Goal: Contribute content: Contribute content

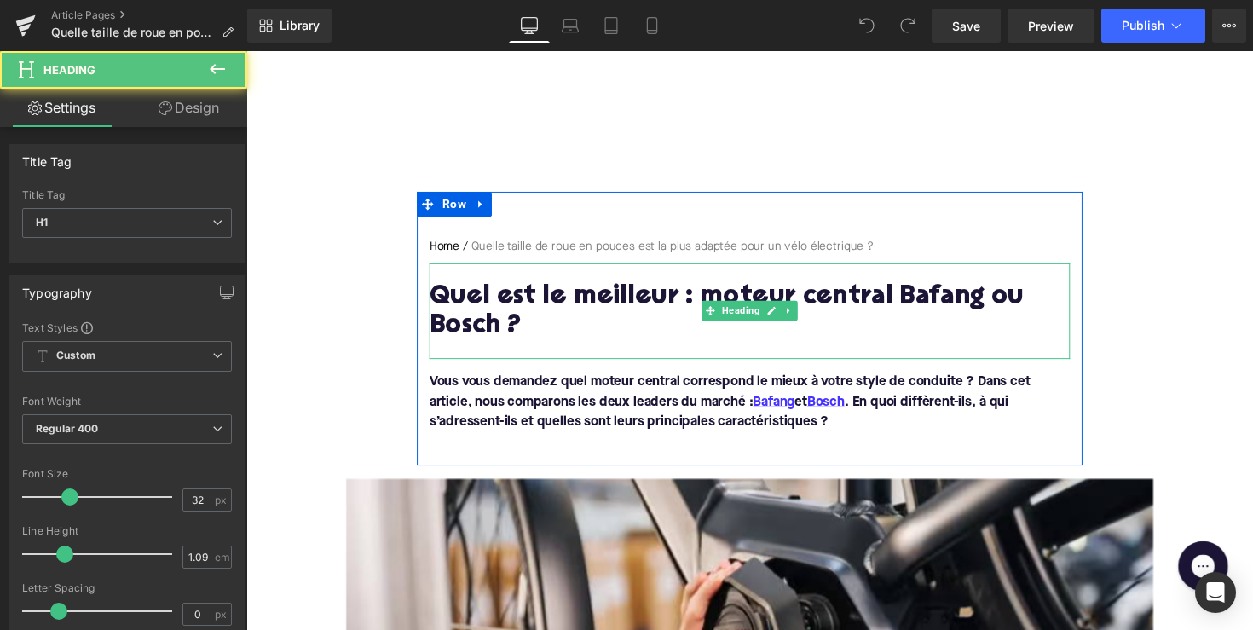
click at [672, 289] on h1 "Quel est le meilleur : moteur central Bafang ou Bosch ?" at bounding box center [762, 319] width 656 height 60
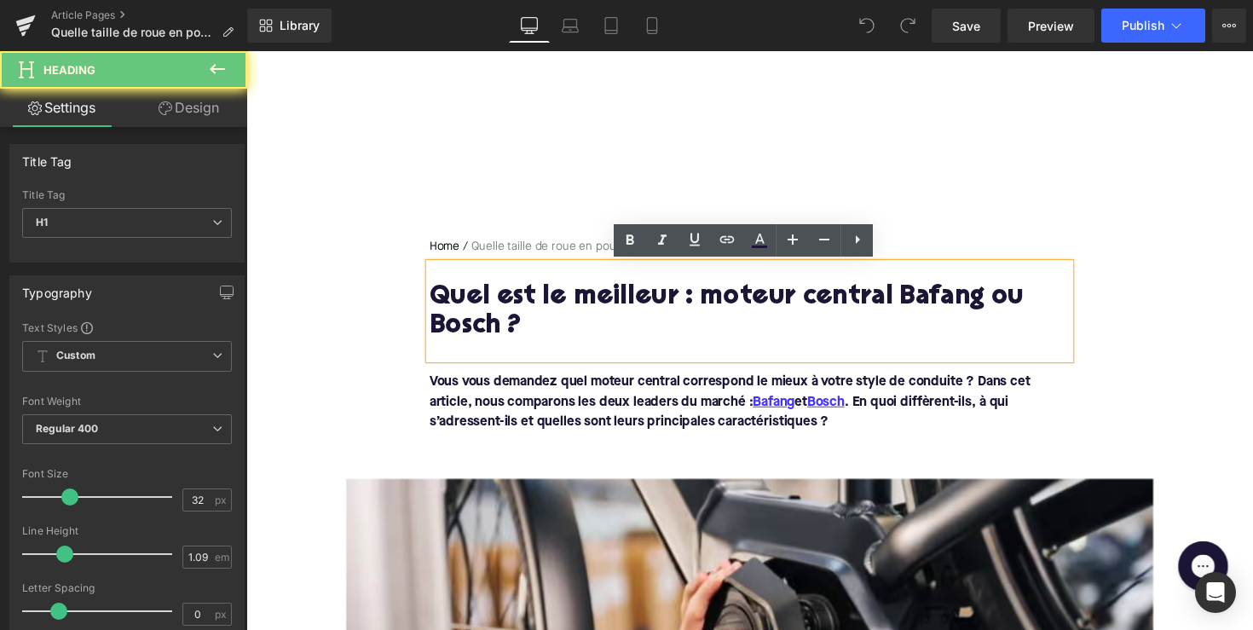
click at [665, 307] on h1 "Quel est le meilleur : moteur central Bafang ou Bosch ?" at bounding box center [762, 319] width 656 height 60
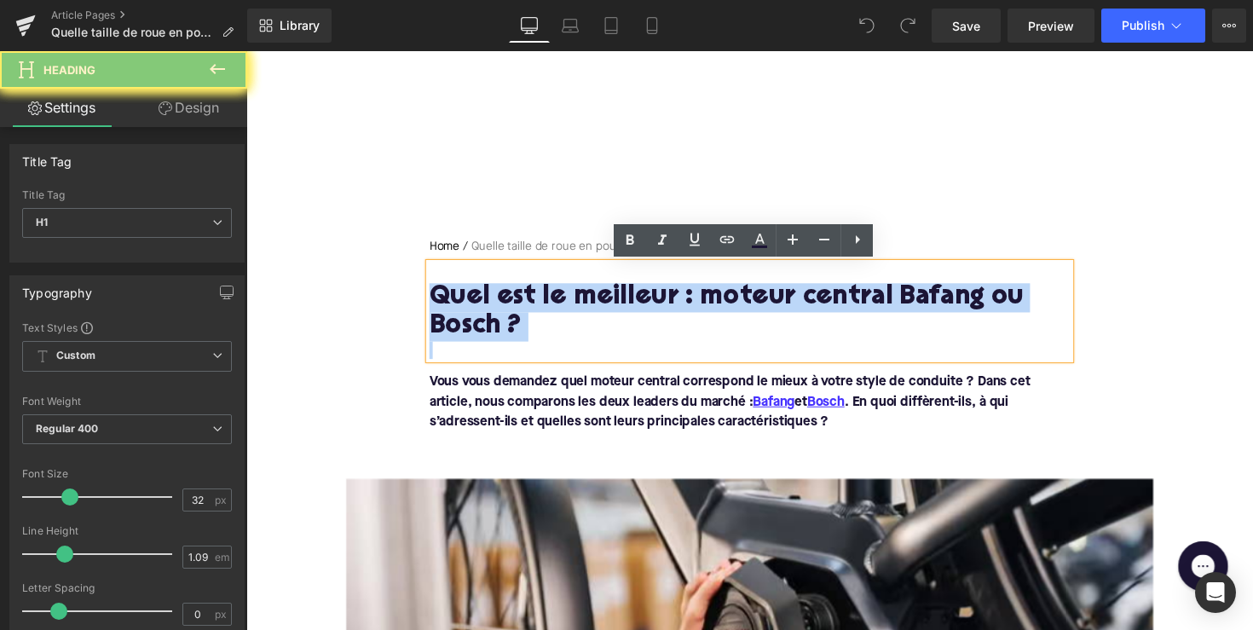
click at [665, 307] on h1 "Quel est le meilleur : moteur central Bafang ou Bosch ?" at bounding box center [762, 319] width 656 height 60
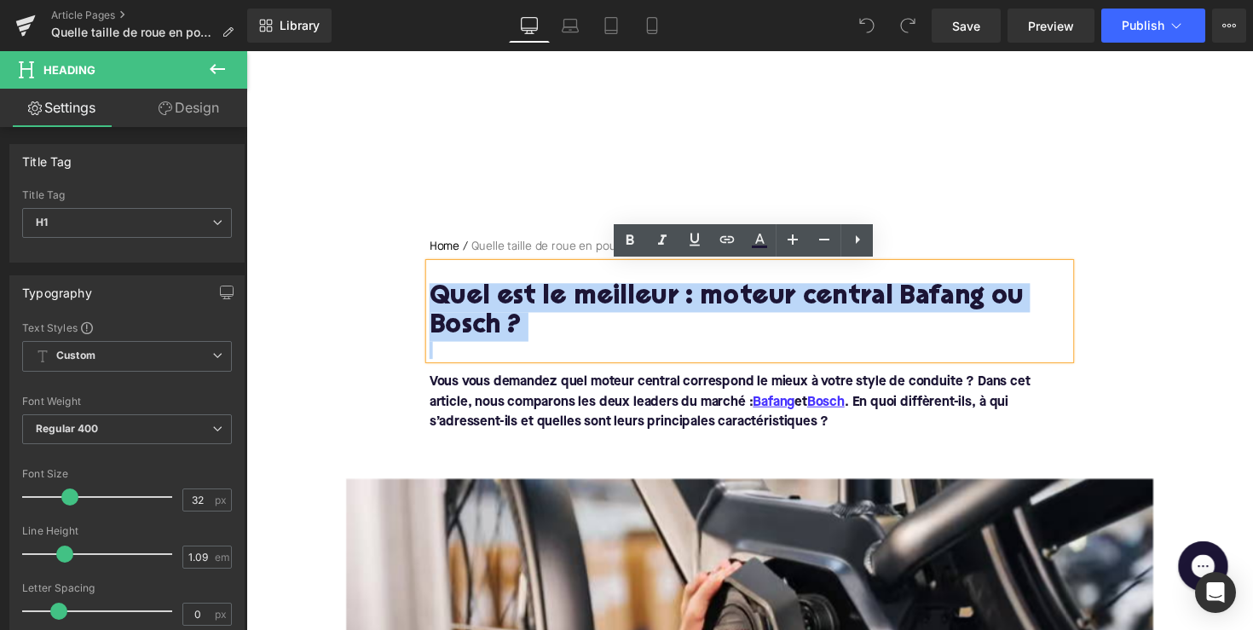
paste div
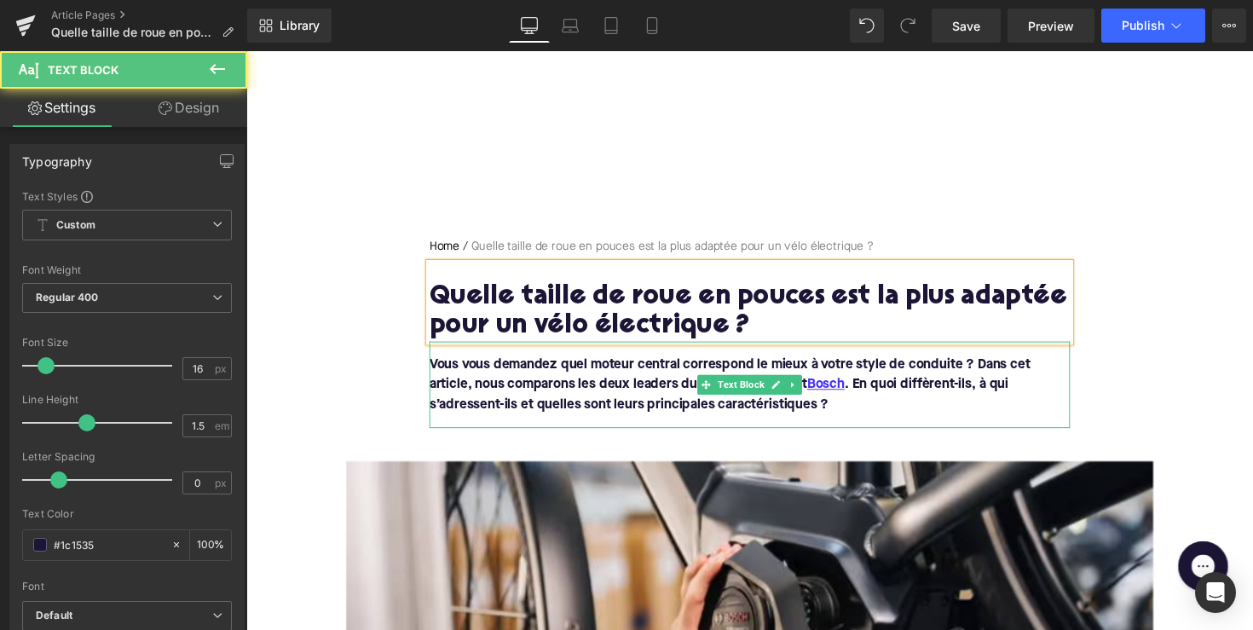
click at [675, 402] on font "Vous vous demandez quel moteur central correspond le mieux à votre style de con…" at bounding box center [741, 393] width 615 height 55
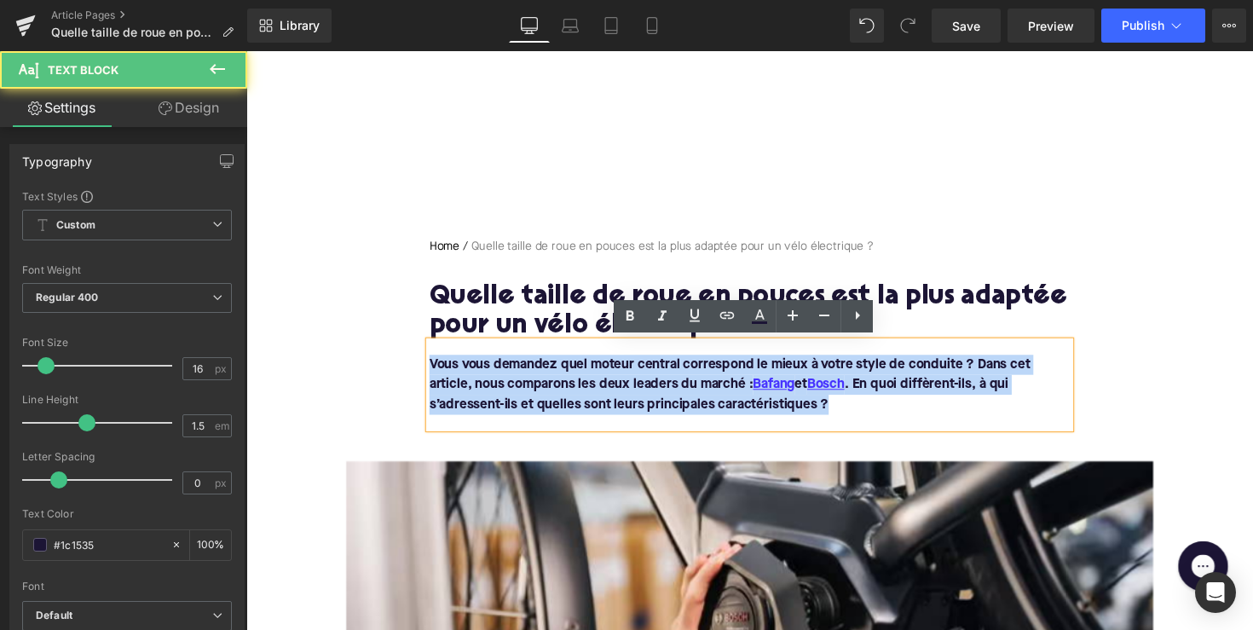
drag, startPoint x: 844, startPoint y: 410, endPoint x: 388, endPoint y: 371, distance: 457.6
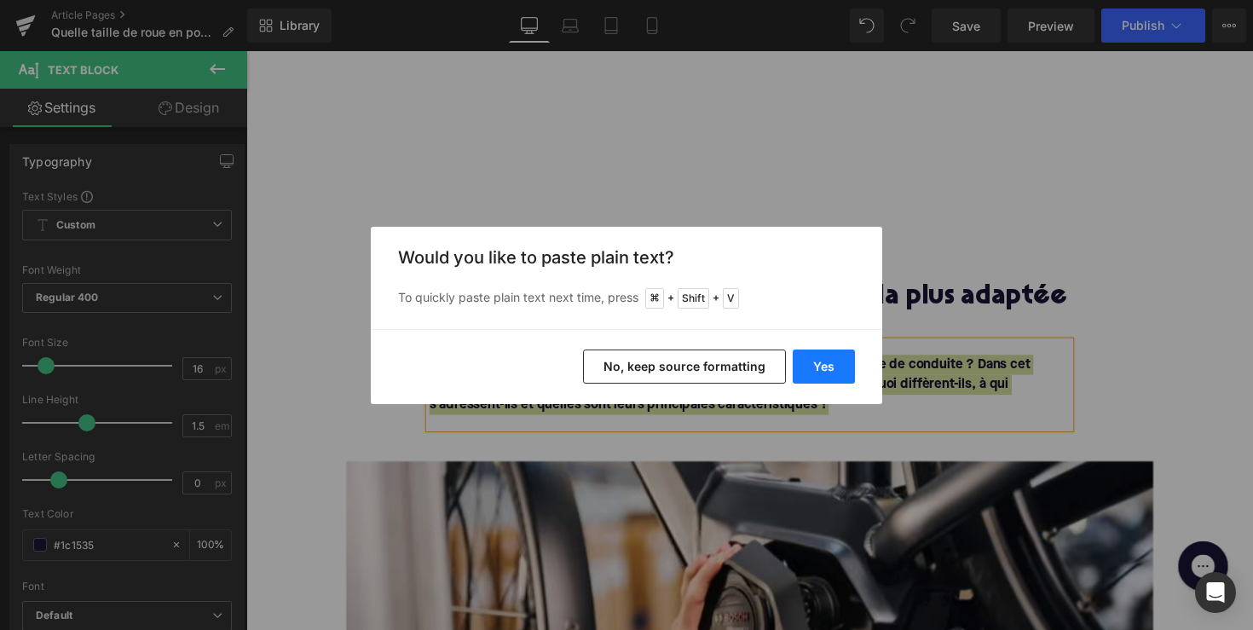
click at [820, 373] on button "Yes" at bounding box center [824, 366] width 62 height 34
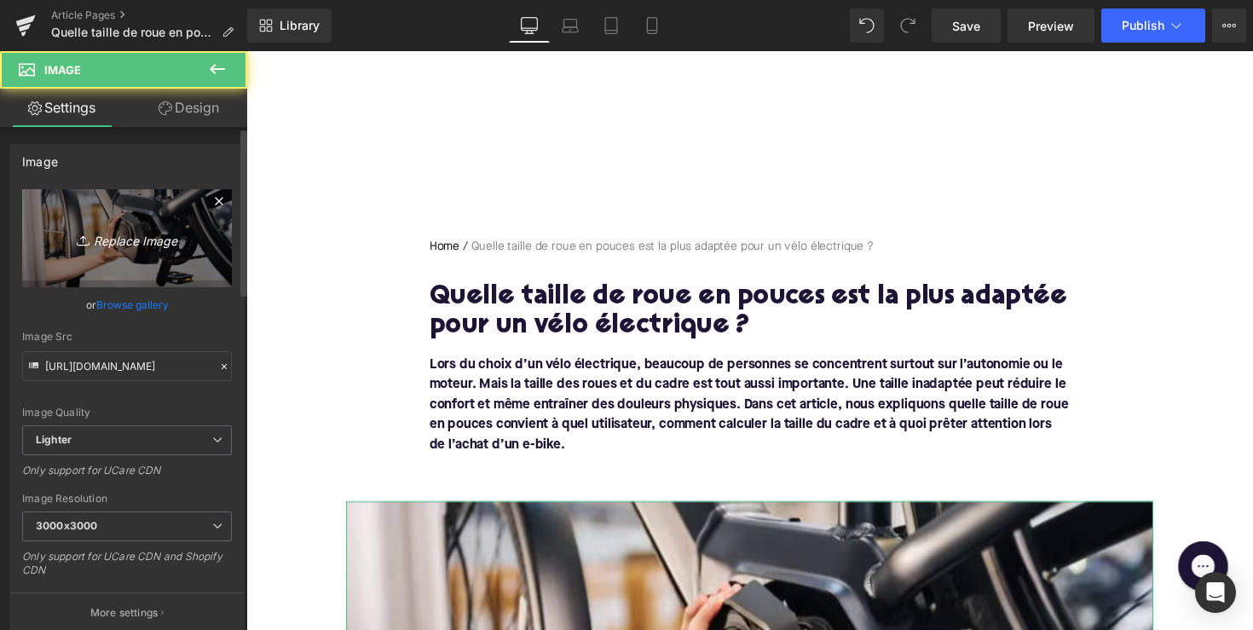
click at [118, 225] on link "Replace Image" at bounding box center [127, 238] width 210 height 98
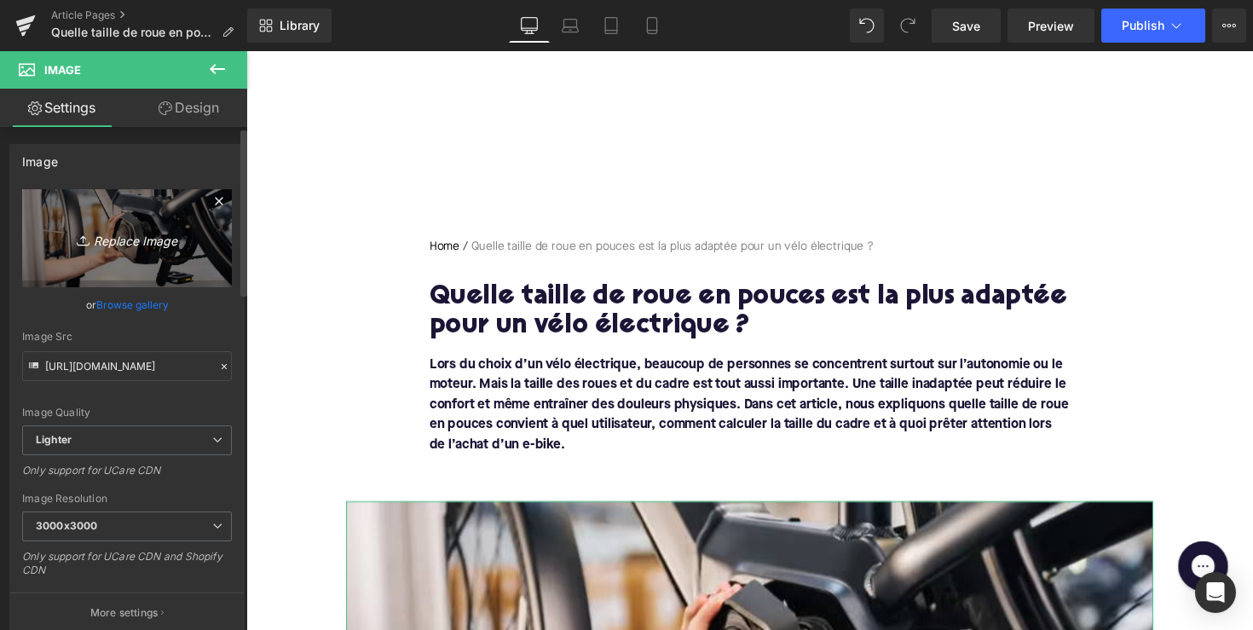
type input "C:\fakepath\Ontwerp zonder titel-59.png"
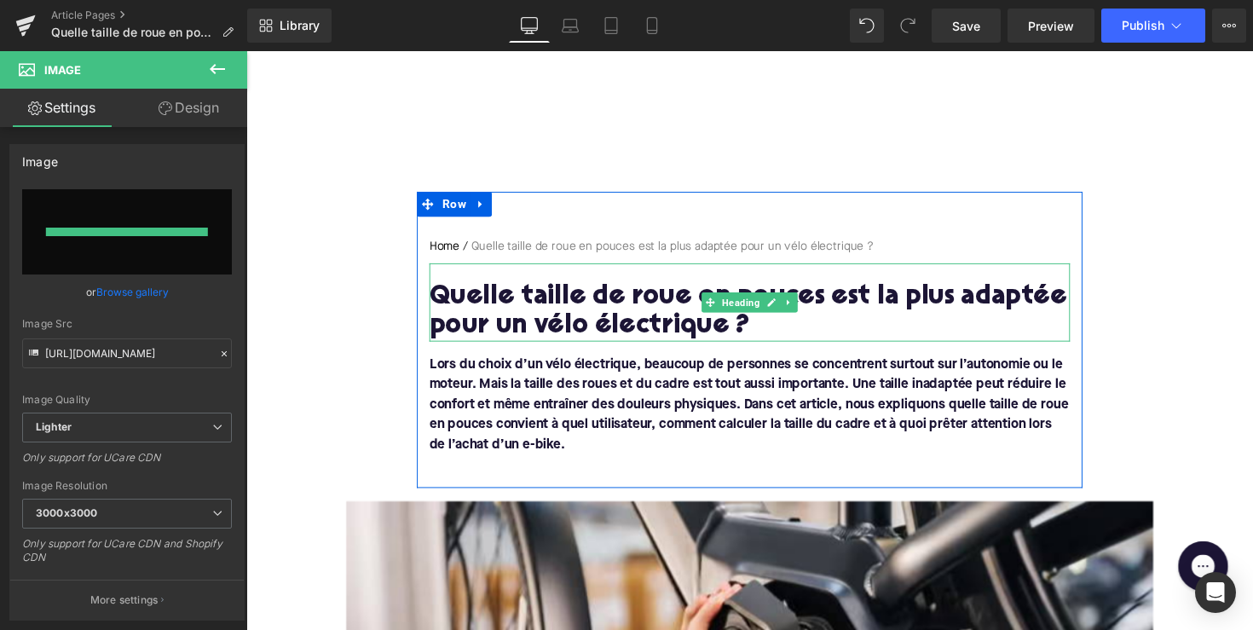
type input "[URL][DOMAIN_NAME]"
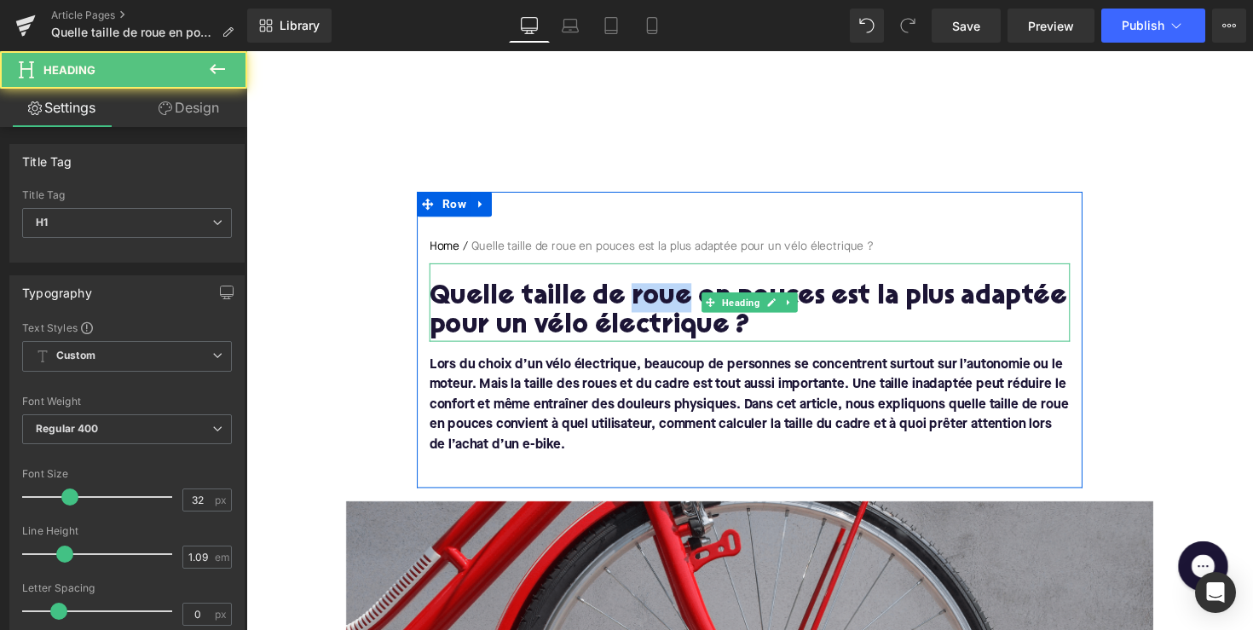
drag, startPoint x: 632, startPoint y: 303, endPoint x: 685, endPoint y: 308, distance: 53.9
click at [685, 308] on h1 "Quelle taille de roue en pouces est la plus adaptée pour un vélo électrique ?" at bounding box center [762, 319] width 656 height 60
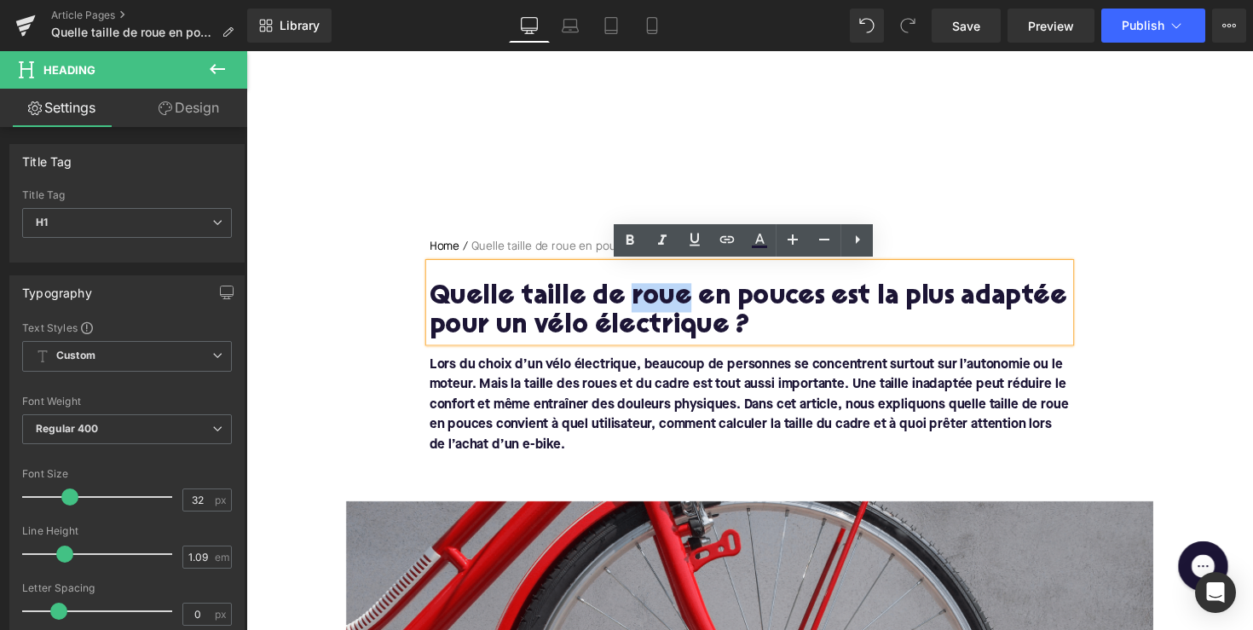
copy h1 "roue"
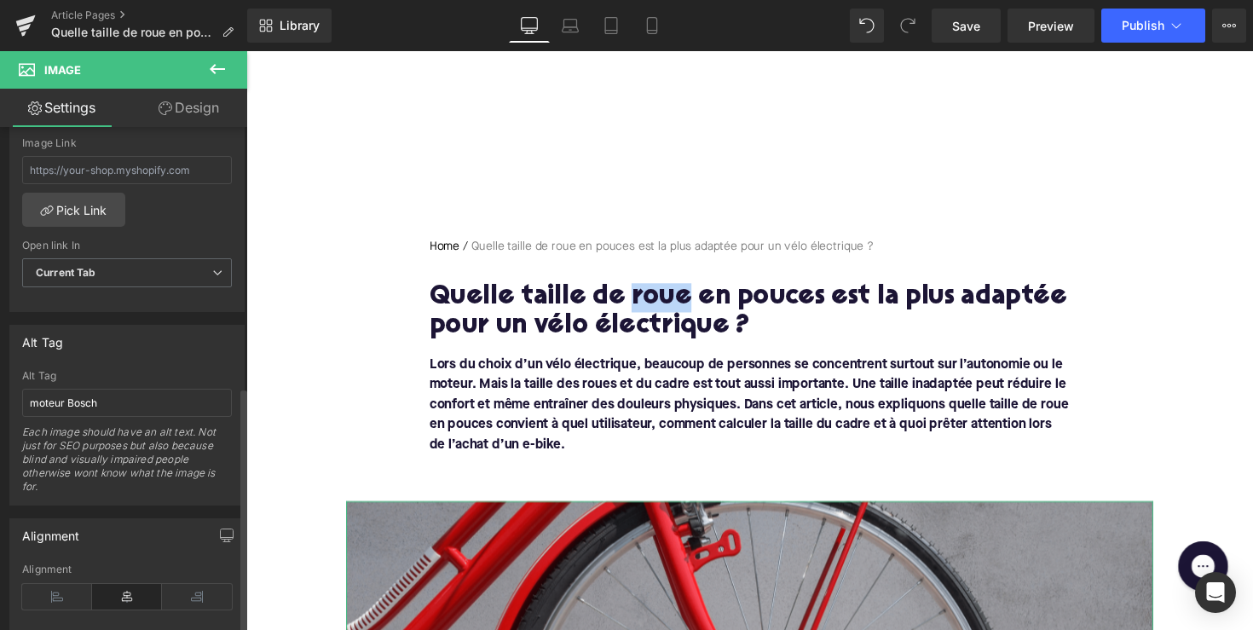
scroll to position [850, 0]
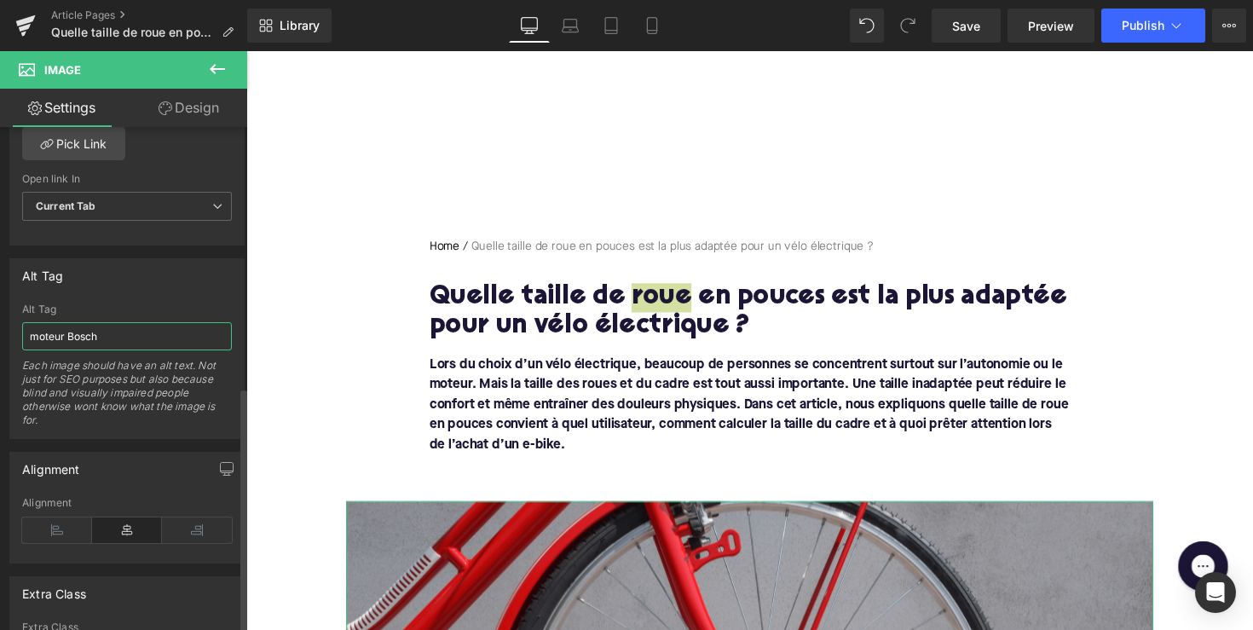
click at [115, 334] on input "moteur Bosch" at bounding box center [127, 336] width 210 height 28
paste input "roue"
type input "roue vélo électrique"
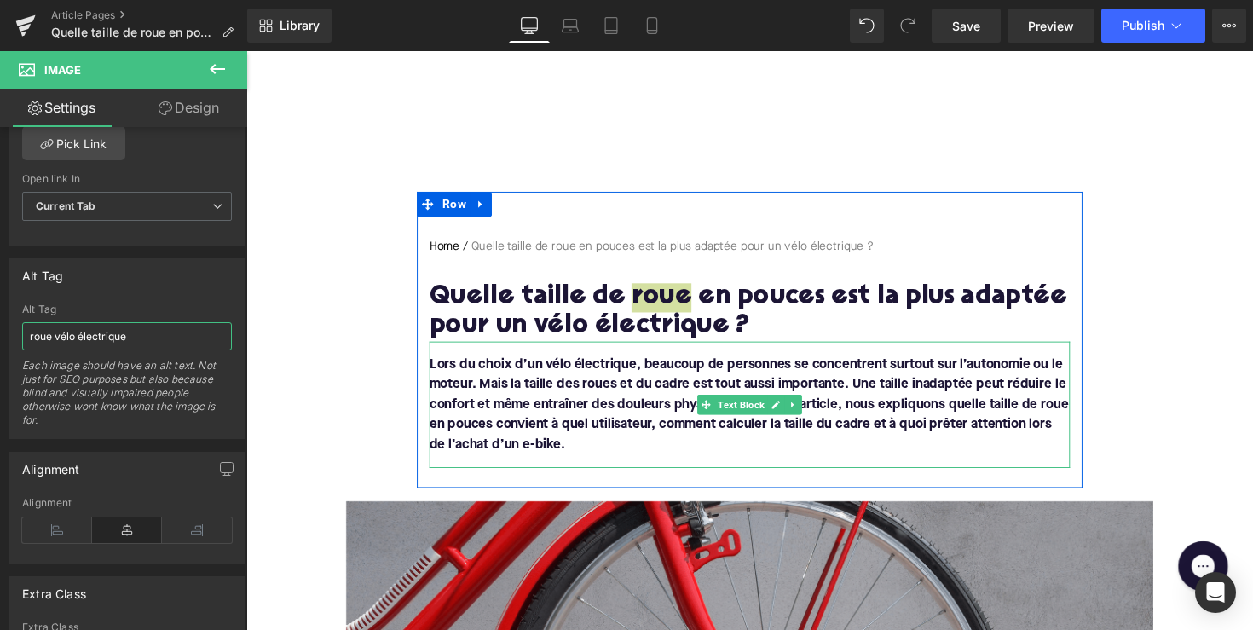
scroll to position [329, 0]
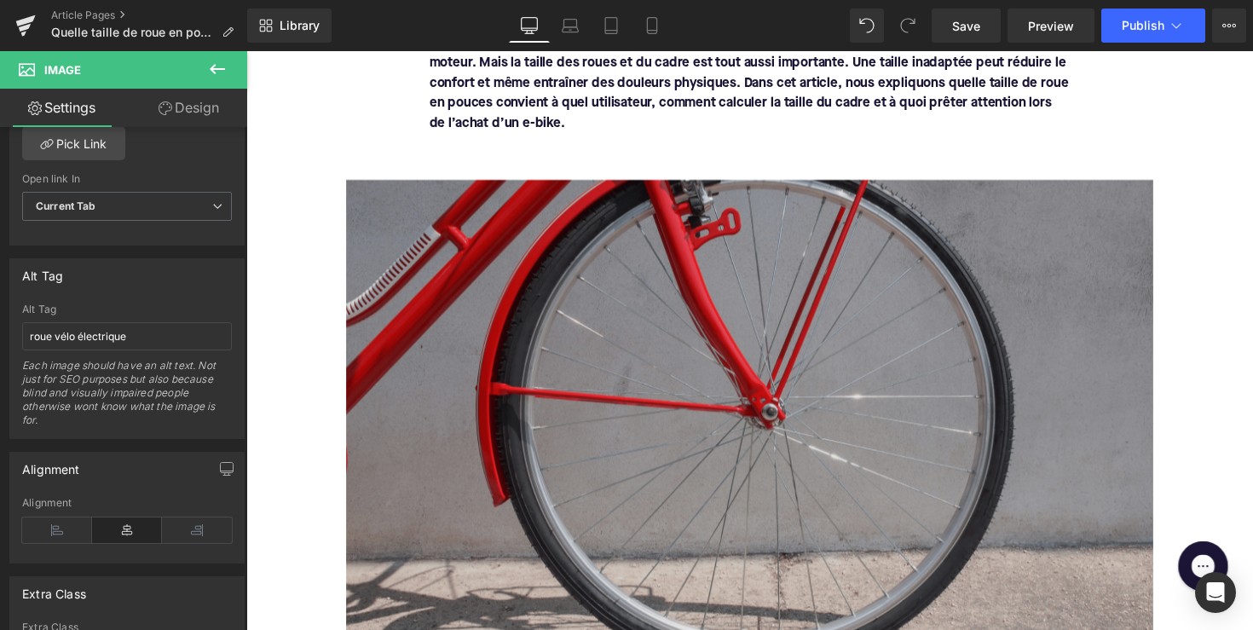
click at [551, 391] on img at bounding box center [762, 415] width 827 height 465
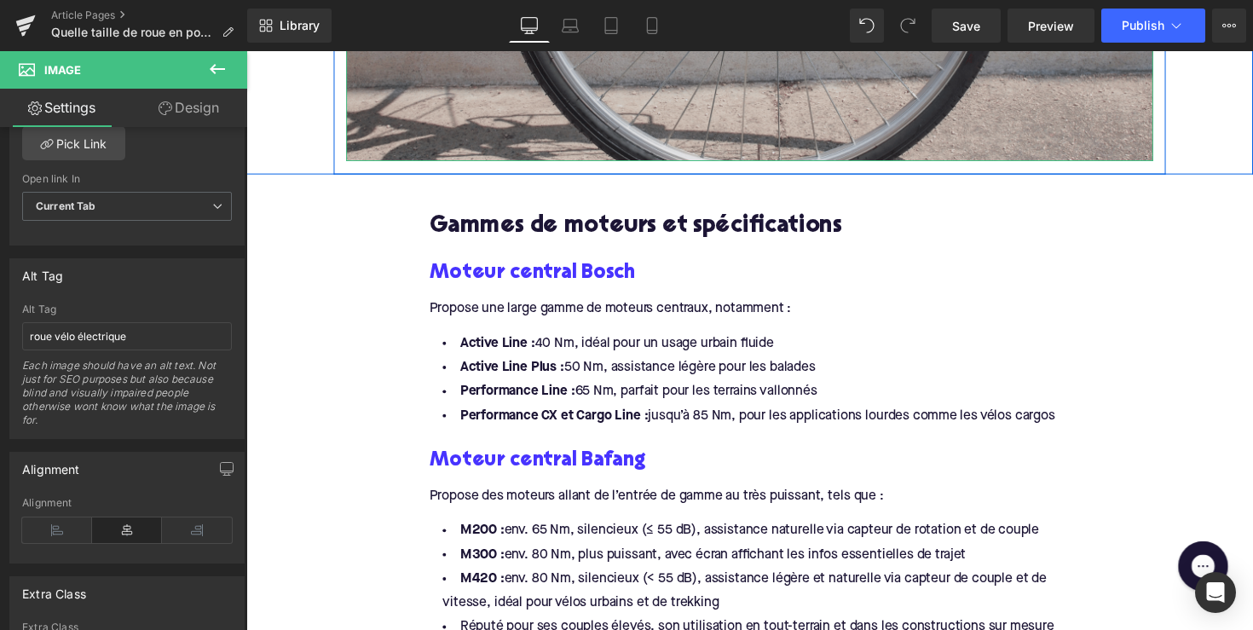
scroll to position [811, 0]
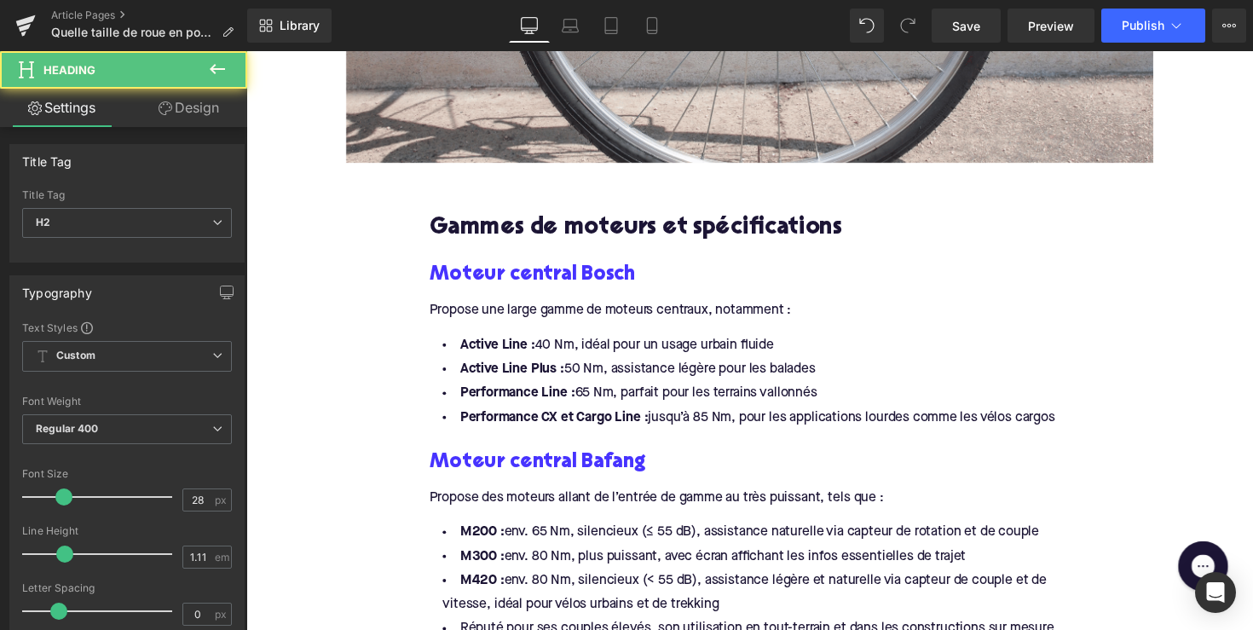
click at [581, 224] on h2 "Gammes de moteurs et spécifications" at bounding box center [762, 233] width 656 height 26
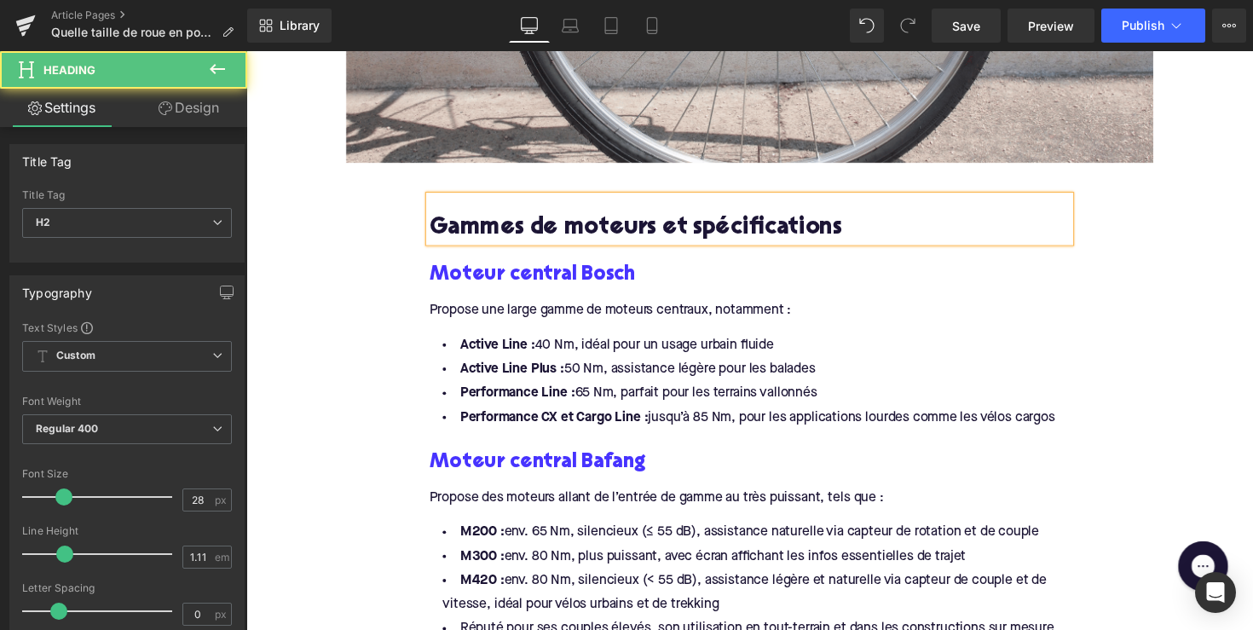
click at [581, 224] on h2 "Gammes de moteurs et spécifications" at bounding box center [762, 233] width 656 height 26
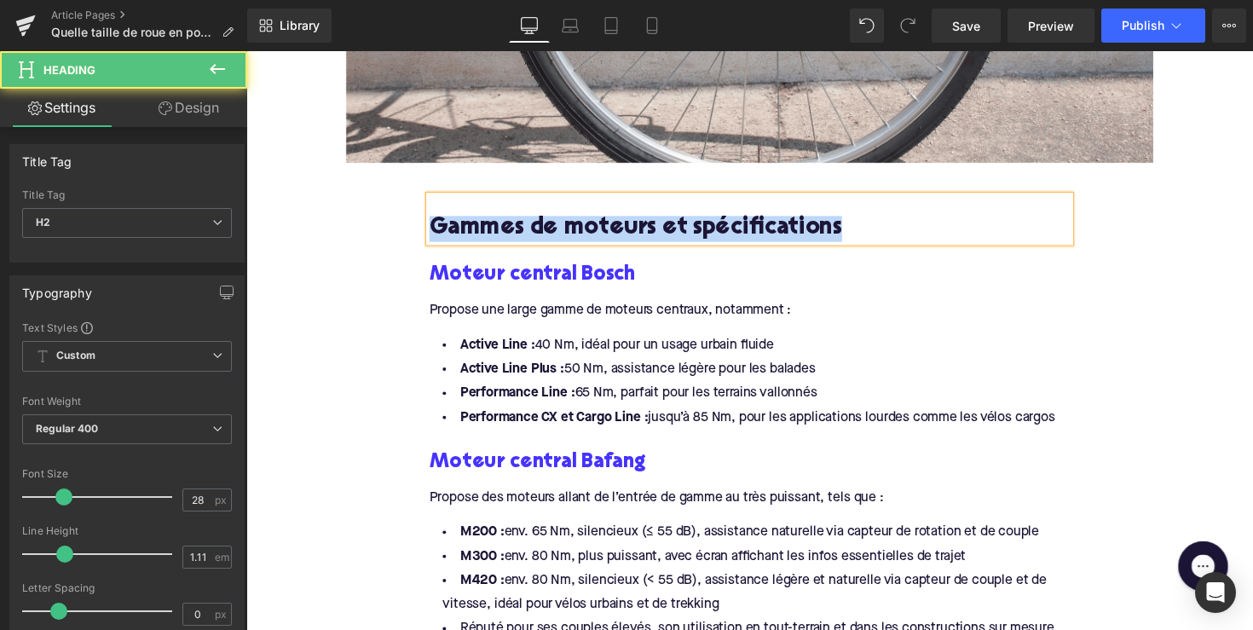
paste div
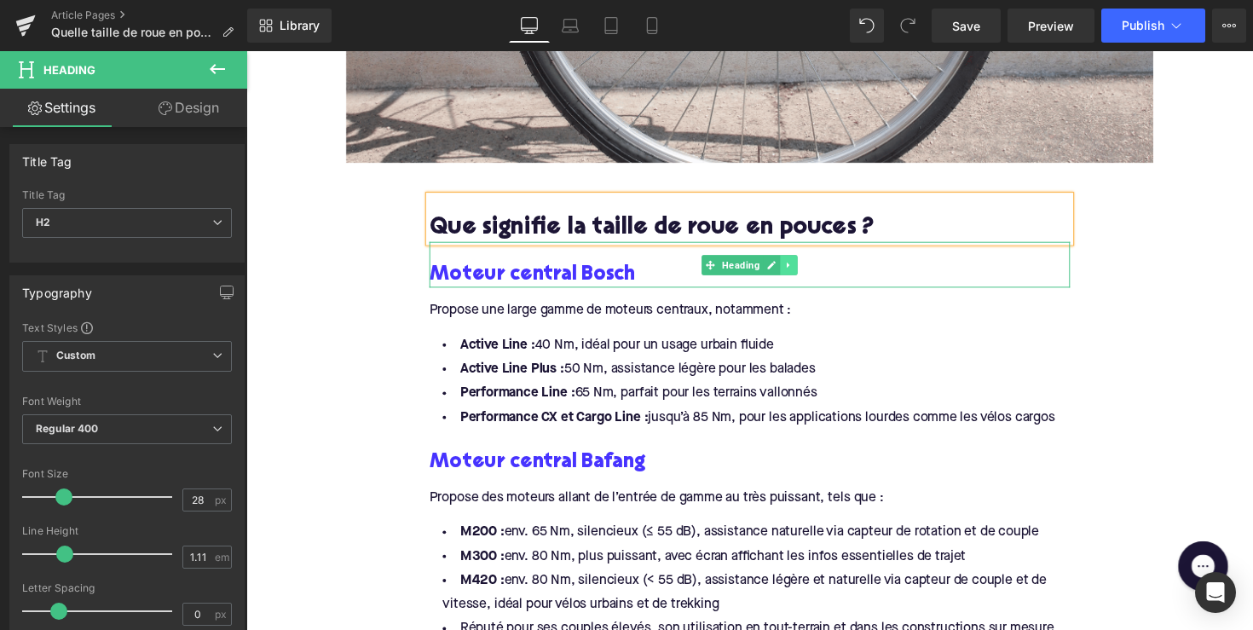
click at [799, 265] on icon at bounding box center [802, 270] width 9 height 10
click at [808, 268] on icon at bounding box center [810, 270] width 9 height 10
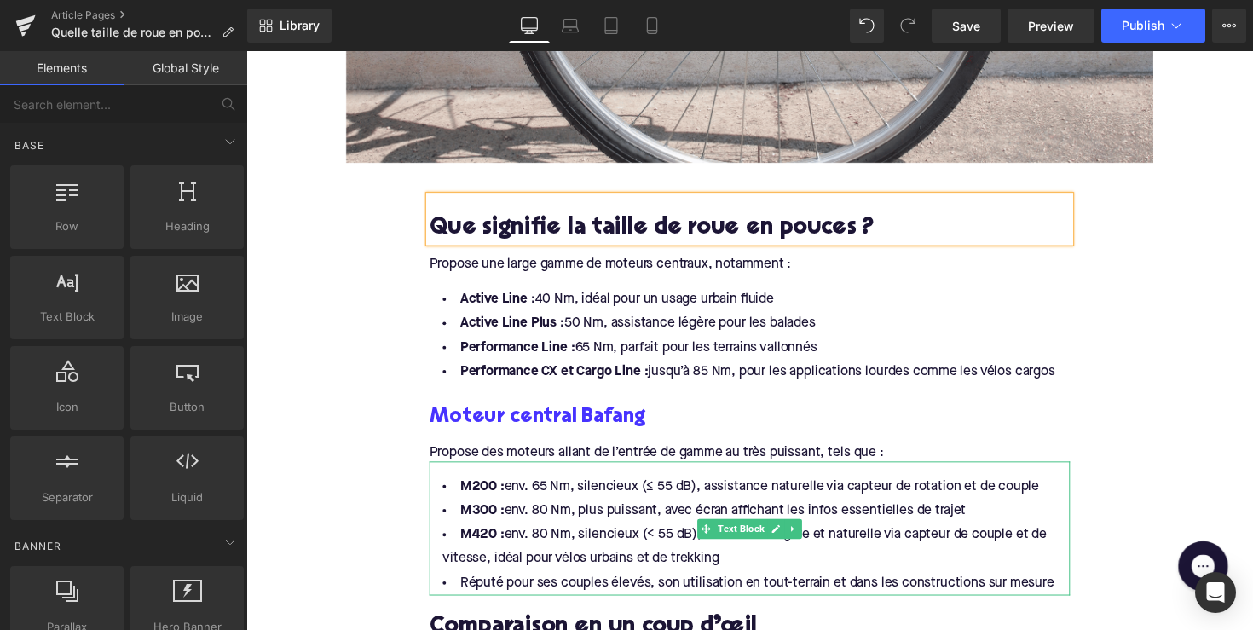
click at [522, 268] on div "Propose une large gamme de moteurs centraux, notamment :" at bounding box center [762, 262] width 656 height 32
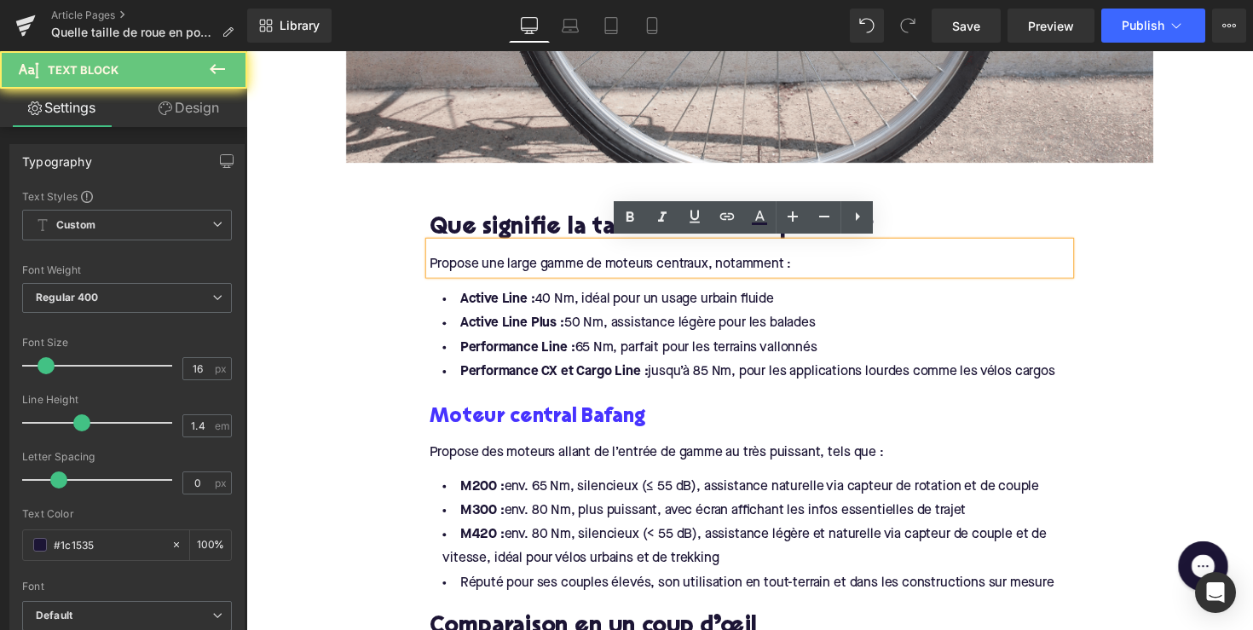
click at [522, 268] on div "Propose une large gamme de moteurs centraux, notamment :" at bounding box center [762, 262] width 656 height 32
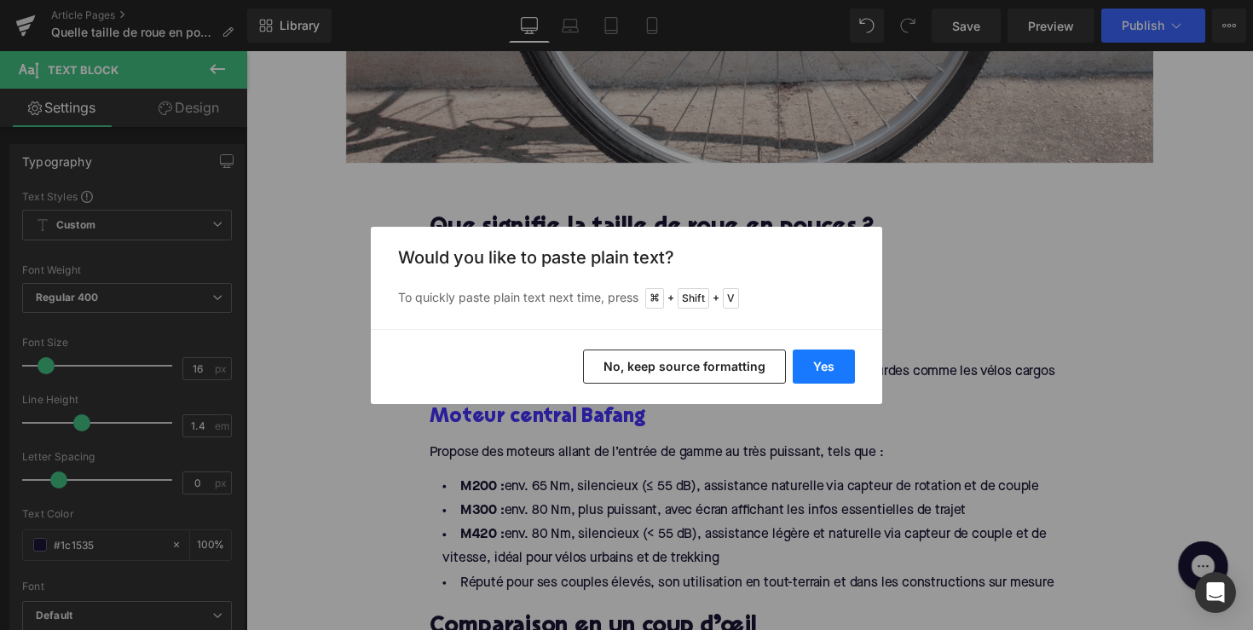
click at [819, 358] on button "Yes" at bounding box center [824, 366] width 62 height 34
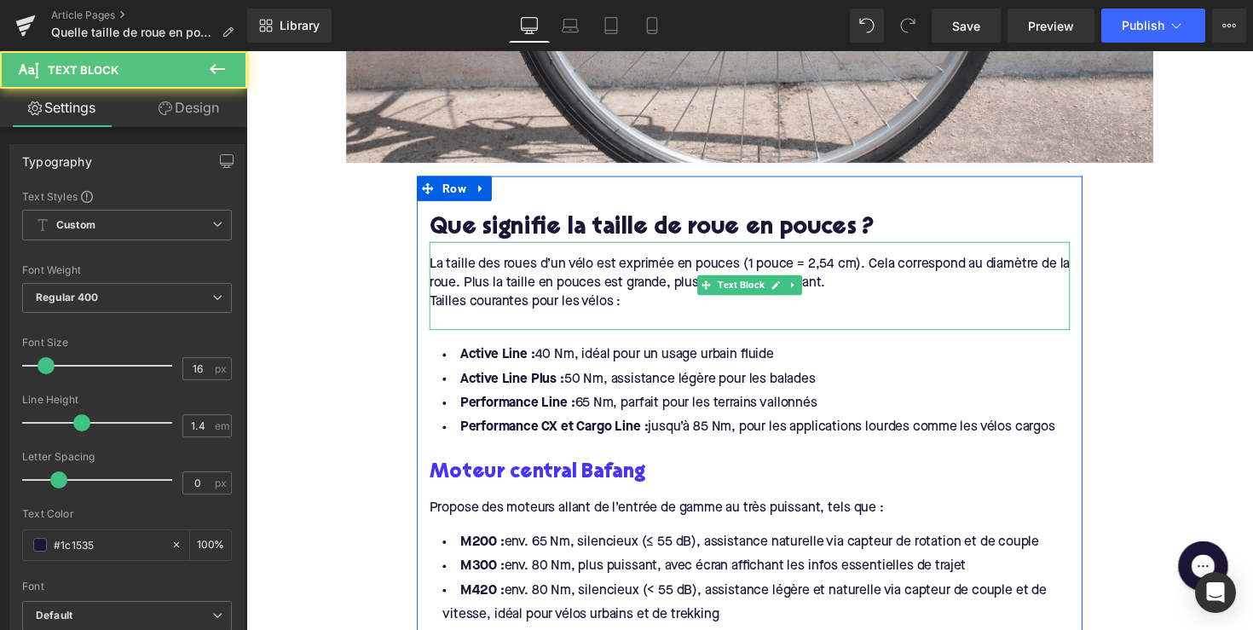
click at [444, 311] on div "Tailles courantes pour les vélos :" at bounding box center [762, 307] width 656 height 19
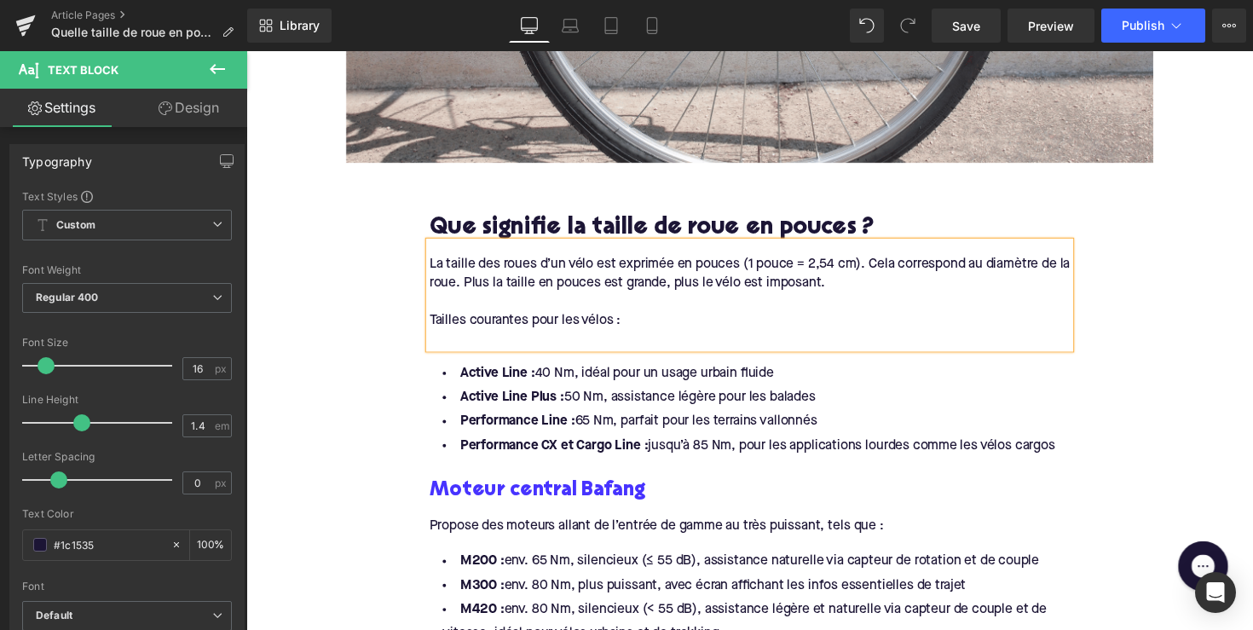
click at [459, 351] on div at bounding box center [762, 346] width 656 height 19
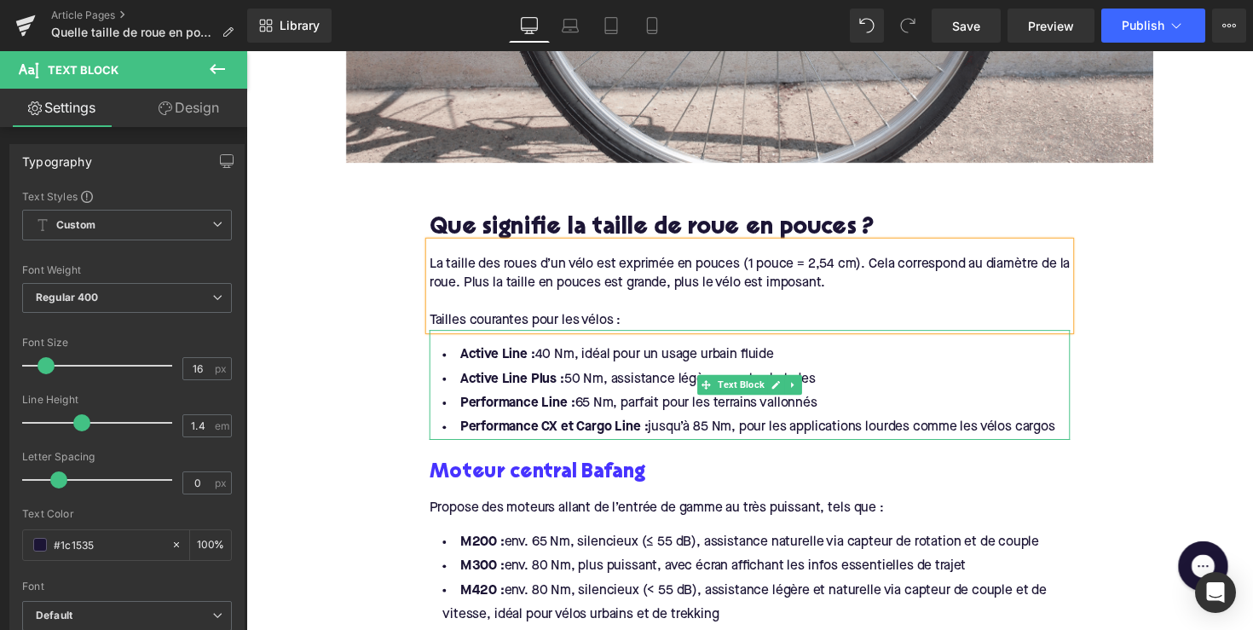
click at [1074, 436] on li "Performance CX et Cargo Line : jusqu’à 85 Nm, pour les applications lourdes com…" at bounding box center [762, 436] width 656 height 25
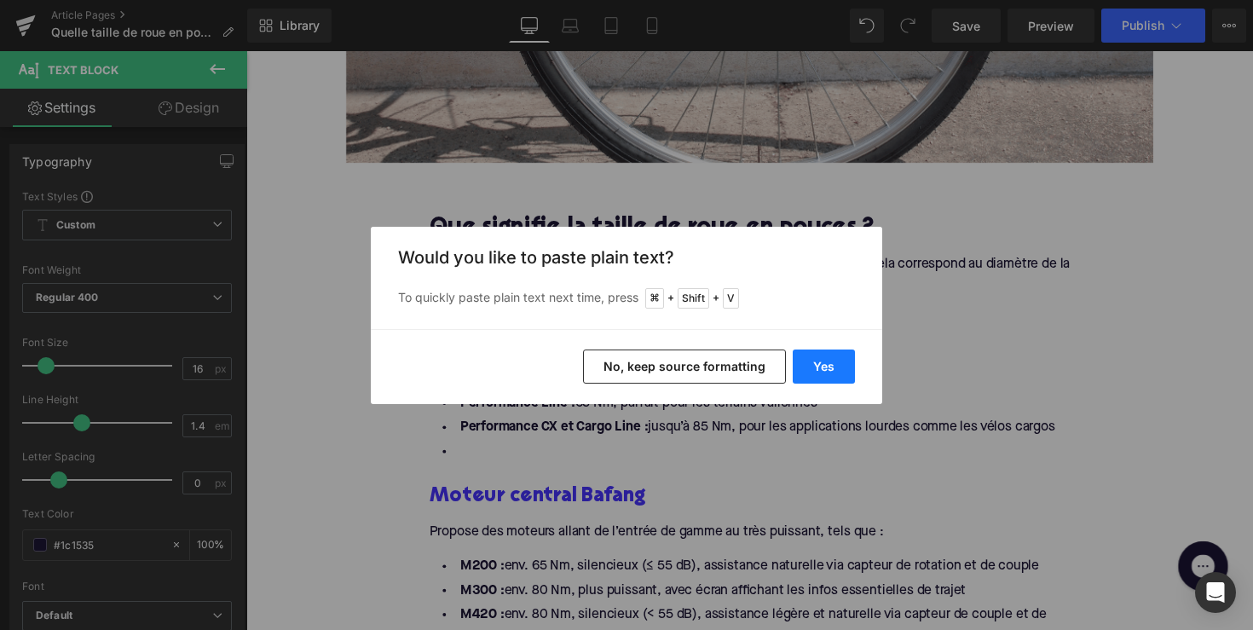
click at [821, 355] on button "Yes" at bounding box center [824, 366] width 62 height 34
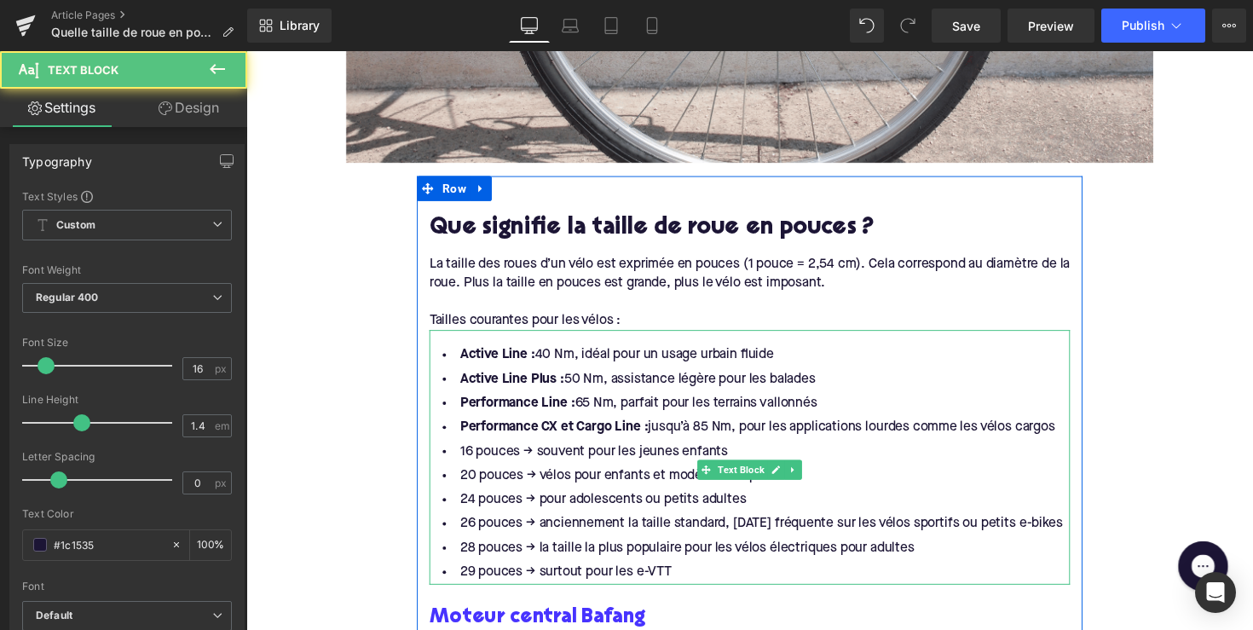
drag, startPoint x: 1076, startPoint y: 435, endPoint x: 450, endPoint y: 344, distance: 632.0
click at [450, 344] on div "Active Line : 40 Nm, idéal pour un usage urbain fluide Active Line Plus : 50 Nm…" at bounding box center [762, 467] width 656 height 261
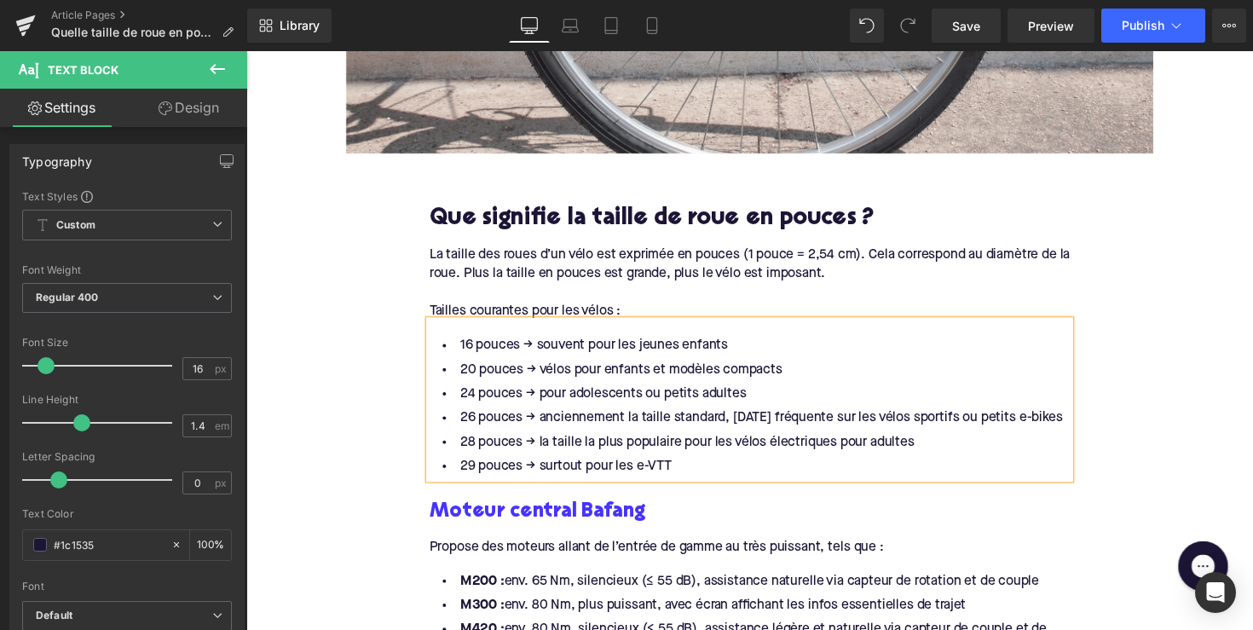
scroll to position [822, 0]
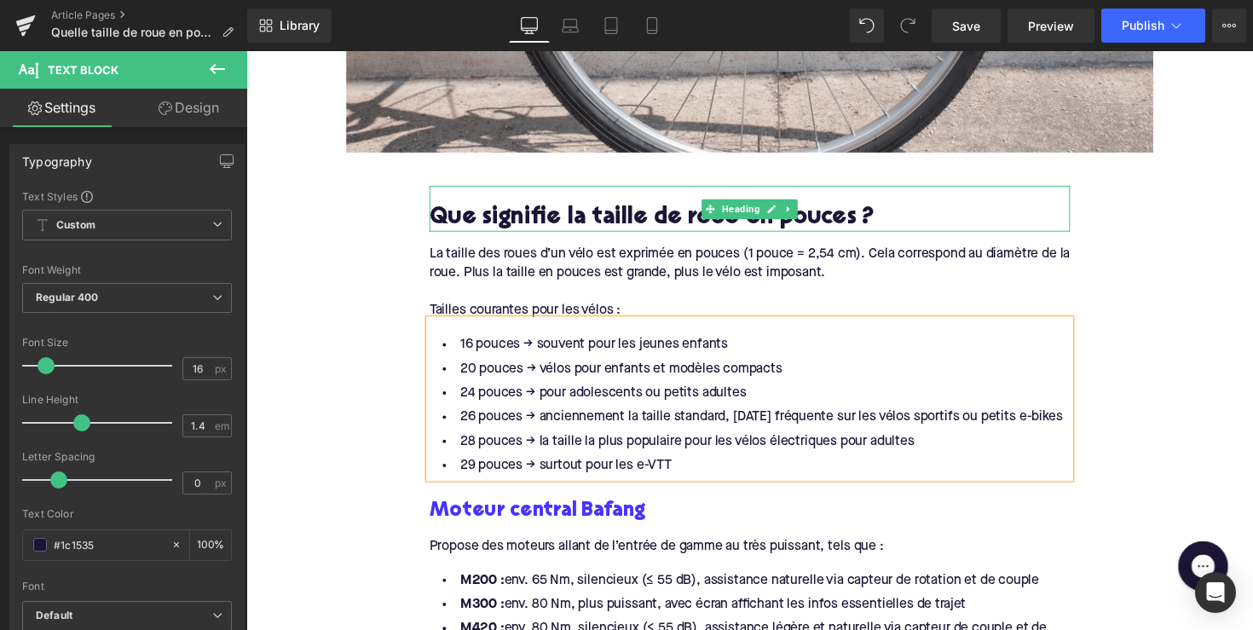
click at [530, 225] on h2 "Que signifie la taille de roue en pouces ?" at bounding box center [762, 223] width 656 height 26
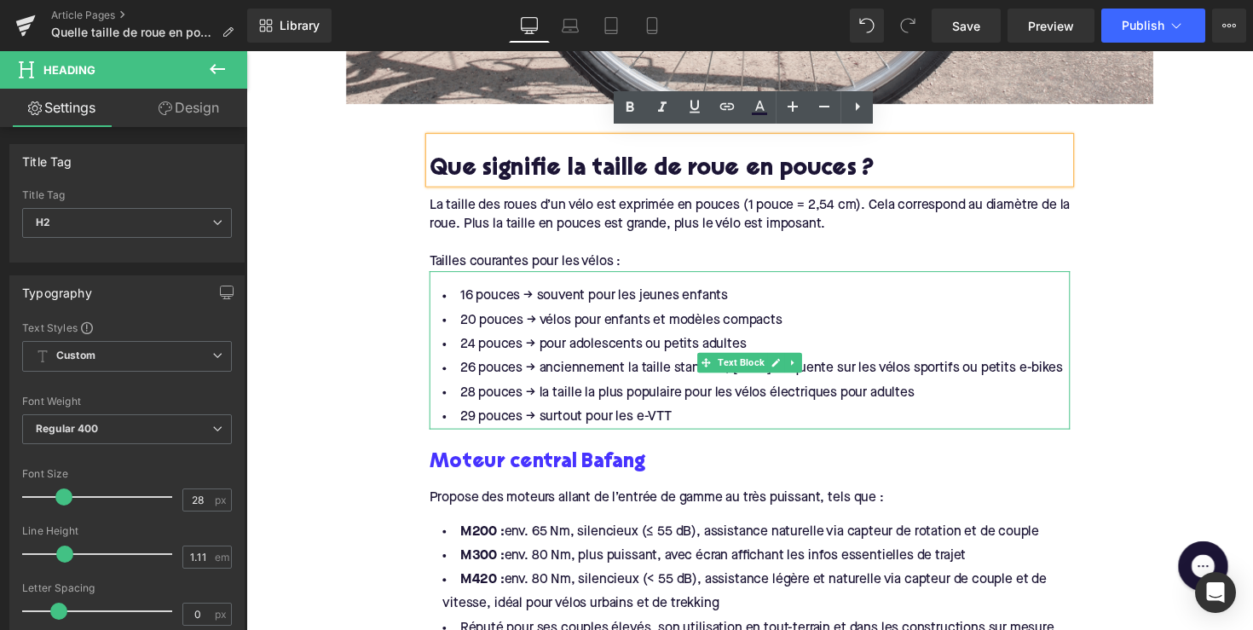
scroll to position [940, 0]
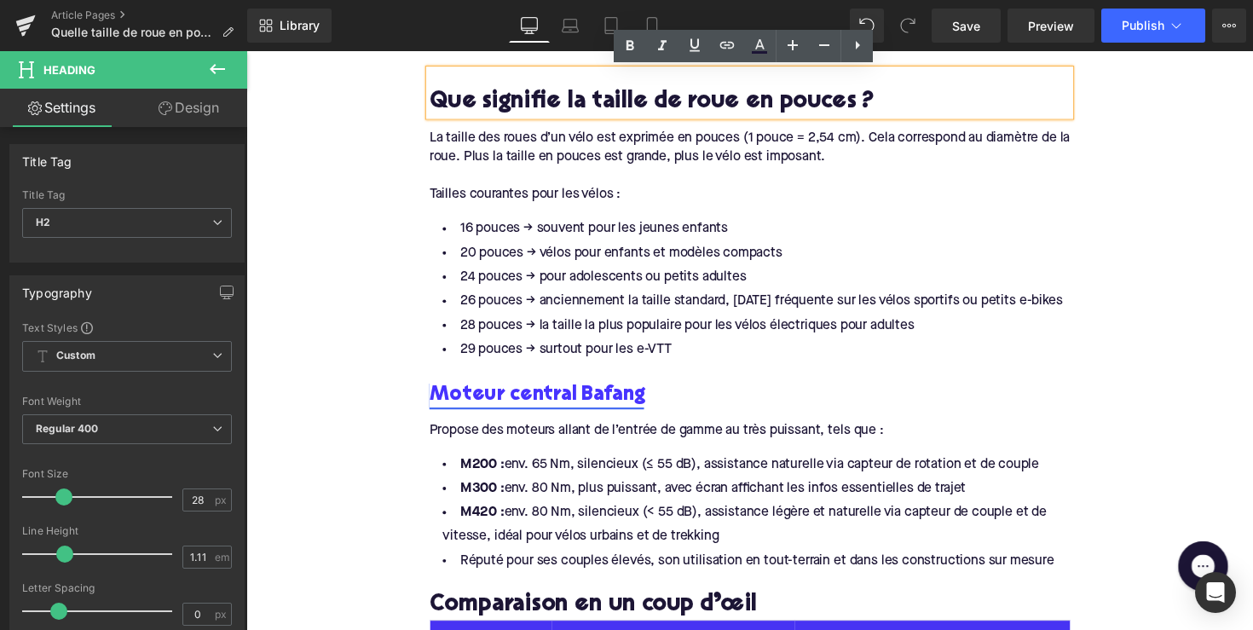
click at [548, 414] on link "Moteur central Bafang" at bounding box center [544, 403] width 220 height 26
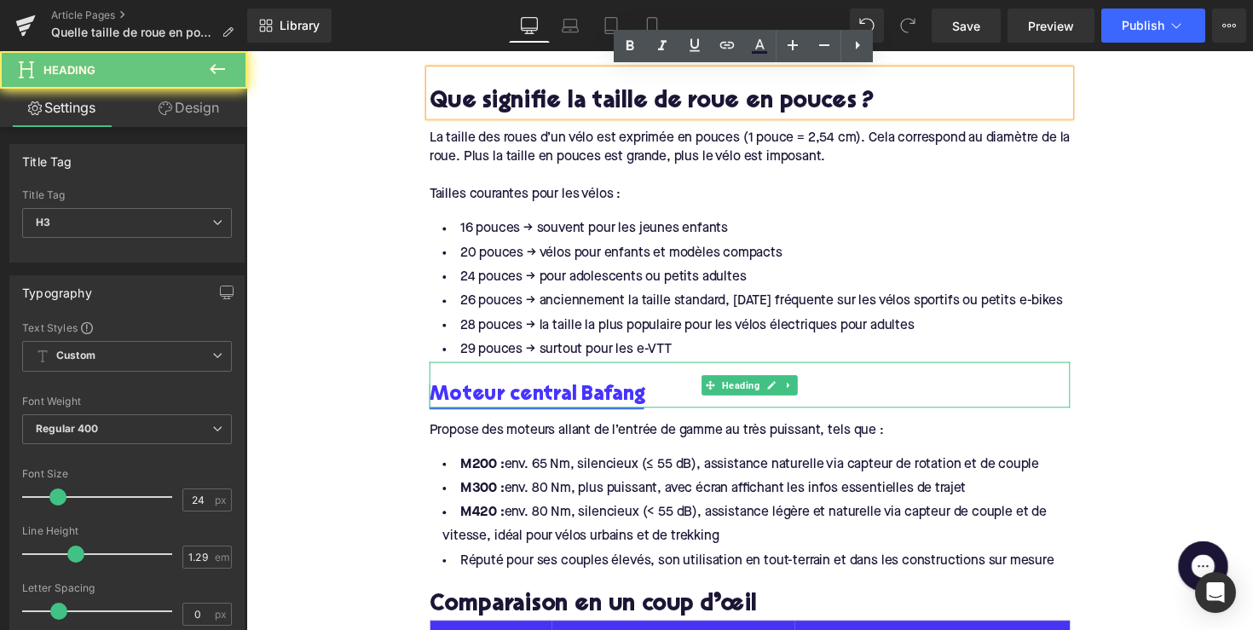
click at [548, 414] on link "Moteur central Bafang" at bounding box center [544, 403] width 220 height 26
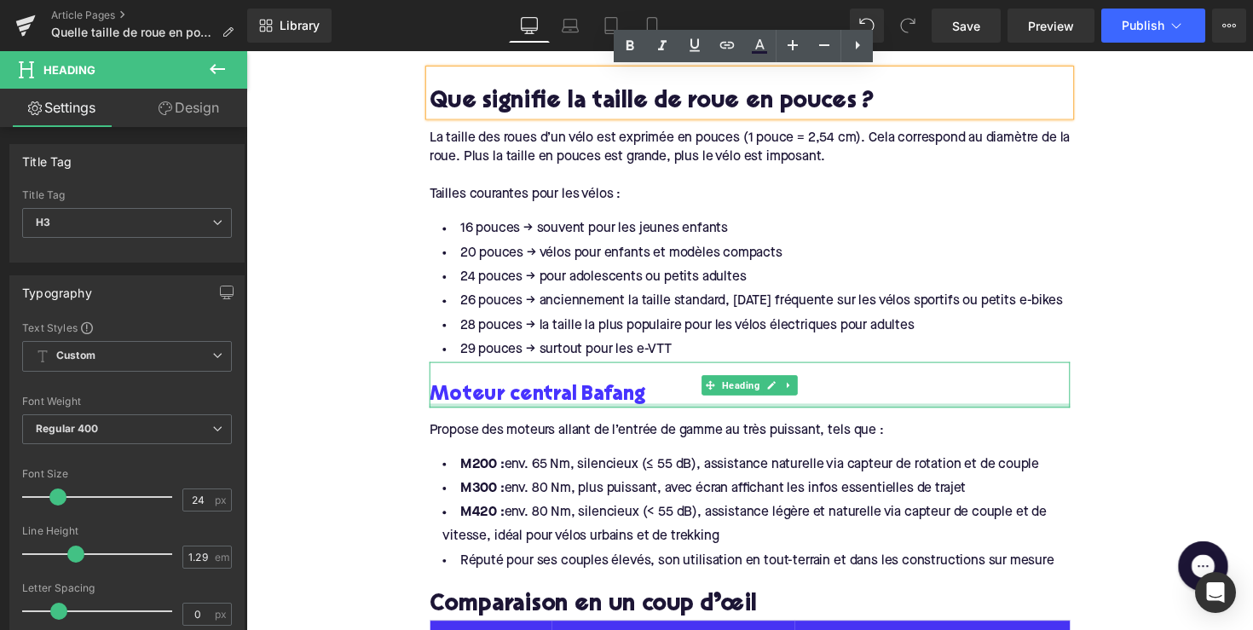
click at [663, 417] on div "Moteur central Bafang Heading" at bounding box center [762, 393] width 656 height 47
click at [663, 417] on h3 "Moteur central Bafang" at bounding box center [762, 403] width 656 height 26
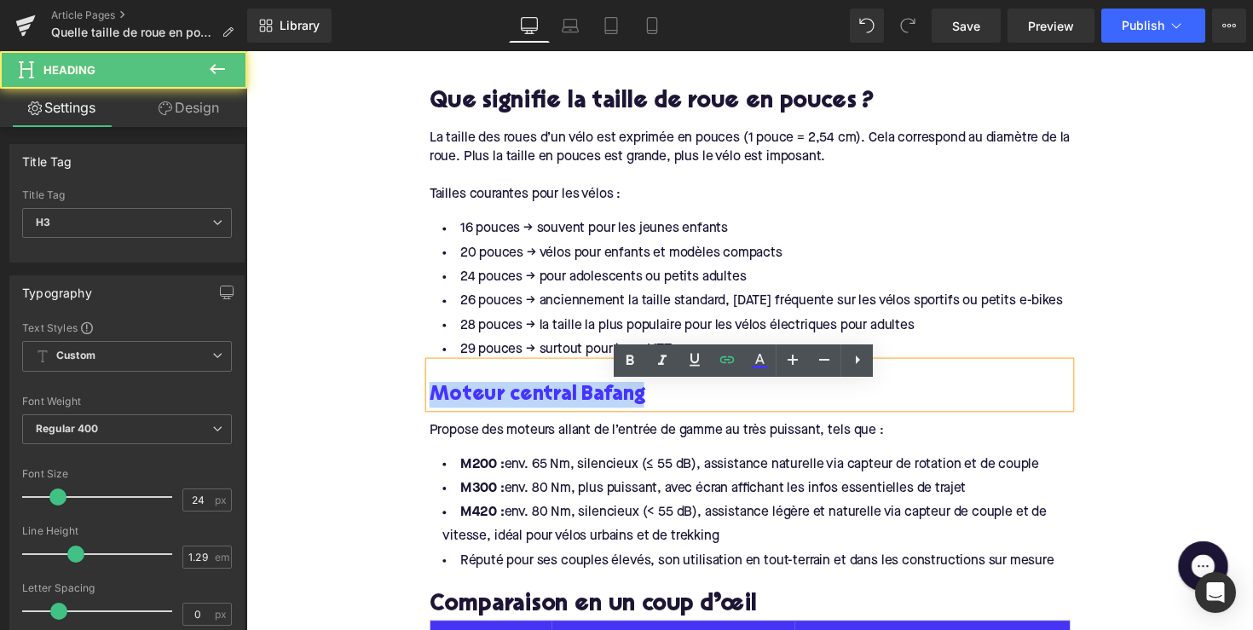
click at [663, 417] on h3 "Moteur central Bafang" at bounding box center [762, 403] width 656 height 26
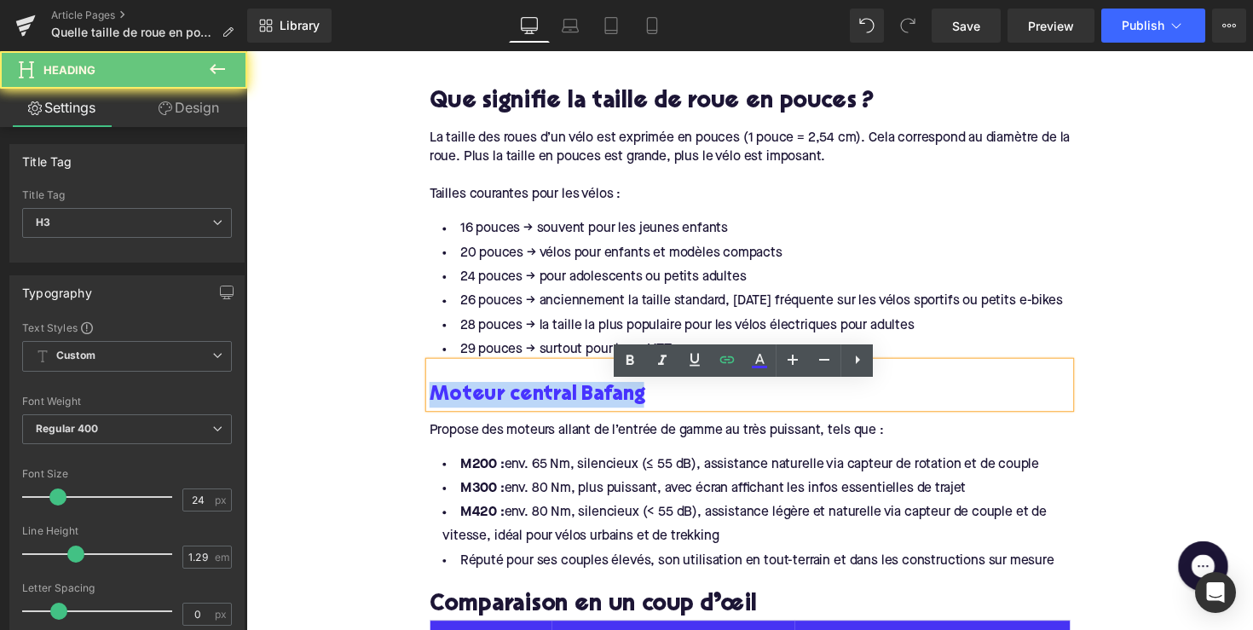
paste div
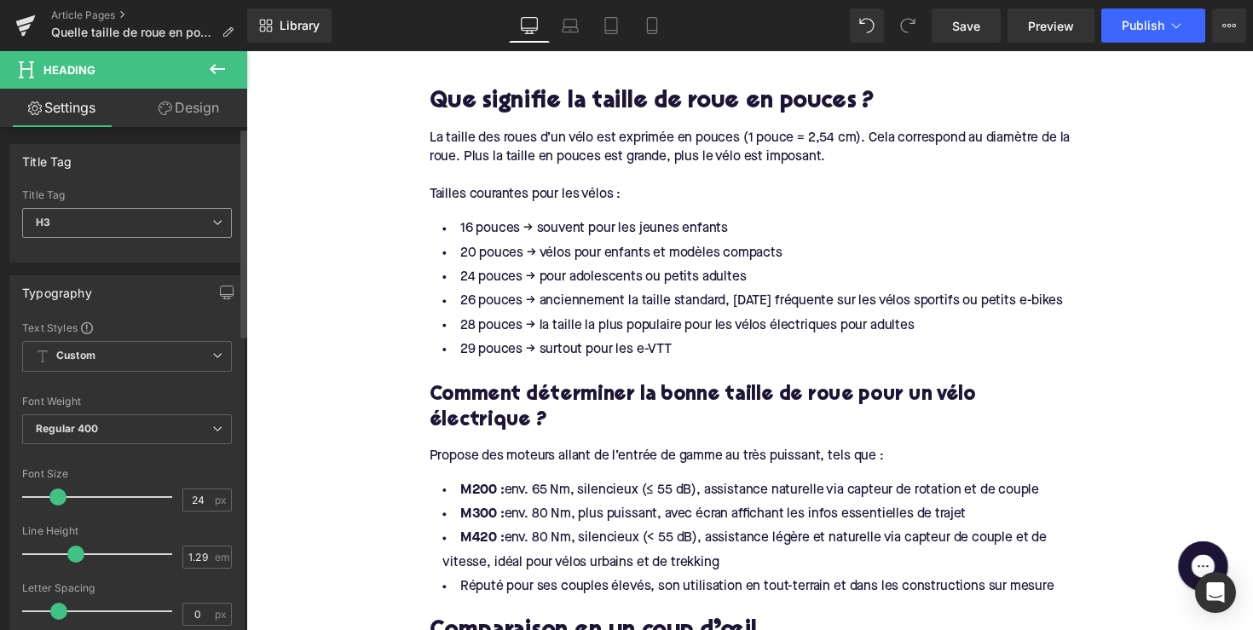
click at [183, 222] on span "H3" at bounding box center [127, 223] width 210 height 30
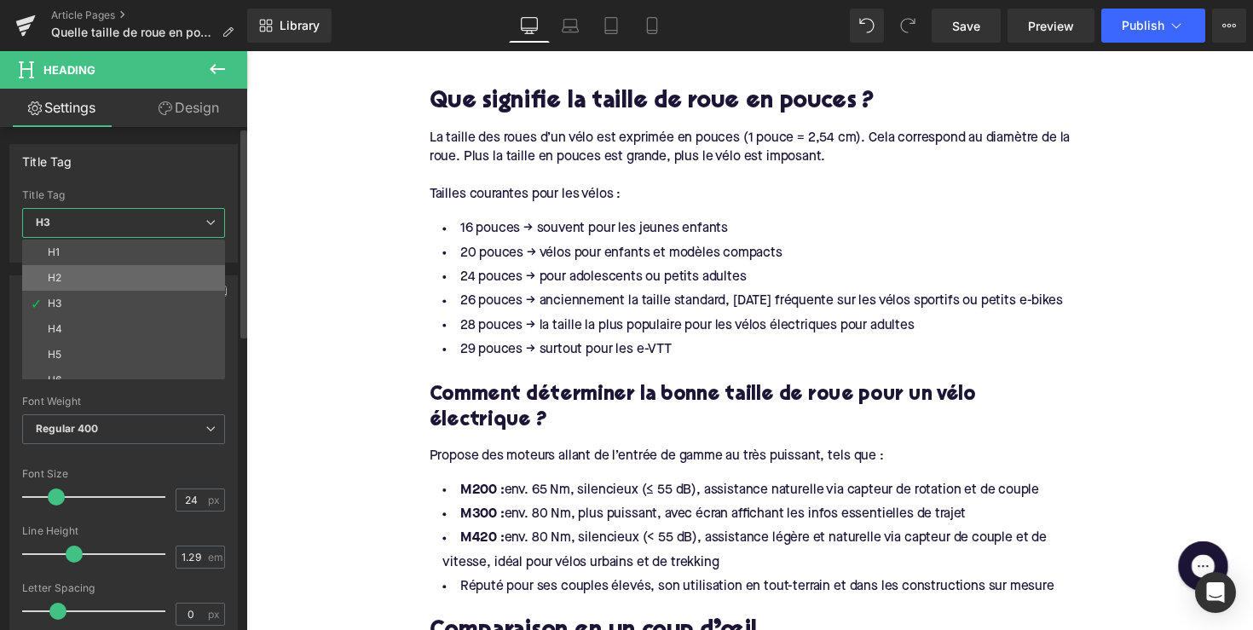
click at [170, 273] on li "H2" at bounding box center [127, 278] width 211 height 26
type input "28"
type input "1.11"
type input "100"
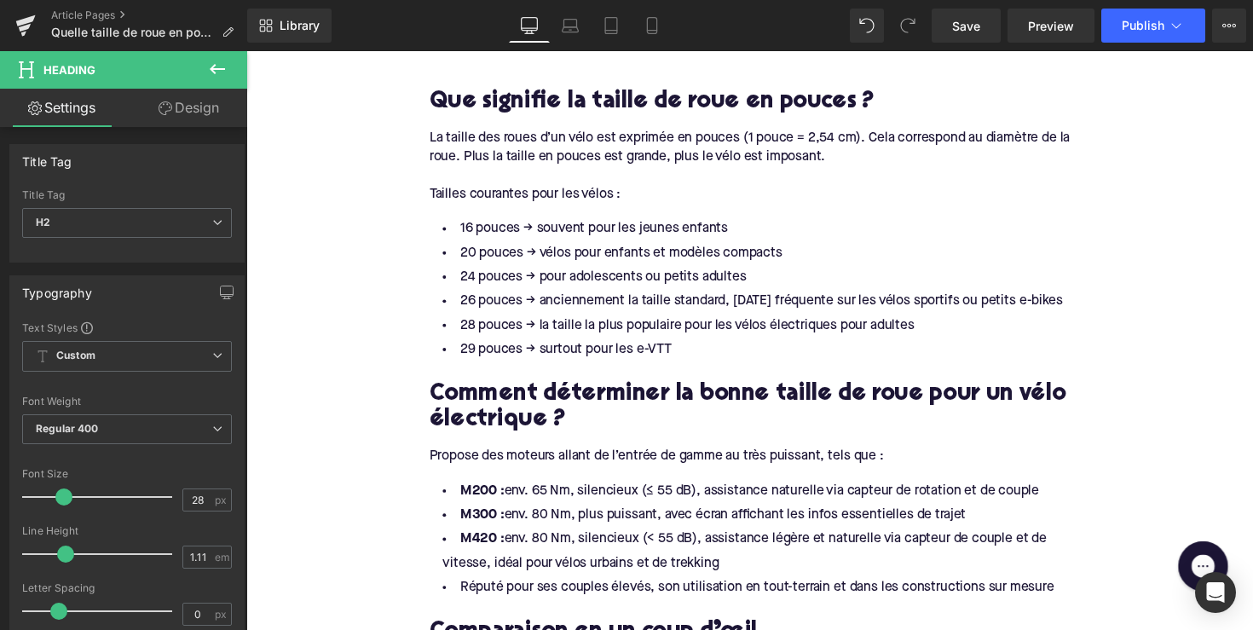
click at [626, 476] on div "Propose des moteurs allant de l’entrée de gamme au très puissant, tels que :" at bounding box center [762, 459] width 656 height 32
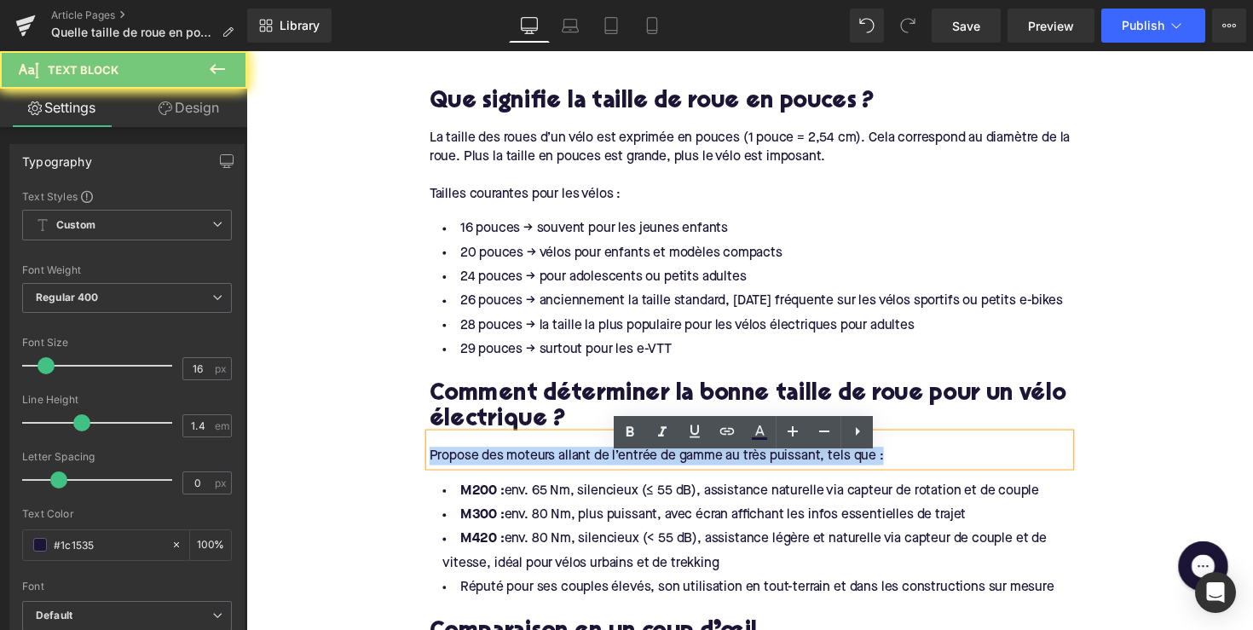
click at [626, 476] on div "Propose des moteurs allant de l’entrée de gamme au très puissant, tels que :" at bounding box center [762, 459] width 656 height 32
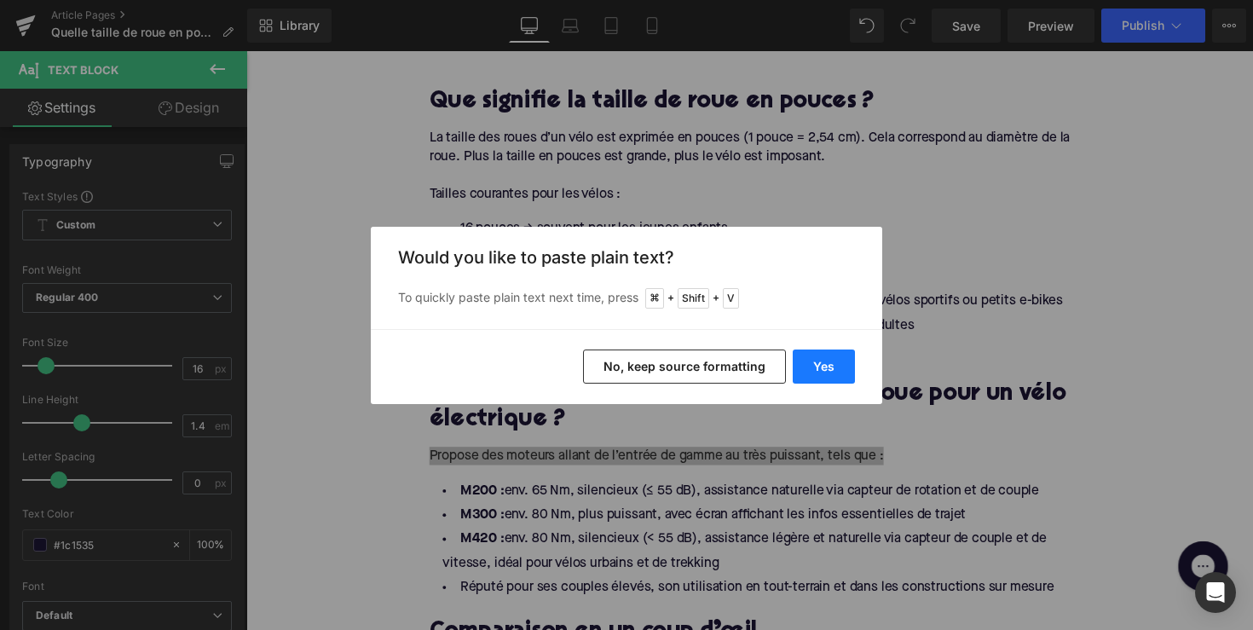
click at [812, 353] on button "Yes" at bounding box center [824, 366] width 62 height 34
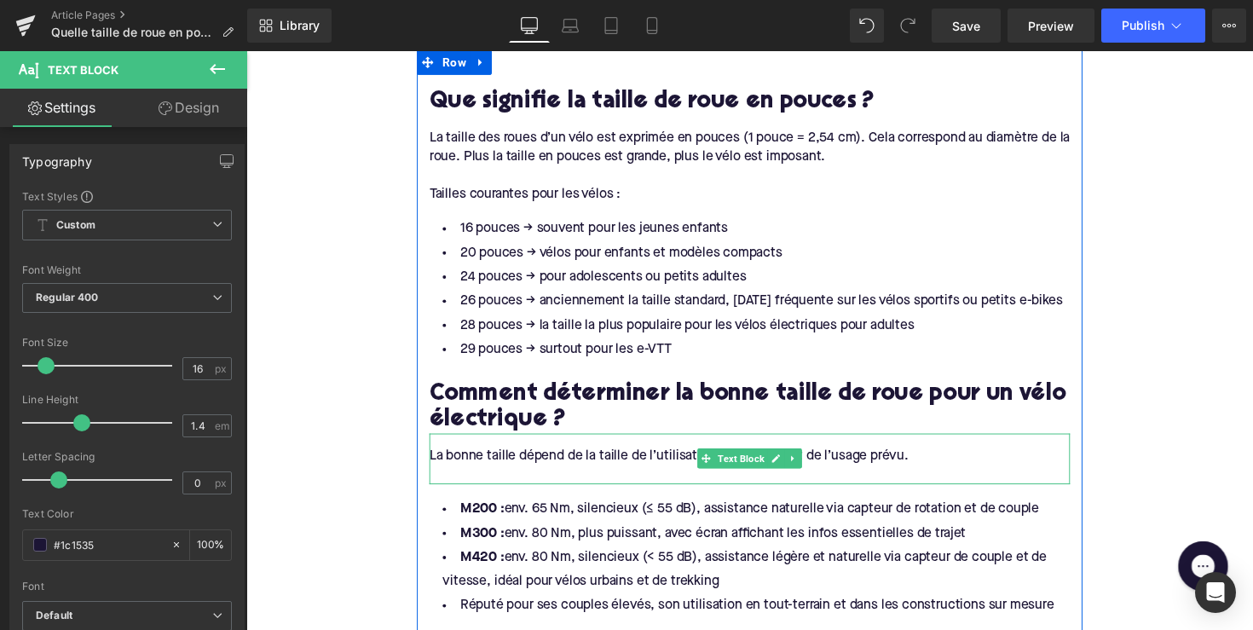
click at [655, 495] on div at bounding box center [762, 485] width 656 height 19
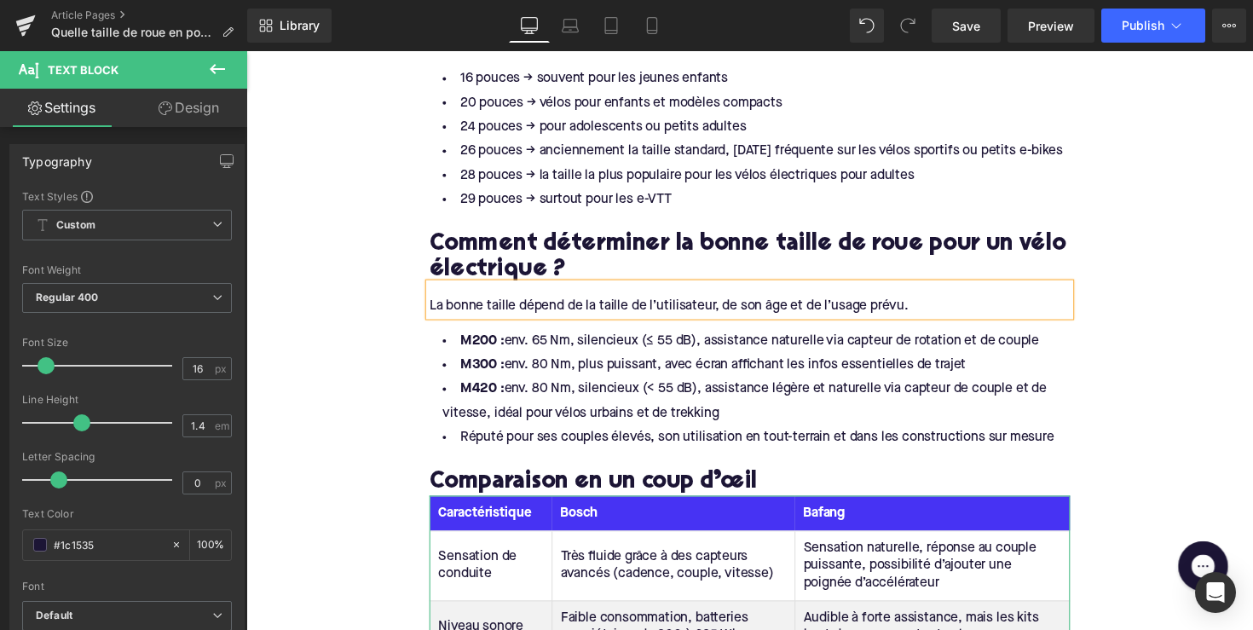
scroll to position [1247, 0]
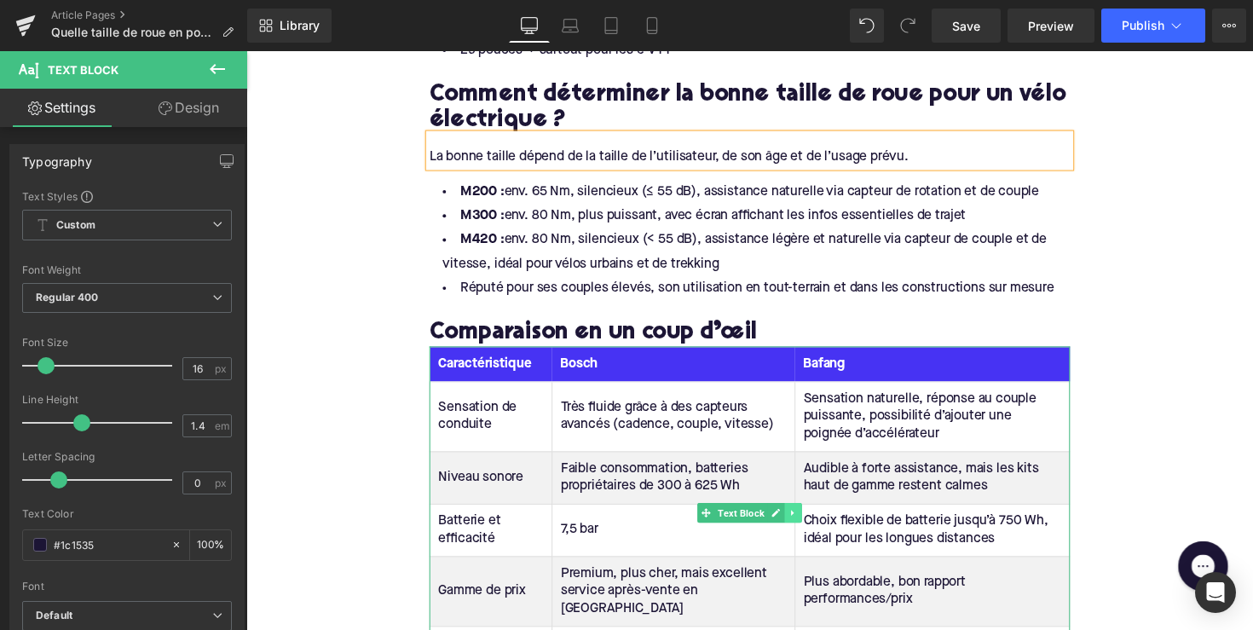
click at [806, 529] on icon at bounding box center [806, 524] width 9 height 10
click at [812, 528] on icon at bounding box center [814, 523] width 9 height 9
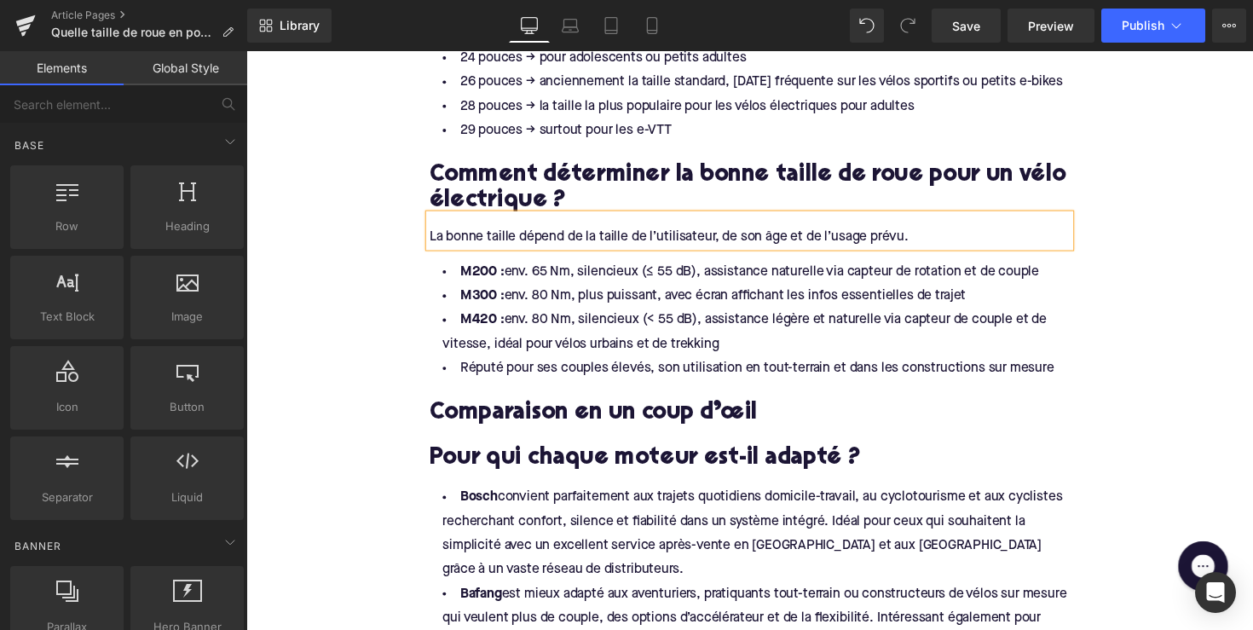
scroll to position [1162, 0]
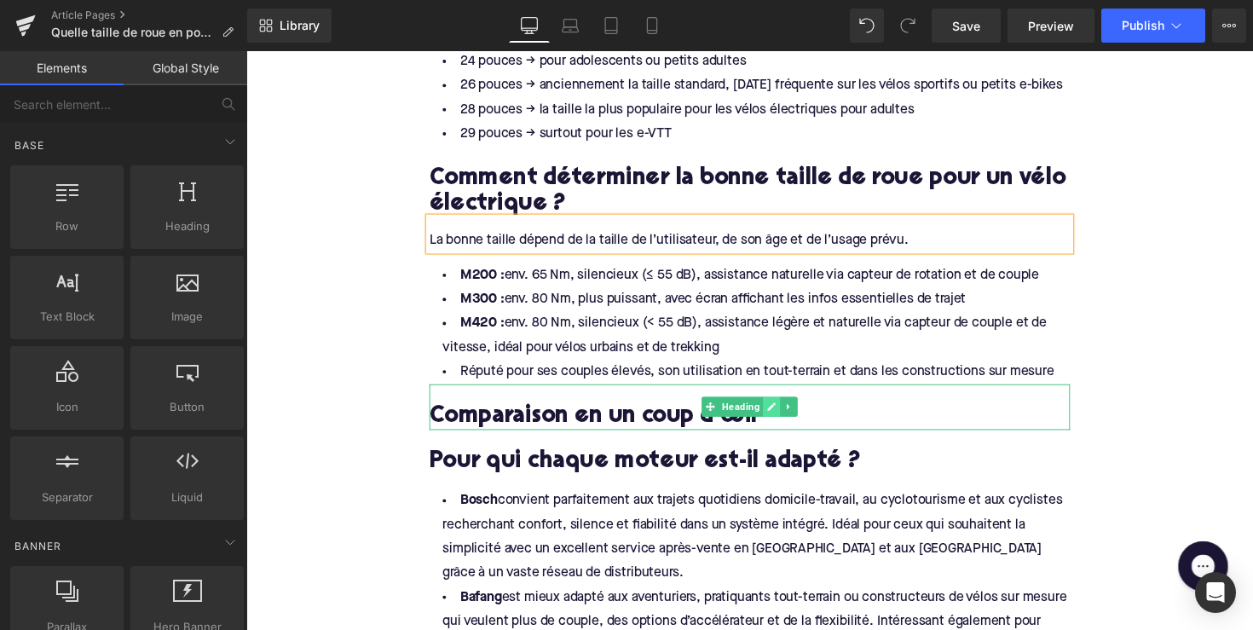
click at [776, 425] on link at bounding box center [785, 415] width 18 height 20
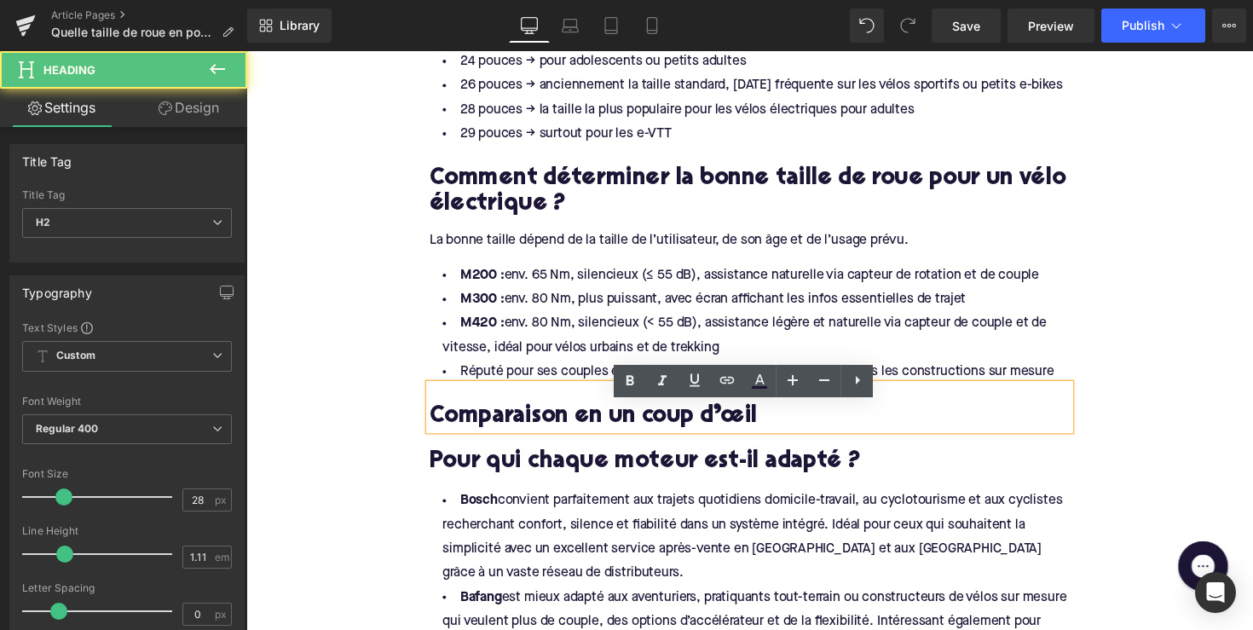
click at [751, 439] on h2 "Comparaison en un coup d’œil" at bounding box center [762, 425] width 656 height 26
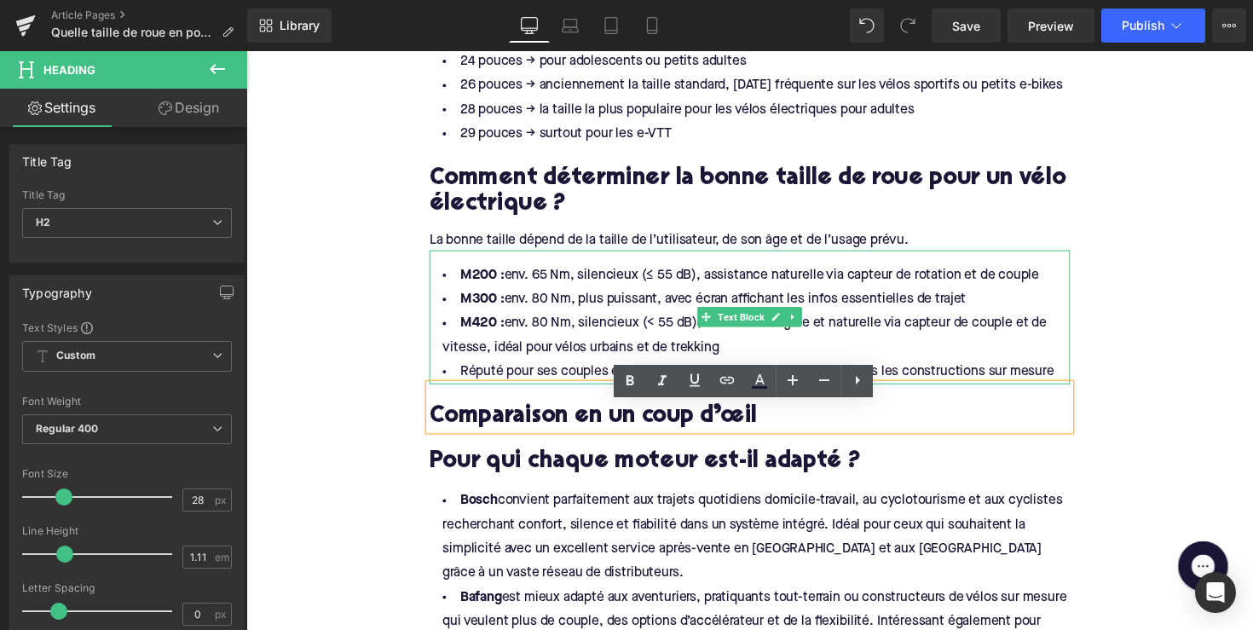
click at [580, 367] on li "M420 : env. 80 Nm, silencieux (< 55 dB), assistance légère et naturelle via cap…" at bounding box center [762, 342] width 656 height 49
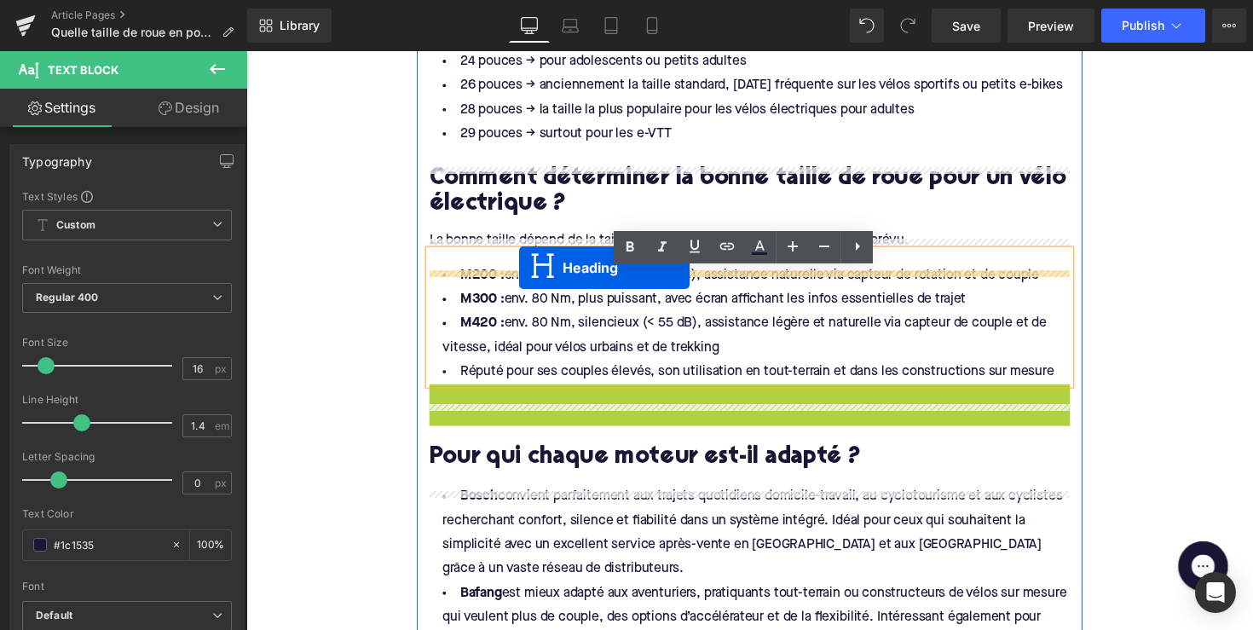
drag, startPoint x: 716, startPoint y: 436, endPoint x: 526, endPoint y: 273, distance: 250.8
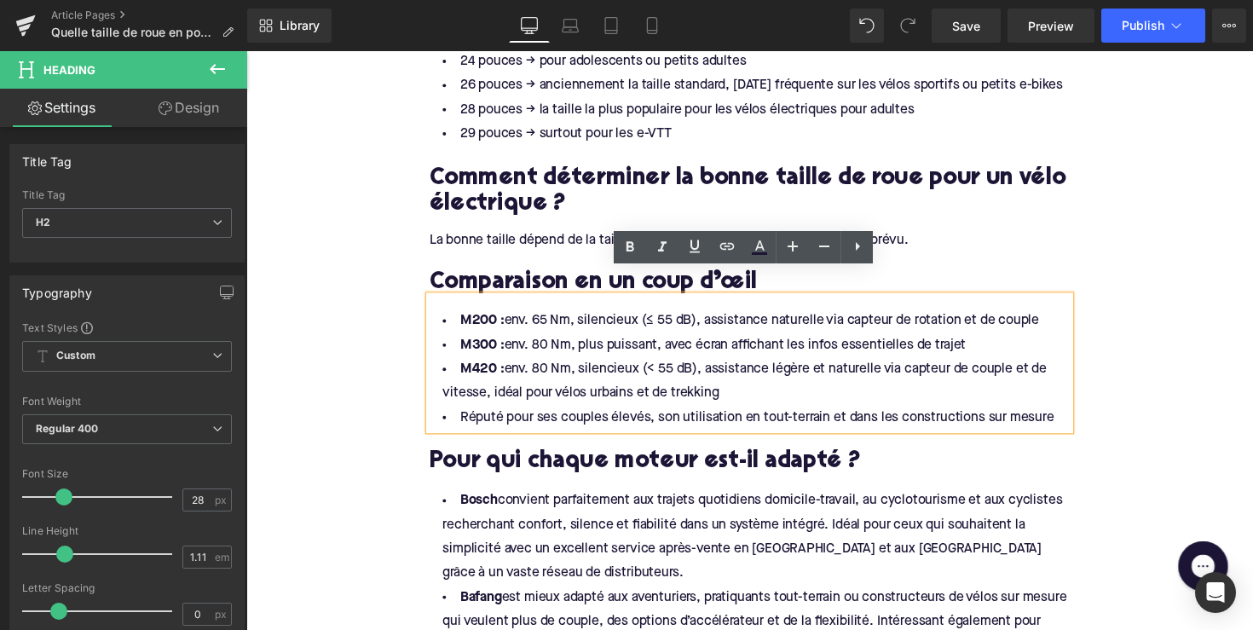
click at [567, 302] on h2 "Comparaison en un coup d’œil" at bounding box center [762, 288] width 656 height 26
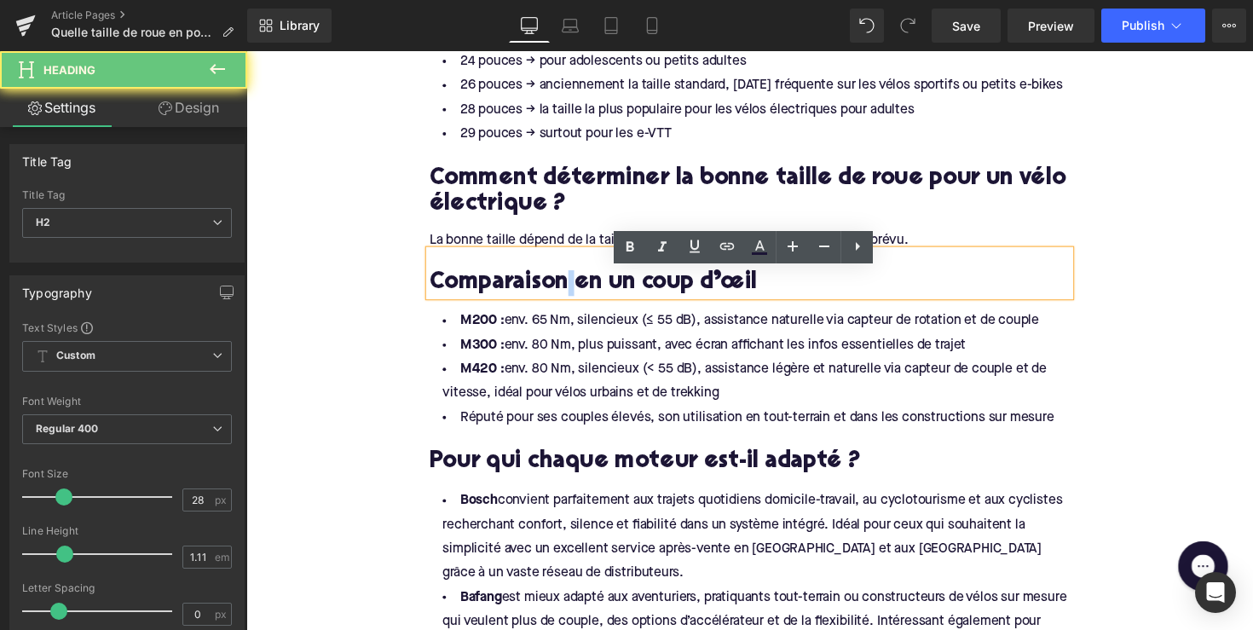
click at [567, 302] on h2 "Comparaison en un coup d’œil" at bounding box center [762, 288] width 656 height 26
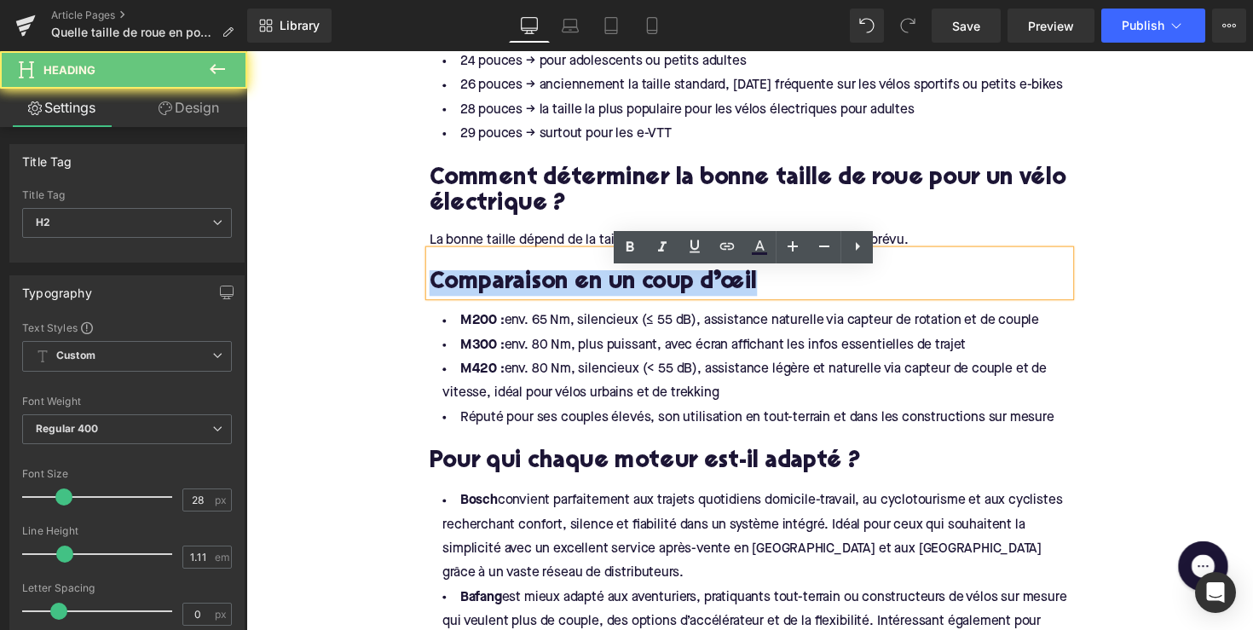
click at [567, 302] on h2 "Comparaison en un coup d’œil" at bounding box center [762, 288] width 656 height 26
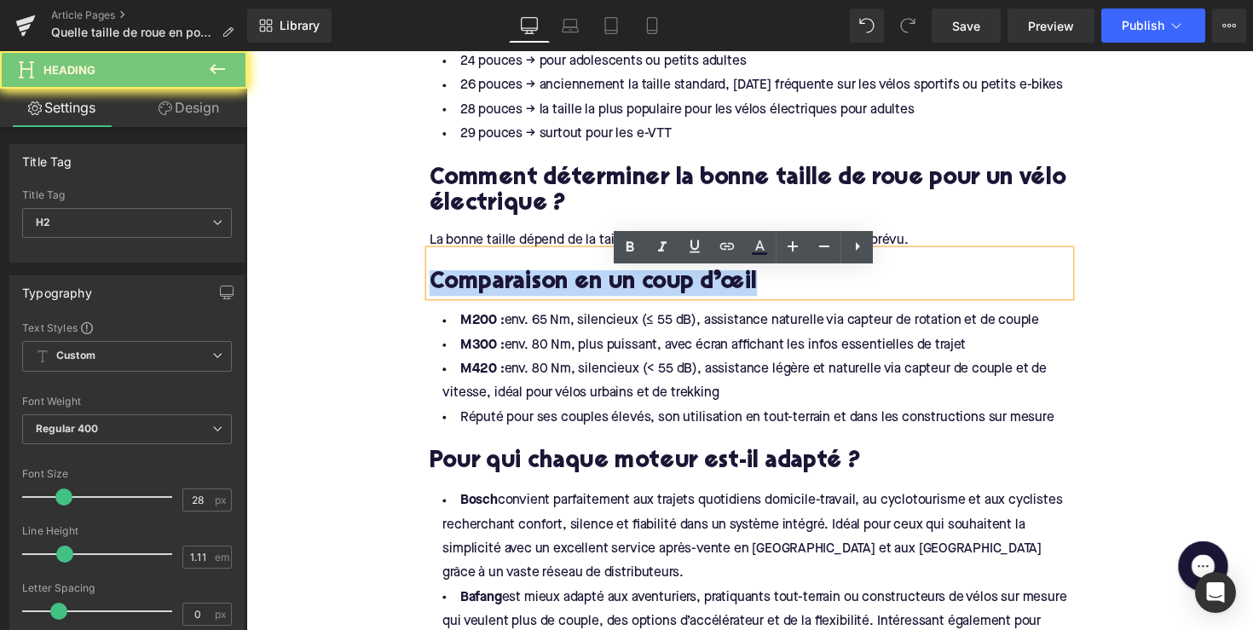
paste div
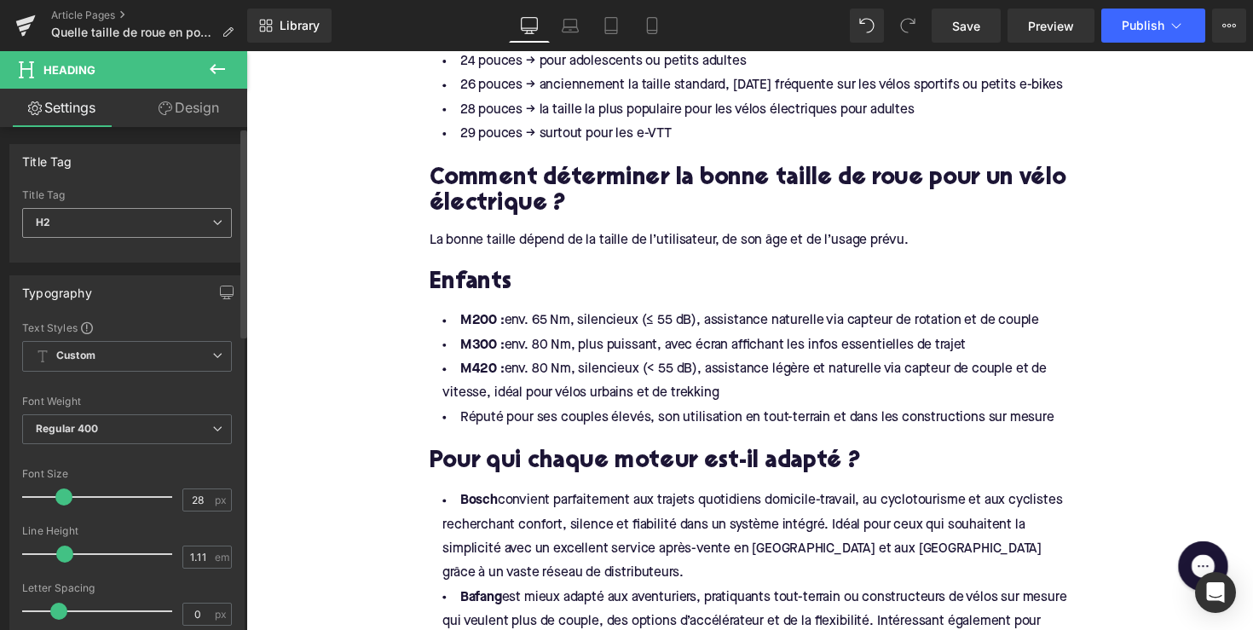
click at [191, 219] on span "H2" at bounding box center [127, 223] width 210 height 30
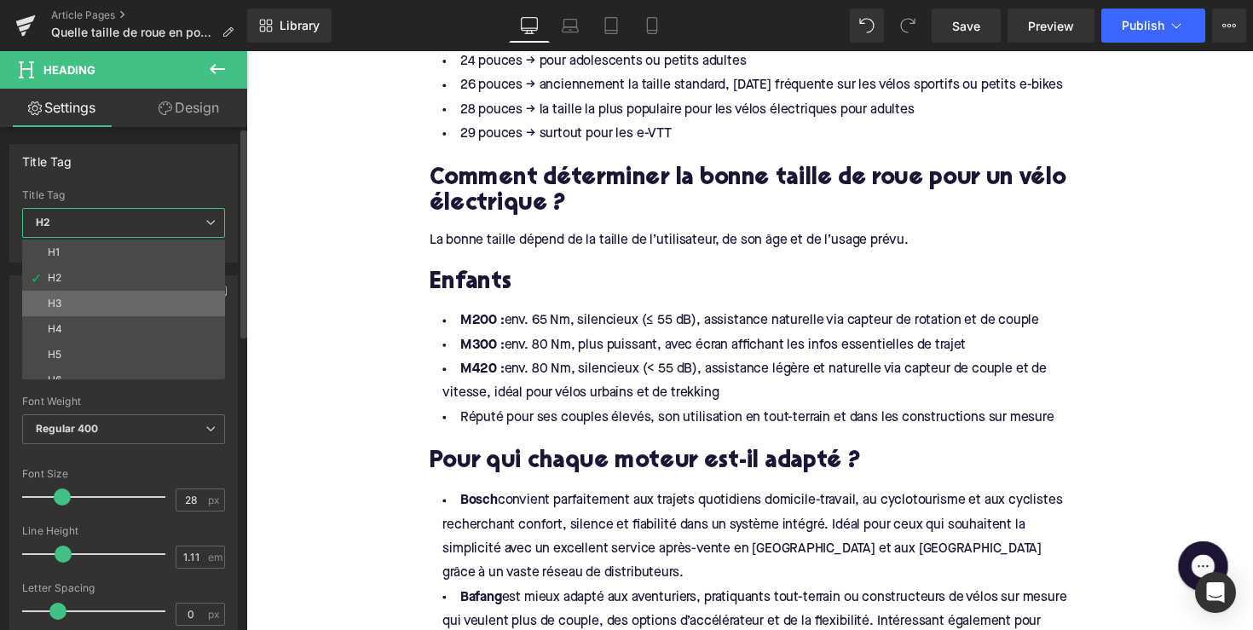
click at [168, 298] on li "H3" at bounding box center [127, 304] width 211 height 26
type input "24"
type input "1.29"
type input "100"
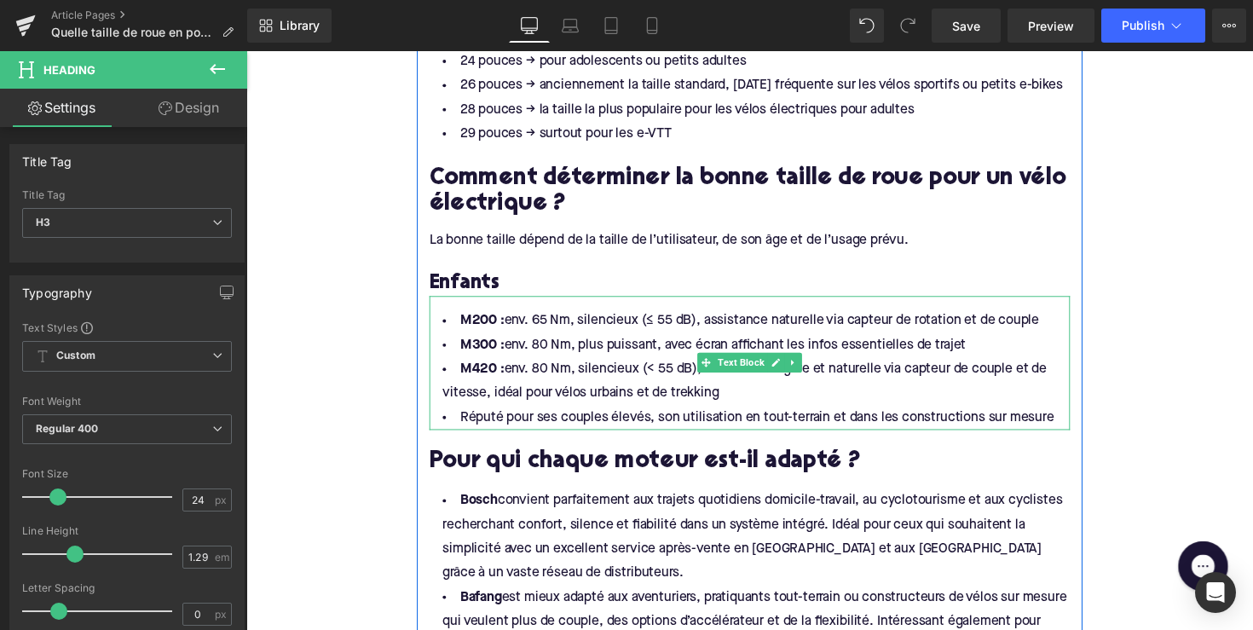
click at [708, 439] on li "Réputé pour ses couples élevés, son utilisation en tout-terrain et dans les con…" at bounding box center [762, 426] width 656 height 25
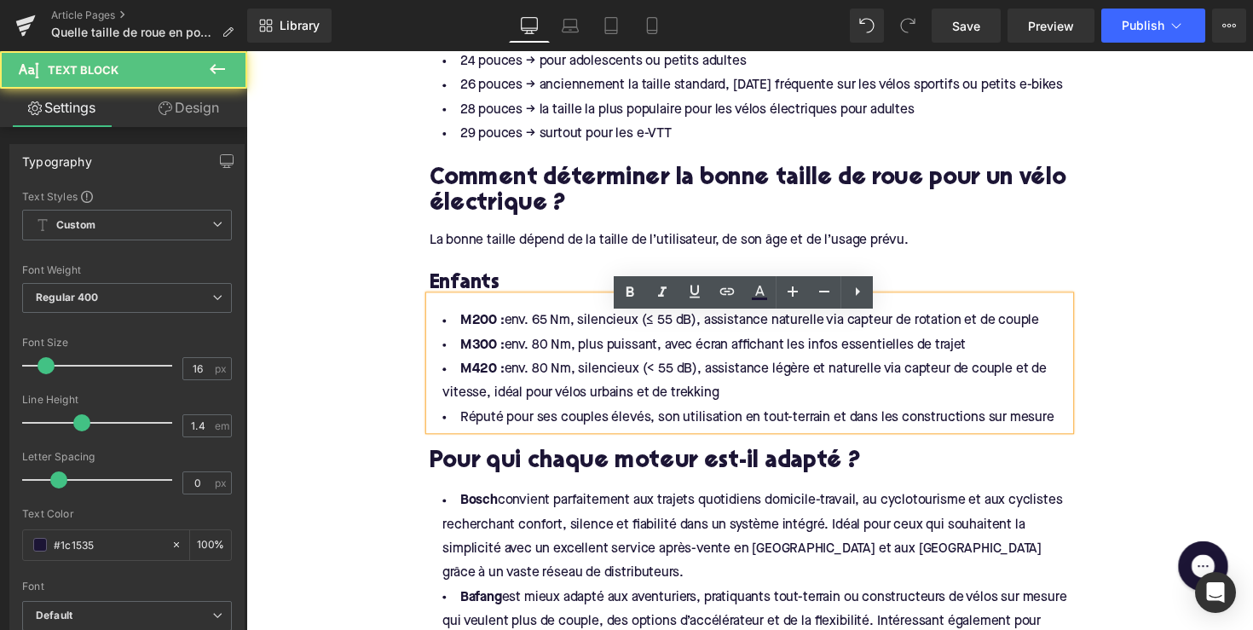
click at [1068, 439] on li "Réputé pour ses couples élevés, son utilisation en tout-terrain et dans les con…" at bounding box center [762, 426] width 656 height 25
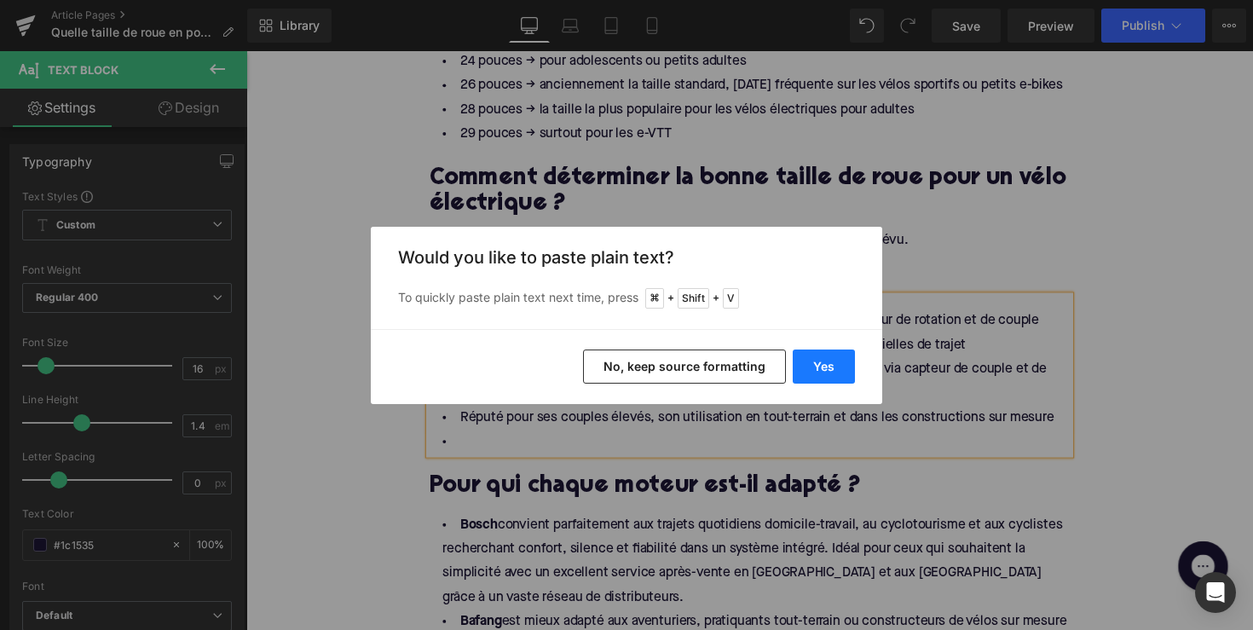
click at [833, 359] on button "Yes" at bounding box center [824, 366] width 62 height 34
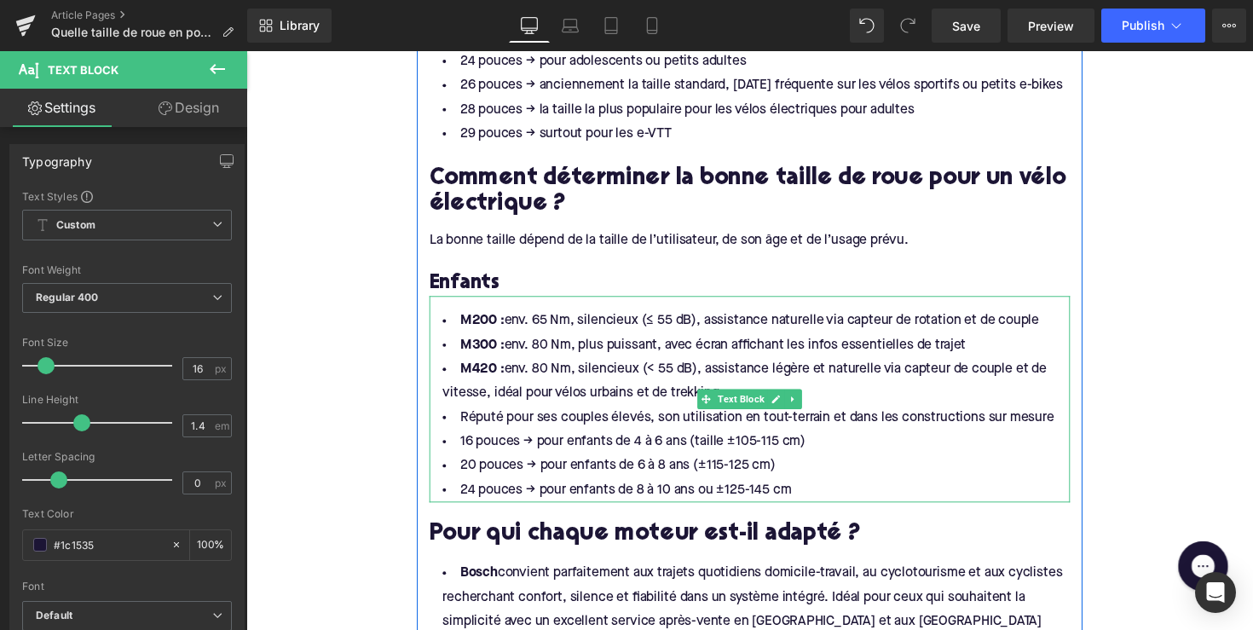
click at [926, 414] on li "M420 : env. 80 Nm, silencieux (< 55 dB), assistance légère et naturelle via cap…" at bounding box center [762, 389] width 656 height 49
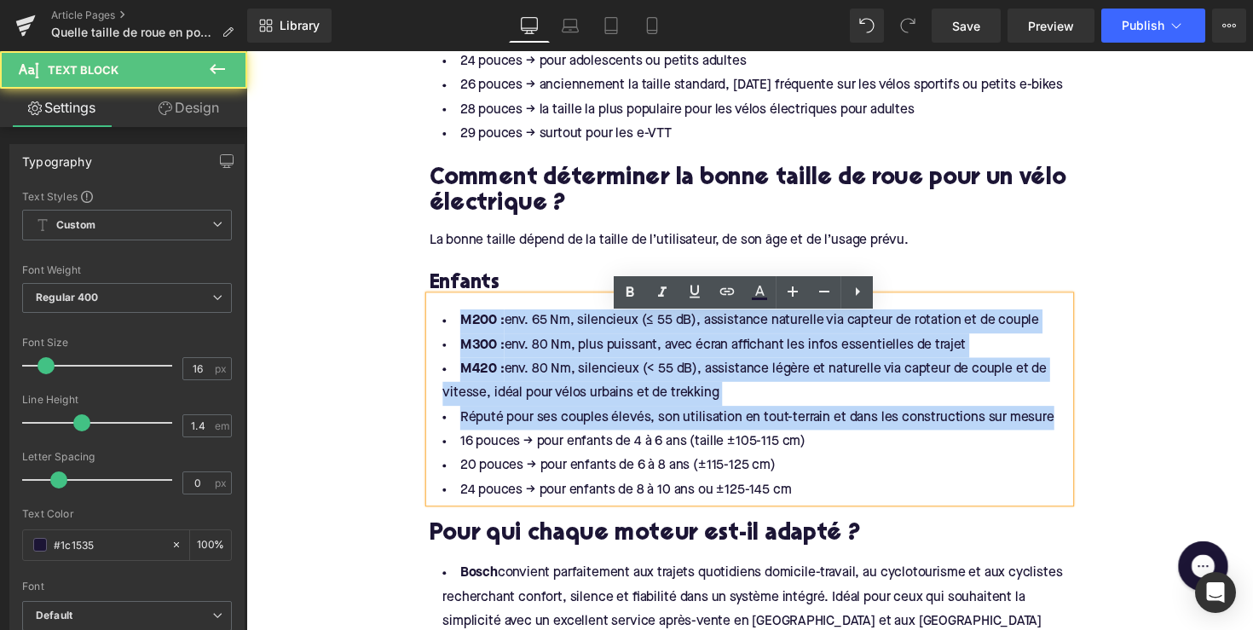
drag, startPoint x: 941, startPoint y: 446, endPoint x: 409, endPoint y: 337, distance: 542.9
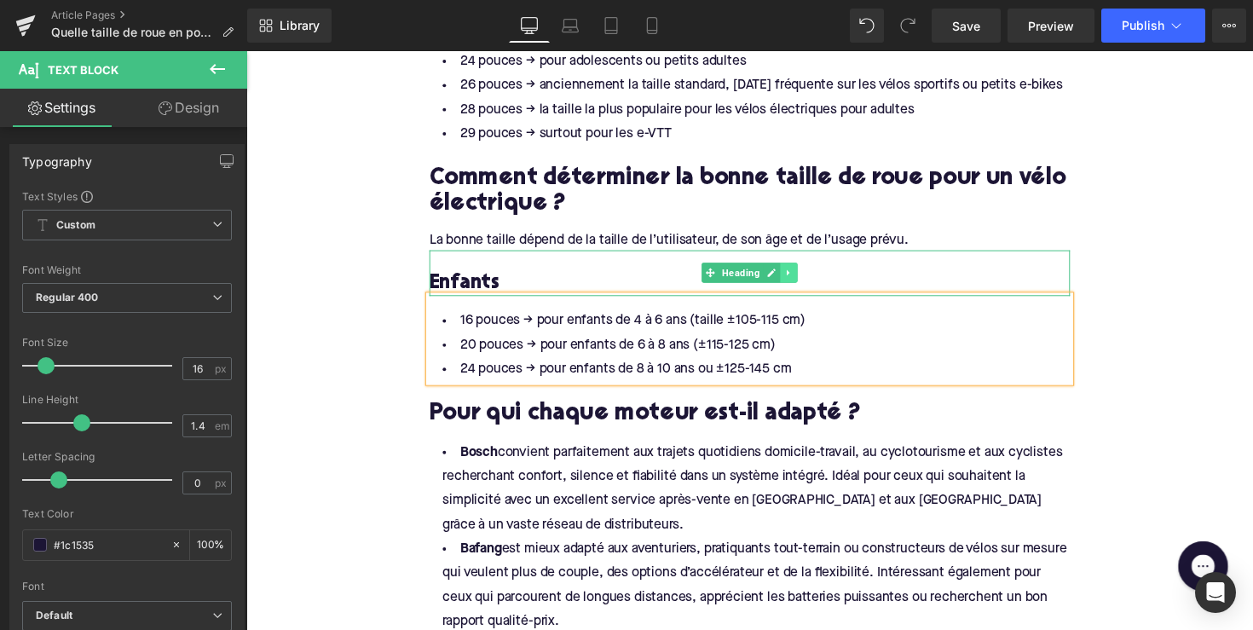
click at [800, 281] on icon at bounding box center [801, 278] width 3 height 6
click at [789, 283] on icon at bounding box center [792, 278] width 9 height 9
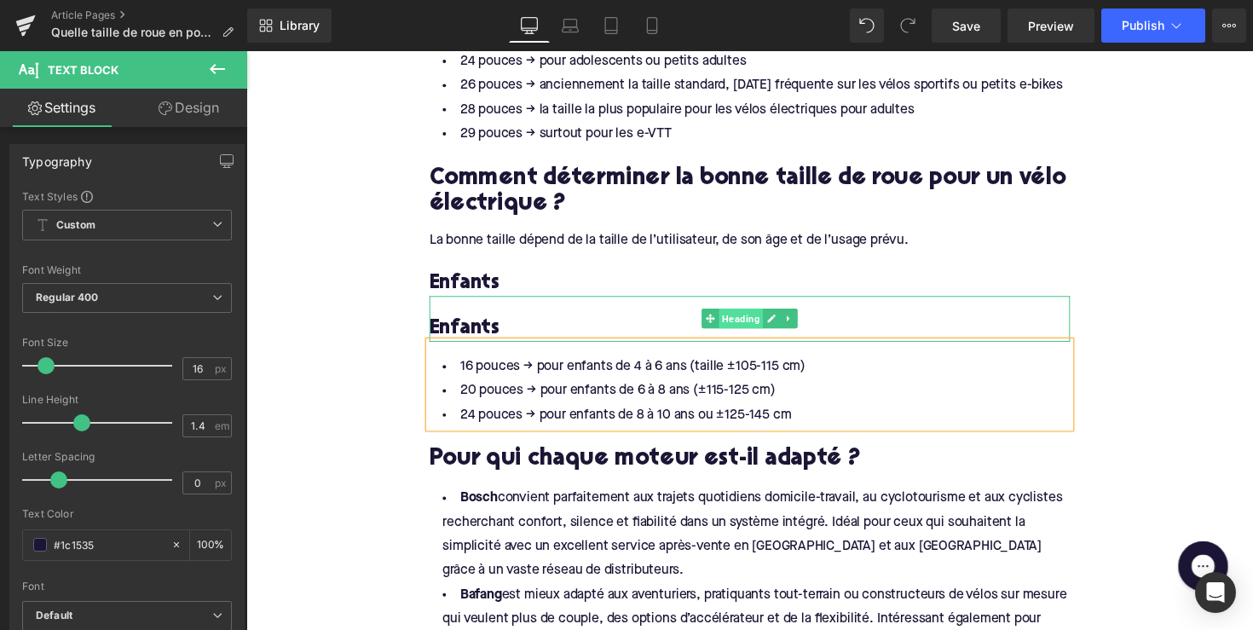
click at [730, 335] on span "Heading" at bounding box center [752, 324] width 45 height 20
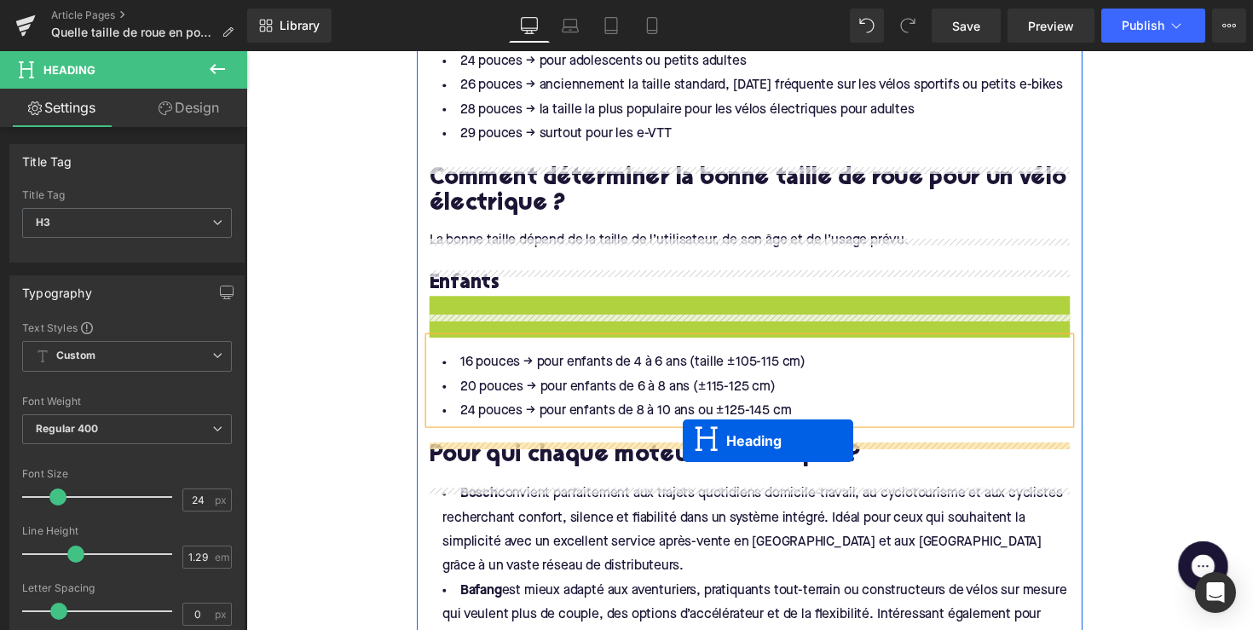
drag, startPoint x: 718, startPoint y: 346, endPoint x: 694, endPoint y: 450, distance: 106.7
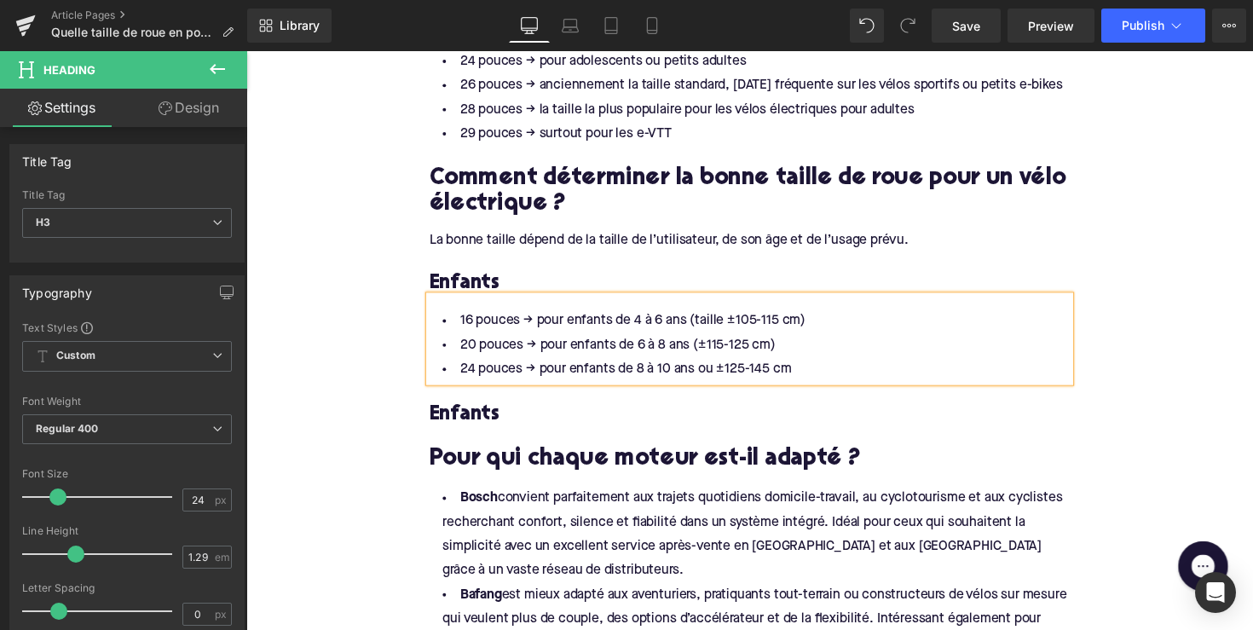
click at [468, 436] on h3 "Enfants" at bounding box center [762, 423] width 656 height 26
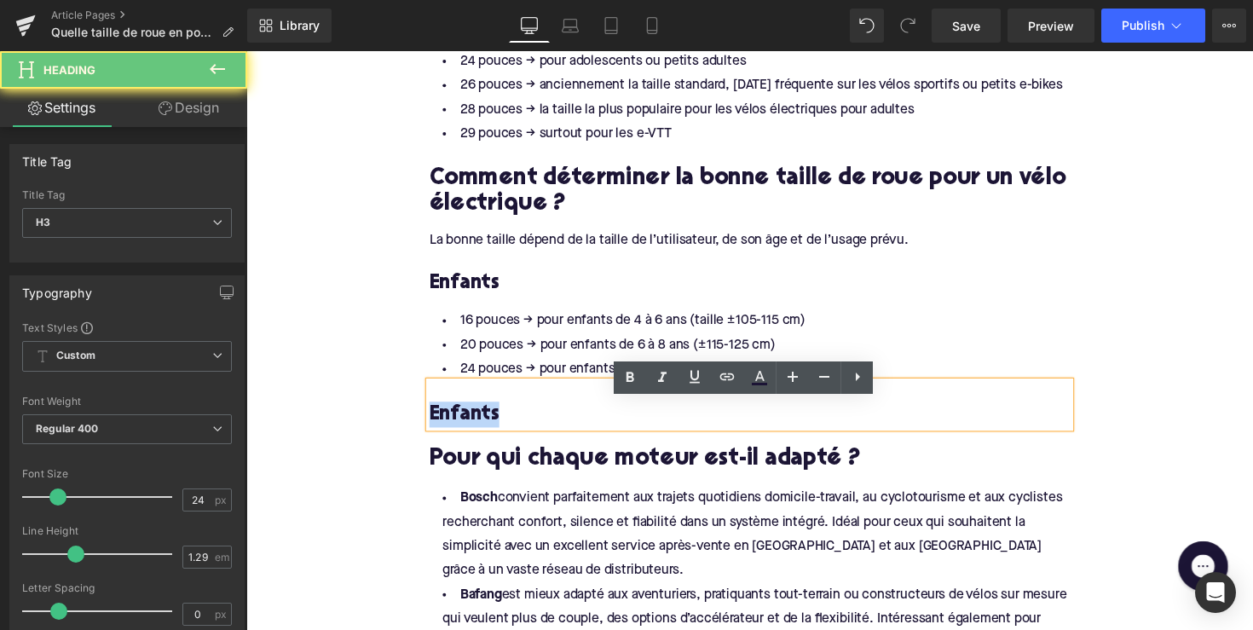
click at [468, 436] on h3 "Enfants" at bounding box center [762, 423] width 656 height 26
paste div
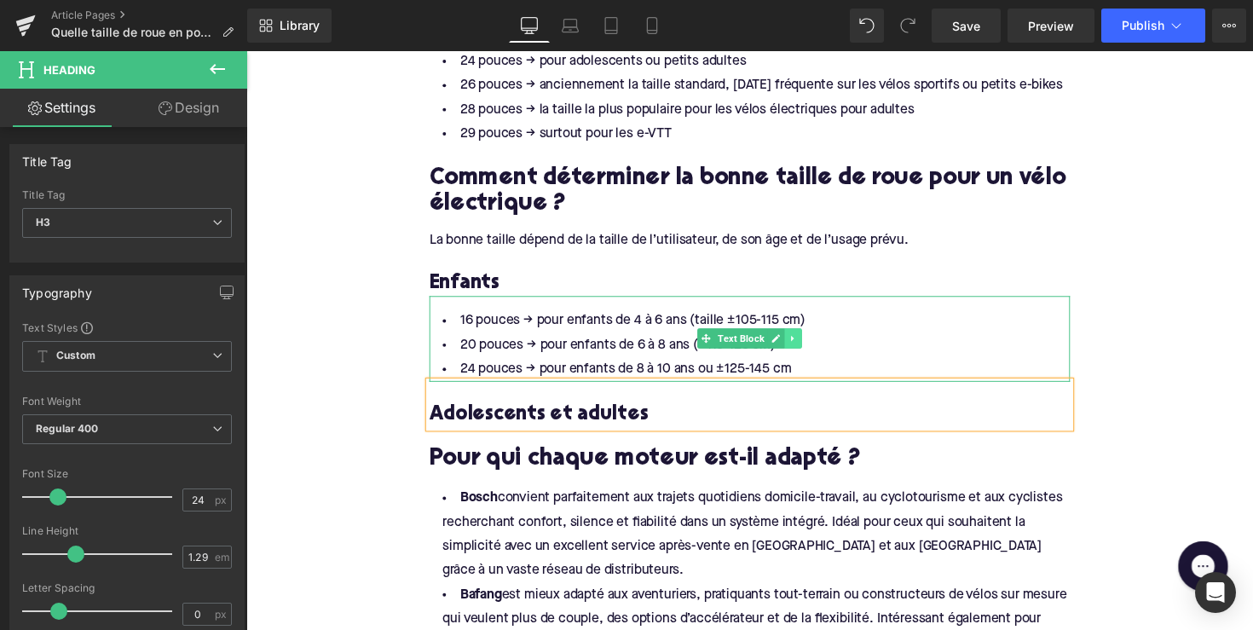
click at [805, 349] on icon at bounding box center [806, 346] width 3 height 6
click at [794, 349] on icon at bounding box center [797, 344] width 9 height 9
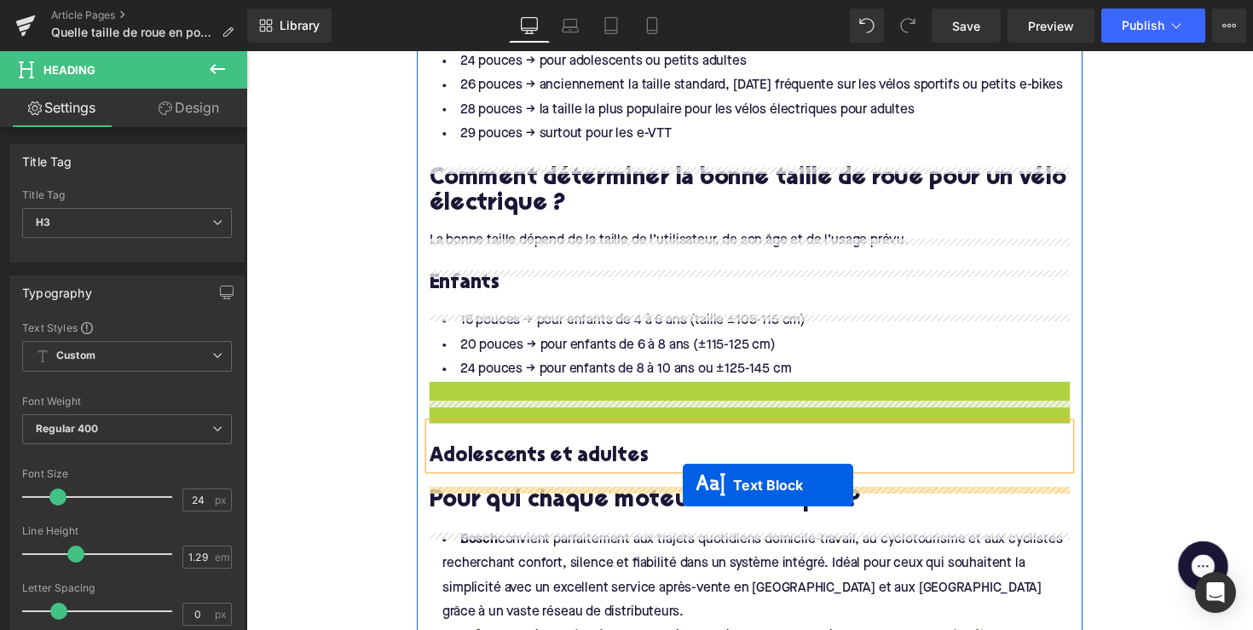
drag, startPoint x: 718, startPoint y: 456, endPoint x: 694, endPoint y: 495, distance: 46.3
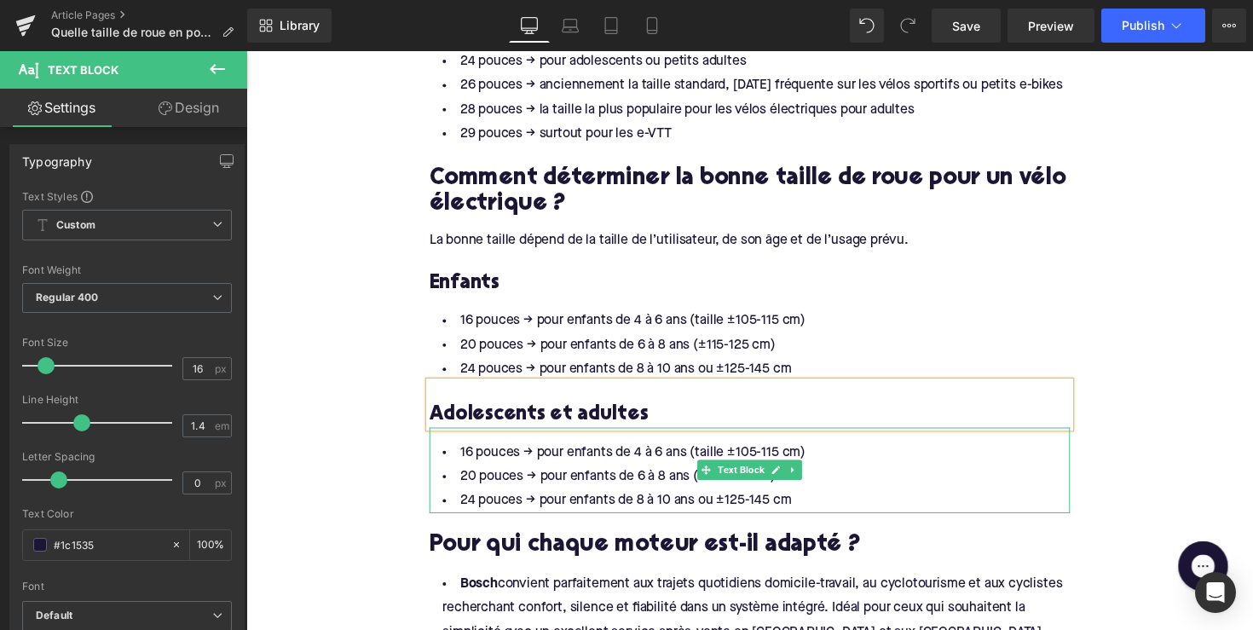
click at [503, 499] on li "20 pouces → pour enfants de 6 à 8 ans (±115-125 cm)" at bounding box center [762, 487] width 656 height 25
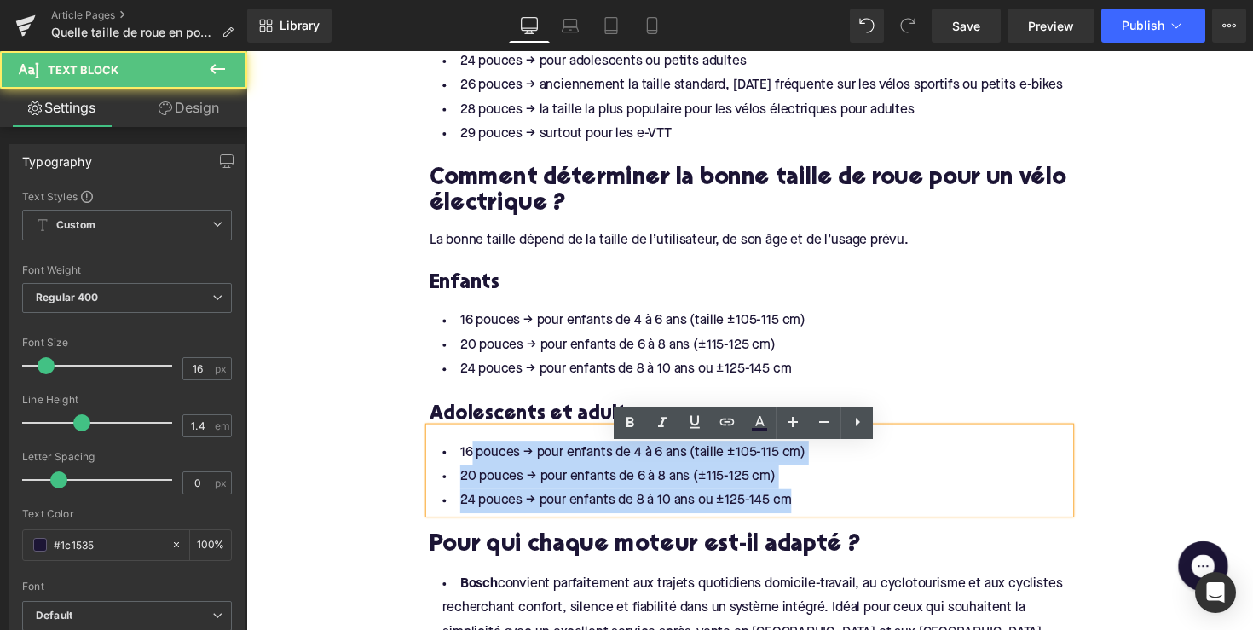
drag, startPoint x: 805, startPoint y: 535, endPoint x: 470, endPoint y: 487, distance: 338.4
click at [470, 487] on ul "16 pouces → pour enfants de 4 à 6 ans (taille ±105-115 cm) 20 pouces → pour enf…" at bounding box center [762, 487] width 656 height 74
drag, startPoint x: 457, startPoint y: 482, endPoint x: 816, endPoint y: 537, distance: 363.9
click at [816, 524] on ul "16 pouces → pour enfants de 4 à 6 ans (taille ±105-115 cm) 20 pouces → pour enf…" at bounding box center [762, 487] width 656 height 74
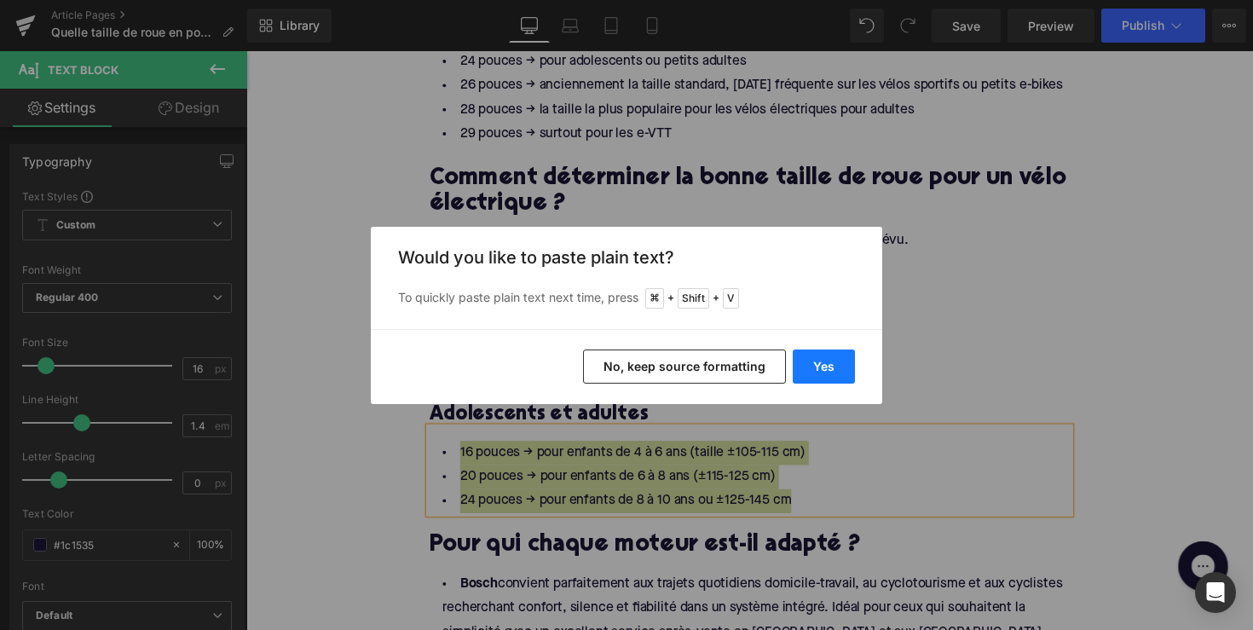
click at [827, 350] on button "Yes" at bounding box center [824, 366] width 62 height 34
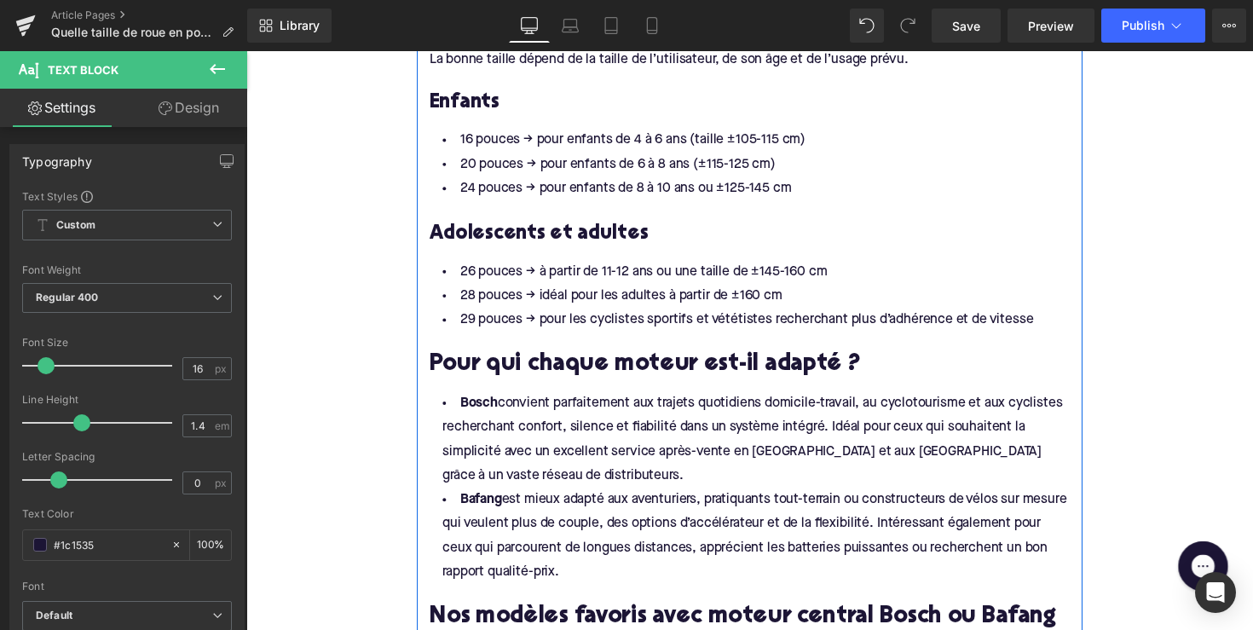
scroll to position [1348, 0]
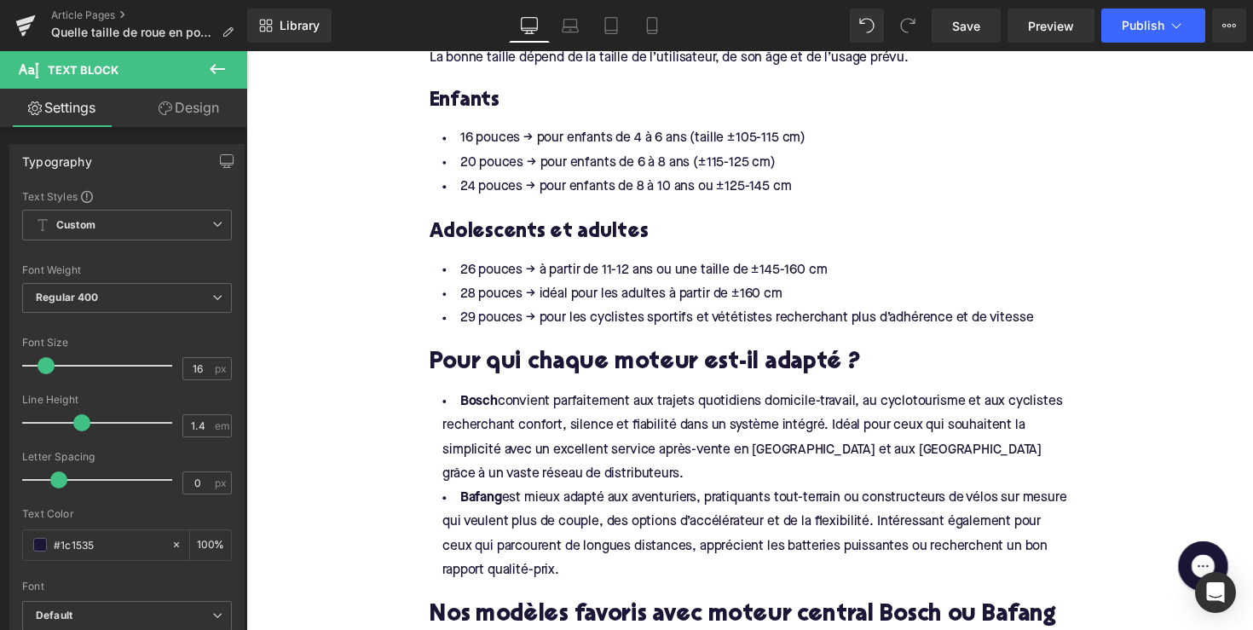
click at [591, 384] on h2 "Pour qui chaque moteur est-il adapté ?" at bounding box center [762, 371] width 656 height 26
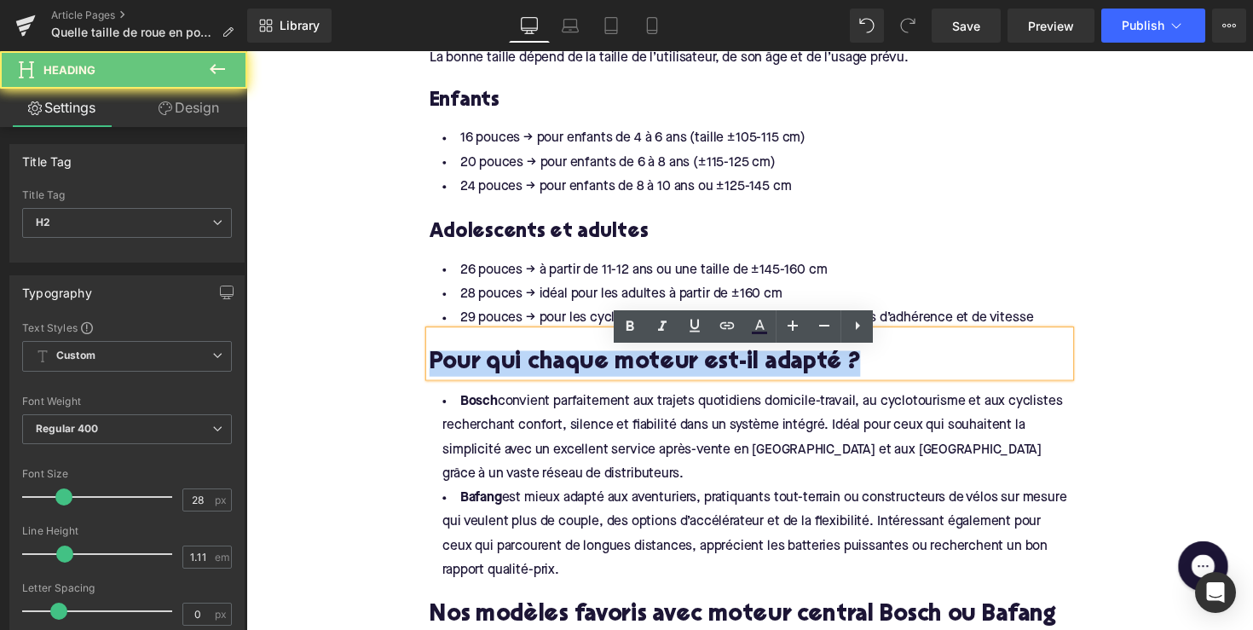
click at [591, 384] on h2 "Pour qui chaque moteur est-il adapté ?" at bounding box center [762, 371] width 656 height 26
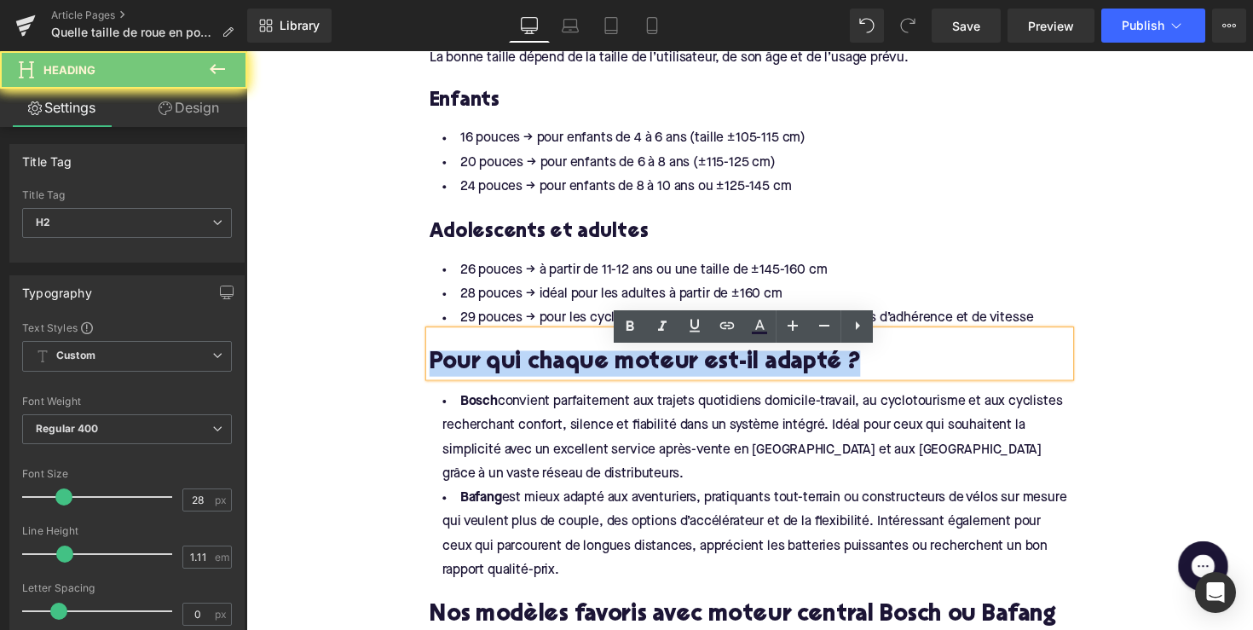
paste div
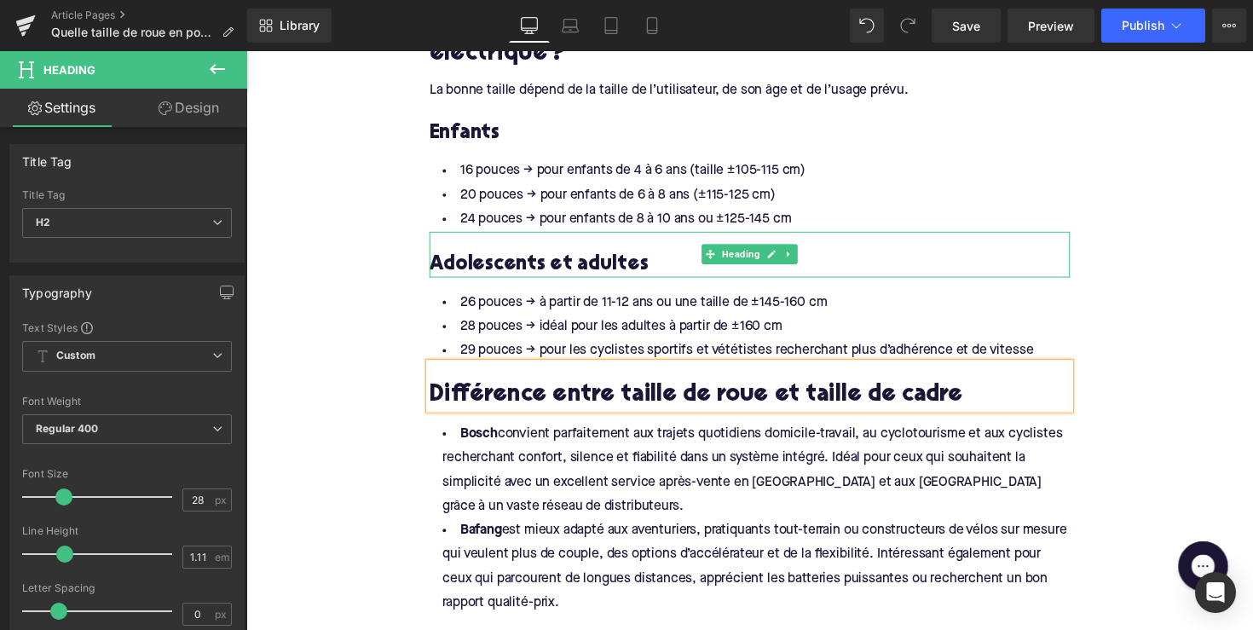
scroll to position [1301, 0]
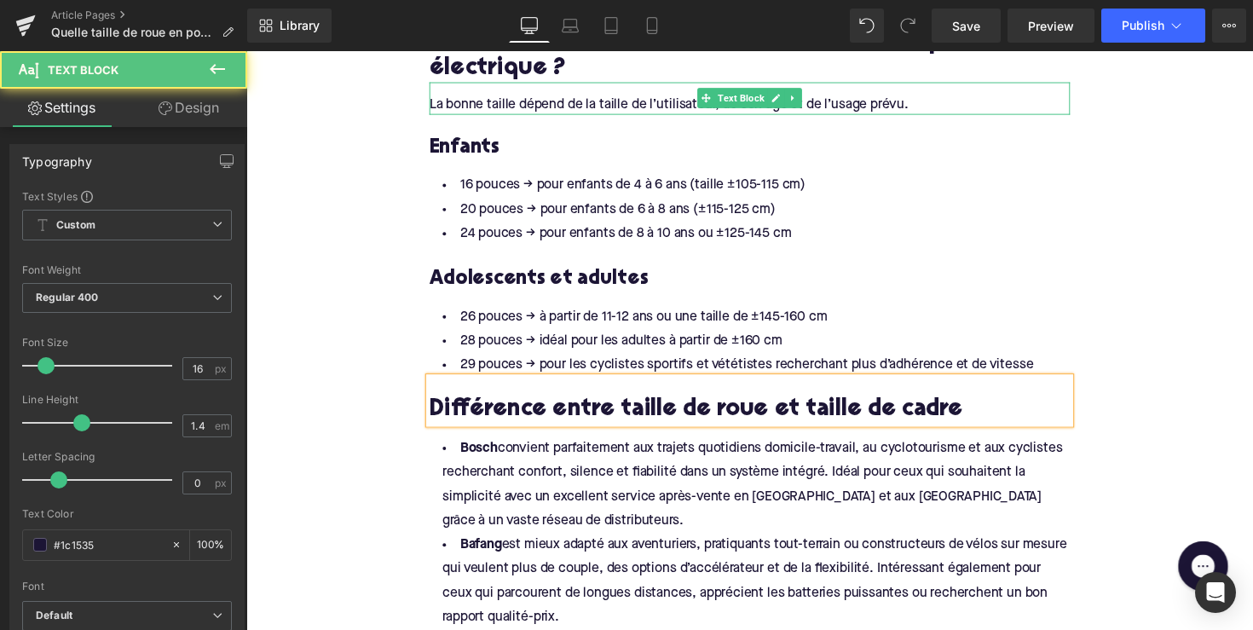
click at [706, 115] on div "La bonne taille dépend de la taille de l’utilisateur, de son âge et de l’usage …" at bounding box center [762, 99] width 656 height 32
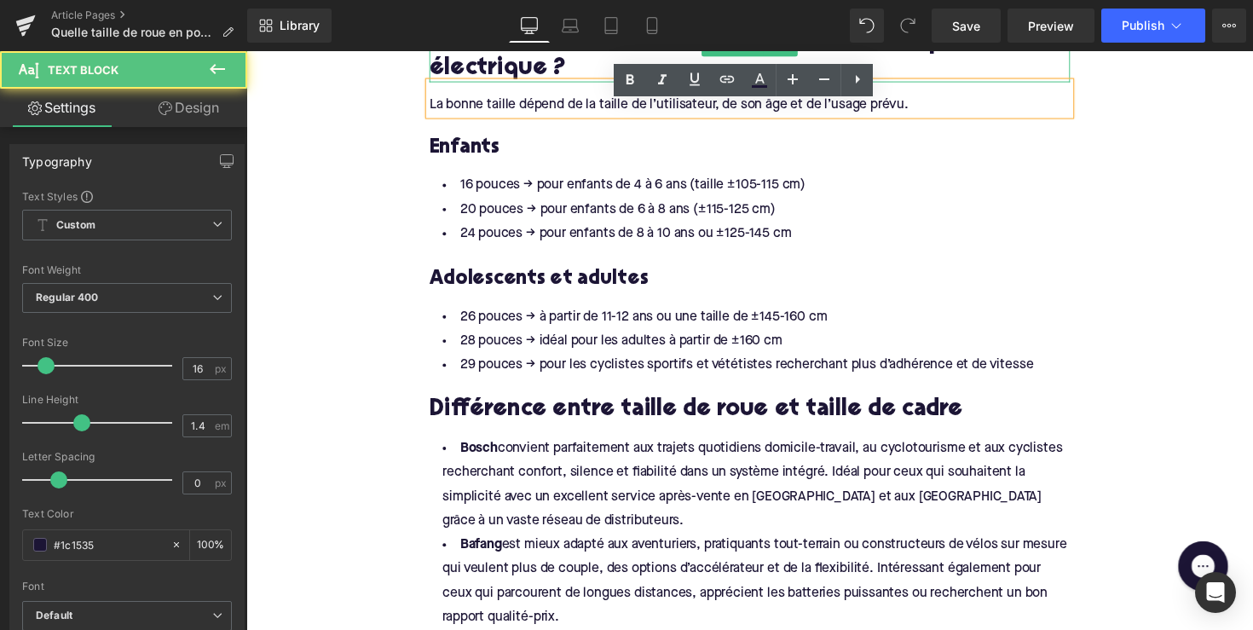
drag, startPoint x: 583, startPoint y: 72, endPoint x: 639, endPoint y: 114, distance: 70.1
click at [583, 72] on h2 "Comment déterminer la bonne taille de roue pour un vélo électrique ?" at bounding box center [762, 56] width 656 height 53
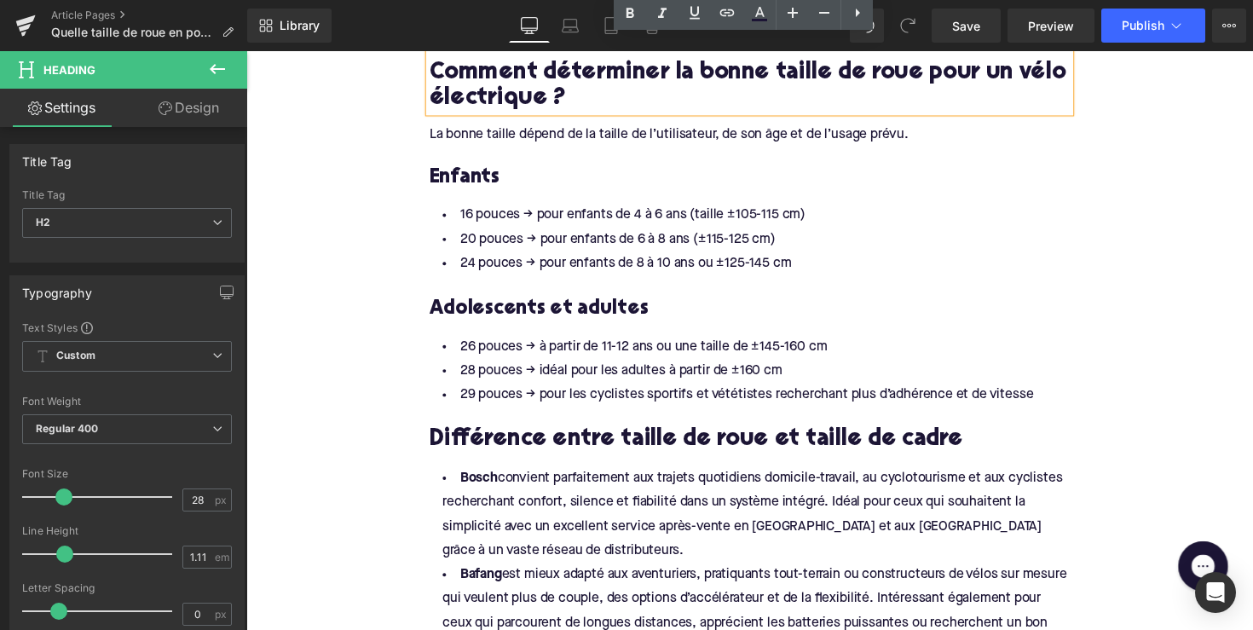
scroll to position [1241, 0]
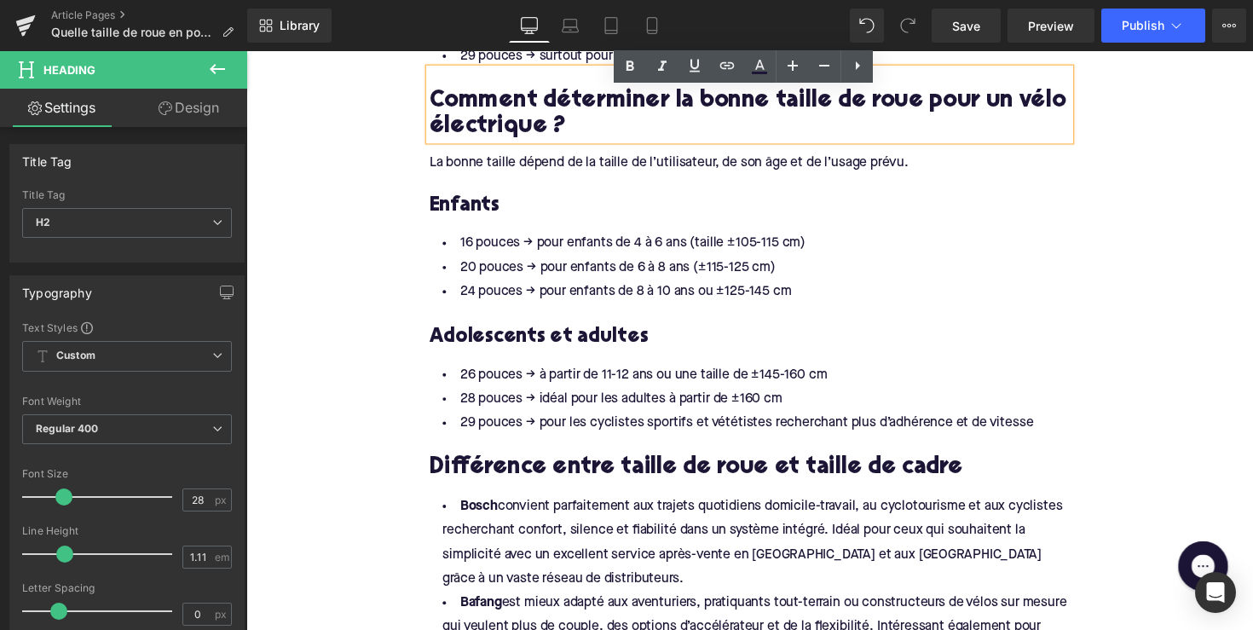
click at [593, 69] on li "29 pouces → surtout pour les e-VTT" at bounding box center [762, 56] width 656 height 25
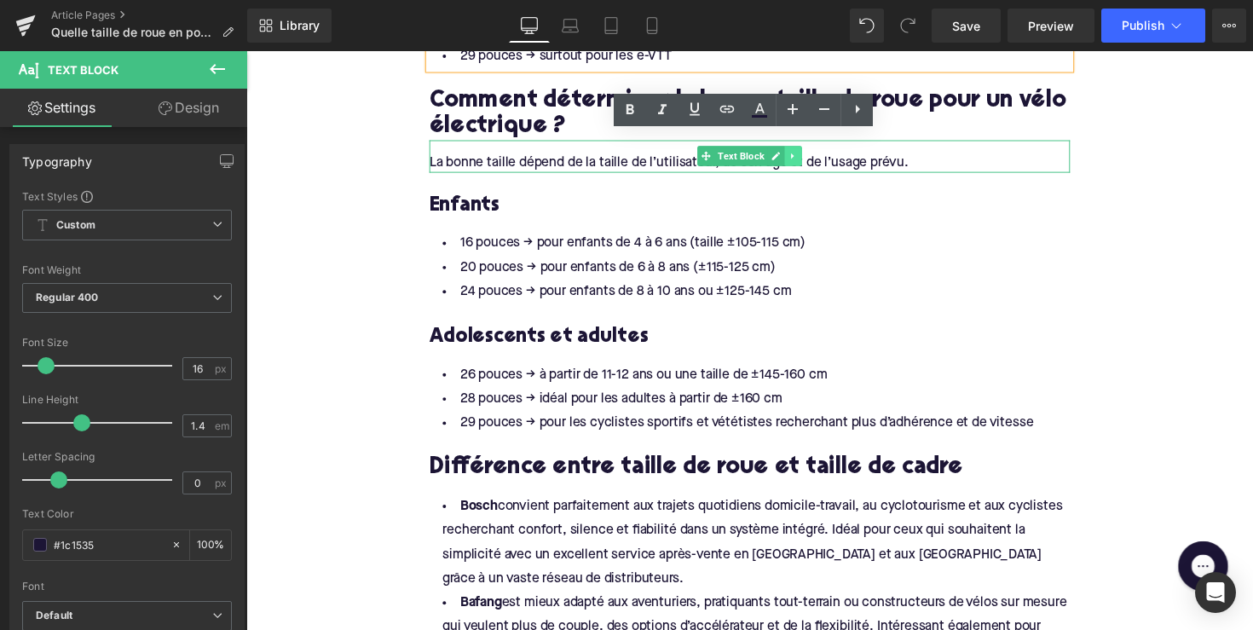
click at [804, 164] on icon at bounding box center [806, 158] width 9 height 10
click at [795, 164] on icon at bounding box center [797, 158] width 9 height 9
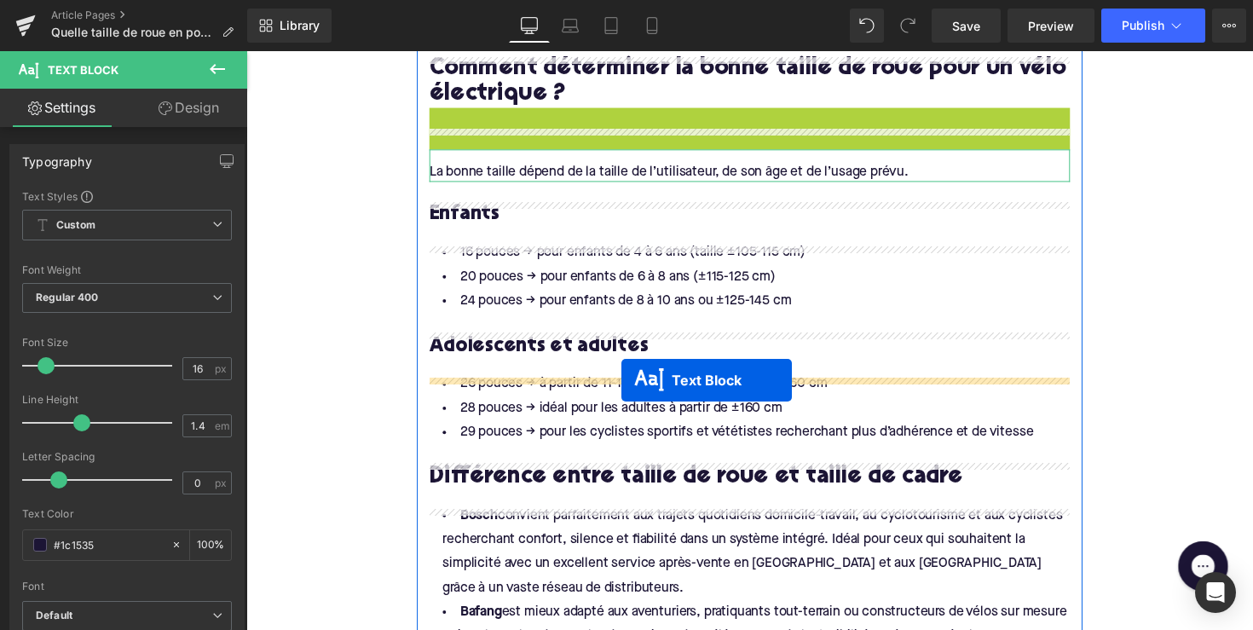
scroll to position [1275, 0]
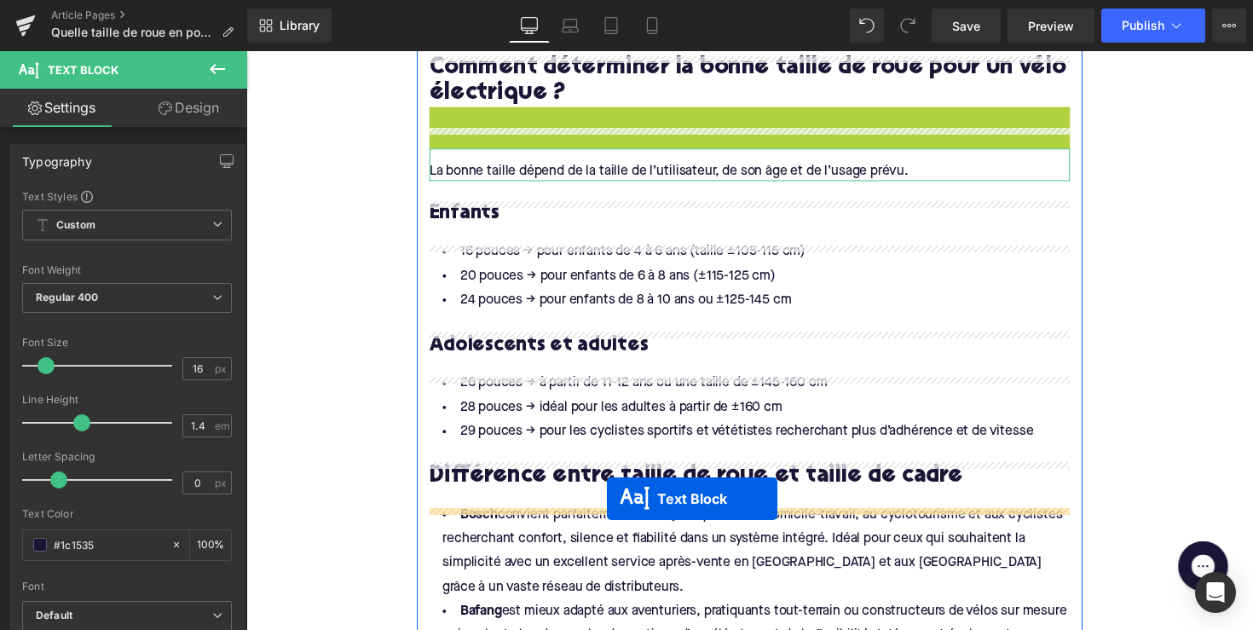
drag, startPoint x: 686, startPoint y: 179, endPoint x: 615, endPoint y: 510, distance: 338.1
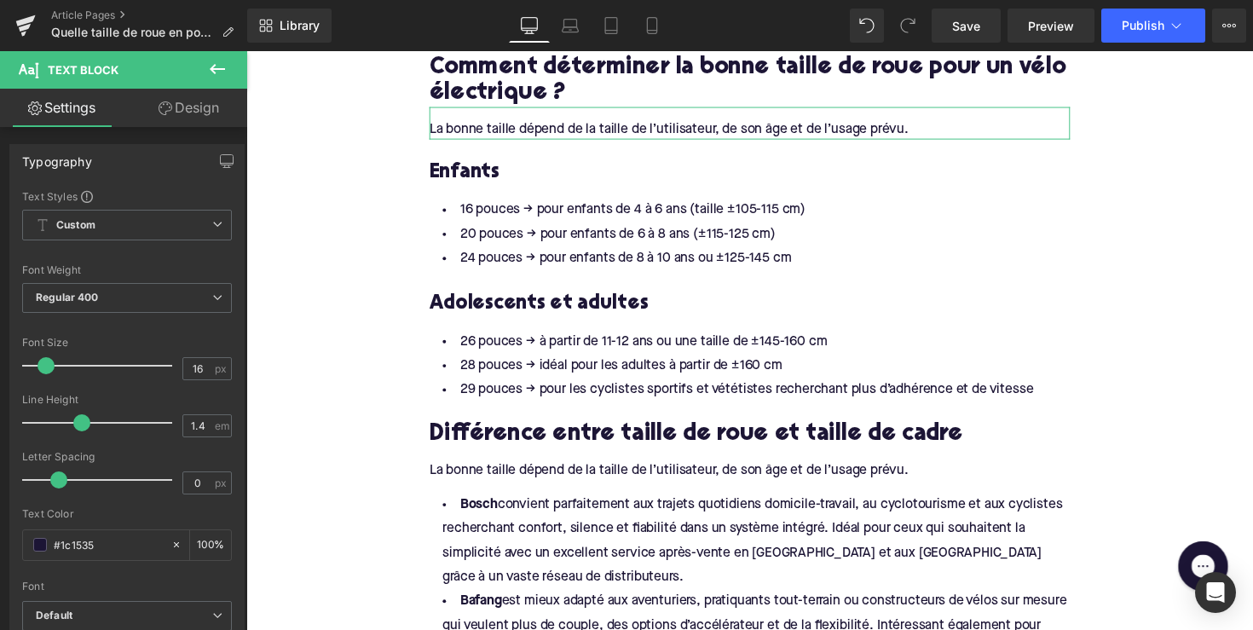
click at [537, 490] on div "La bonne taille dépend de la taille de l’utilisateur, de son âge et de l’usage …" at bounding box center [762, 474] width 656 height 32
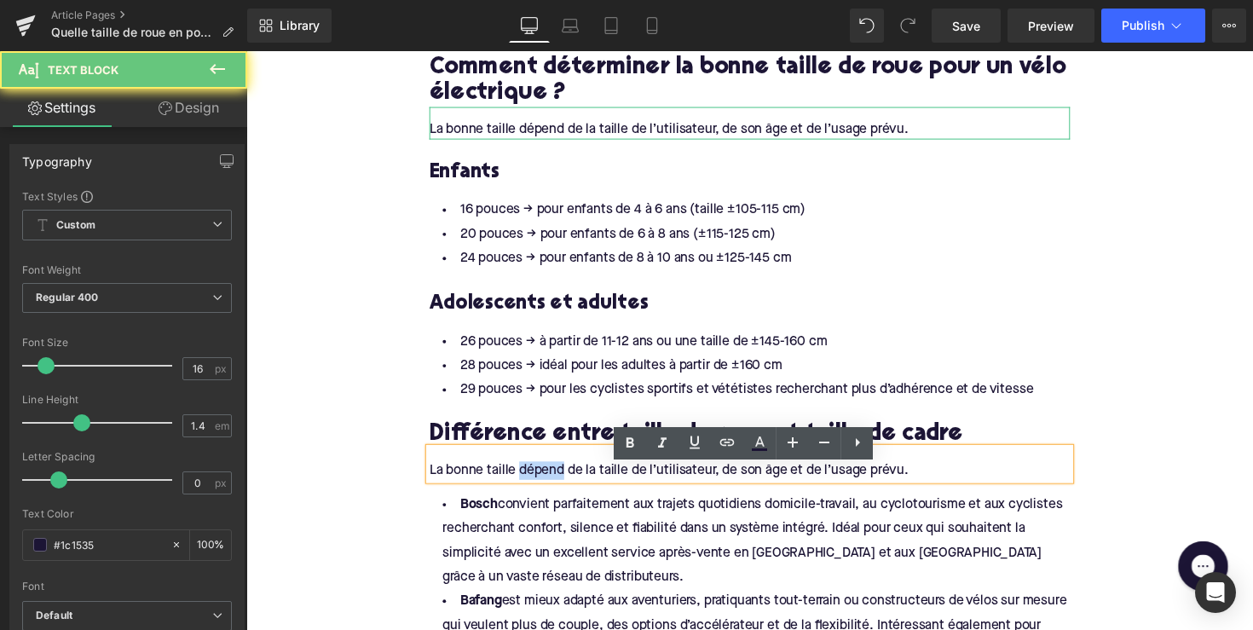
click at [537, 490] on div "La bonne taille dépend de la taille de l’utilisateur, de son âge et de l’usage …" at bounding box center [762, 474] width 656 height 32
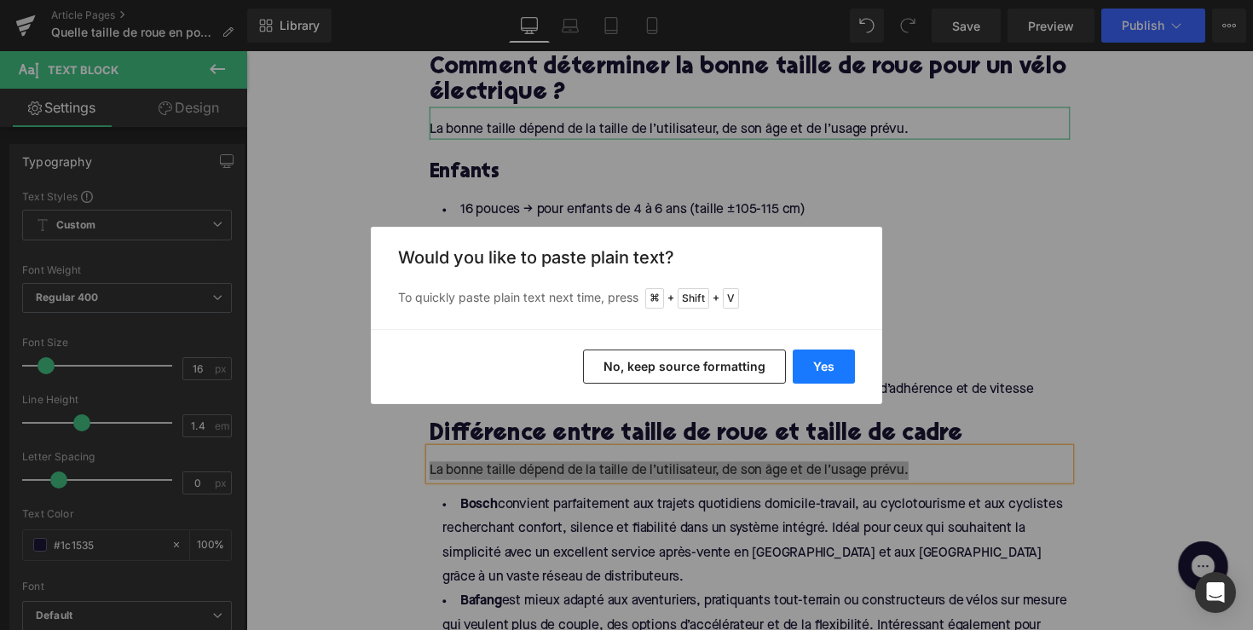
click at [812, 359] on button "Yes" at bounding box center [824, 366] width 62 height 34
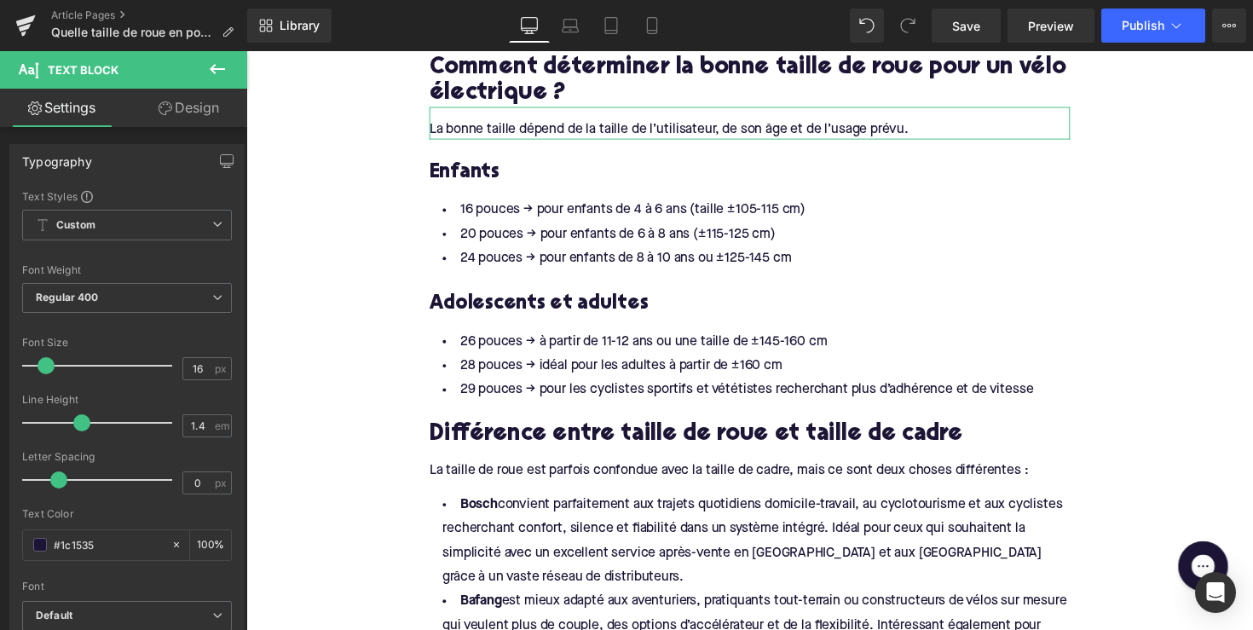
scroll to position [1535, 0]
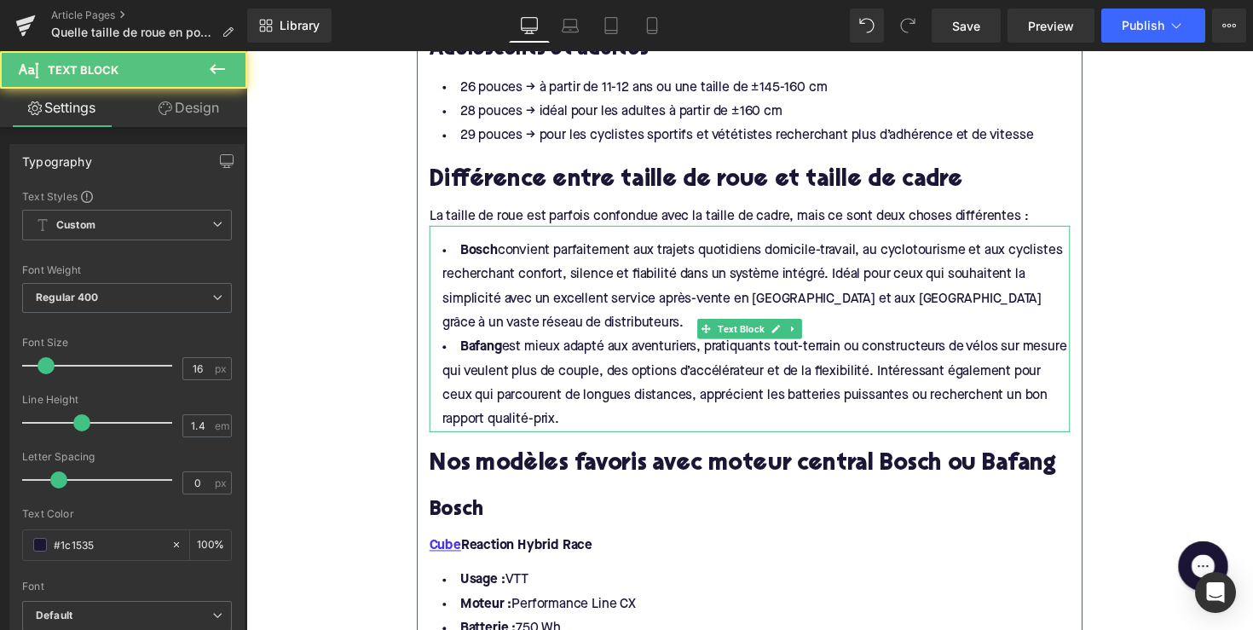
click at [606, 441] on li "Bafang est mieux adapté aux aventuriers, pratiquants tout-terrain ou constructe…" at bounding box center [762, 392] width 656 height 99
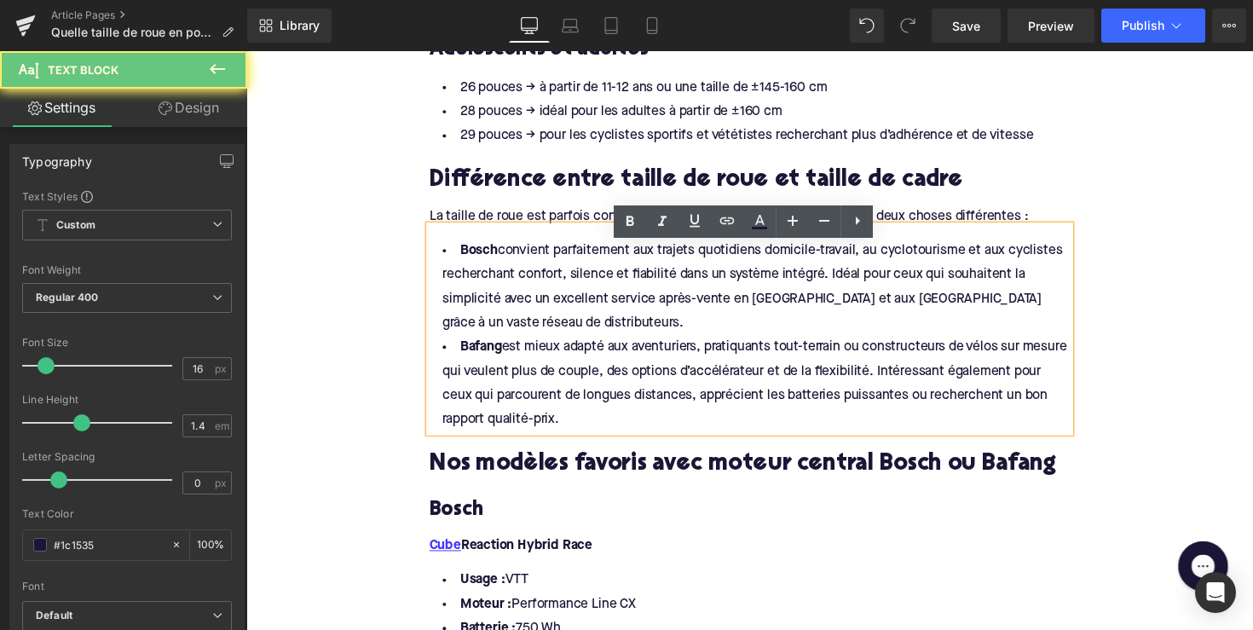
click at [619, 441] on li "Bafang est mieux adapté aux aventuriers, pratiquants tout-terrain ou constructe…" at bounding box center [762, 392] width 656 height 99
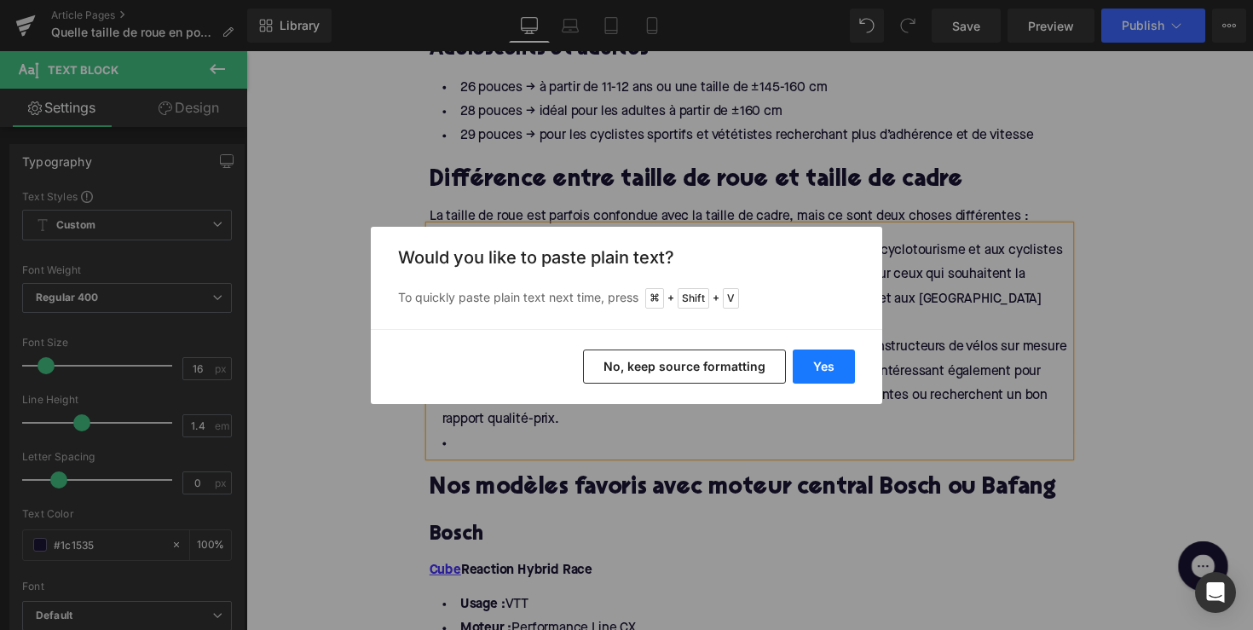
click at [802, 368] on button "Yes" at bounding box center [824, 366] width 62 height 34
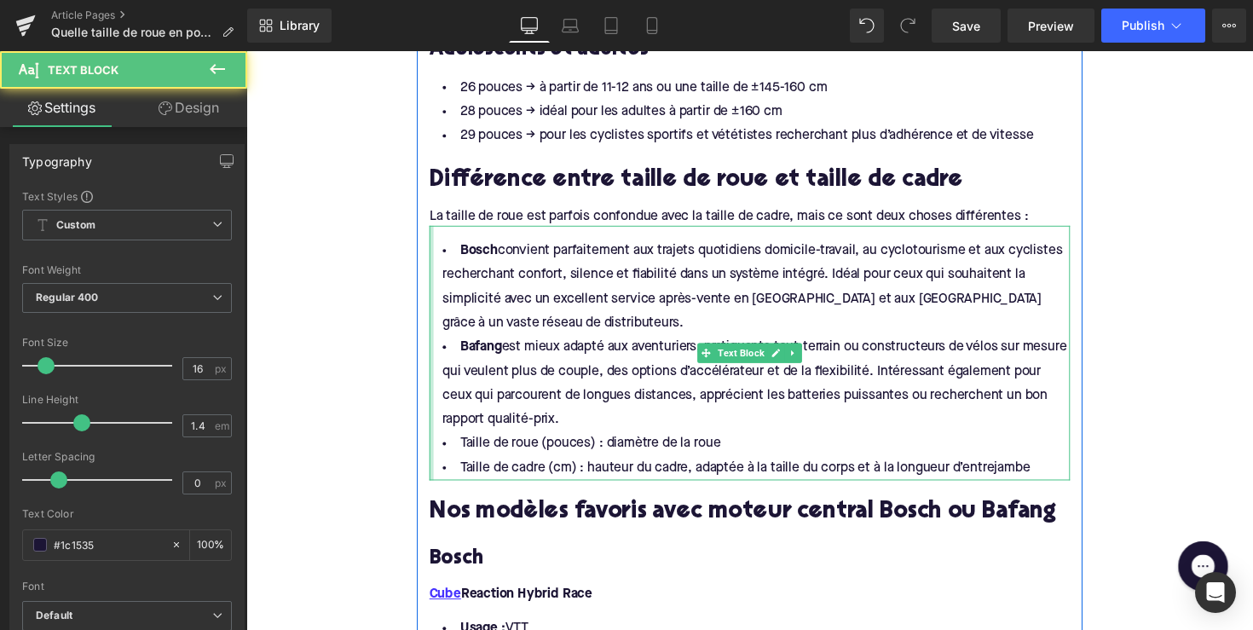
drag, startPoint x: 624, startPoint y: 447, endPoint x: 433, endPoint y: 262, distance: 265.2
click at [434, 262] on div "[PERSON_NAME] convient parfaitement aux trajets quotidiens domicile-travail, au…" at bounding box center [762, 360] width 656 height 261
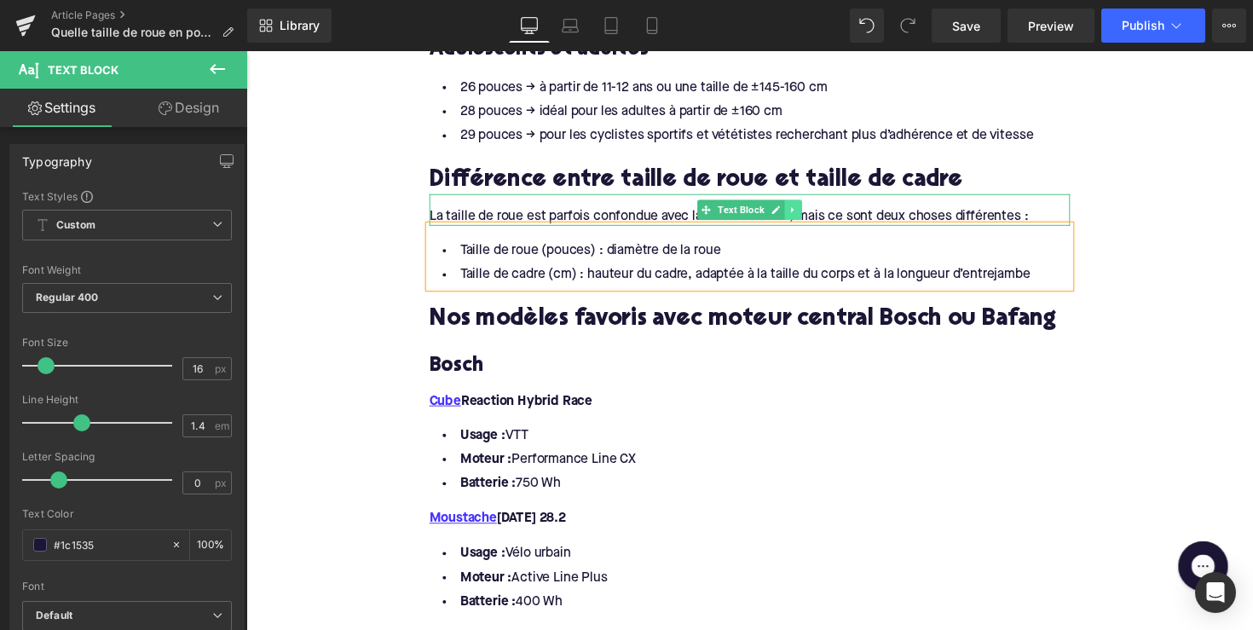
click at [805, 219] on icon at bounding box center [806, 214] width 9 height 10
click at [795, 218] on icon at bounding box center [797, 213] width 9 height 9
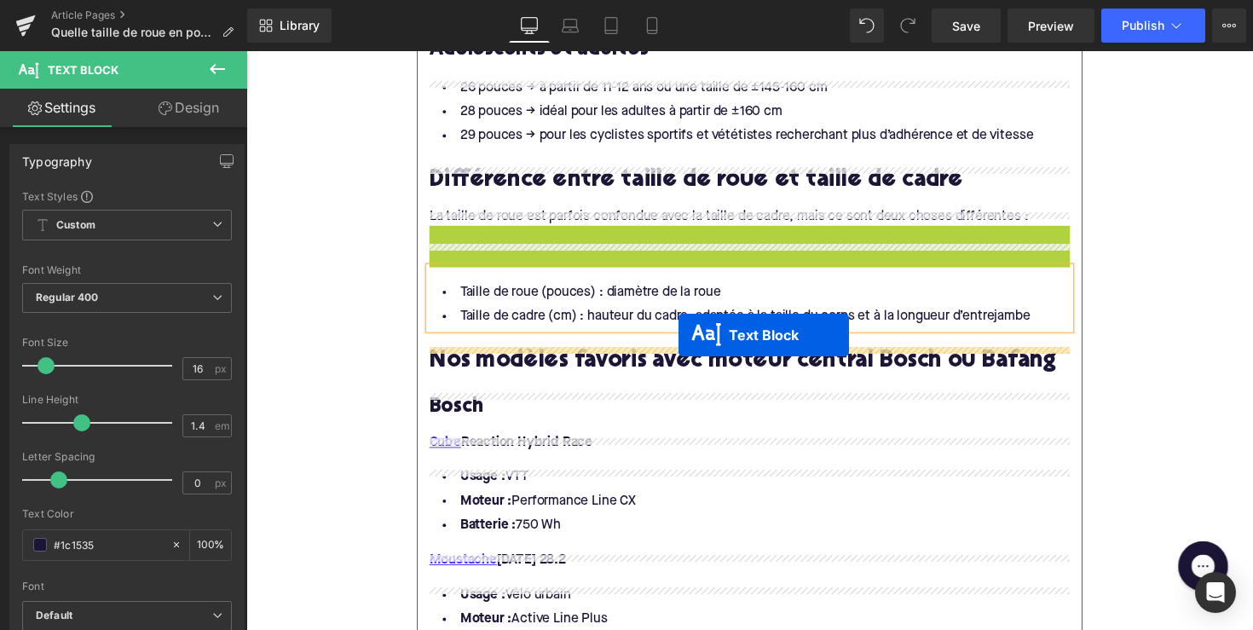
drag, startPoint x: 713, startPoint y: 271, endPoint x: 689, endPoint y: 342, distance: 74.9
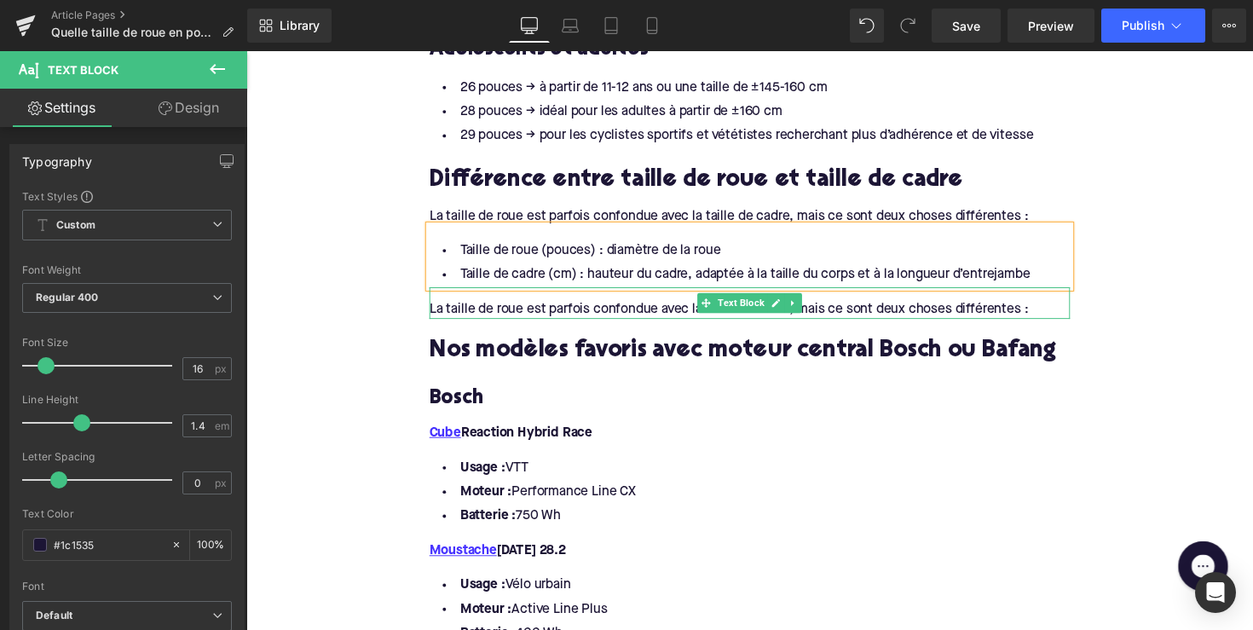
click at [519, 326] on div "La taille de roue est parfois confondue avec la taille de cadre, mais ce sont d…" at bounding box center [762, 309] width 656 height 32
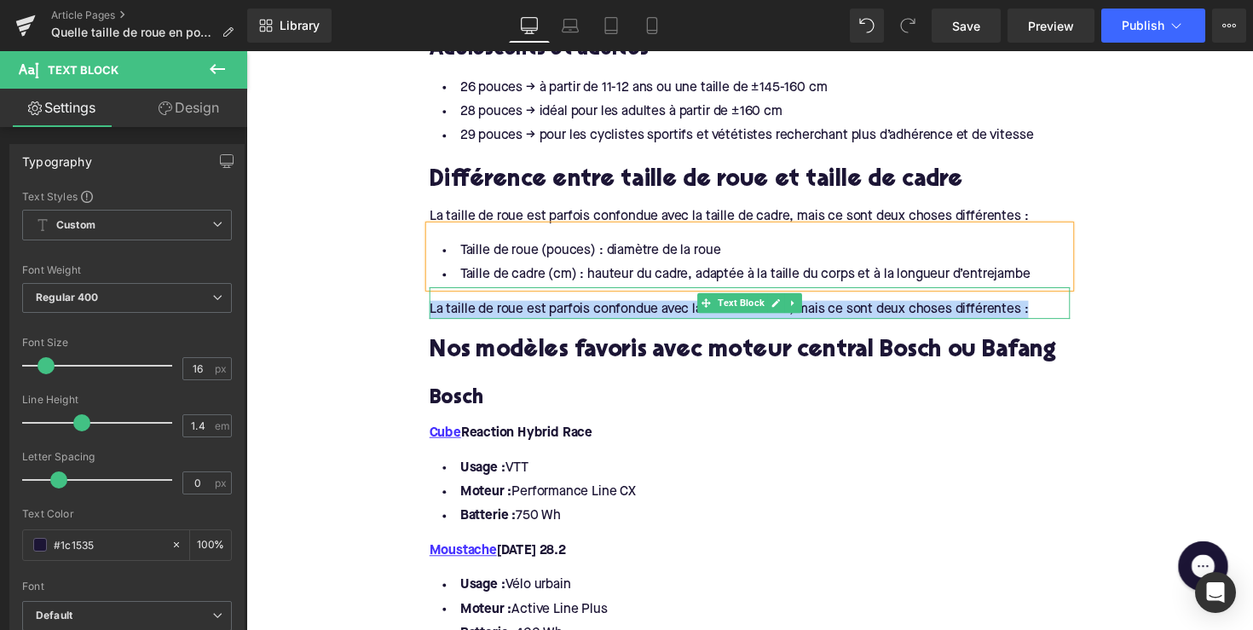
click at [519, 326] on div "La taille de roue est parfois confondue avec la taille de cadre, mais ce sont d…" at bounding box center [762, 309] width 656 height 32
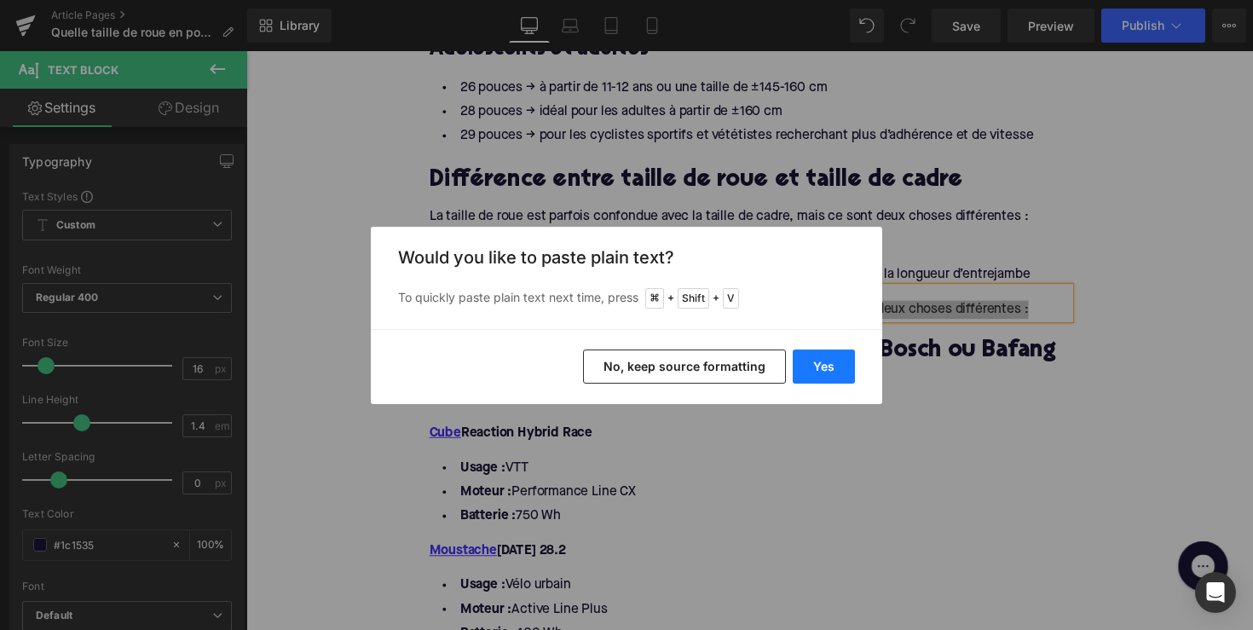
click at [817, 375] on button "Yes" at bounding box center [824, 366] width 62 height 34
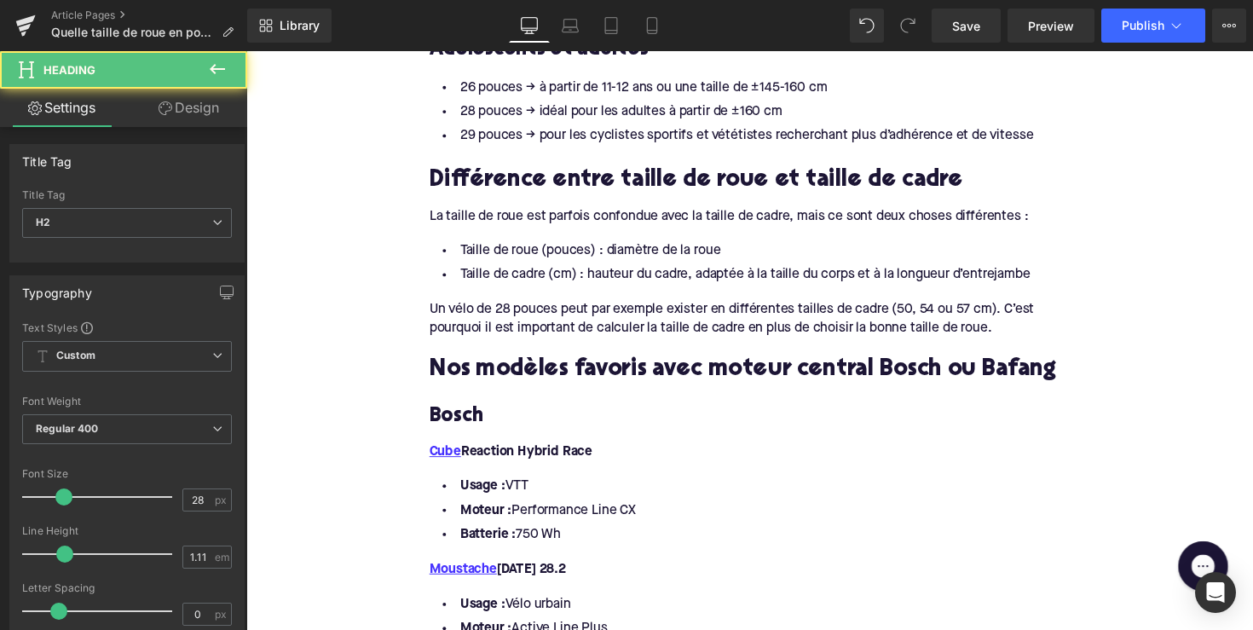
click at [602, 392] on h2 "Nos modèles favoris avec moteur central Bosch ou Bafang" at bounding box center [762, 379] width 656 height 26
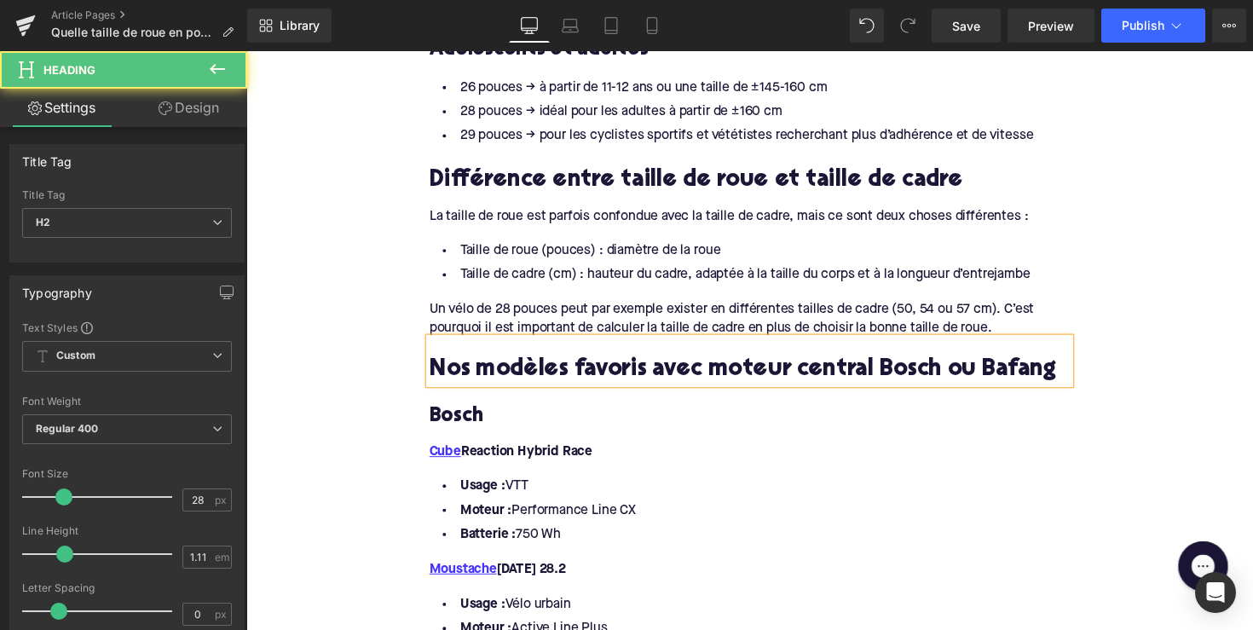
click at [602, 392] on h2 "Nos modèles favoris avec moteur central Bosch ou Bafang" at bounding box center [762, 379] width 656 height 26
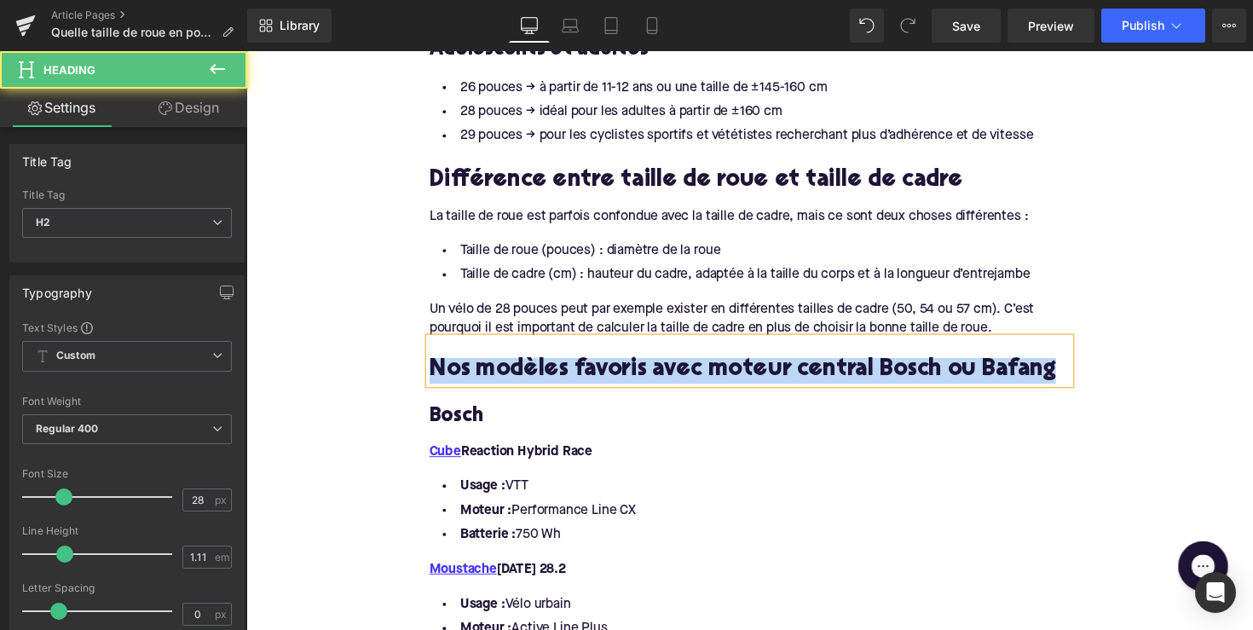
click at [602, 392] on h2 "Nos modèles favoris avec moteur central Bosch ou Bafang" at bounding box center [762, 379] width 656 height 26
paste div
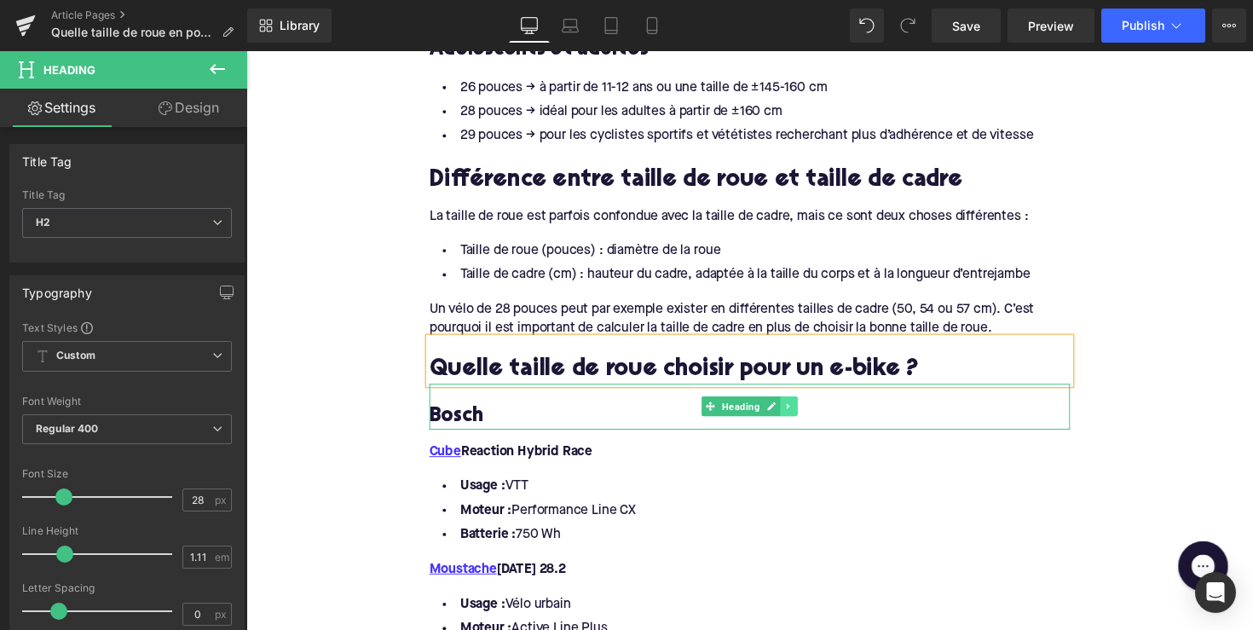
click at [801, 420] on icon at bounding box center [802, 415] width 9 height 10
click at [802, 425] on link at bounding box center [811, 415] width 18 height 20
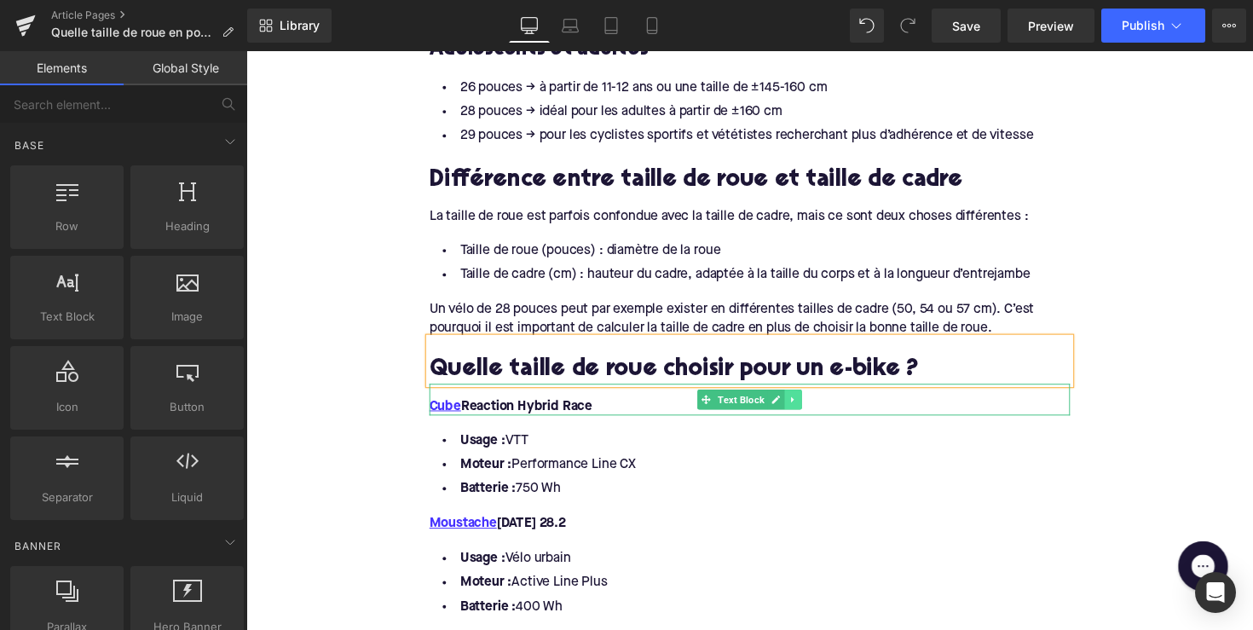
click at [803, 413] on icon at bounding box center [806, 408] width 9 height 10
click at [810, 412] on icon at bounding box center [814, 407] width 9 height 9
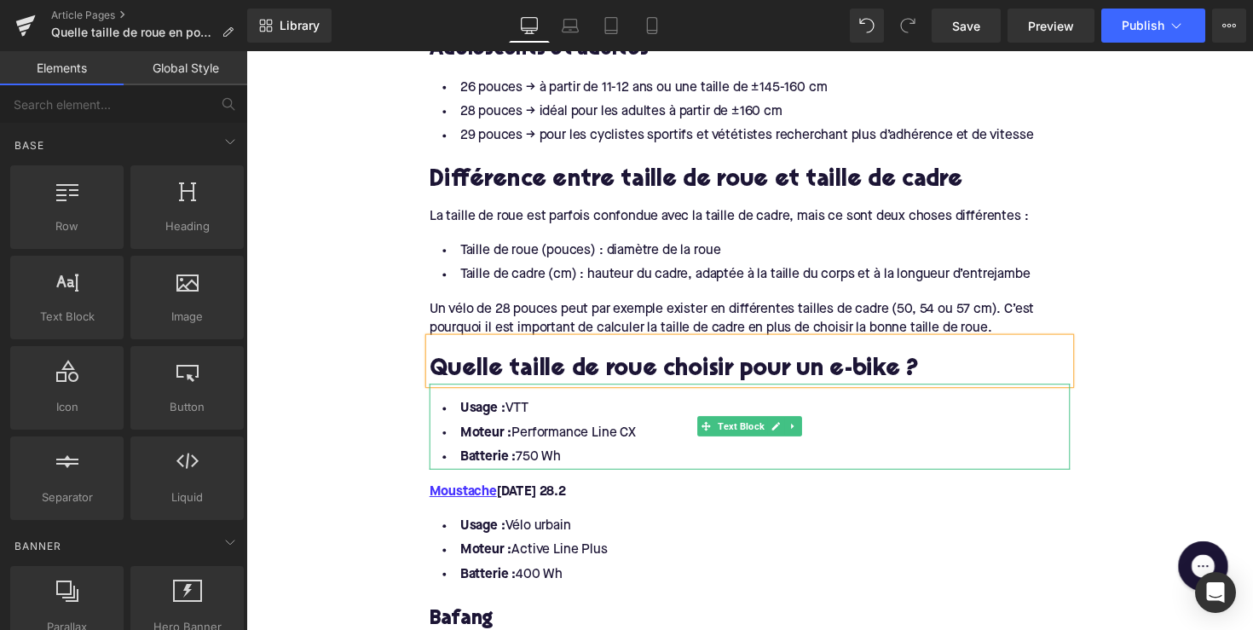
click at [569, 480] on li "Batterie : 750 Wh" at bounding box center [762, 467] width 656 height 25
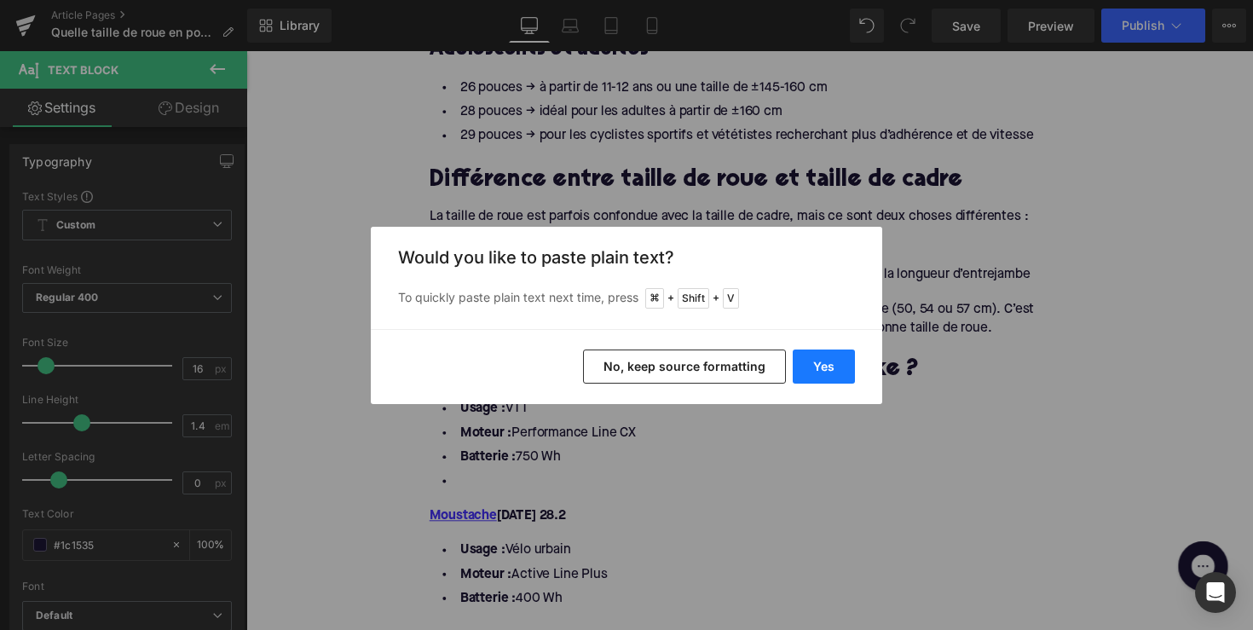
click at [815, 368] on button "Yes" at bounding box center [824, 366] width 62 height 34
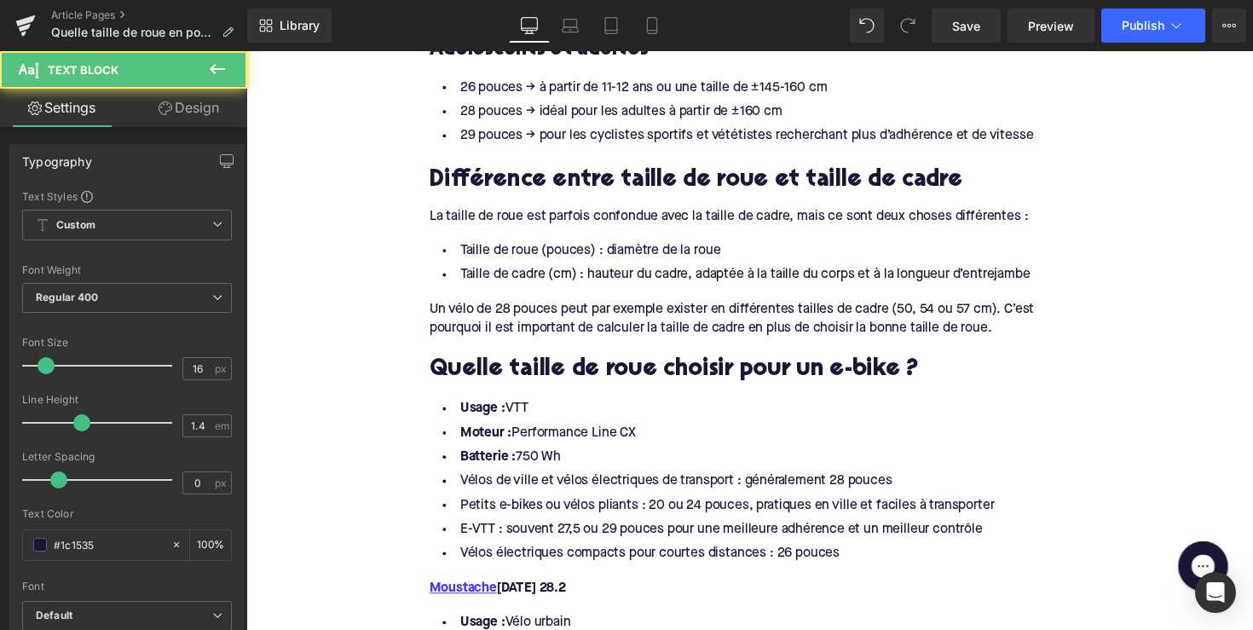
drag, startPoint x: 571, startPoint y: 483, endPoint x: 370, endPoint y: 407, distance: 215.0
click at [370, 407] on div "Home / Quelle taille de roue en pouces est la plus adaptée pour un vélo électri…" at bounding box center [761, 369] width 1031 height 3418
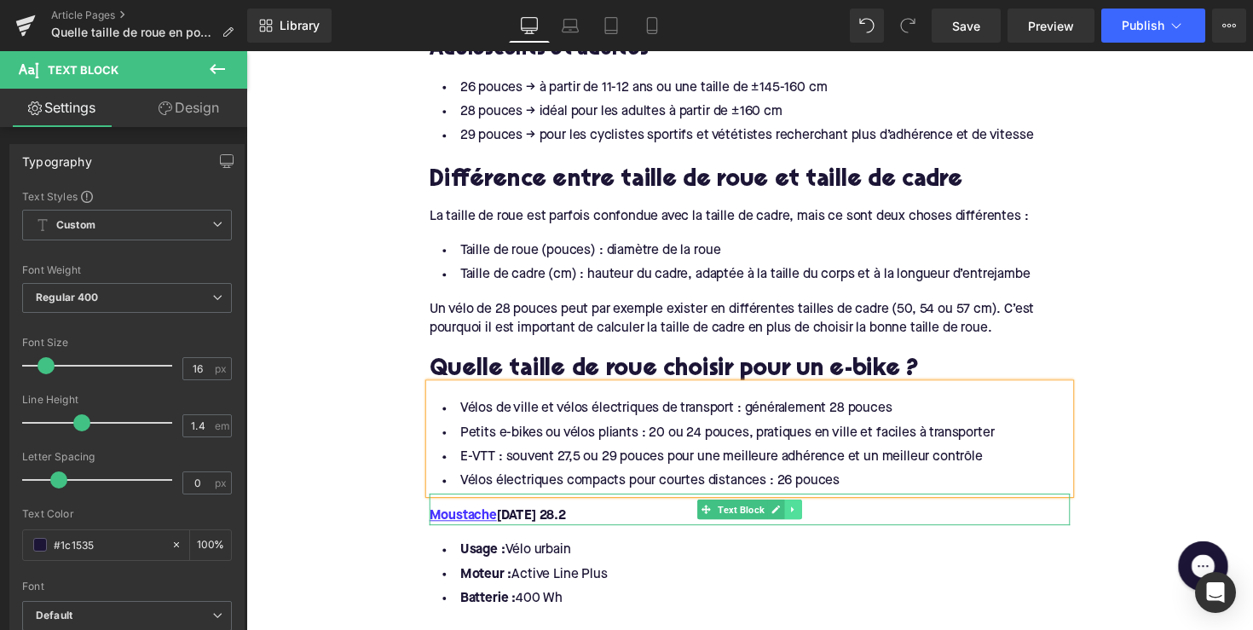
click at [807, 526] on icon at bounding box center [806, 521] width 9 height 10
click at [814, 525] on icon at bounding box center [814, 520] width 9 height 9
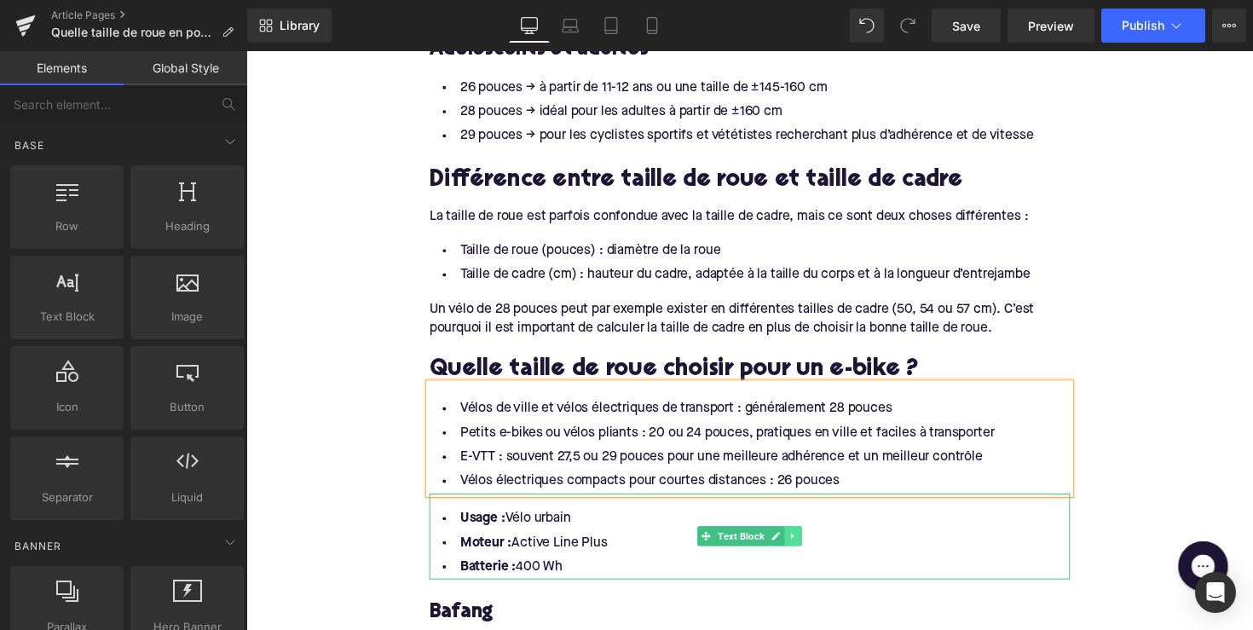
click at [805, 558] on link at bounding box center [807, 548] width 18 height 20
click at [812, 553] on icon at bounding box center [814, 548] width 9 height 9
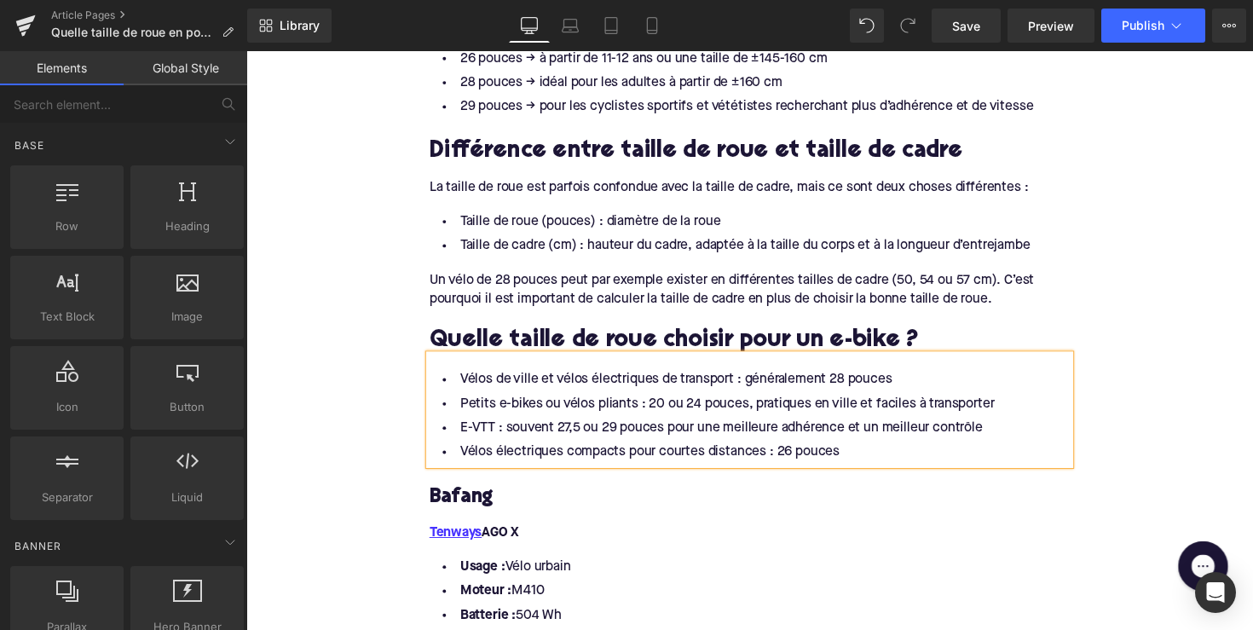
scroll to position [1577, 0]
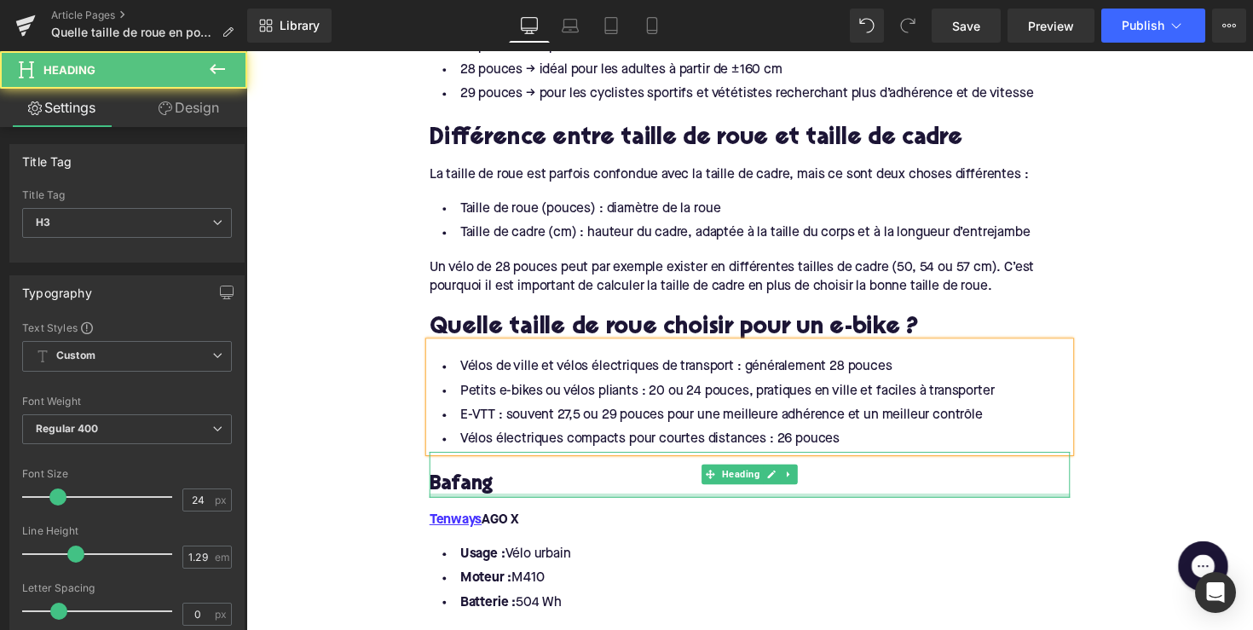
click at [475, 509] on div "Bafang Heading" at bounding box center [762, 485] width 656 height 47
click at [475, 509] on h3 "Bafang" at bounding box center [762, 495] width 656 height 26
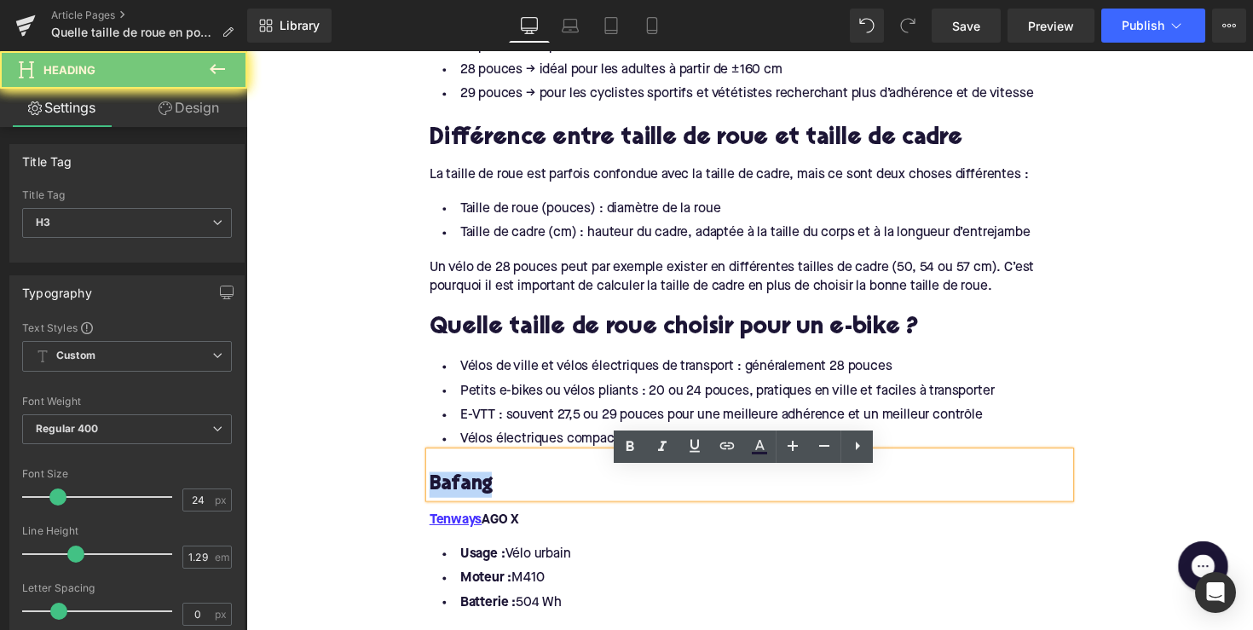
click at [475, 509] on h3 "Bafang" at bounding box center [762, 495] width 656 height 26
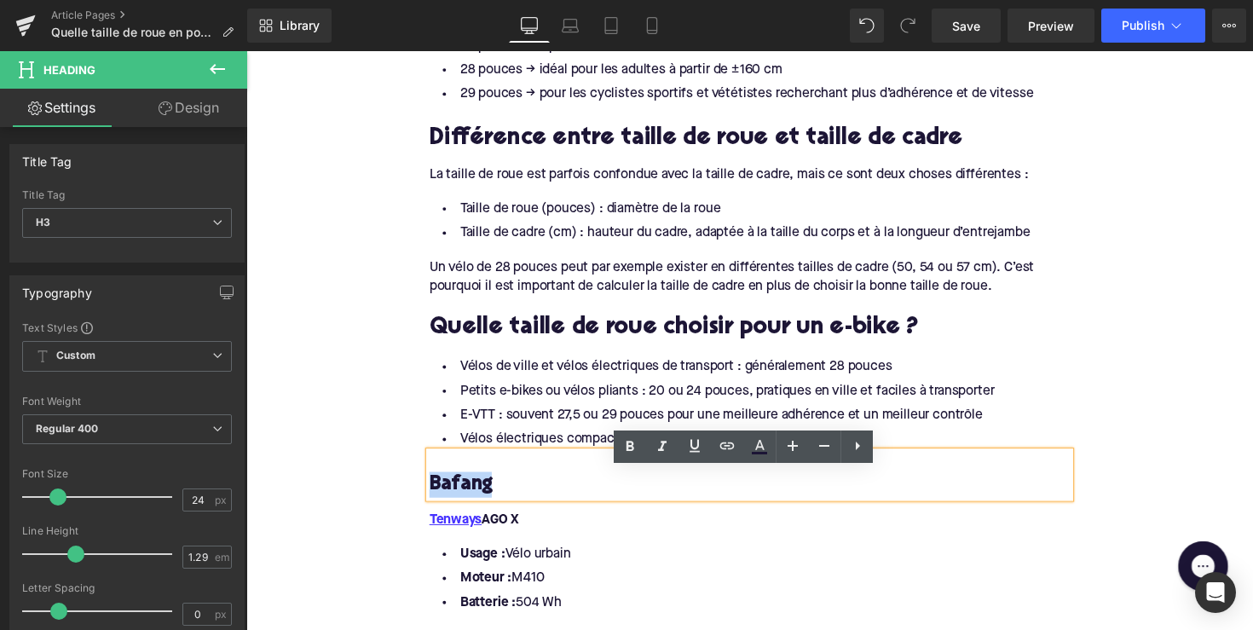
paste div
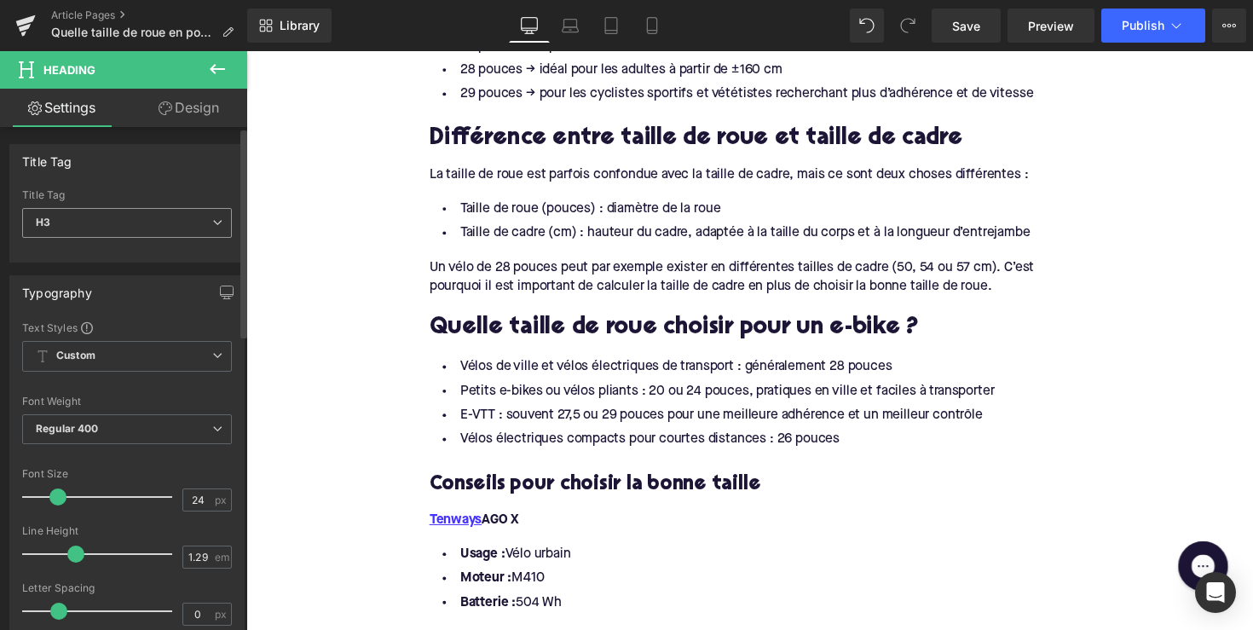
click at [114, 214] on span "H3" at bounding box center [127, 223] width 210 height 30
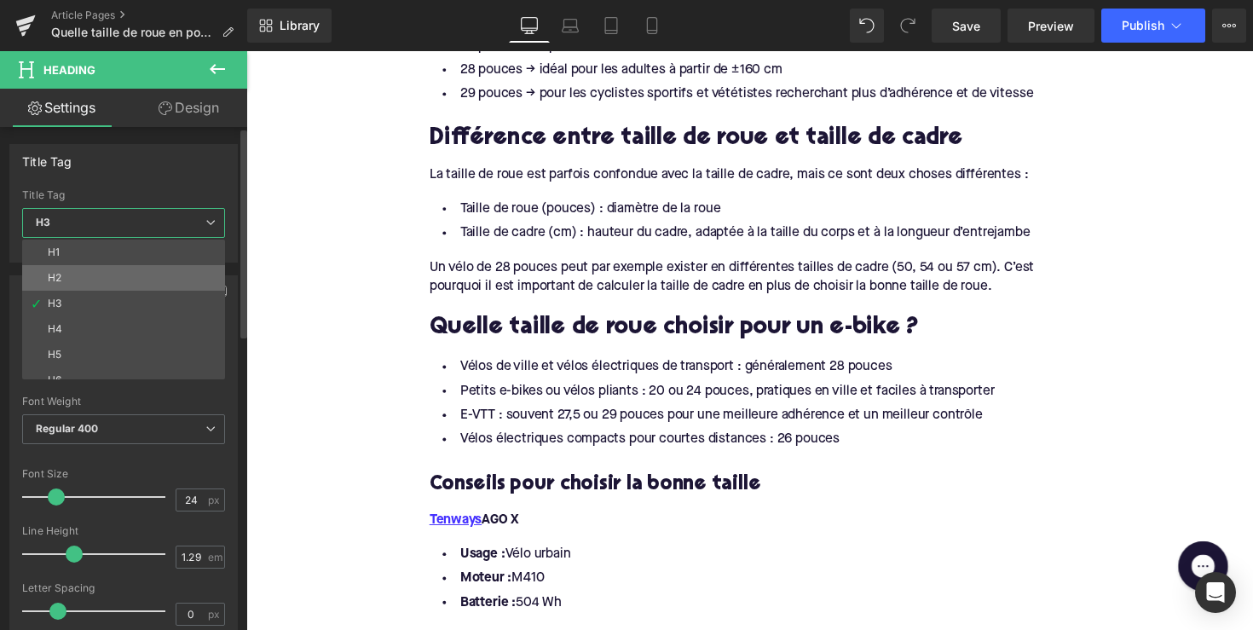
click at [123, 277] on li "H2" at bounding box center [127, 278] width 211 height 26
type input "28"
type input "1.11"
type input "100"
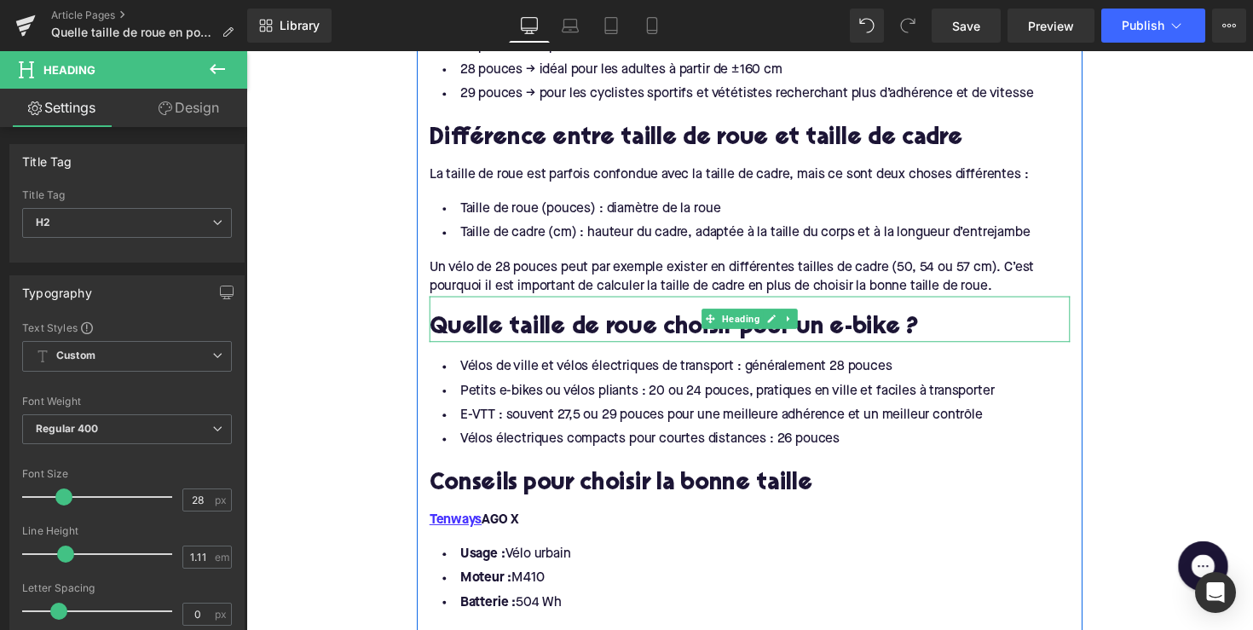
click at [567, 349] on h2 "Quelle taille de roue choisir pour un e-bike ?" at bounding box center [762, 336] width 656 height 26
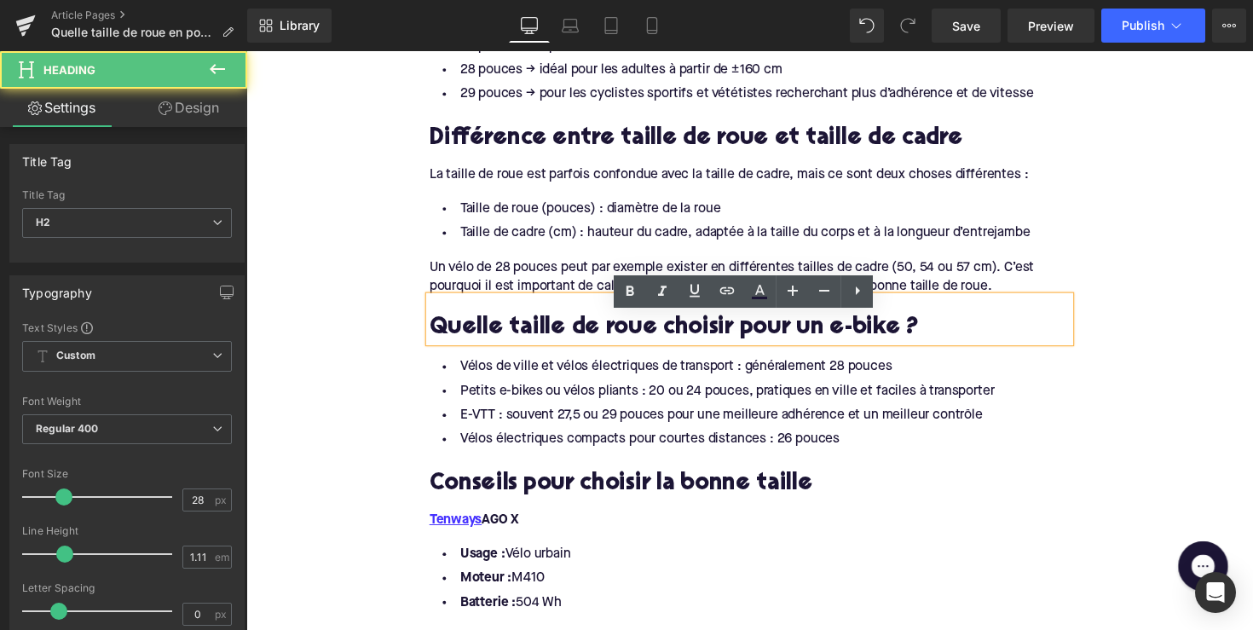
click at [576, 501] on h2 "Conseils pour choisir la bonne taille" at bounding box center [762, 495] width 656 height 26
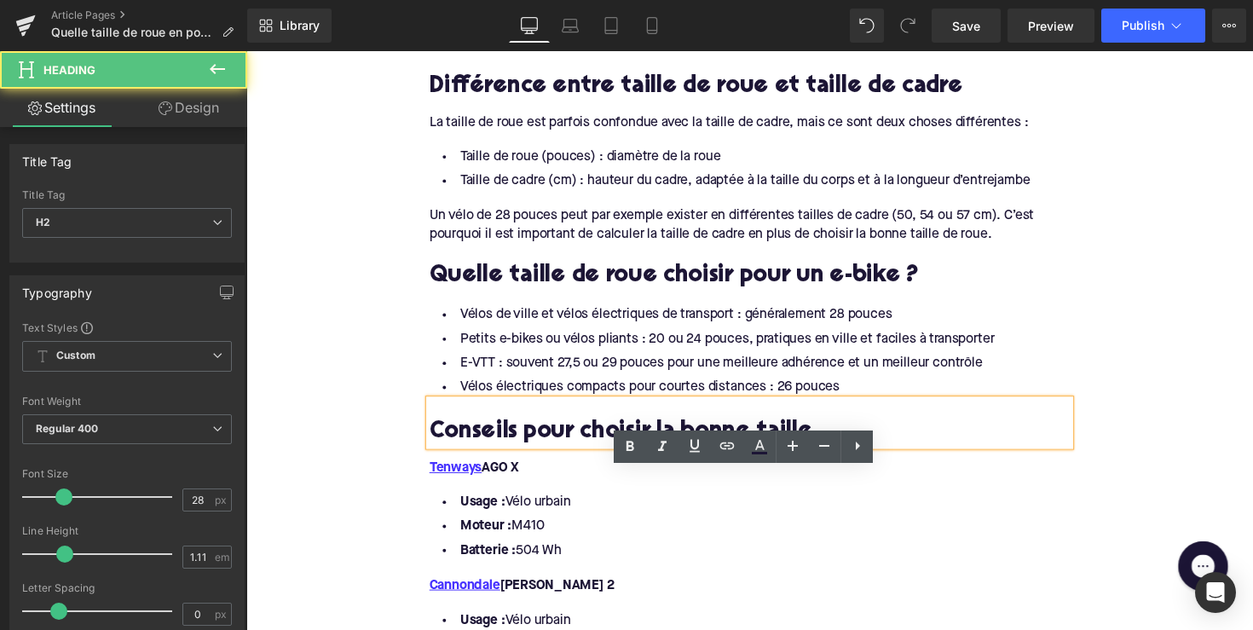
scroll to position [1682, 0]
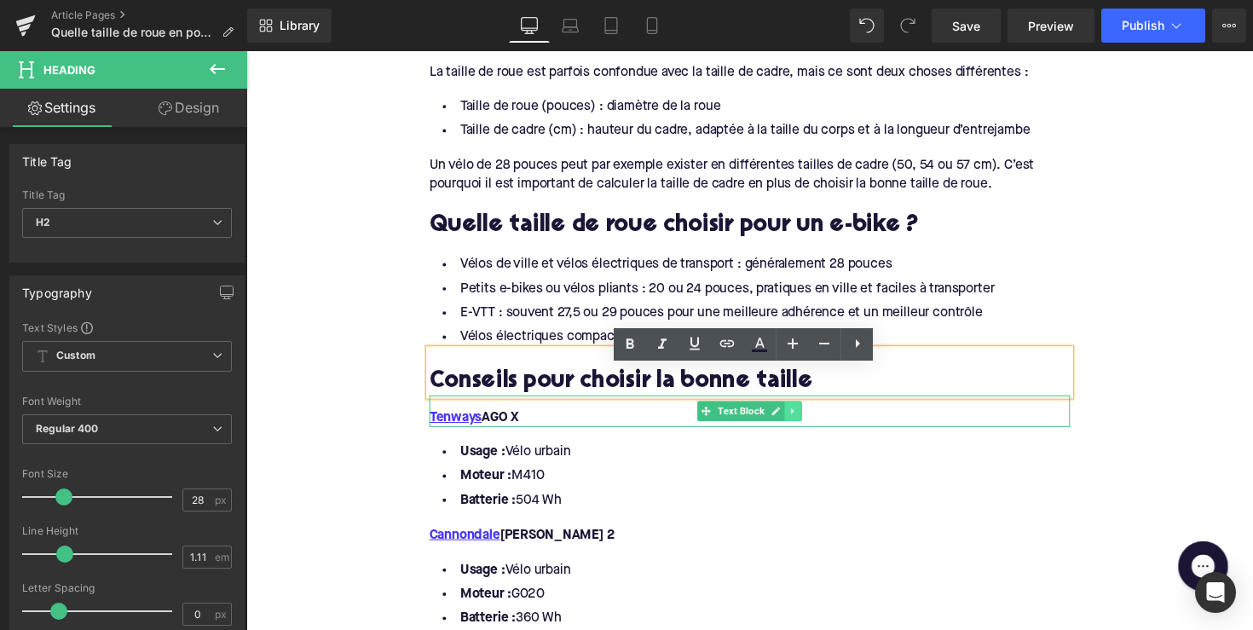
click at [804, 425] on icon at bounding box center [806, 420] width 9 height 10
click at [810, 424] on icon at bounding box center [814, 419] width 9 height 9
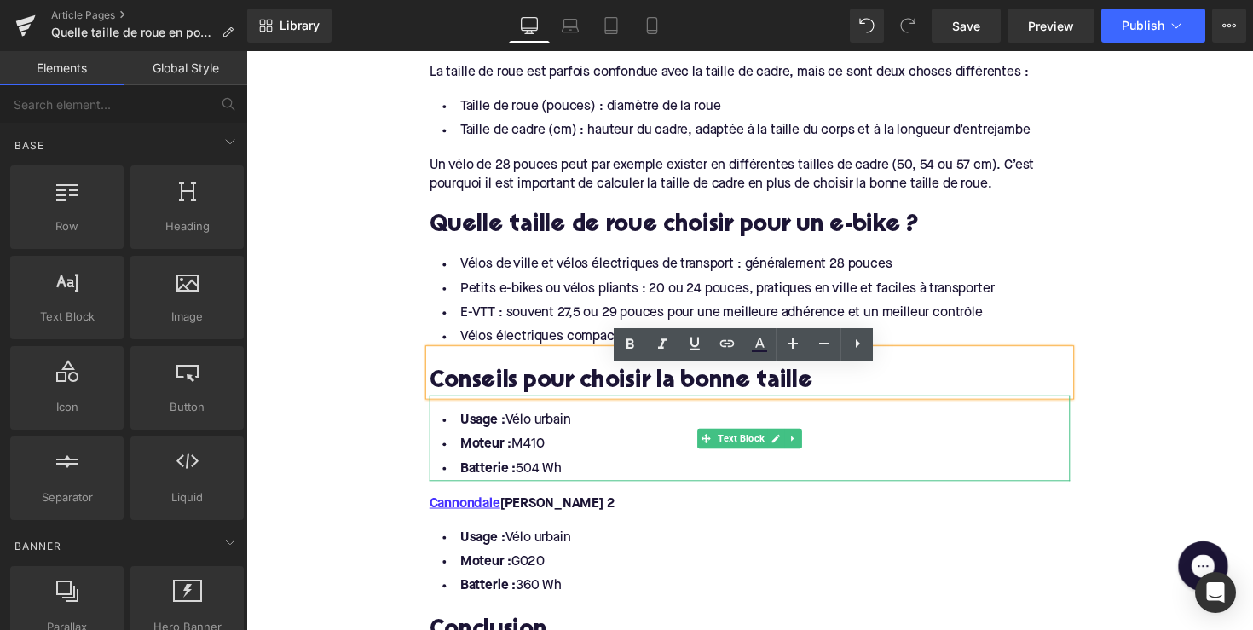
click at [597, 492] on li "Batterie : 504 Wh" at bounding box center [762, 479] width 656 height 25
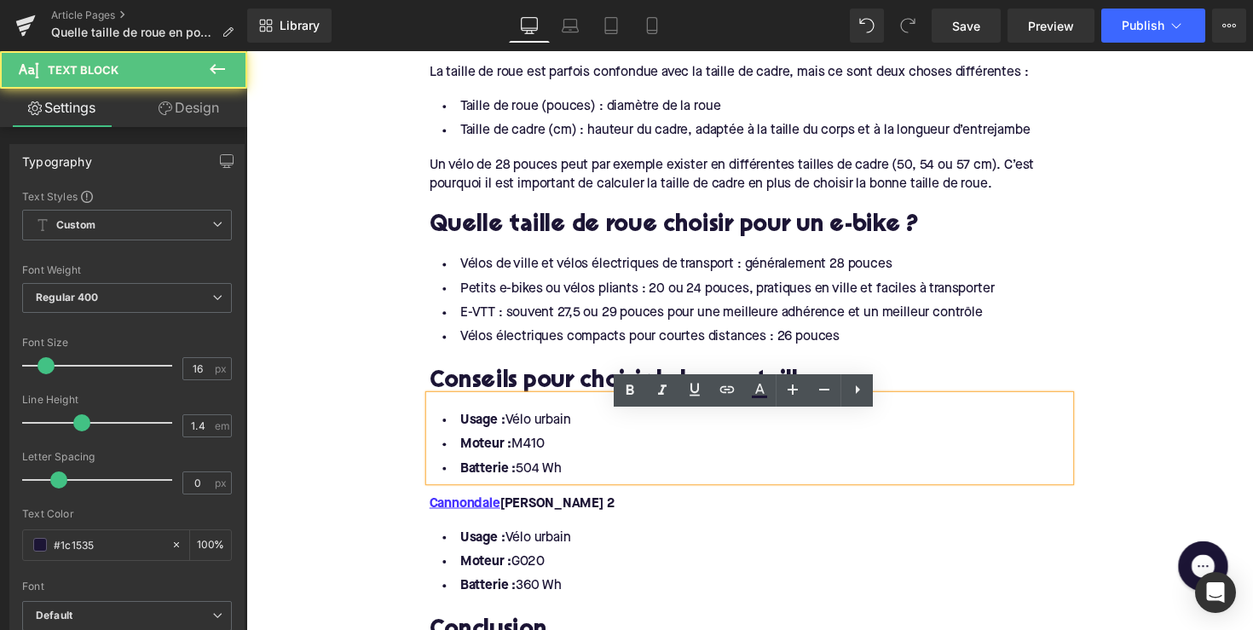
click at [574, 492] on li "Batterie : 504 Wh" at bounding box center [762, 479] width 656 height 25
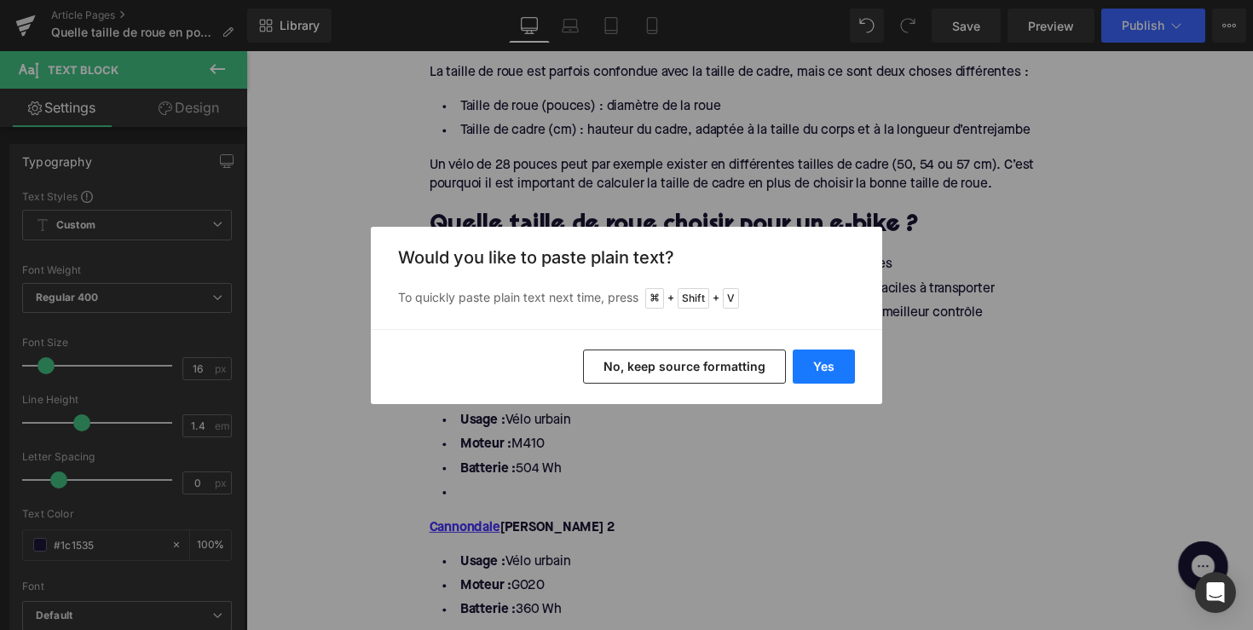
click at [828, 358] on button "Yes" at bounding box center [824, 366] width 62 height 34
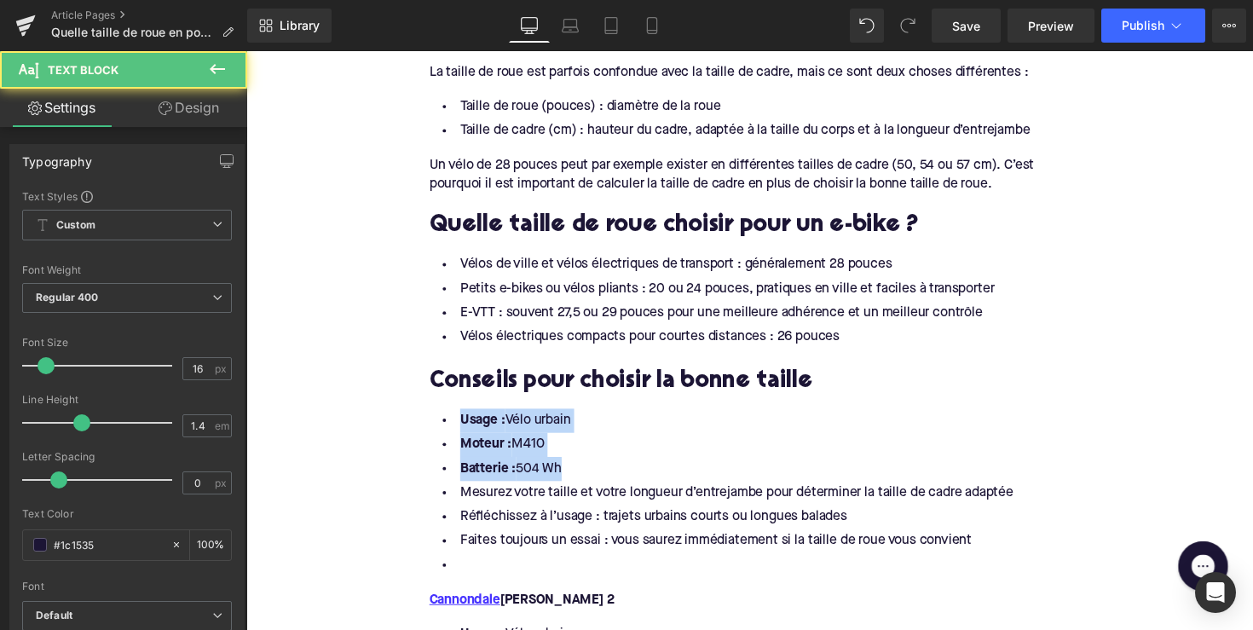
drag, startPoint x: 554, startPoint y: 495, endPoint x: 401, endPoint y: 415, distance: 172.3
click at [401, 415] on div "Home / Quelle taille de roue en pouces est la plus adaptée pour un vélo électri…" at bounding box center [761, 158] width 1031 height 3290
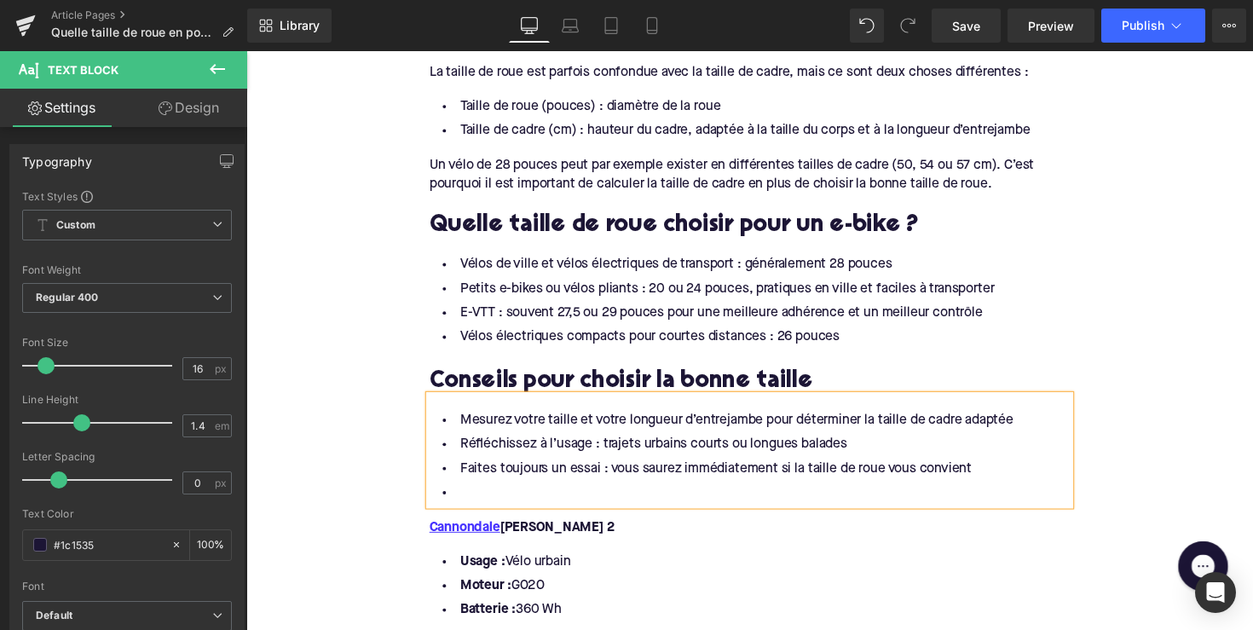
click at [472, 516] on li at bounding box center [762, 504] width 656 height 25
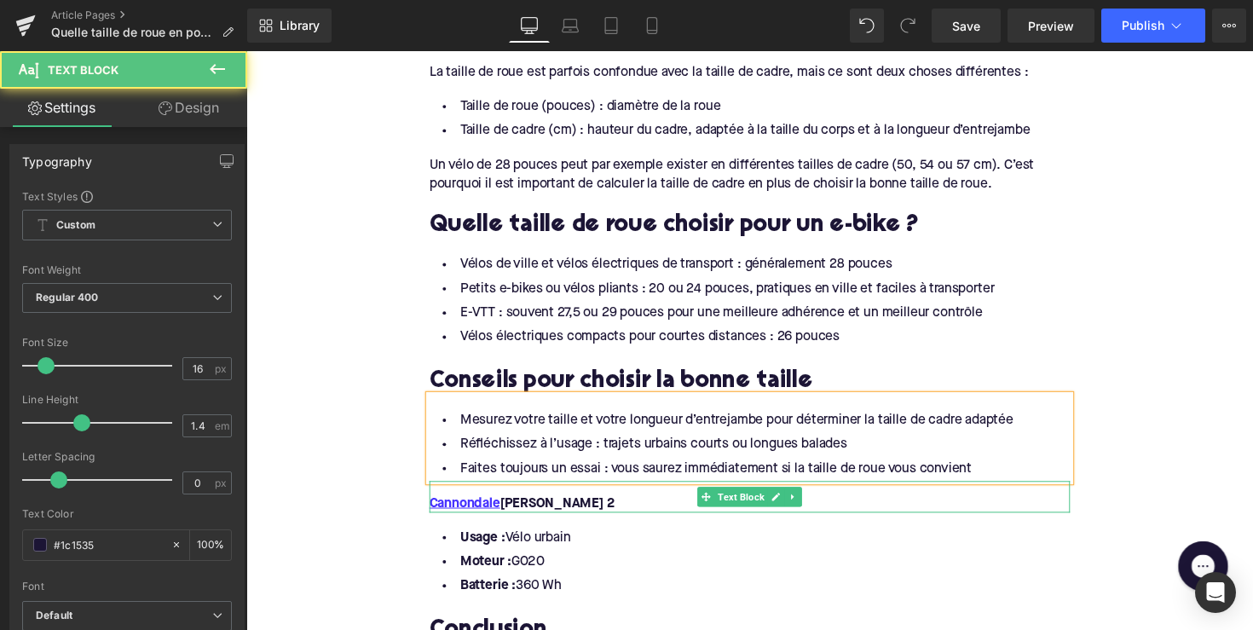
click at [586, 522] on font "Cannondale Mavaro Neo 2" at bounding box center [528, 515] width 189 height 14
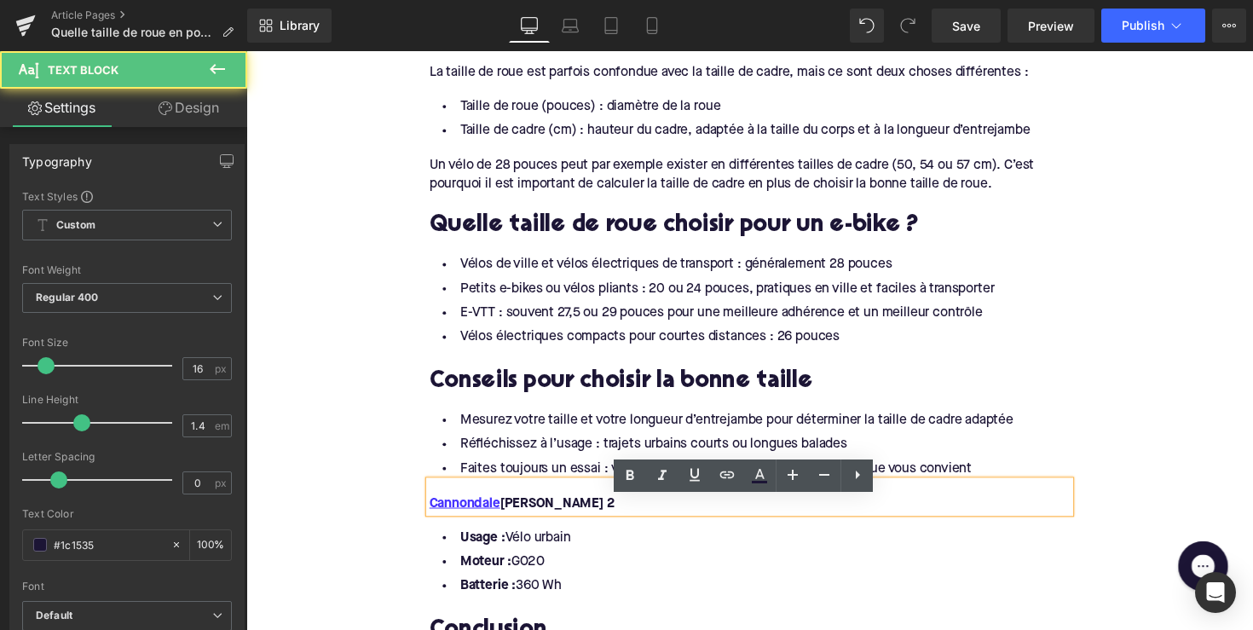
click at [586, 467] on li "Réfléchissez à l’usage : trajets urbains courts ou longues balades" at bounding box center [762, 454] width 656 height 25
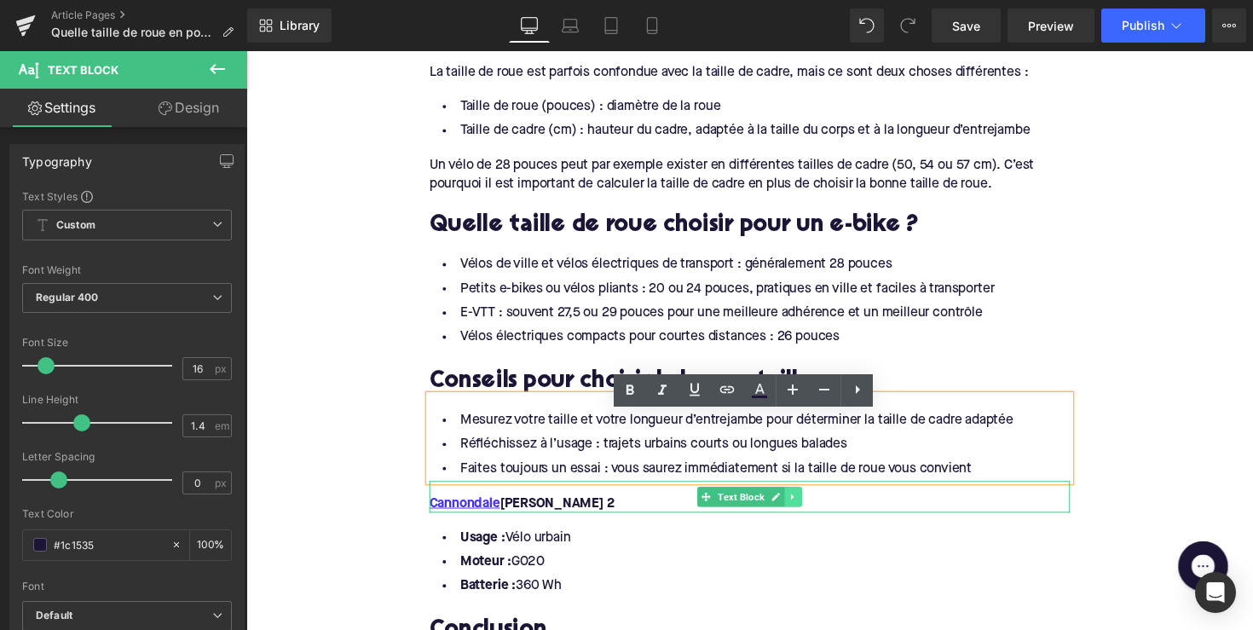
click at [805, 518] on link at bounding box center [807, 508] width 18 height 20
click at [810, 512] on icon at bounding box center [814, 507] width 9 height 9
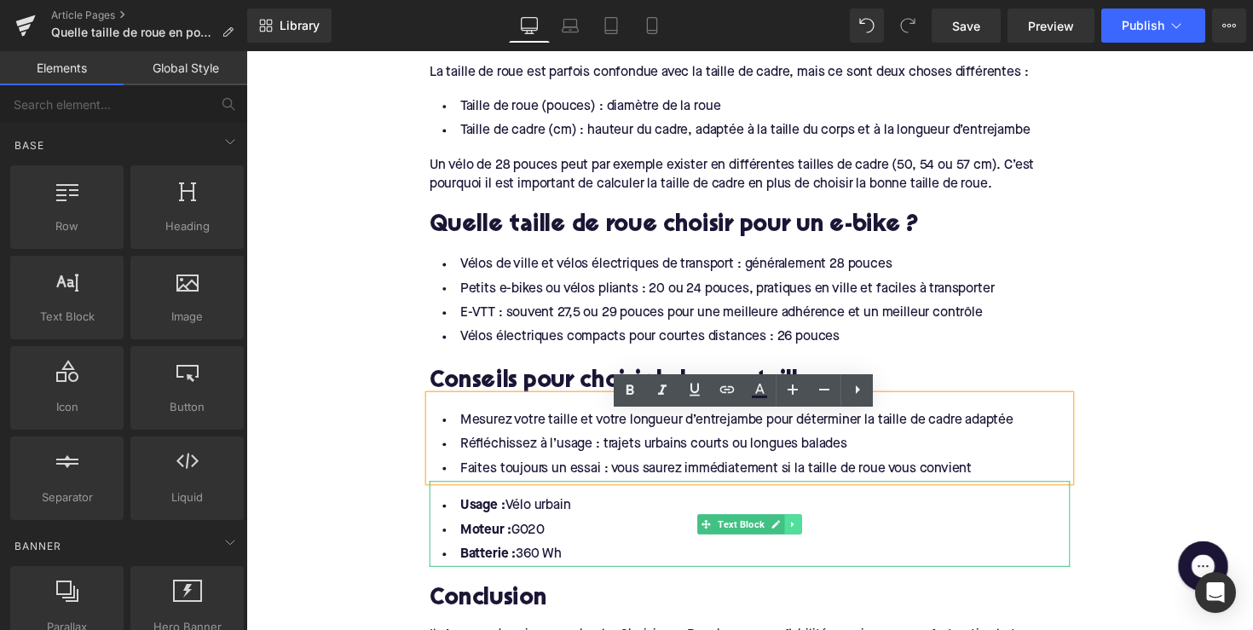
click at [805, 541] on icon at bounding box center [806, 536] width 9 height 10
click at [814, 540] on icon at bounding box center [814, 535] width 9 height 9
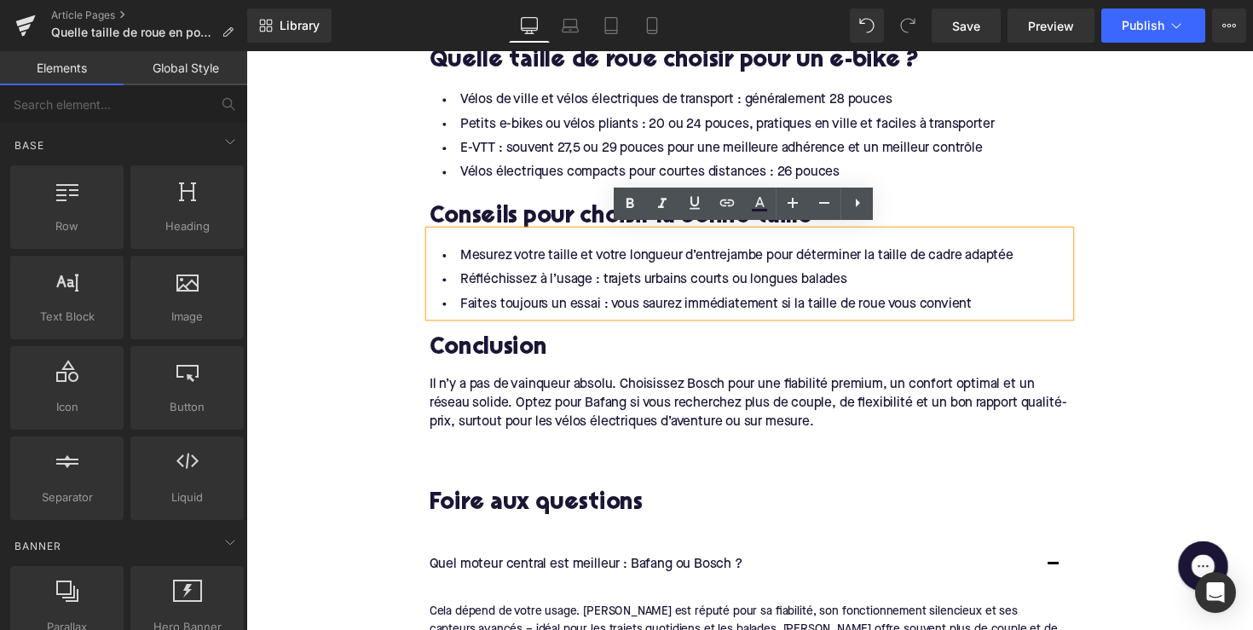
scroll to position [1873, 0]
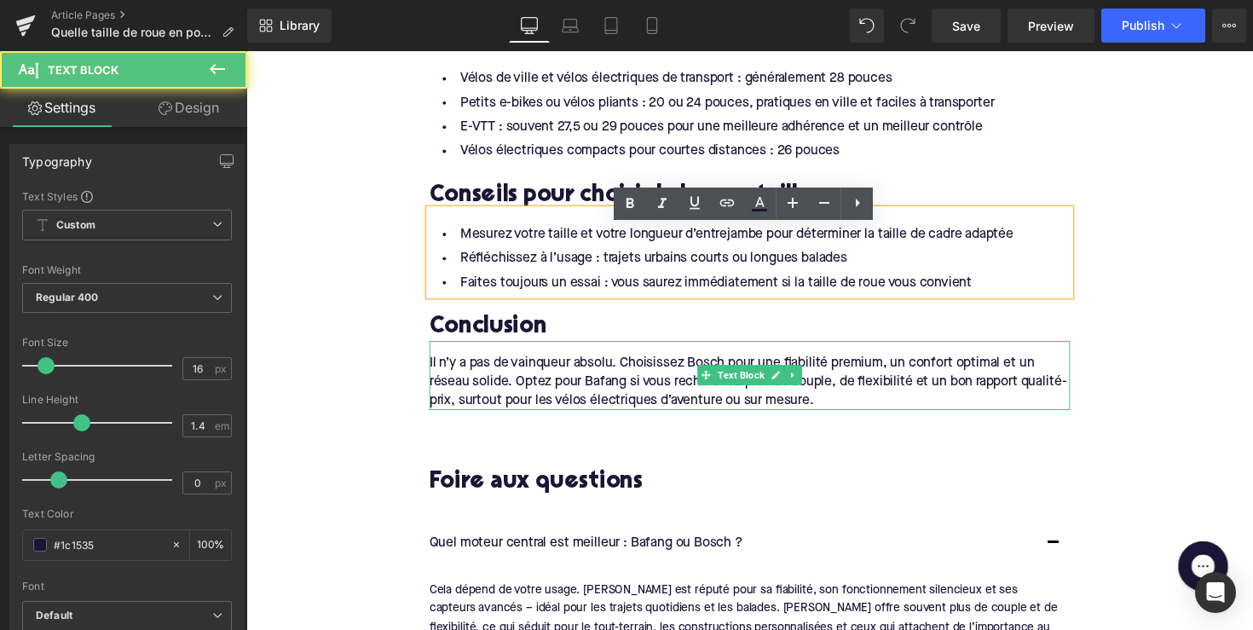
click at [839, 418] on div "Il n’y a pas de vainqueur absolu. Choisissez Bosch pour une fiabilité premium, …" at bounding box center [762, 383] width 656 height 71
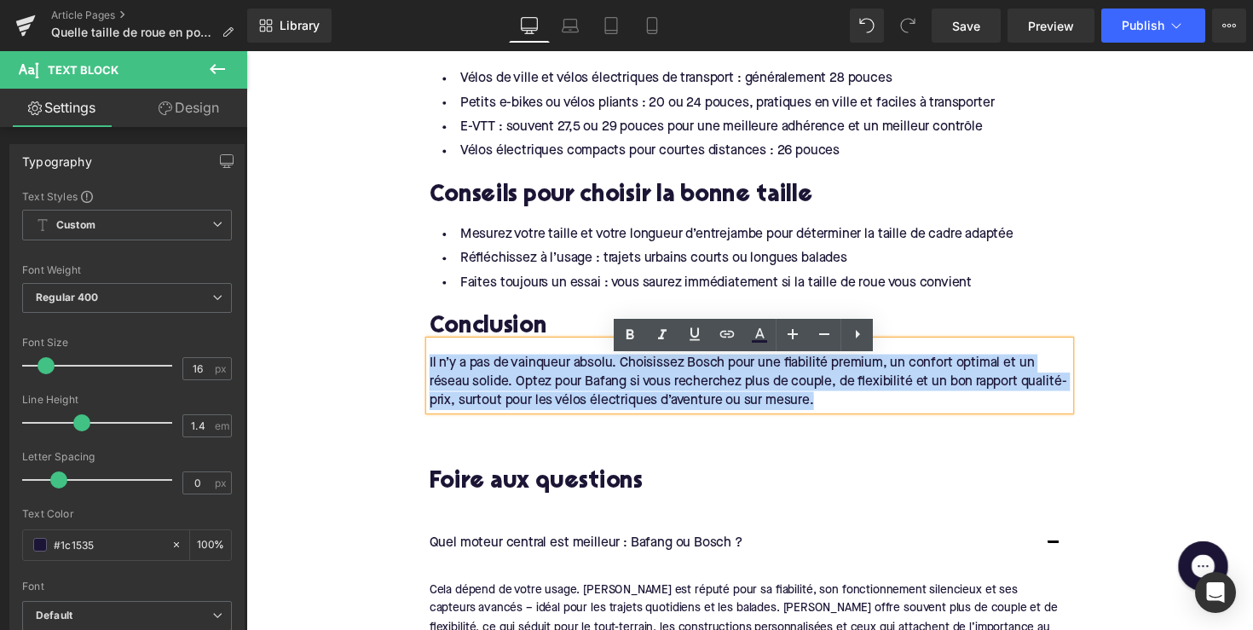
drag, startPoint x: 835, startPoint y: 426, endPoint x: 364, endPoint y: 372, distance: 474.4
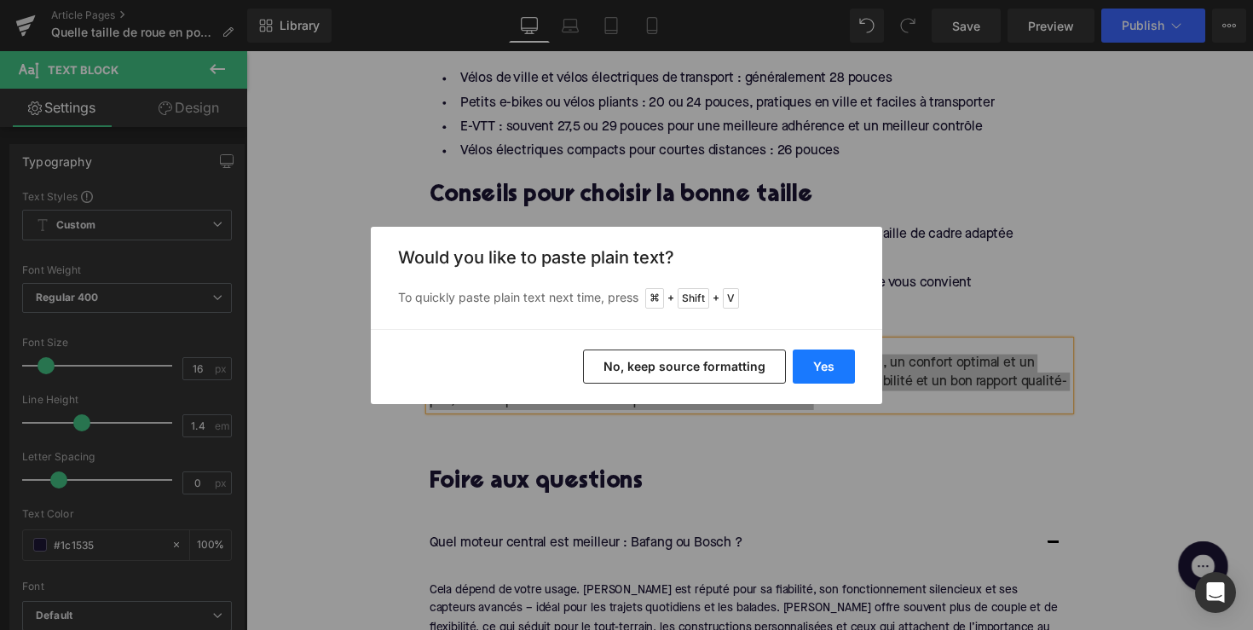
click at [804, 358] on button "Yes" at bounding box center [824, 366] width 62 height 34
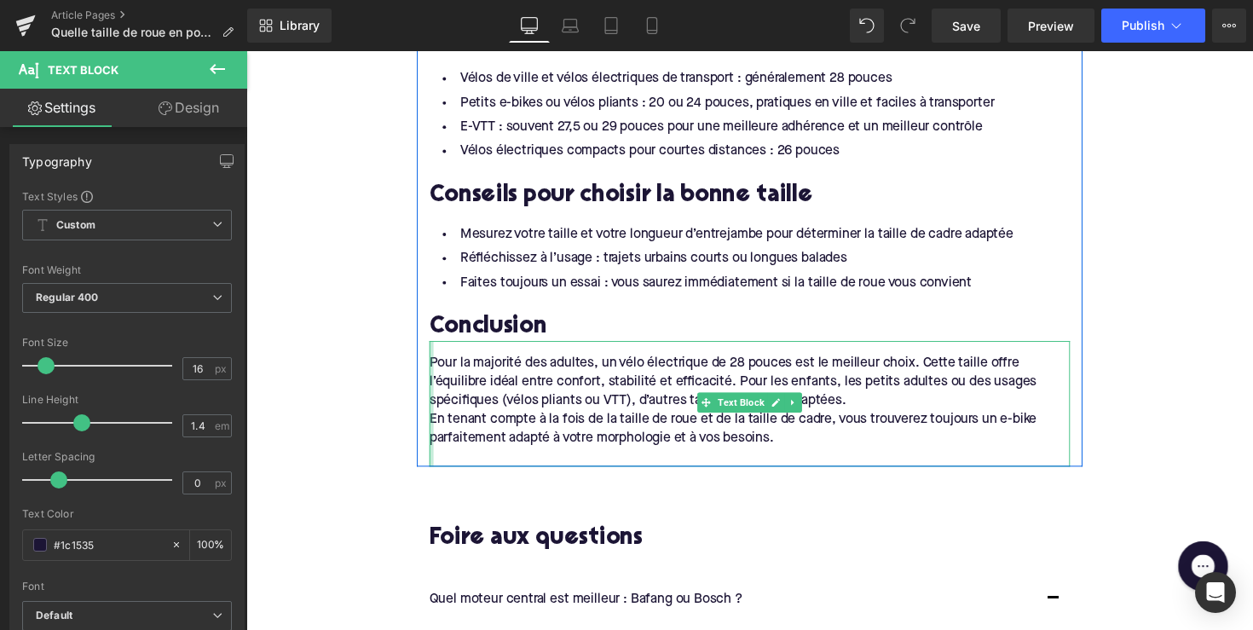
click at [434, 441] on div at bounding box center [436, 412] width 4 height 128
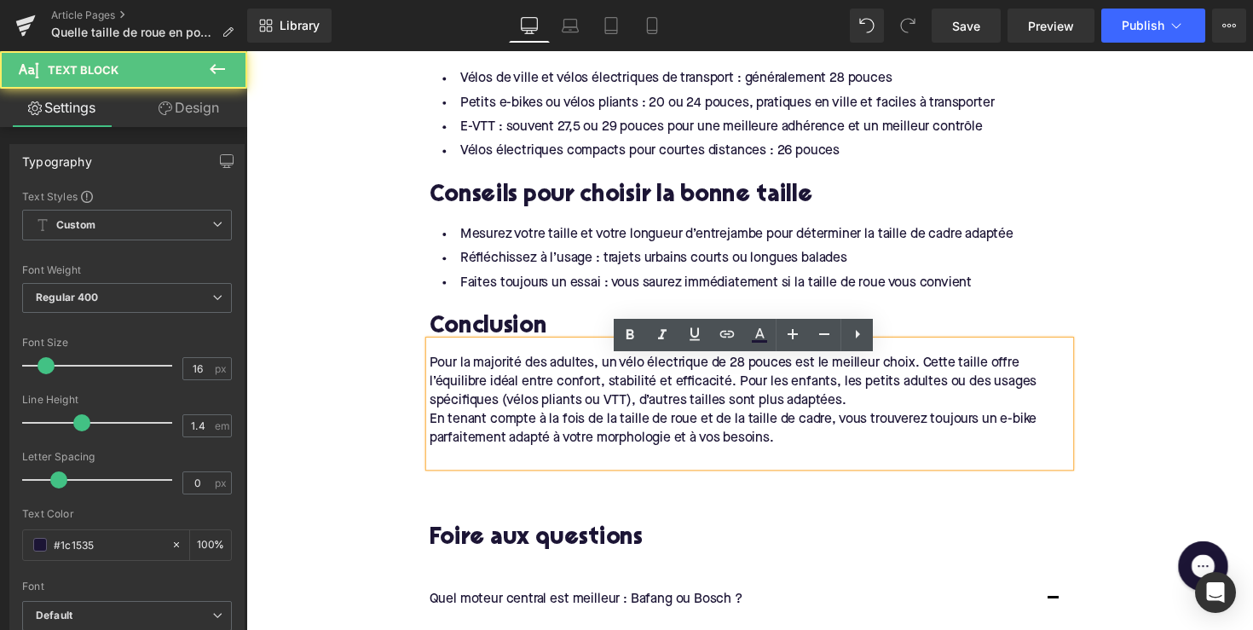
click at [434, 447] on div "En tenant compte à la fois de la taille de roue et de la taille de cadre, vous …" at bounding box center [762, 437] width 656 height 38
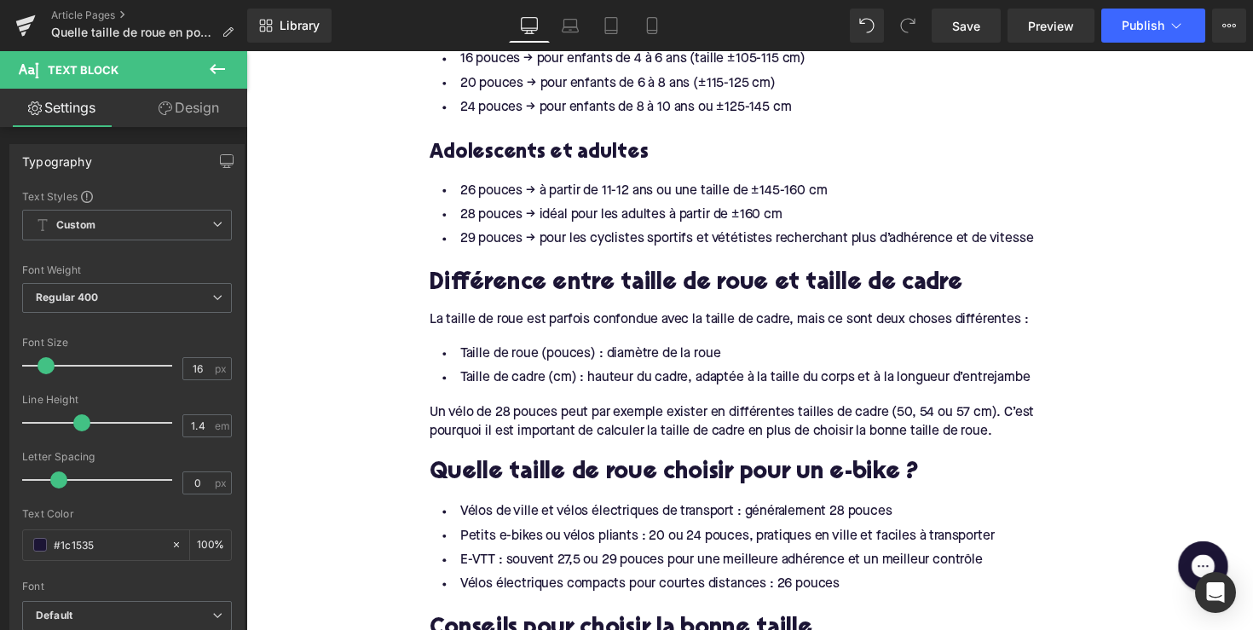
scroll to position [1445, 0]
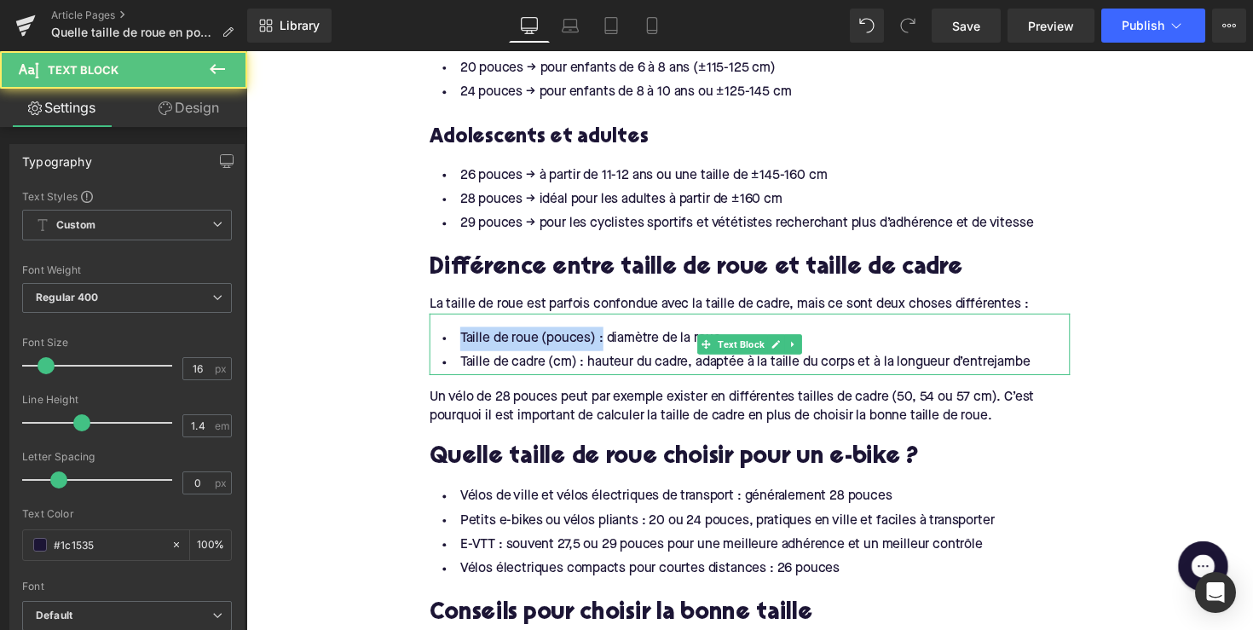
drag, startPoint x: 604, startPoint y: 366, endPoint x: 433, endPoint y: 366, distance: 171.3
click at [434, 366] on div "Taille de roue (pouces) : diamètre de la roue Taille de cadre (cm) : hauteur du…" at bounding box center [762, 351] width 656 height 63
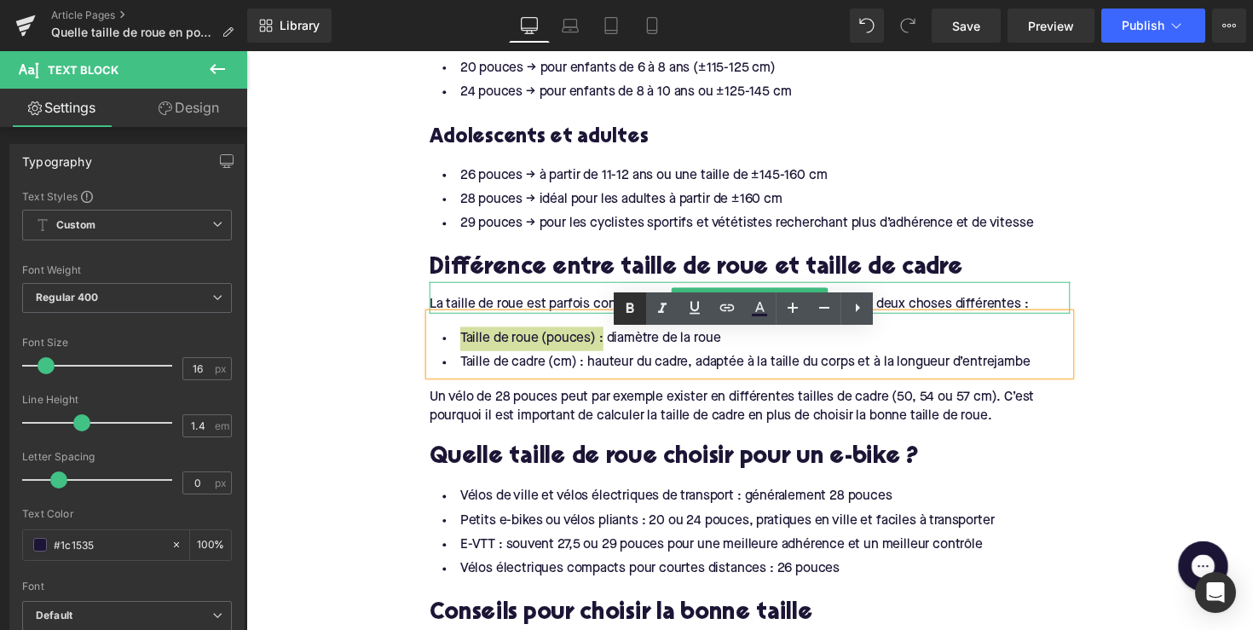
click at [623, 308] on icon at bounding box center [630, 308] width 20 height 20
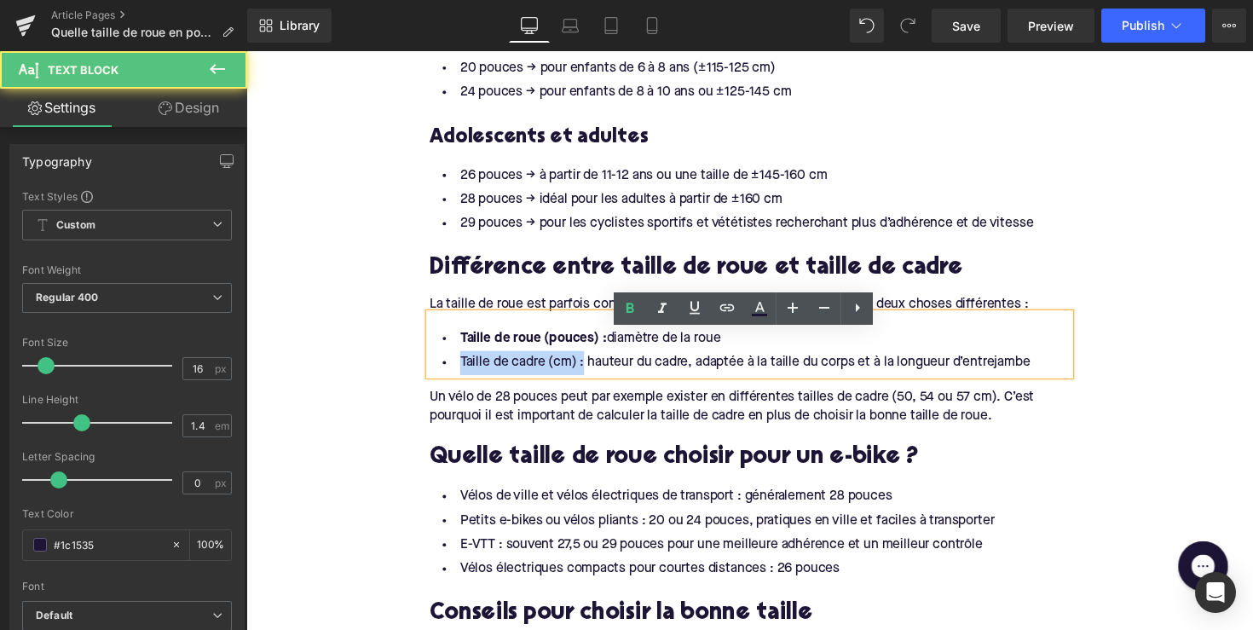
drag, startPoint x: 583, startPoint y: 391, endPoint x: 447, endPoint y: 390, distance: 135.5
click at [447, 383] on li "Taille de cadre (cm) : hauteur du cadre, adaptée à la taille du corps et à la l…" at bounding box center [762, 370] width 656 height 25
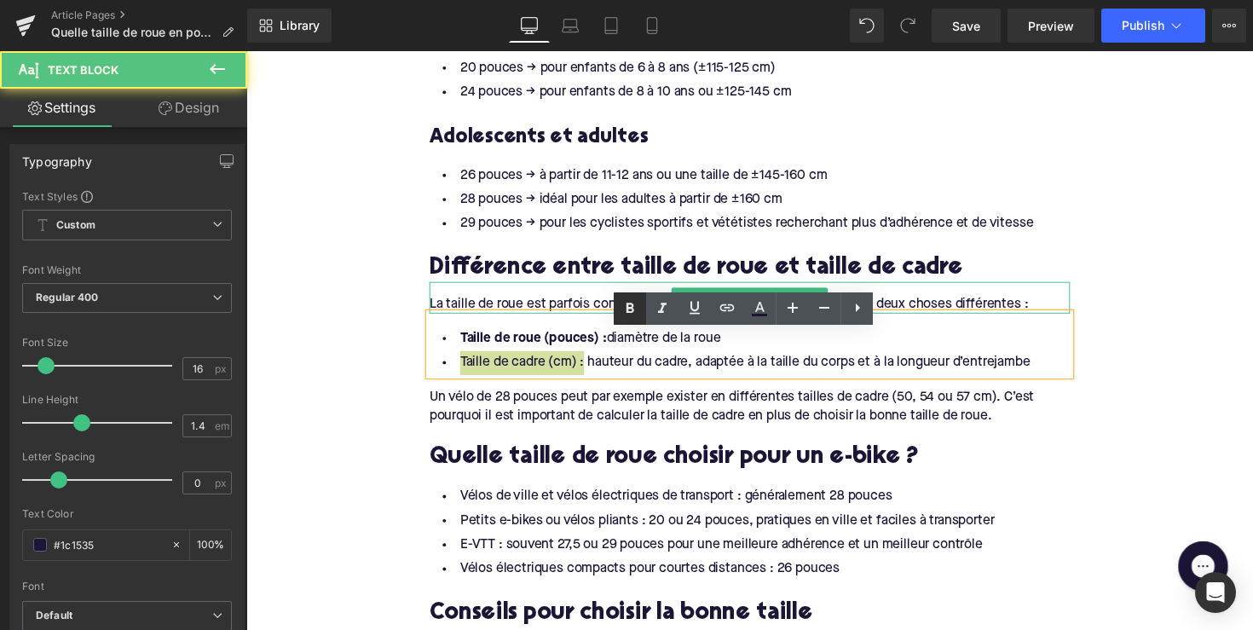
click at [628, 320] on link at bounding box center [630, 308] width 32 height 32
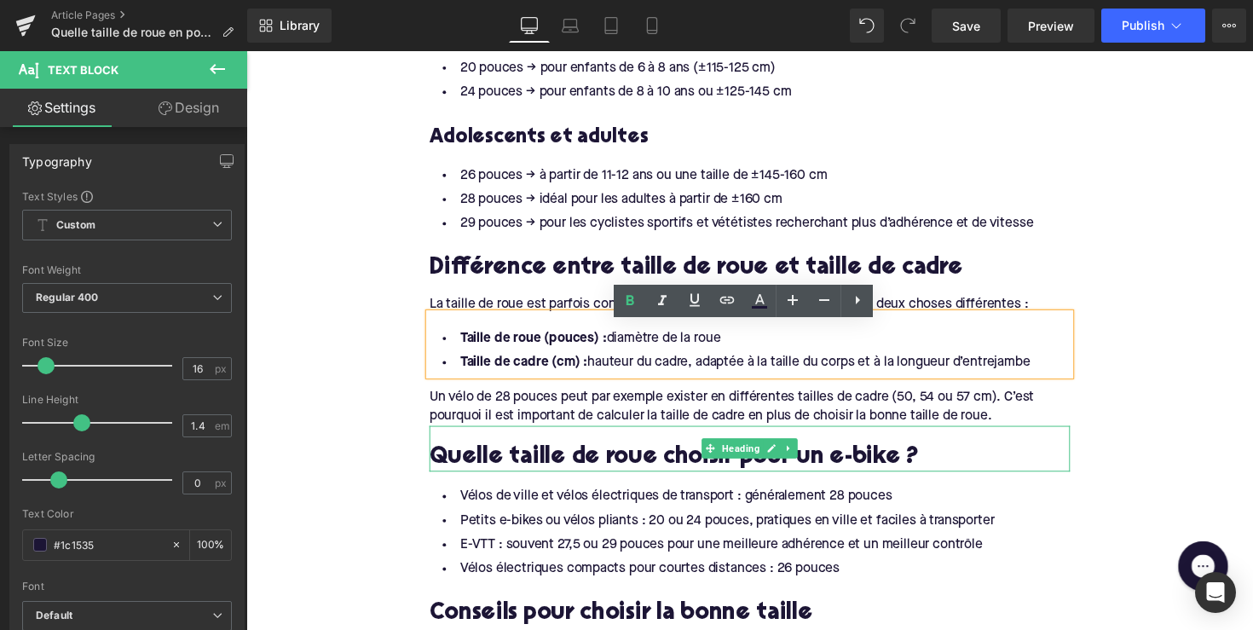
scroll to position [1621, 0]
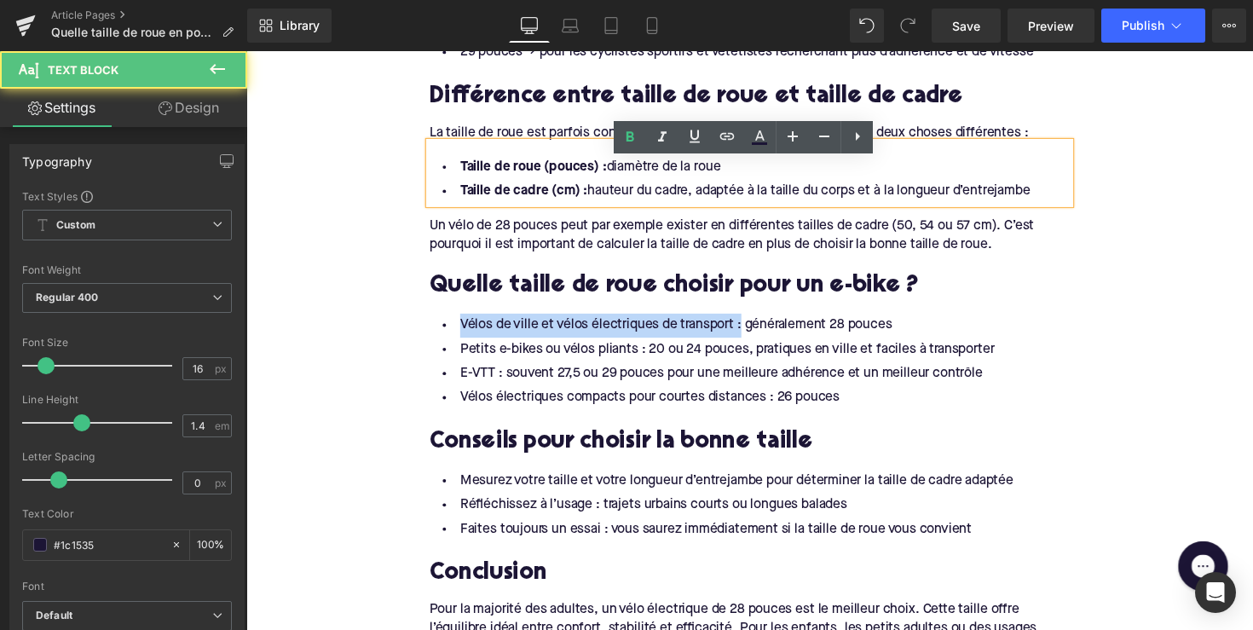
drag, startPoint x: 748, startPoint y: 351, endPoint x: 425, endPoint y: 327, distance: 323.9
click at [425, 327] on div "Que signifie la taille de roue en pouces ? Heading La taille des roues d’un vél…" at bounding box center [762, 69] width 682 height 1358
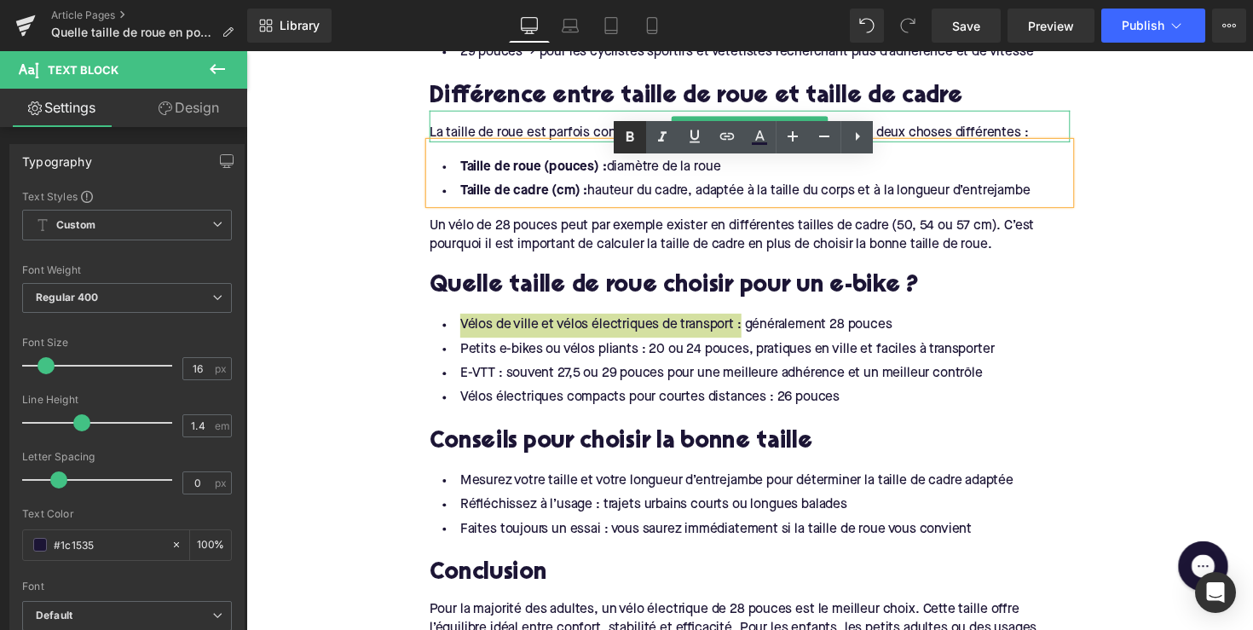
click at [631, 146] on icon at bounding box center [630, 137] width 20 height 20
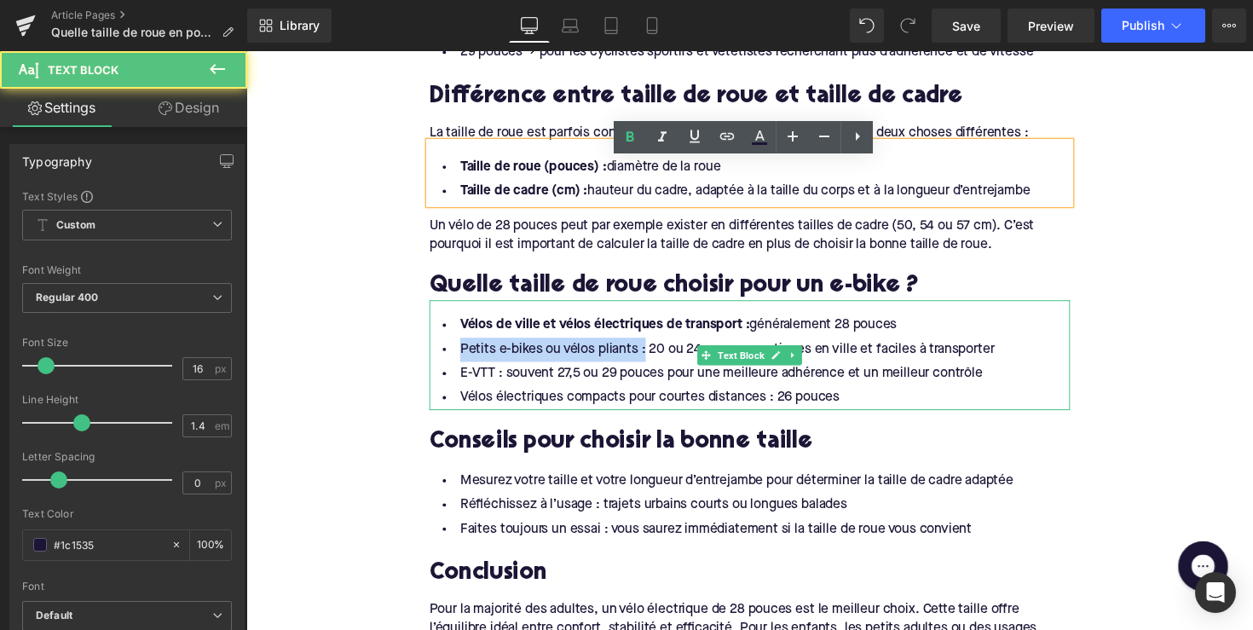
drag, startPoint x: 647, startPoint y: 377, endPoint x: 443, endPoint y: 377, distance: 203.7
click at [443, 369] on li "Petits e-bikes ou vélos pliants : 20 ou 24 pouces, pratiques en ville et facile…" at bounding box center [762, 356] width 656 height 25
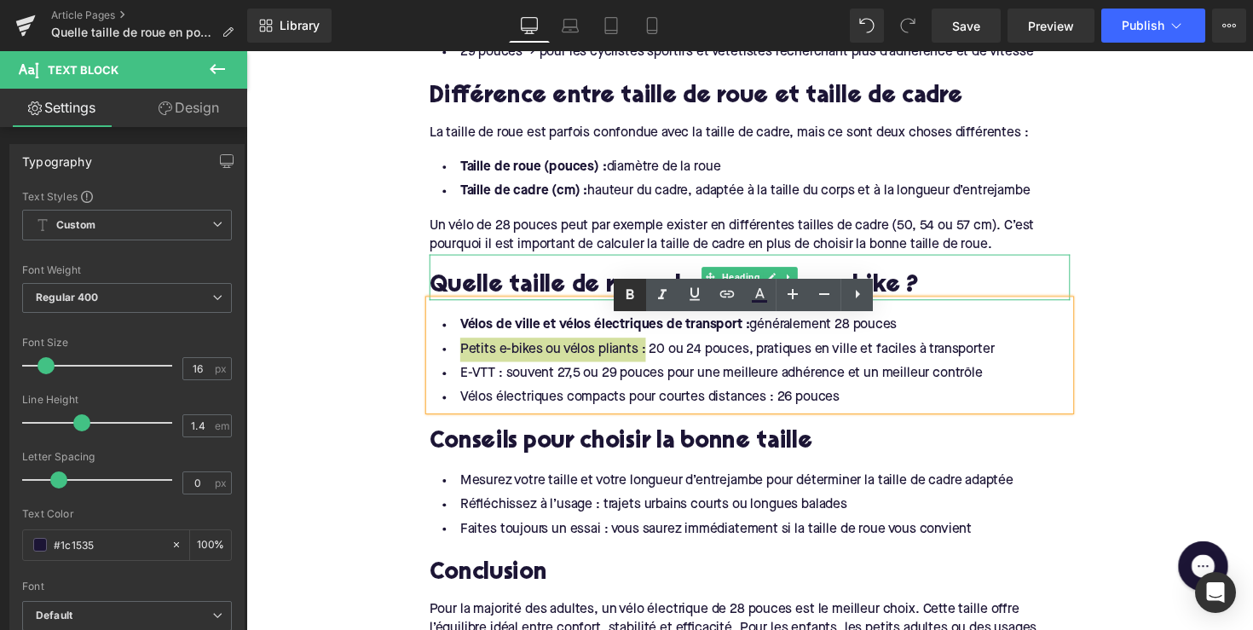
click at [632, 286] on icon at bounding box center [630, 295] width 20 height 20
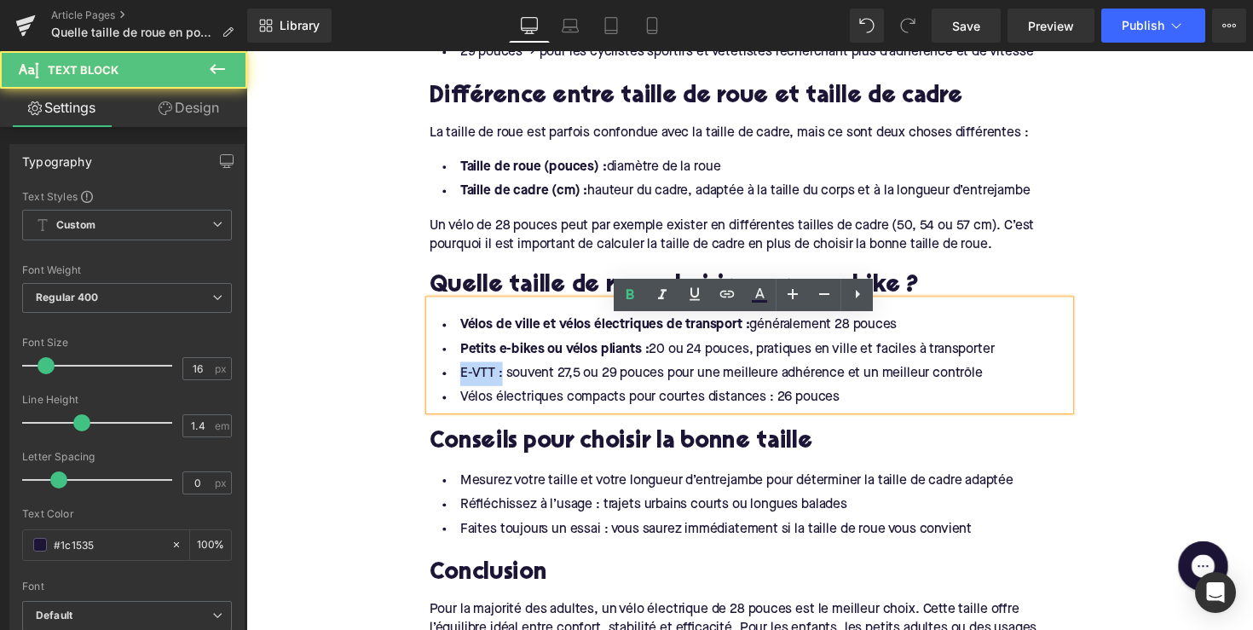
drag, startPoint x: 501, startPoint y: 399, endPoint x: 445, endPoint y: 399, distance: 56.2
click at [444, 394] on li "E-VTT : souvent 27,5 ou 29 pouces pour une meilleure adhérence et un meilleur c…" at bounding box center [762, 381] width 656 height 25
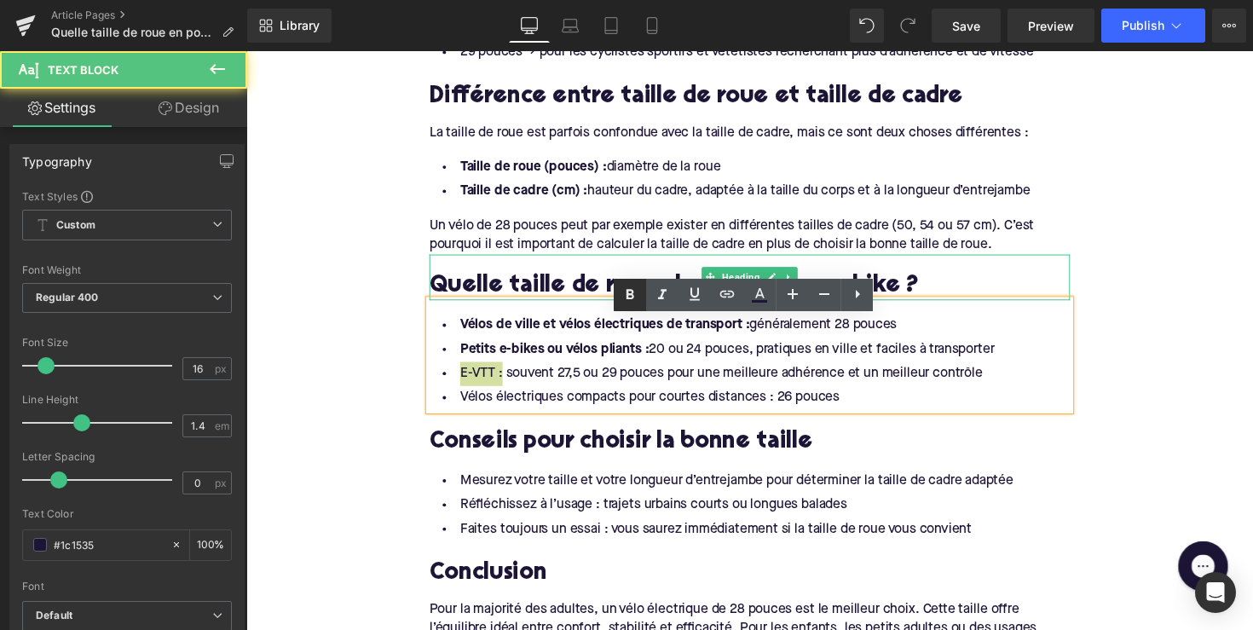
click at [637, 296] on icon at bounding box center [630, 295] width 20 height 20
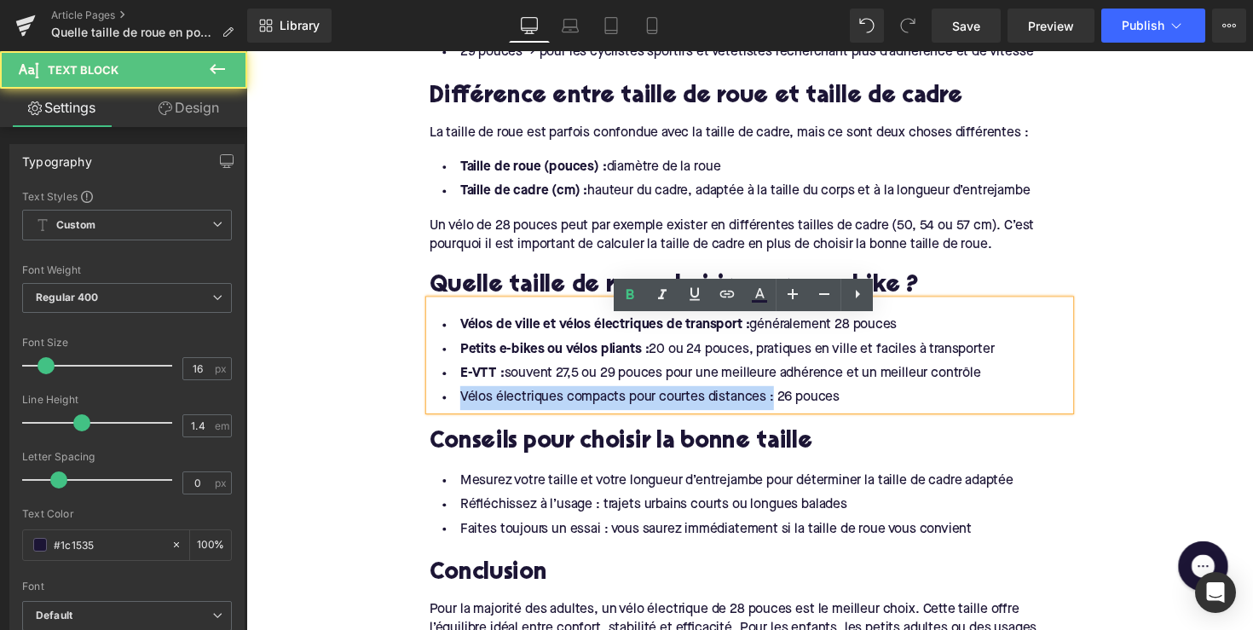
drag, startPoint x: 778, startPoint y: 420, endPoint x: 349, endPoint y: 412, distance: 429.6
click at [349, 412] on div "Home / Quelle taille de roue en pouces est la plus adaptée pour un vélo électri…" at bounding box center [761, 147] width 1031 height 3147
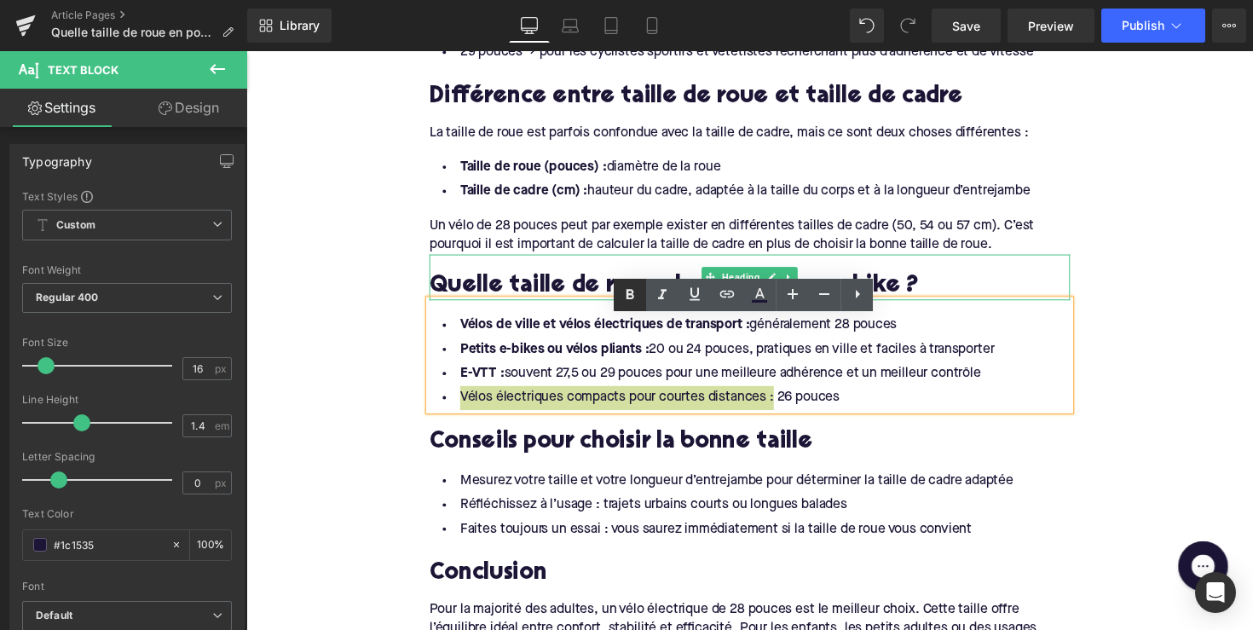
click at [634, 299] on icon at bounding box center [630, 295] width 20 height 20
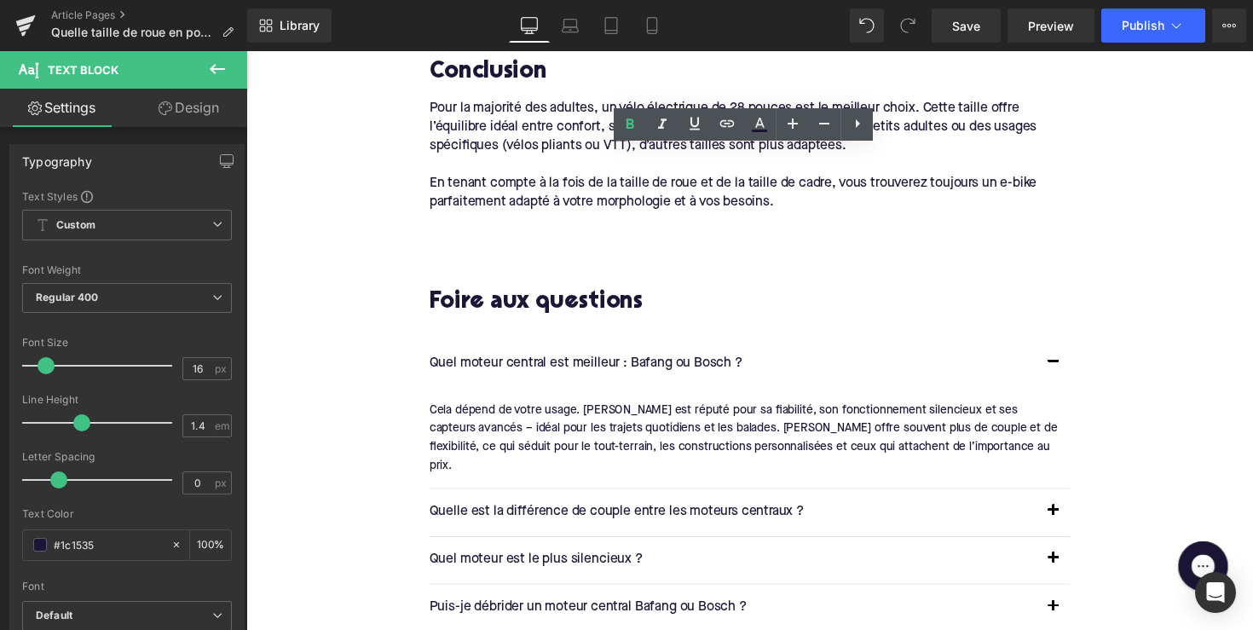
scroll to position [2165, 0]
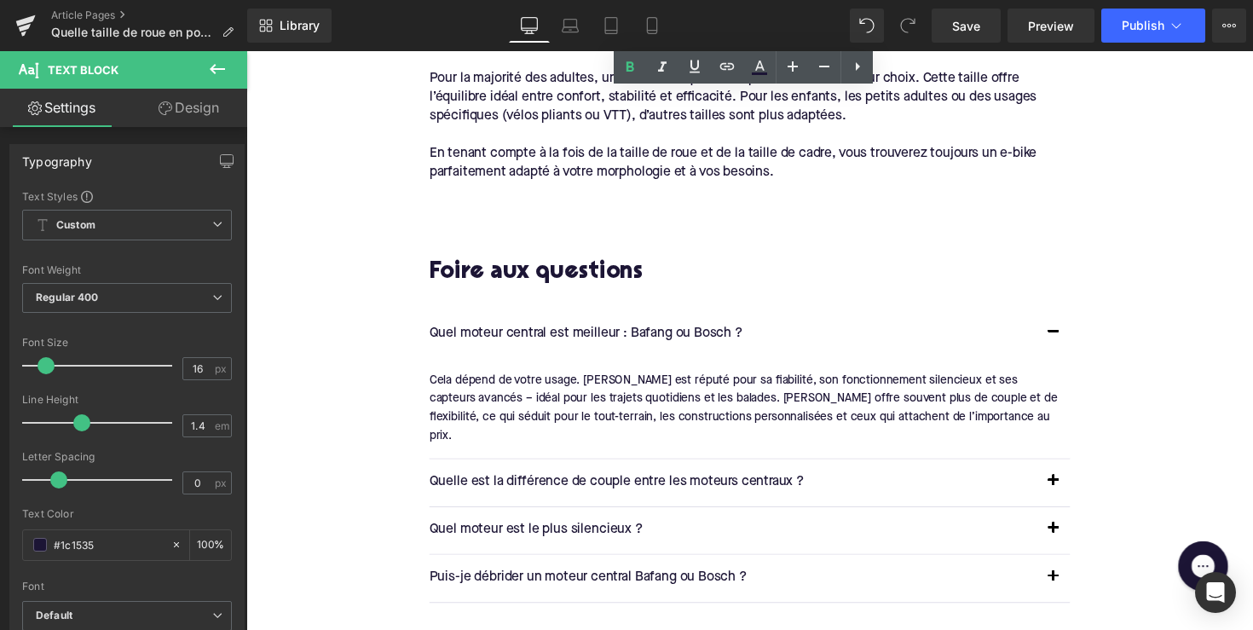
click at [569, 344] on div "Quel moteur central est meilleur : Bafang ou Bosch ? Text Block" at bounding box center [762, 341] width 656 height 49
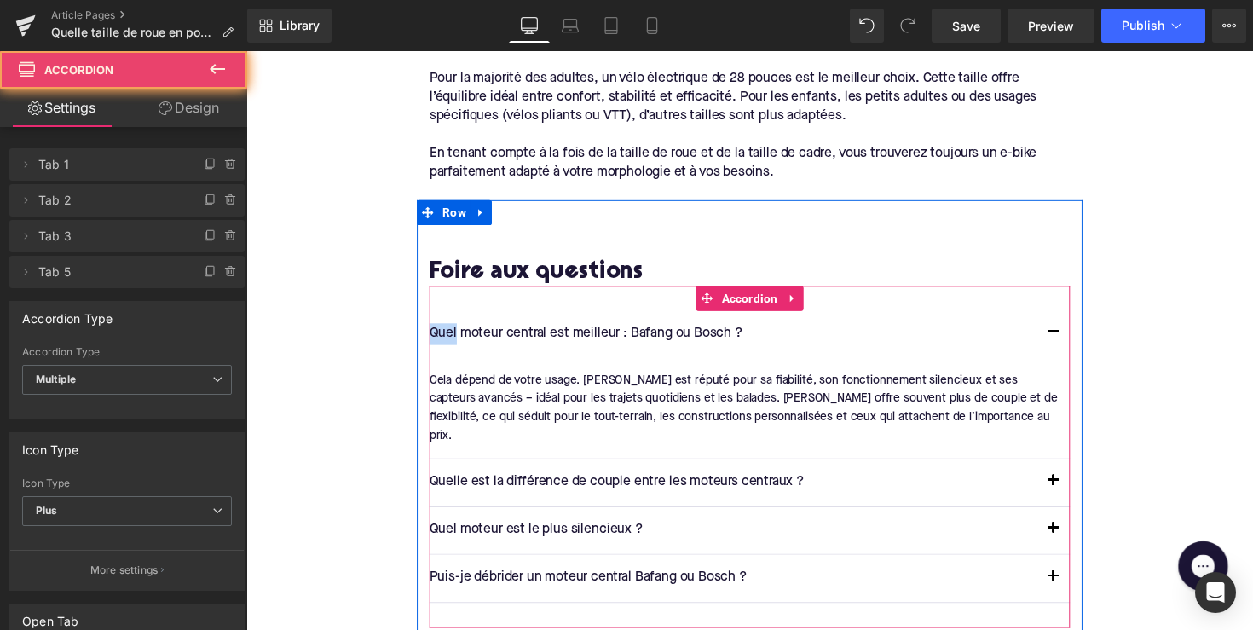
click at [559, 352] on p "Quel moteur central est meilleur : Bafang ou Bosch ?" at bounding box center [745, 341] width 622 height 22
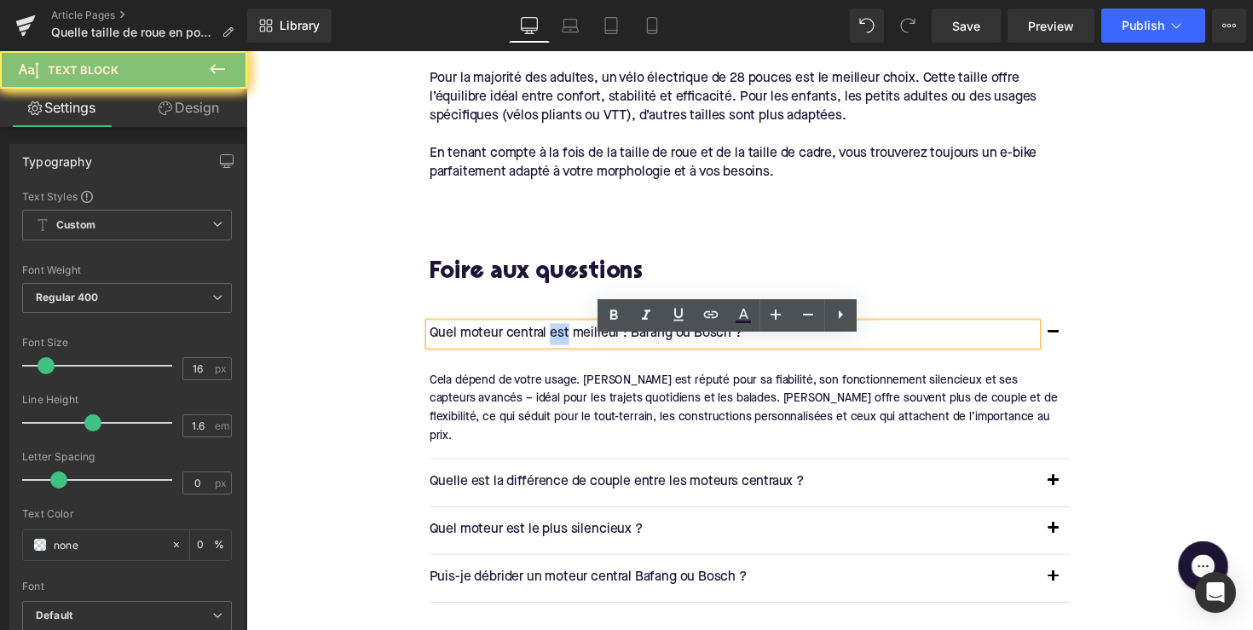
click at [559, 352] on p "Quel moteur central est meilleur : Bafang ou Bosch ?" at bounding box center [745, 341] width 622 height 22
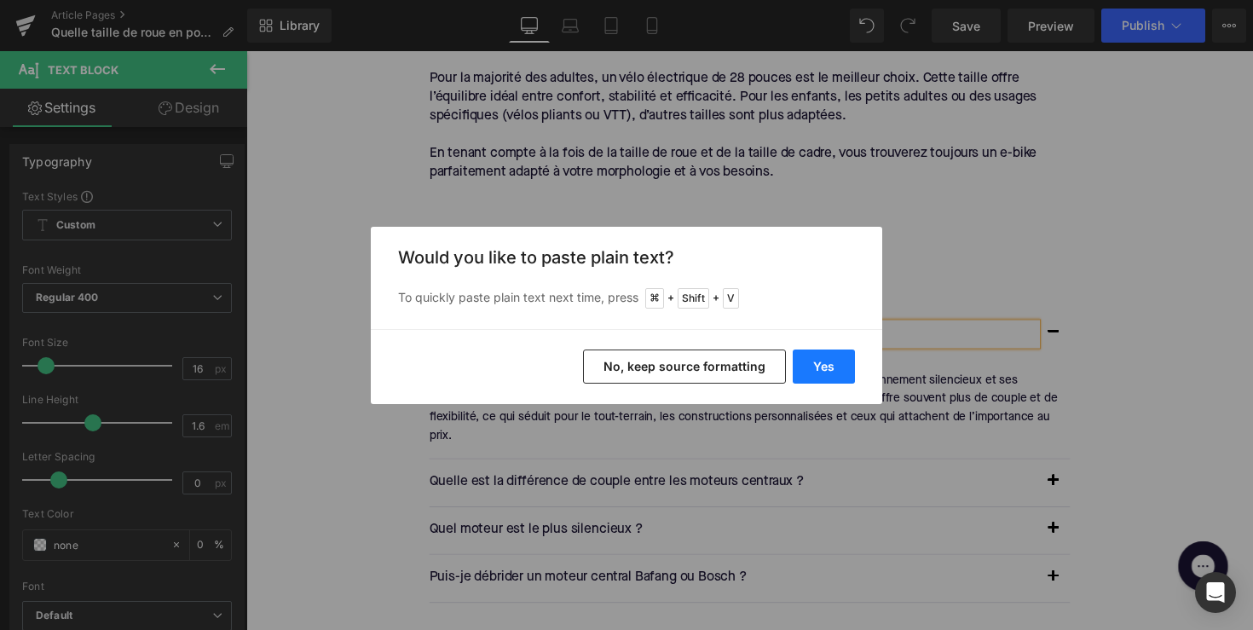
click at [806, 374] on button "Yes" at bounding box center [824, 366] width 62 height 34
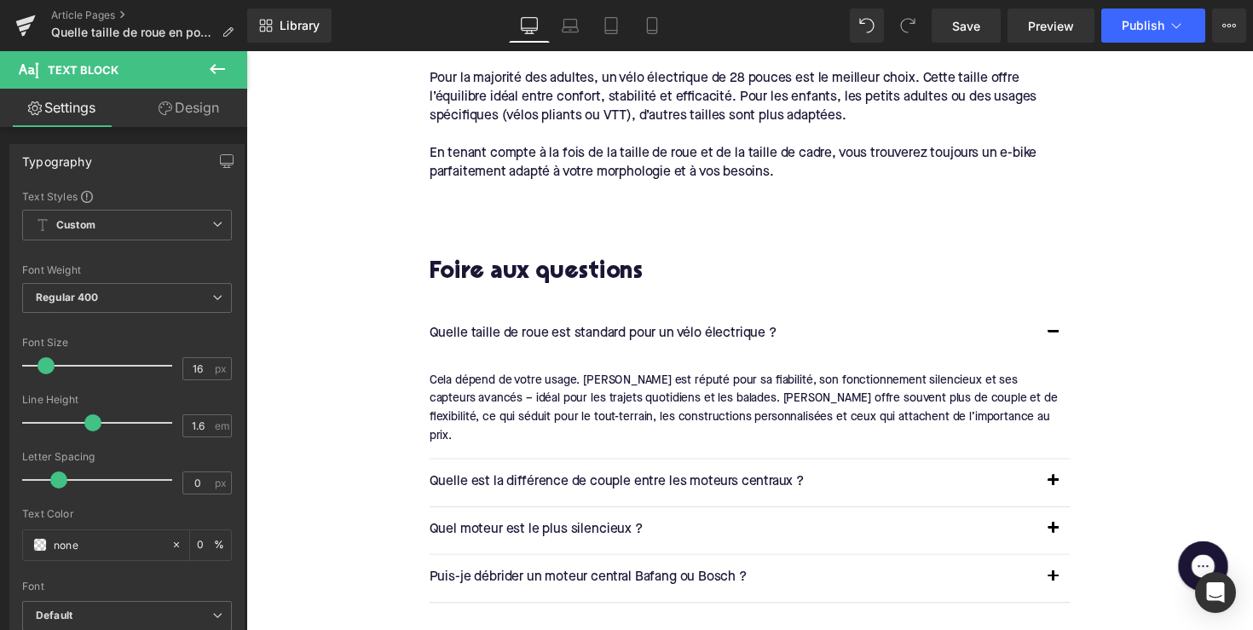
click at [591, 421] on div "Cela dépend de votre usage. [PERSON_NAME] est réputé pour sa fiabilité, son fon…" at bounding box center [755, 416] width 643 height 77
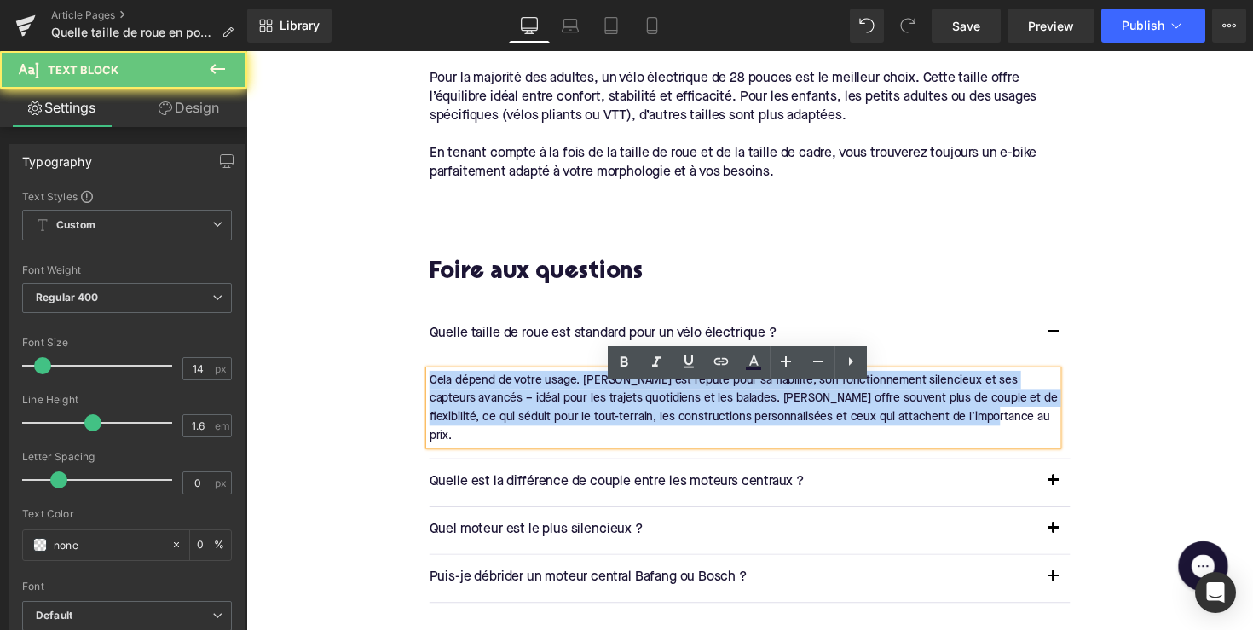
click at [591, 421] on div "Cela dépend de votre usage. [PERSON_NAME] est réputé pour sa fiabilité, son fon…" at bounding box center [755, 416] width 643 height 77
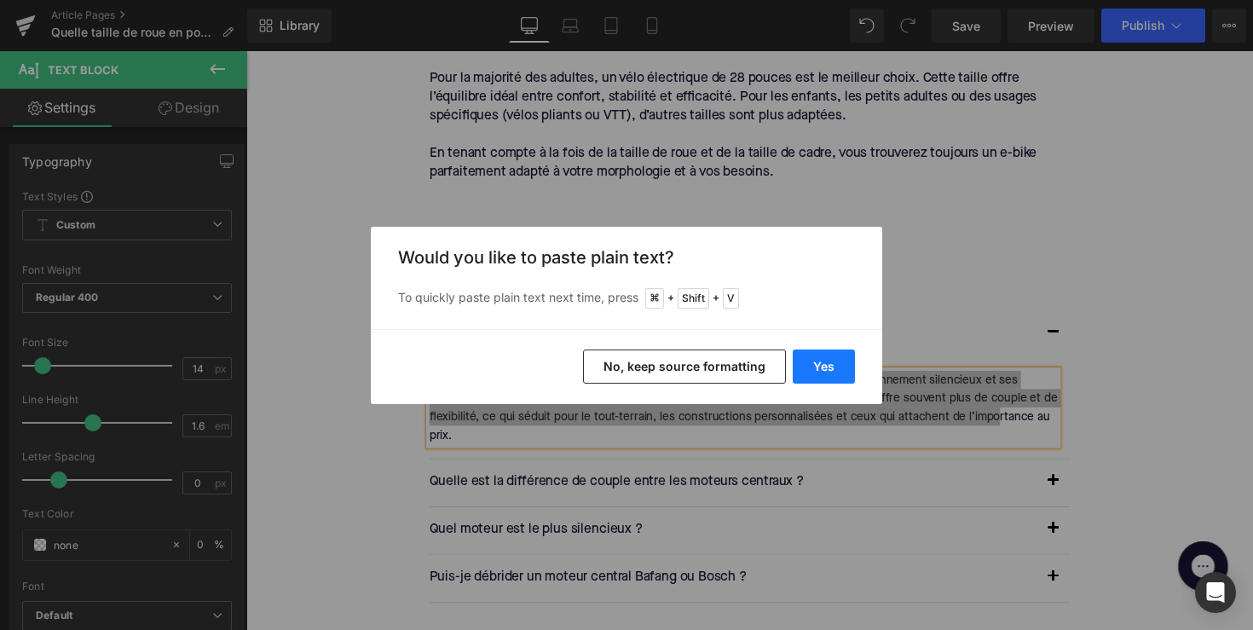
click at [826, 366] on button "Yes" at bounding box center [824, 366] width 62 height 34
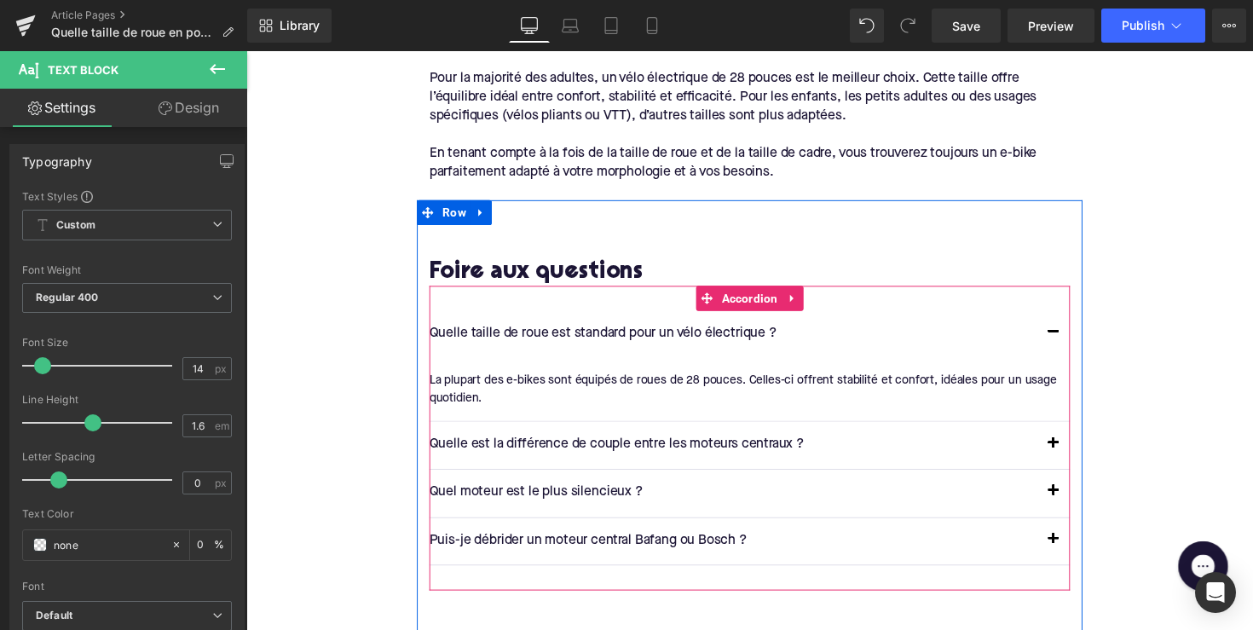
click at [246, 51] on div at bounding box center [246, 51] width 0 height 0
click at [536, 459] on p "Quelle est la différence de couple entre les moteurs centraux ?" at bounding box center [745, 454] width 622 height 22
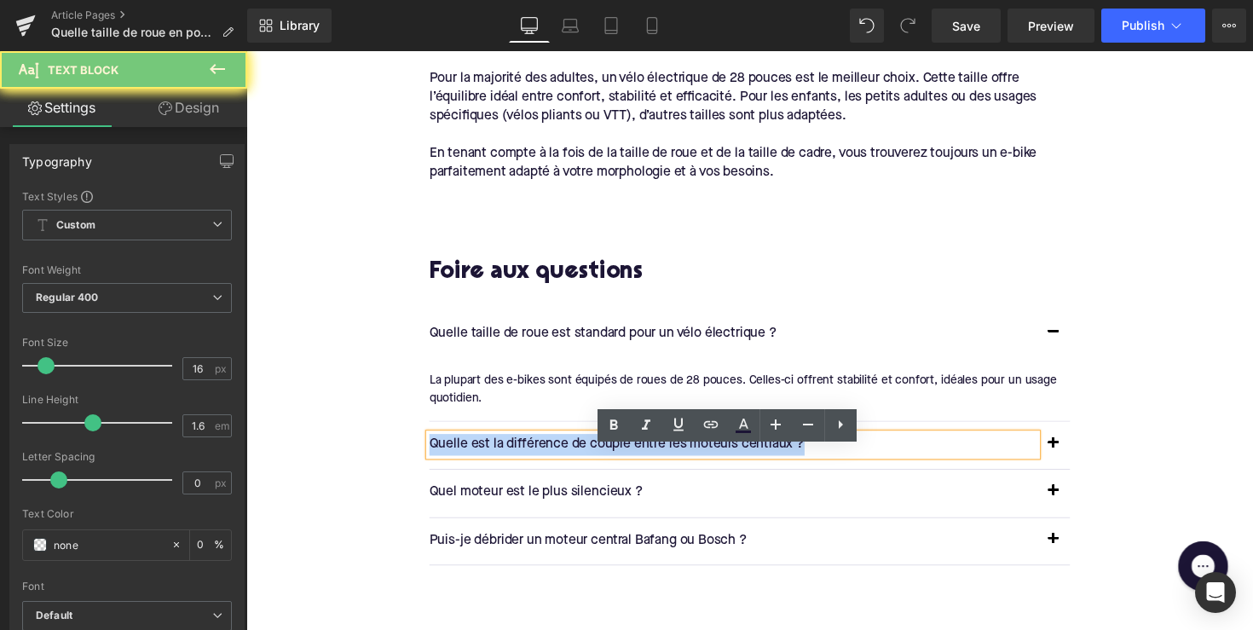
click at [536, 459] on p "Quelle est la différence de couple entre les moteurs centraux ?" at bounding box center [745, 454] width 622 height 22
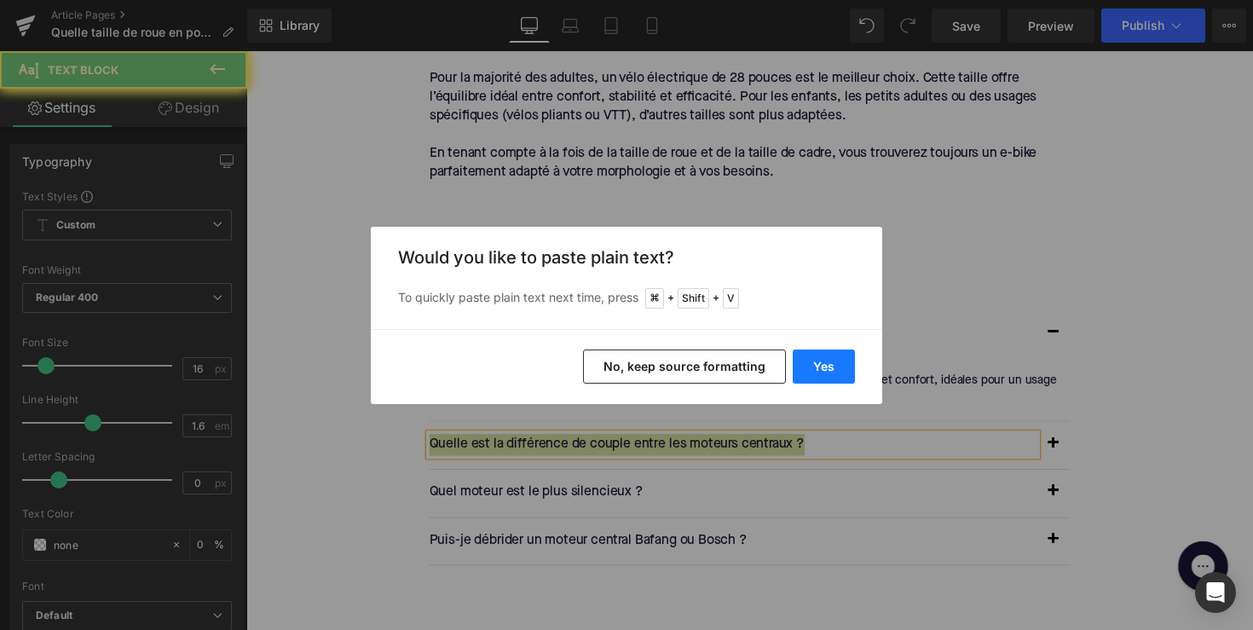
click at [807, 373] on button "Yes" at bounding box center [824, 366] width 62 height 34
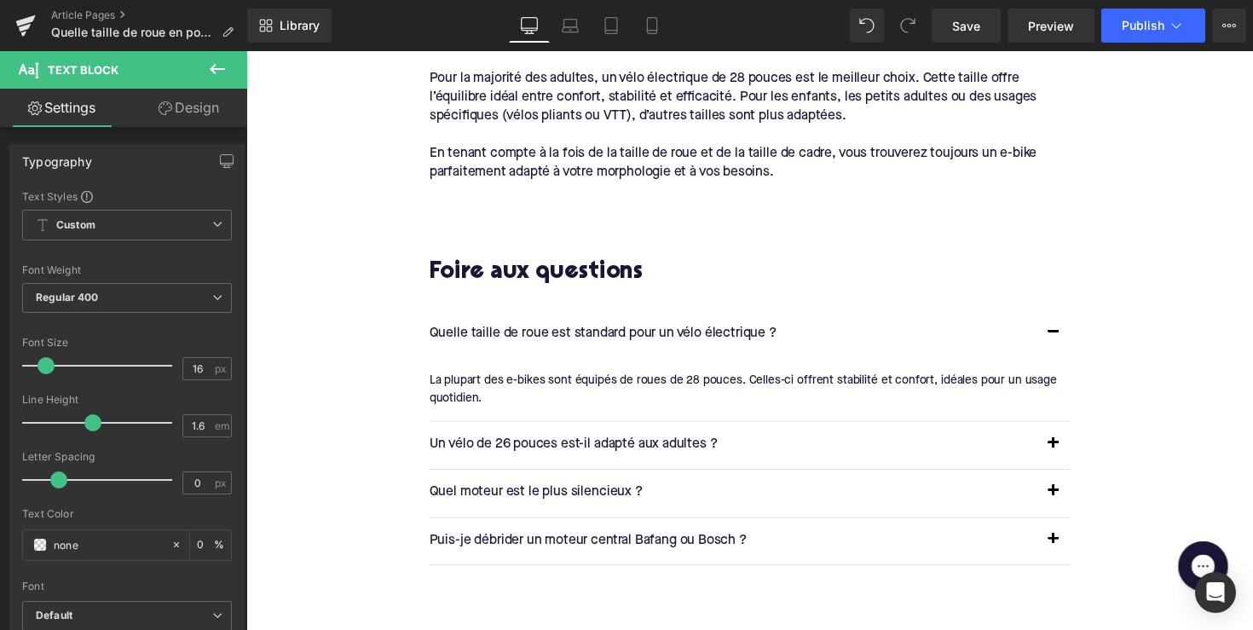
click at [1070, 458] on button "button" at bounding box center [1073, 454] width 34 height 48
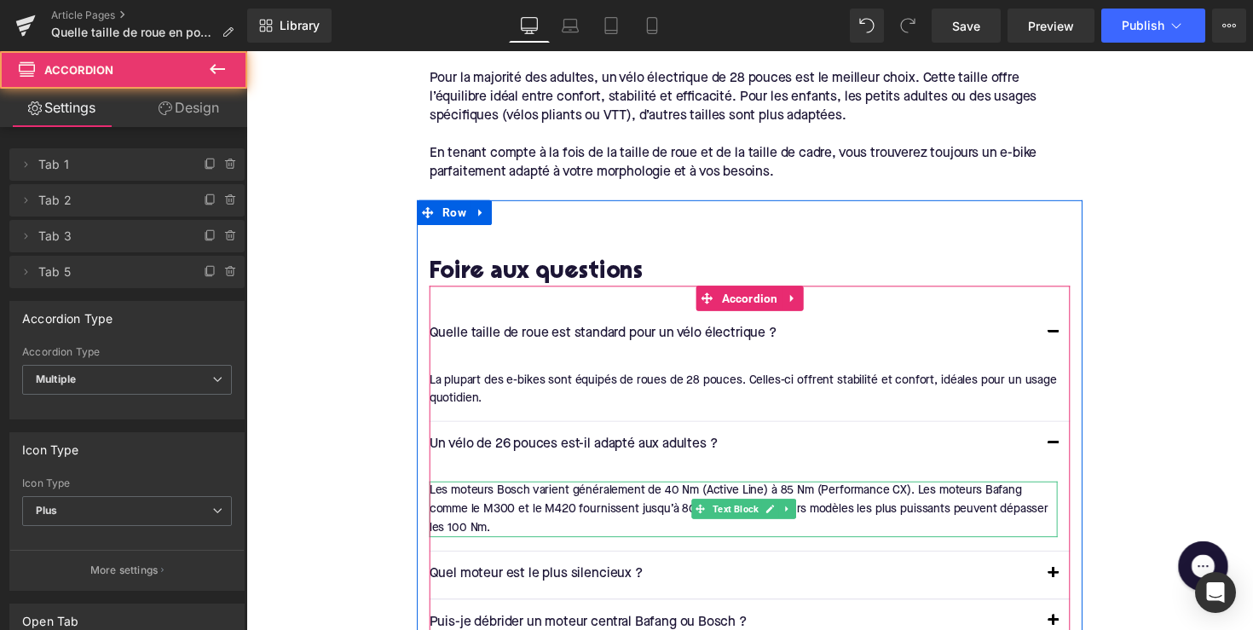
click at [638, 496] on div at bounding box center [755, 494] width 643 height 4
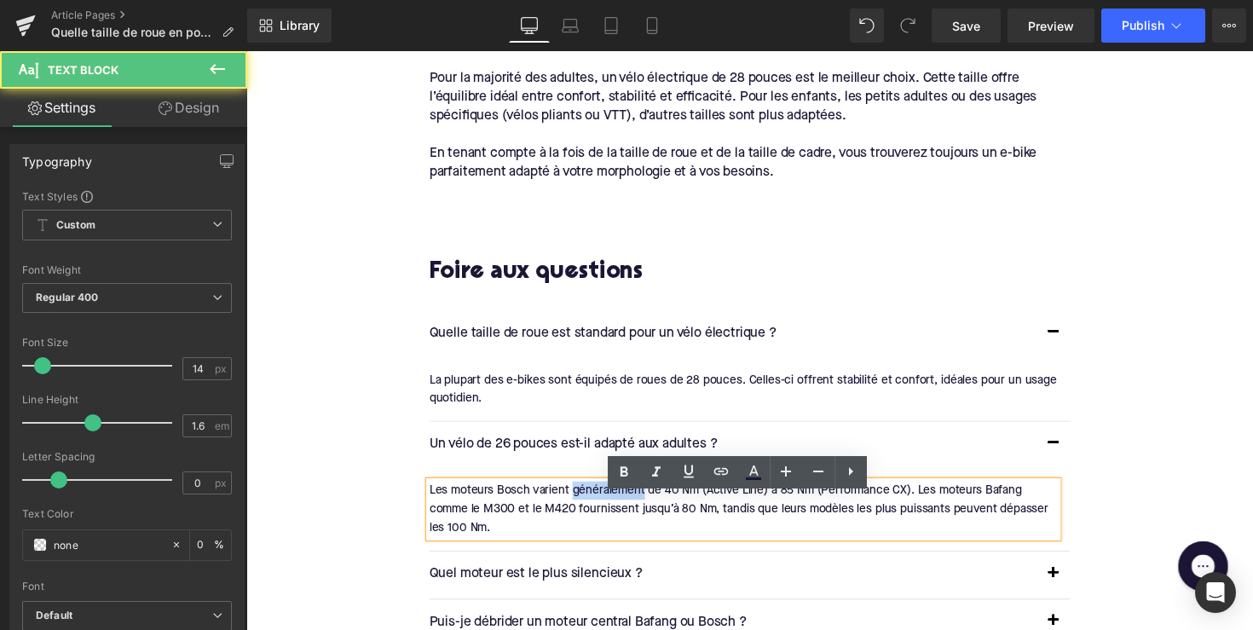
click at [638, 508] on div "Les moteurs Bosch varient généralement de 40 Nm (Active Line) à 85 Nm (Performa…" at bounding box center [755, 520] width 643 height 57
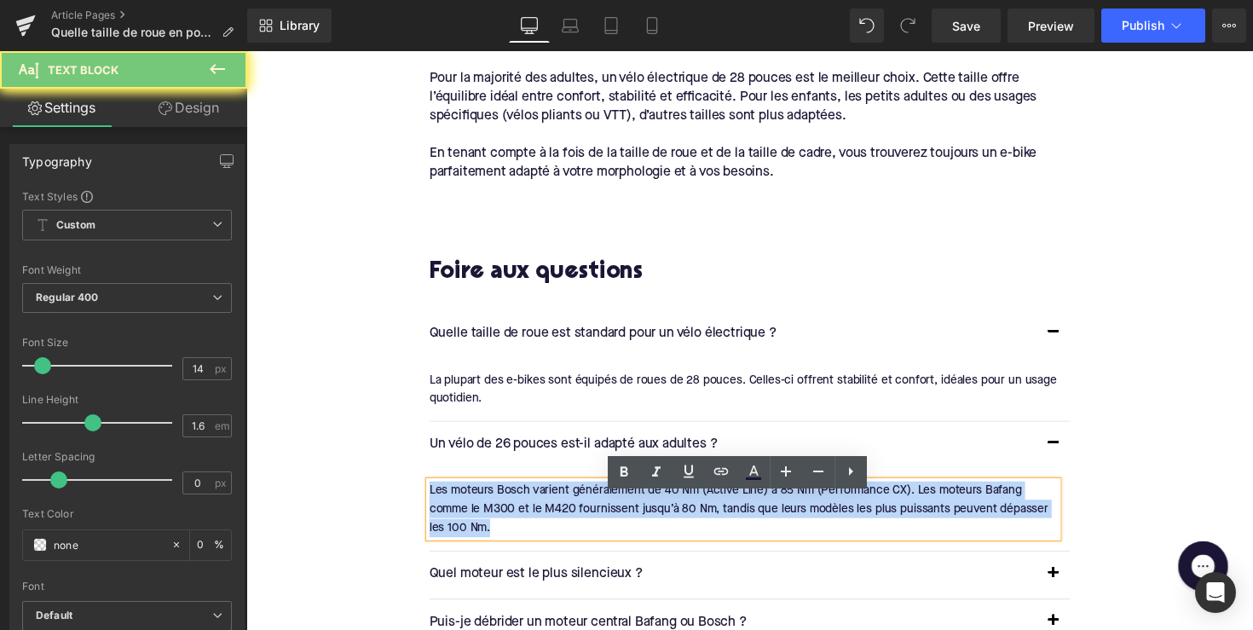
click at [638, 508] on div "Les moteurs Bosch varient généralement de 40 Nm (Active Line) à 85 Nm (Performa…" at bounding box center [755, 520] width 643 height 57
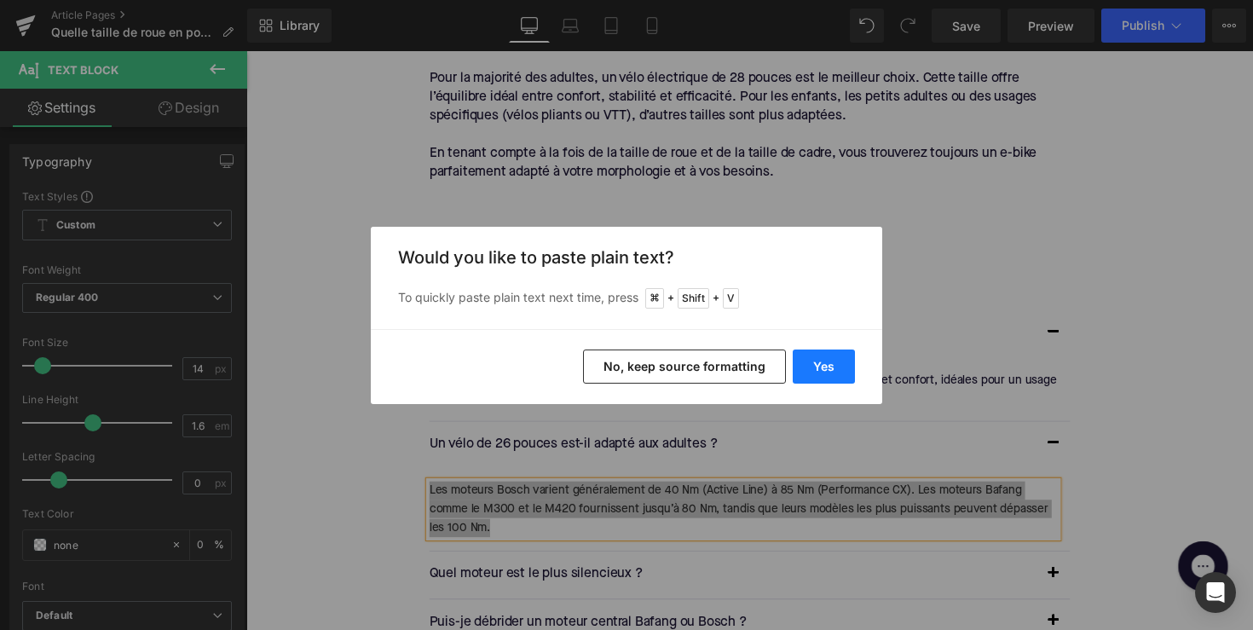
click at [809, 375] on button "Yes" at bounding box center [824, 366] width 62 height 34
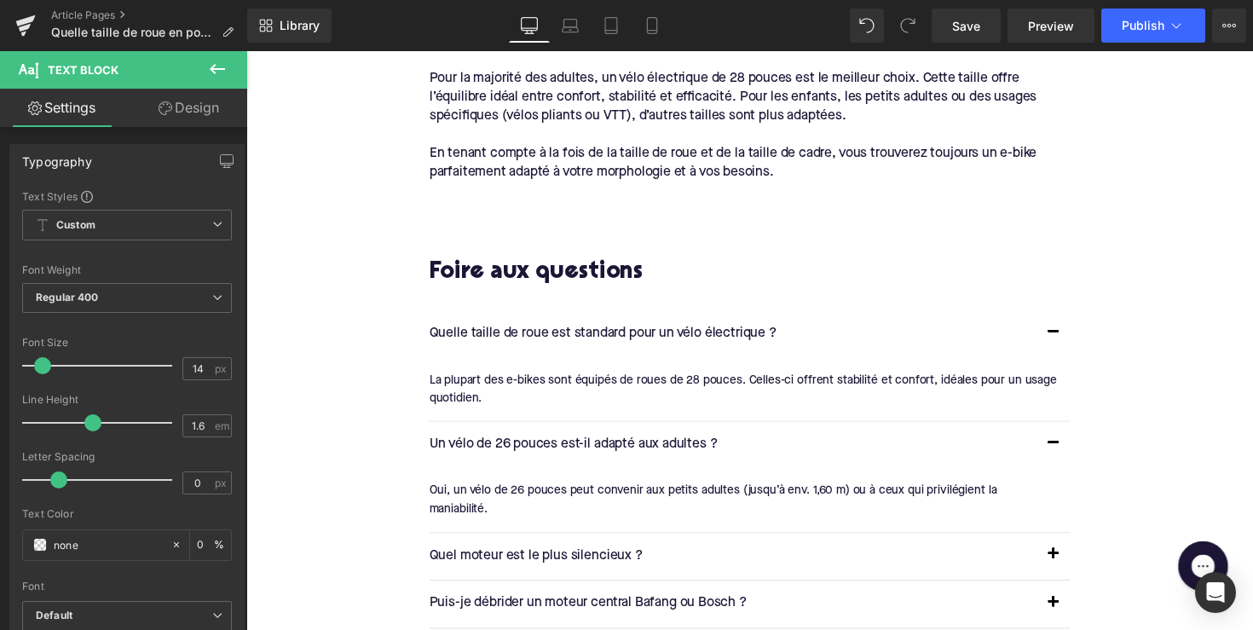
scroll to position [2276, 0]
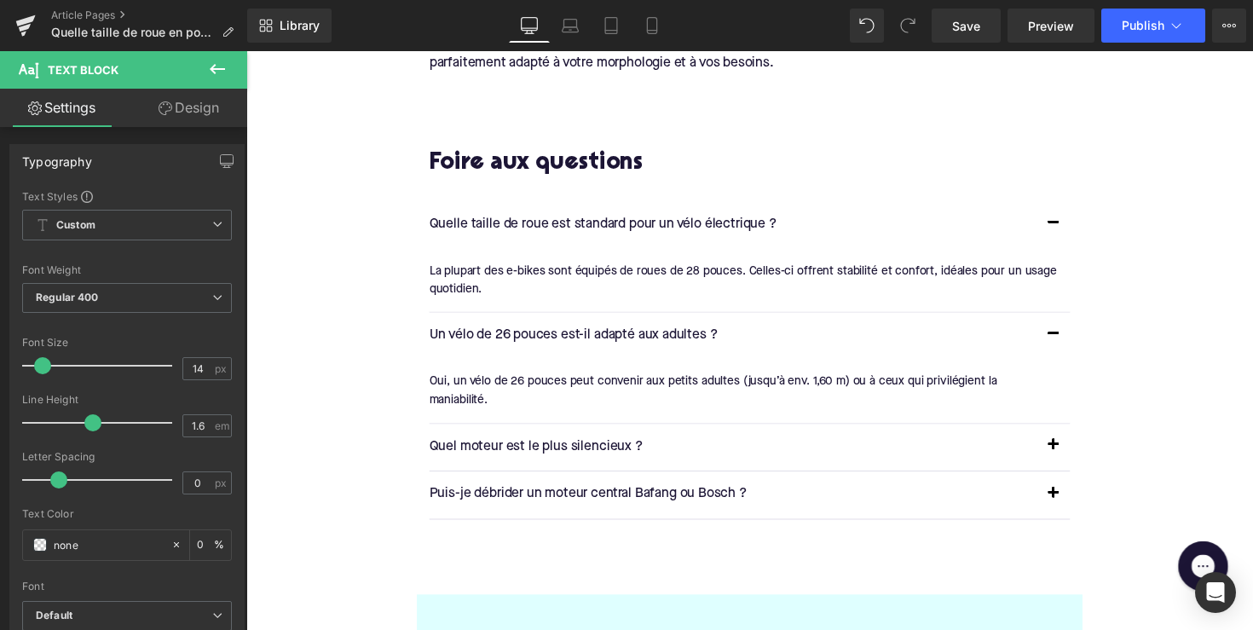
click at [246, 51] on div at bounding box center [246, 51] width 0 height 0
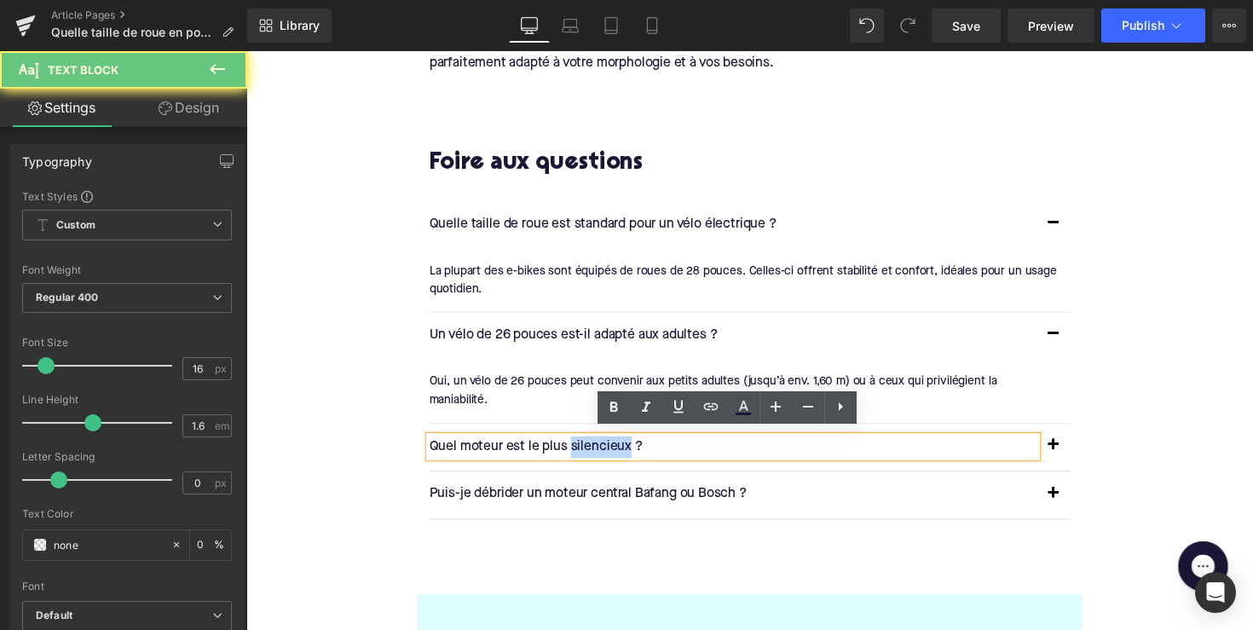
click at [580, 458] on p "Quel moteur est le plus silencieux ?" at bounding box center [745, 457] width 622 height 22
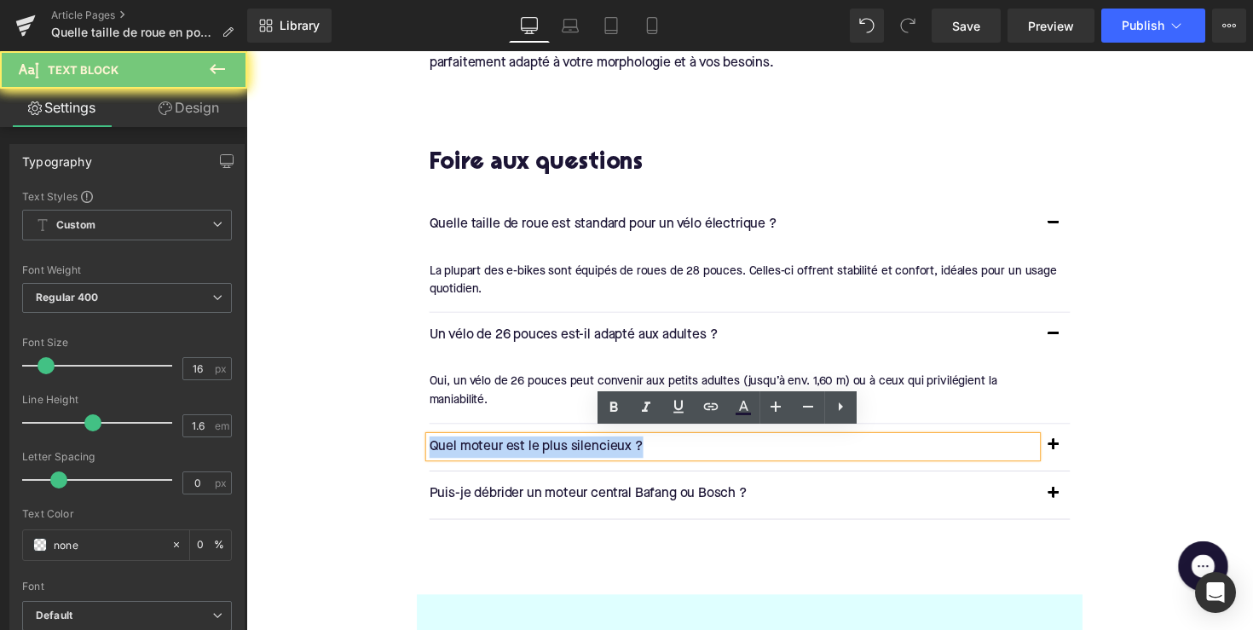
click at [580, 458] on p "Quel moteur est le plus silencieux ?" at bounding box center [745, 457] width 622 height 22
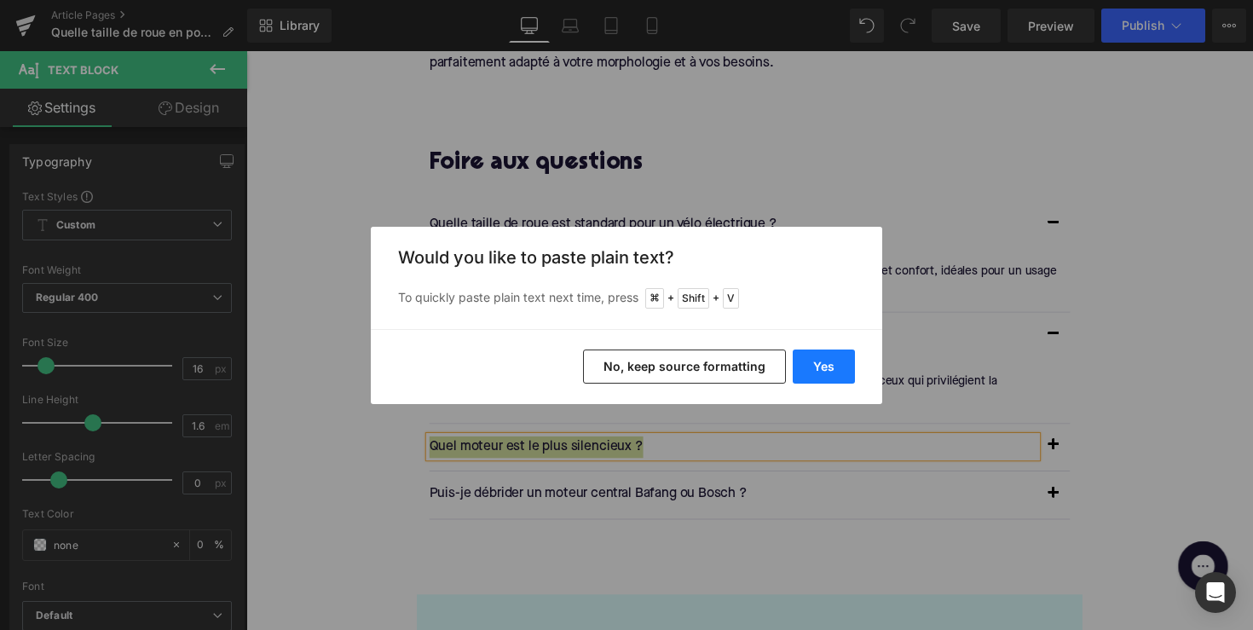
click at [801, 366] on button "Yes" at bounding box center [824, 366] width 62 height 34
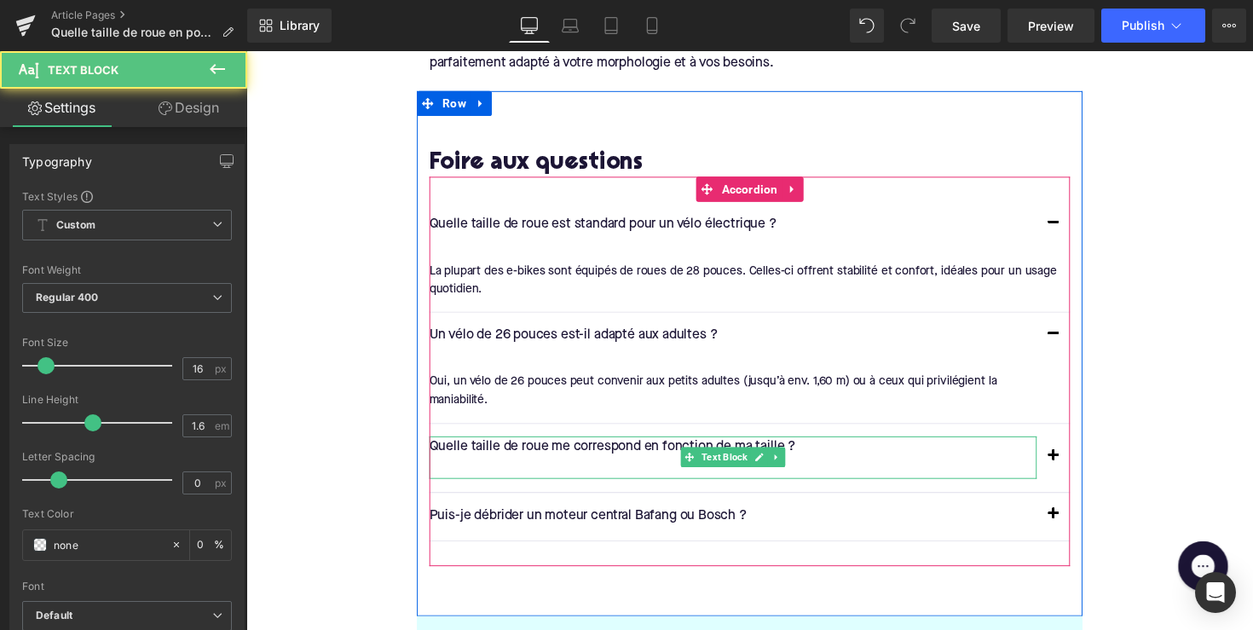
click at [522, 473] on p at bounding box center [745, 478] width 622 height 22
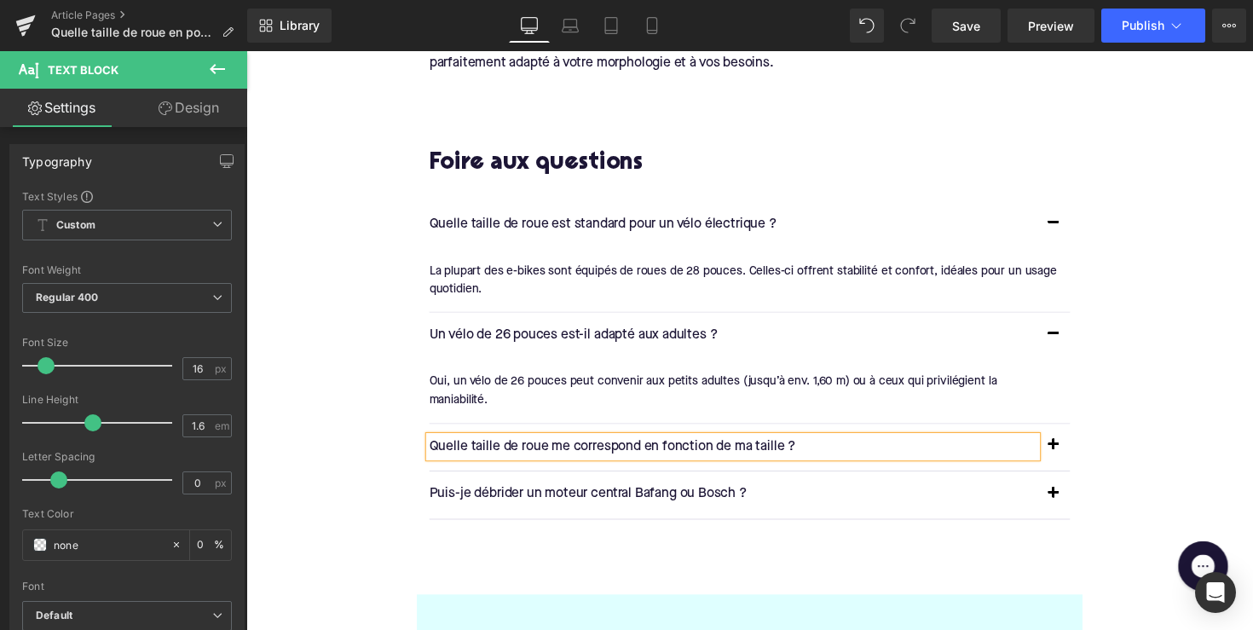
click at [1066, 452] on button "button" at bounding box center [1073, 457] width 34 height 48
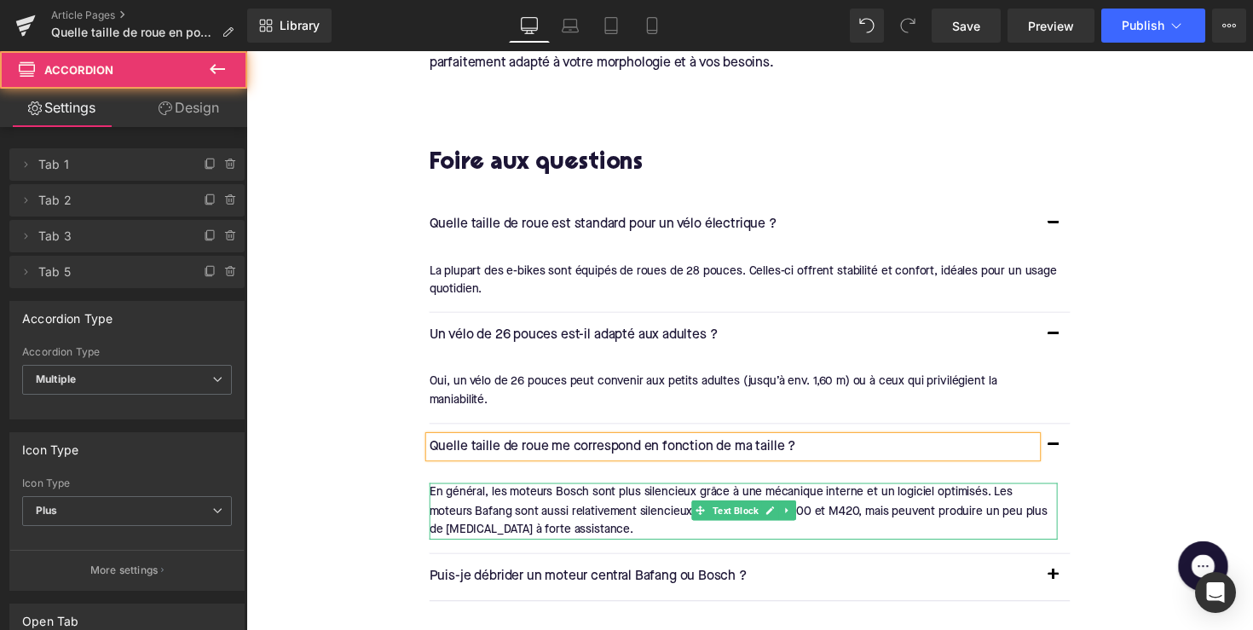
click at [637, 510] on div "En général, les moteurs Bosch sont plus silencieux grâce à une mécanique intern…" at bounding box center [755, 521] width 643 height 57
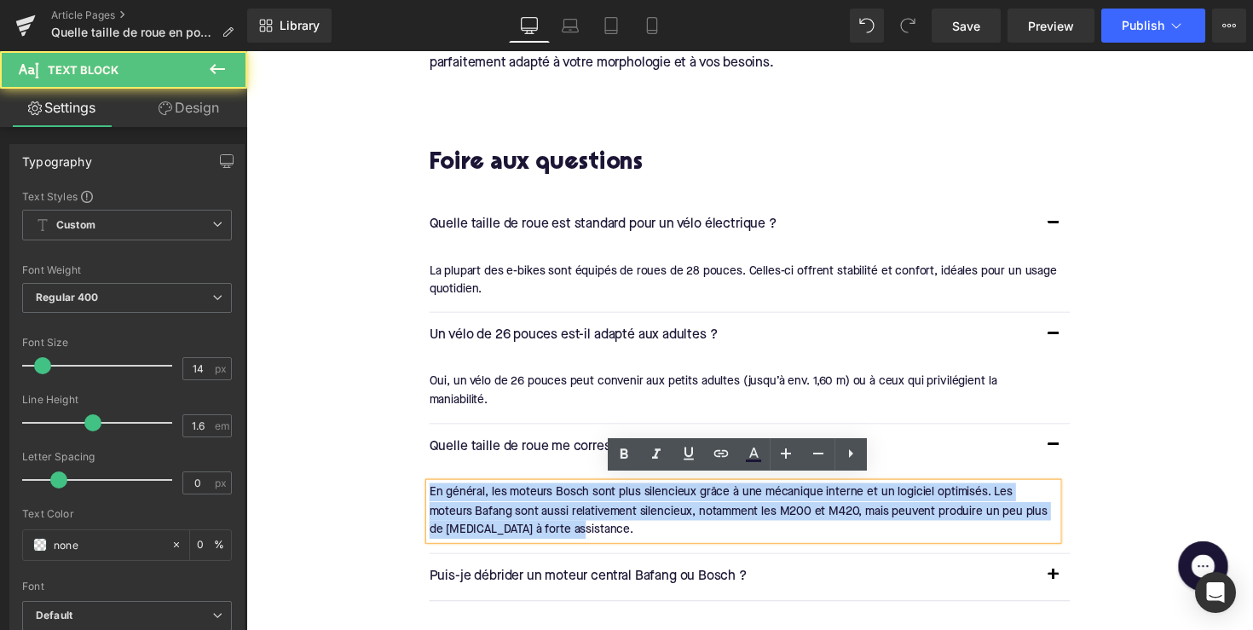
drag, startPoint x: 557, startPoint y: 536, endPoint x: 395, endPoint y: 486, distance: 170.4
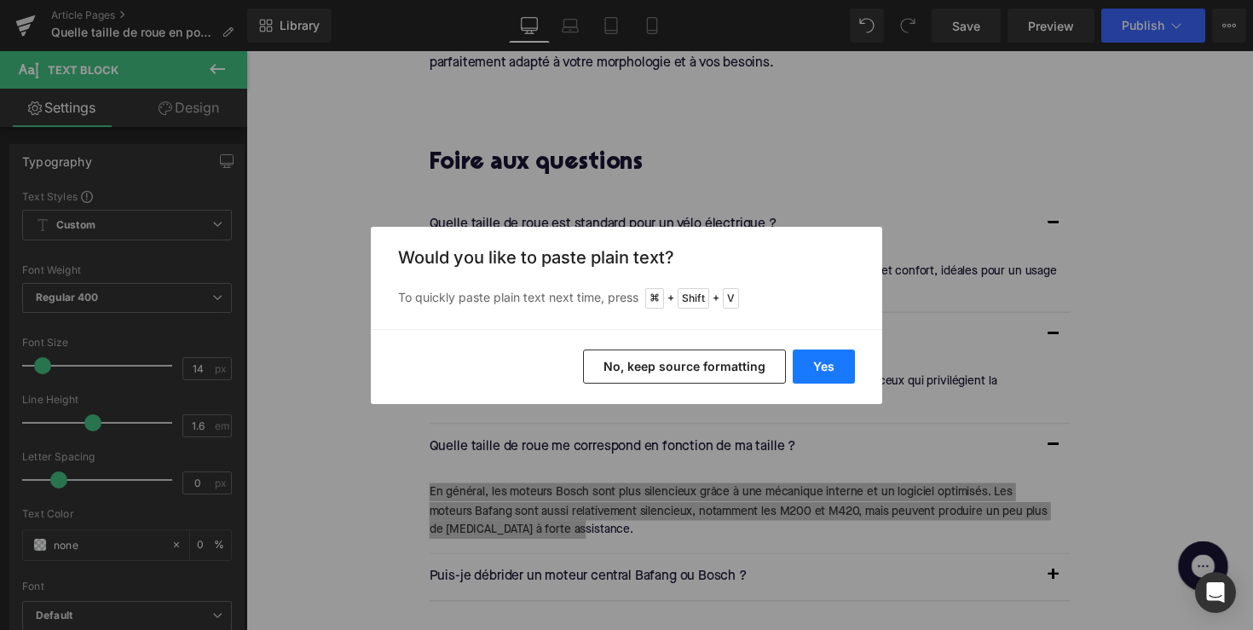
click at [839, 362] on button "Yes" at bounding box center [824, 366] width 62 height 34
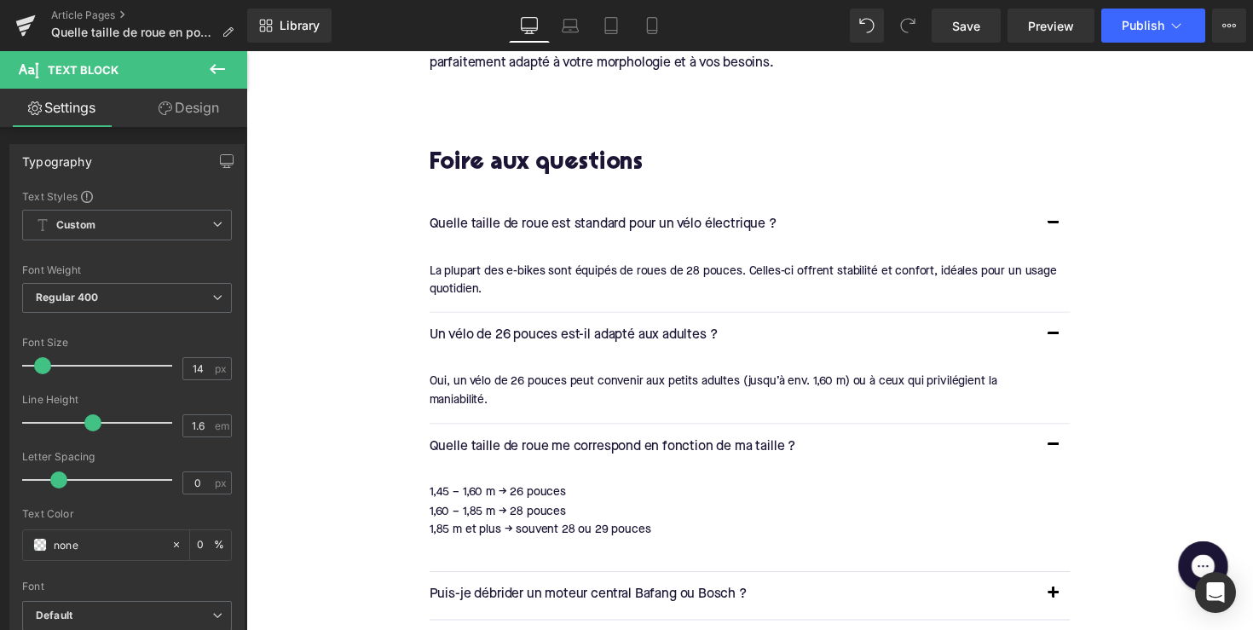
click at [462, 551] on div at bounding box center [755, 560] width 643 height 19
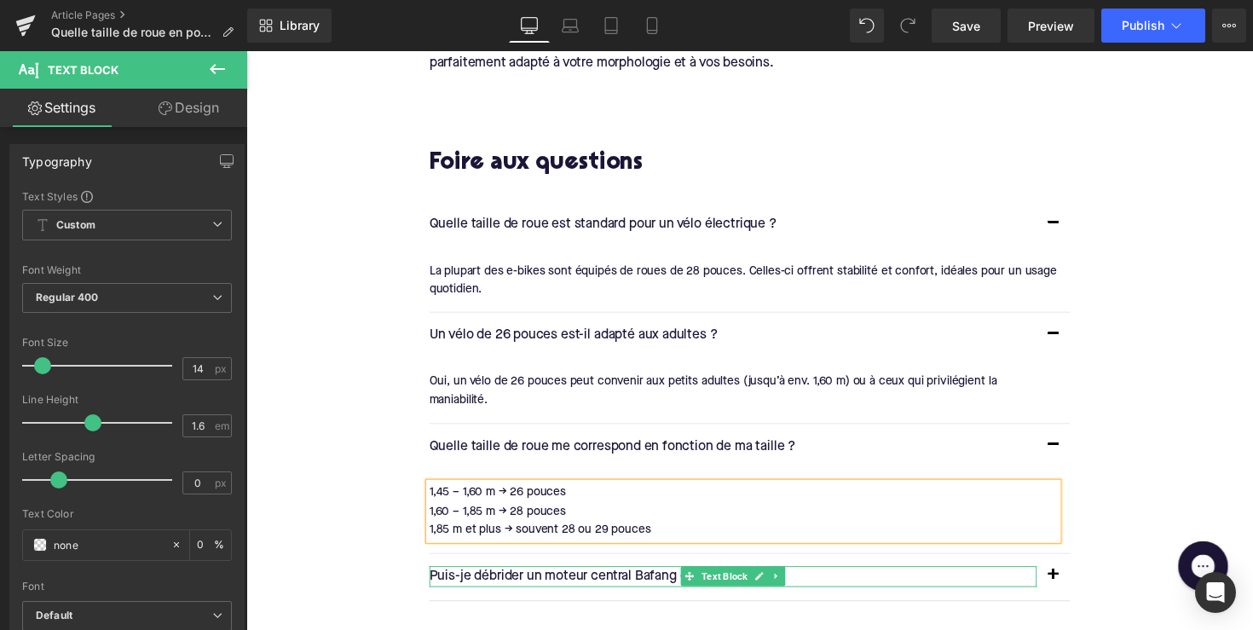
click at [605, 587] on p "Puis-je débrider un moteur central Bafang ou Bosch ?" at bounding box center [745, 590] width 622 height 22
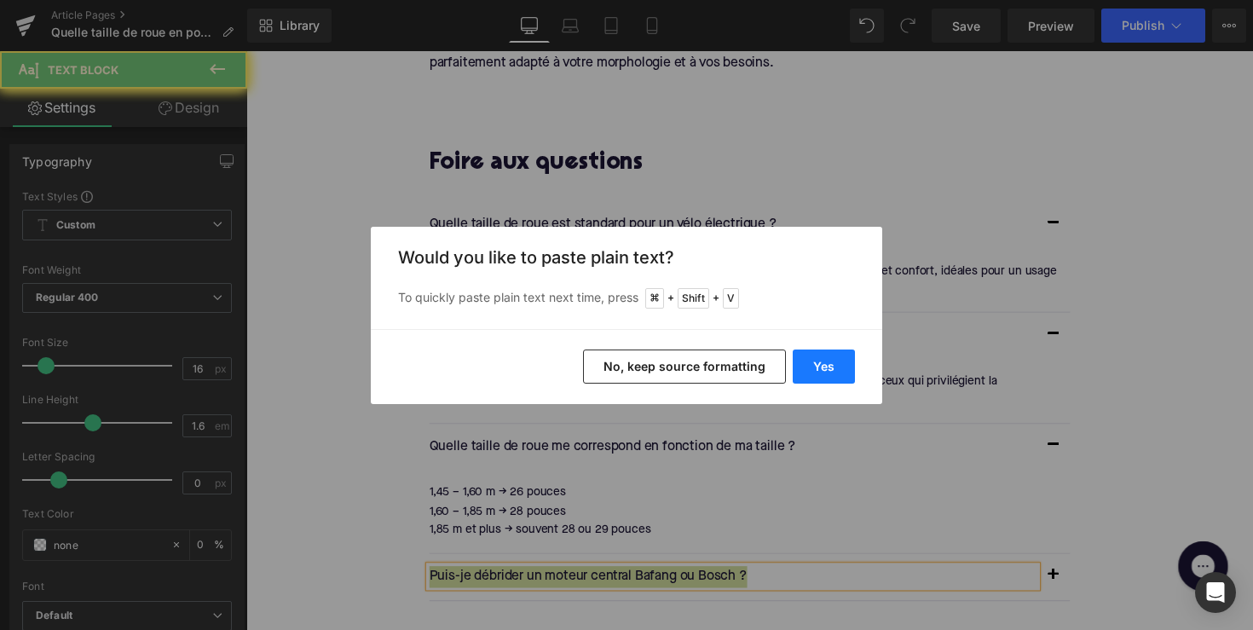
click at [824, 374] on button "Yes" at bounding box center [824, 366] width 62 height 34
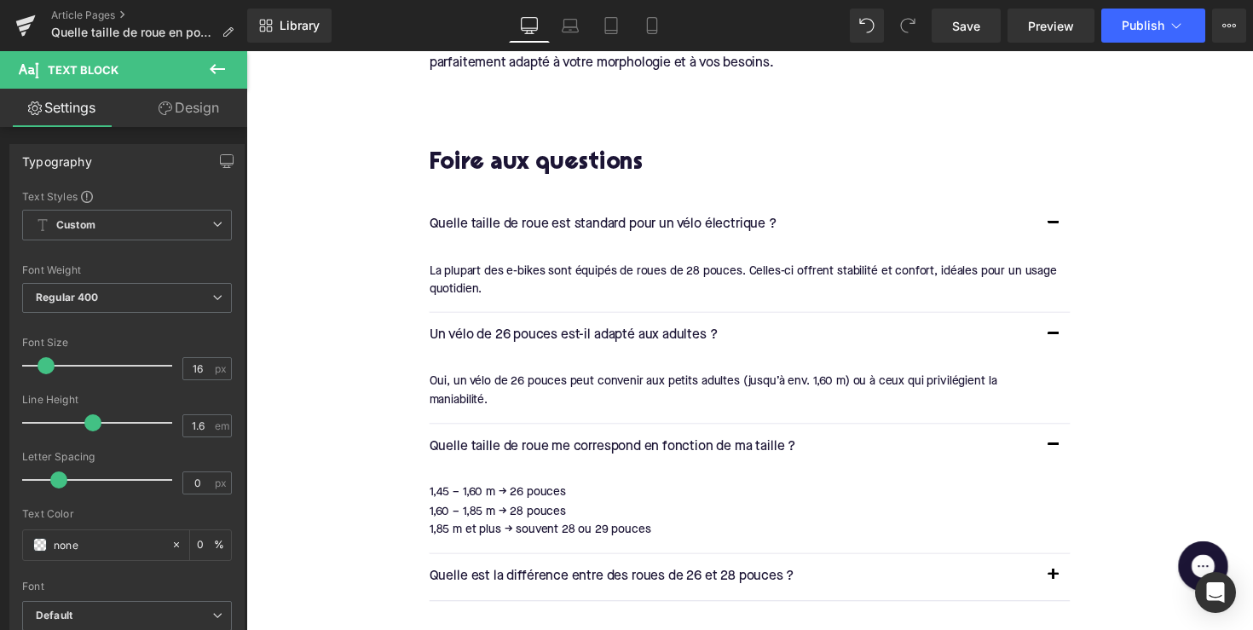
scroll to position [2526, 0]
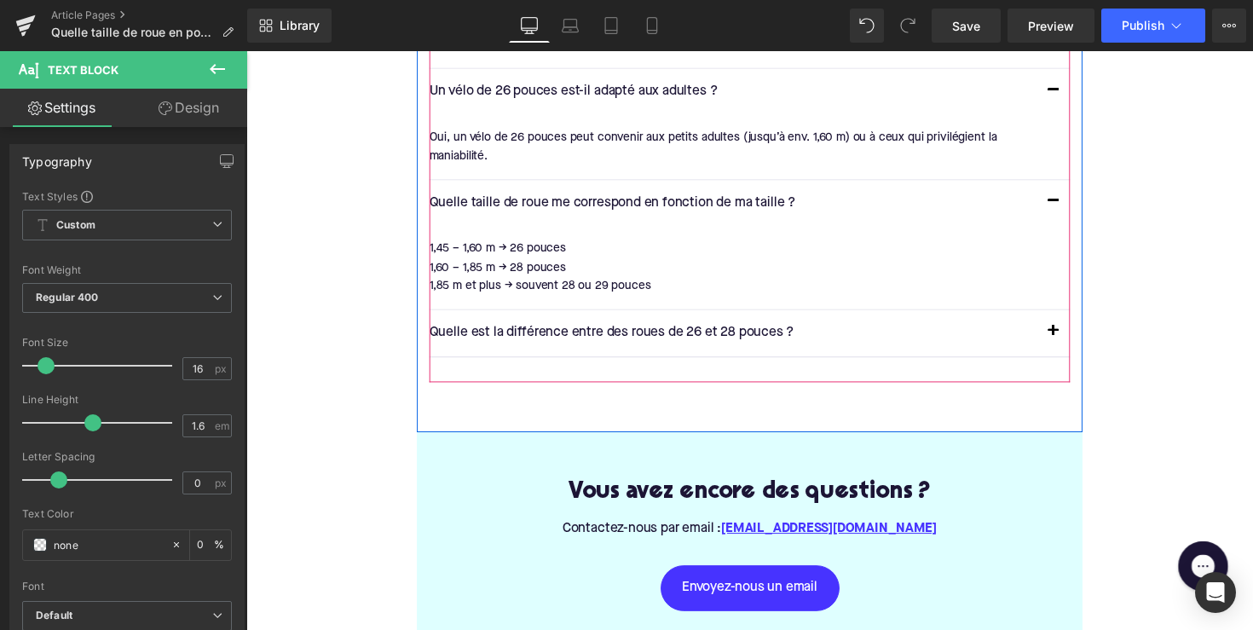
click at [1064, 332] on button "button" at bounding box center [1073, 340] width 34 height 48
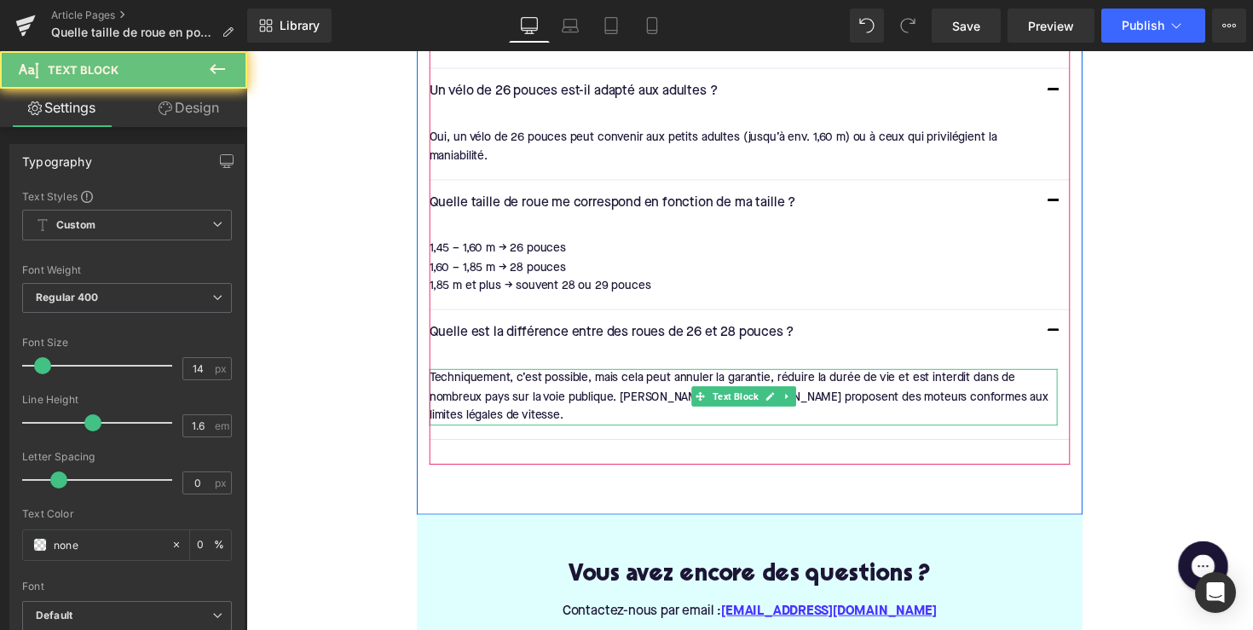
click at [614, 390] on div "Techniquement, c’est possible, mais cela peut annuler la garantie, réduire la d…" at bounding box center [755, 405] width 643 height 57
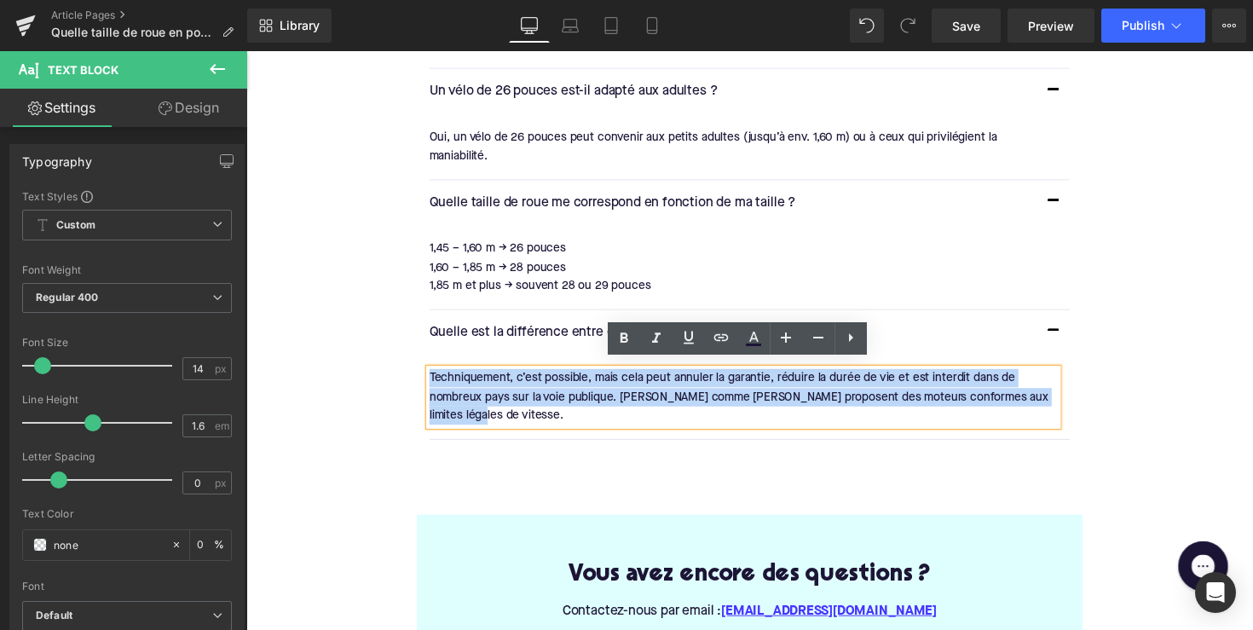
drag, startPoint x: 487, startPoint y: 424, endPoint x: 418, endPoint y: 361, distance: 93.6
click at [421, 361] on div "F oire aux questions Heading Quelle taille de roue est standard pour un vélo él…" at bounding box center [762, 175] width 682 height 597
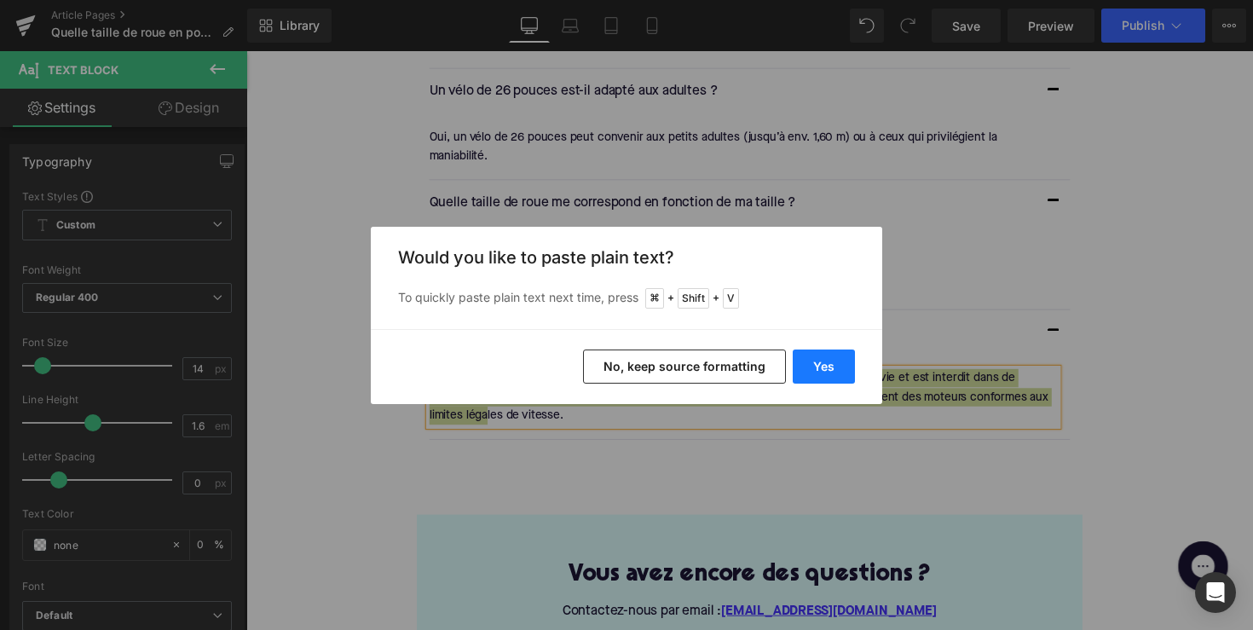
click at [830, 362] on button "Yes" at bounding box center [824, 366] width 62 height 34
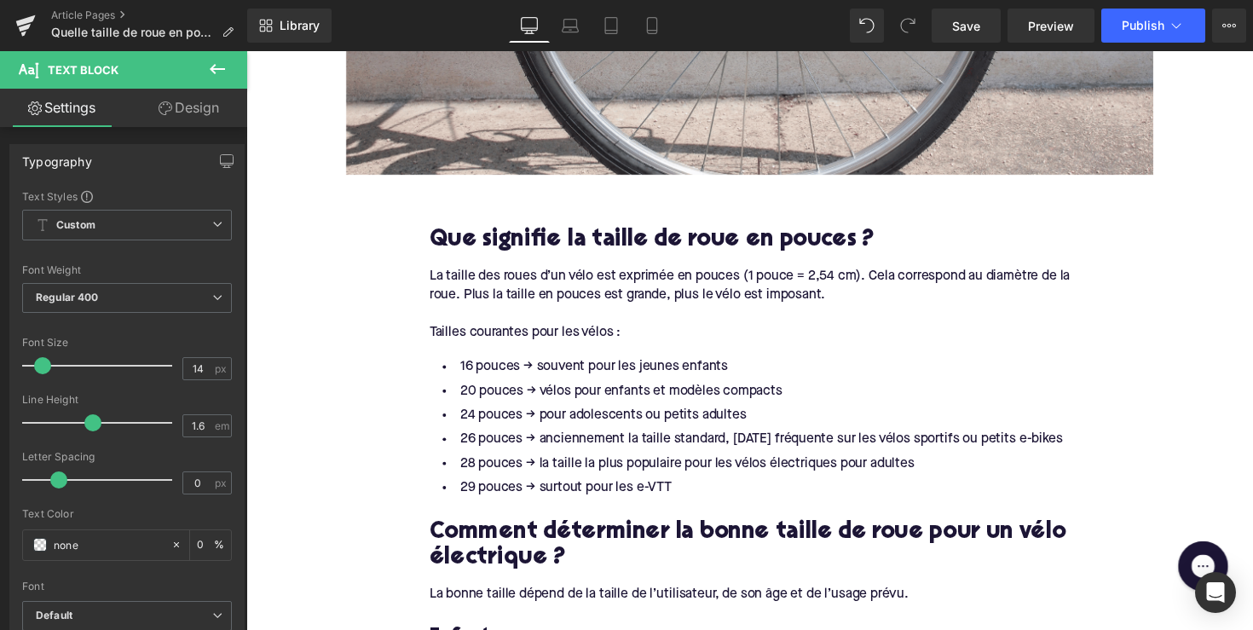
scroll to position [824, 0]
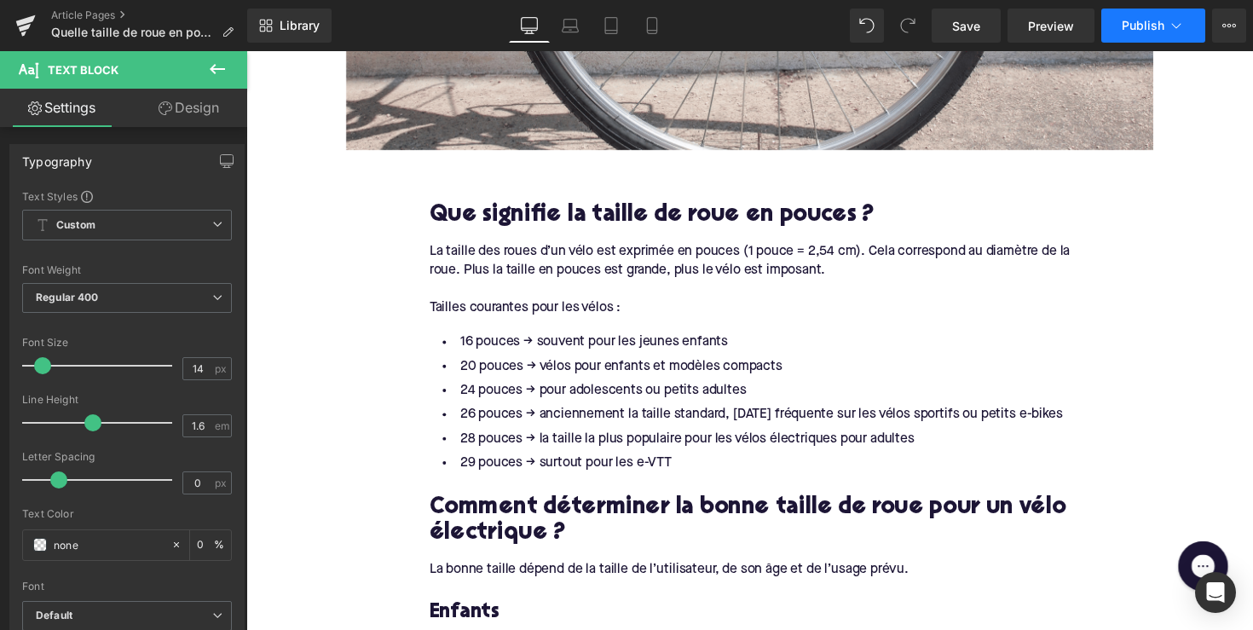
click at [1137, 26] on span "Publish" at bounding box center [1143, 26] width 43 height 14
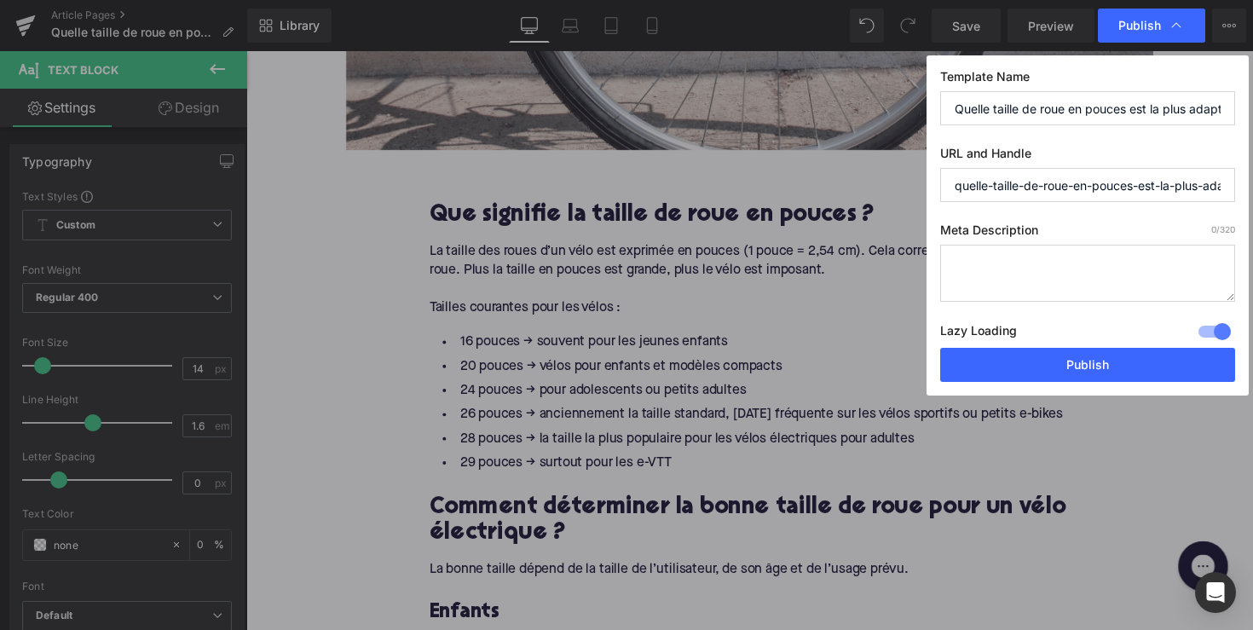
click at [1010, 270] on textarea at bounding box center [1087, 273] width 295 height 57
paste textarea "Quelle taille de roue choisir pour votre vélo électrique ? Trouvez le bon diamè…"
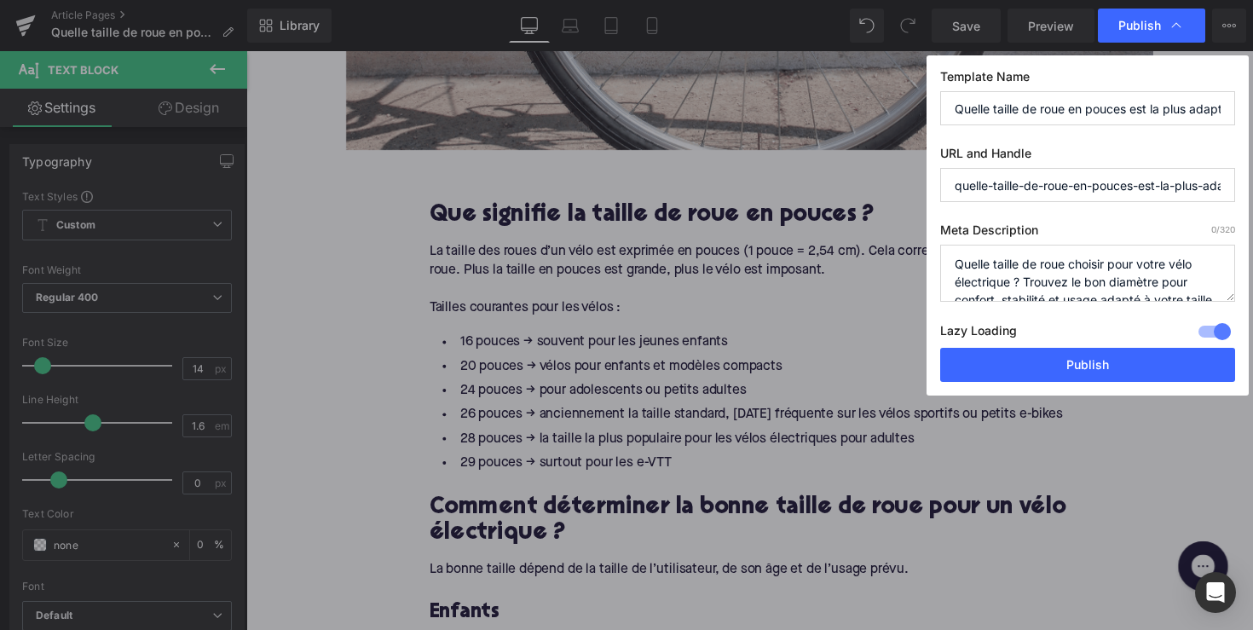
scroll to position [36, 0]
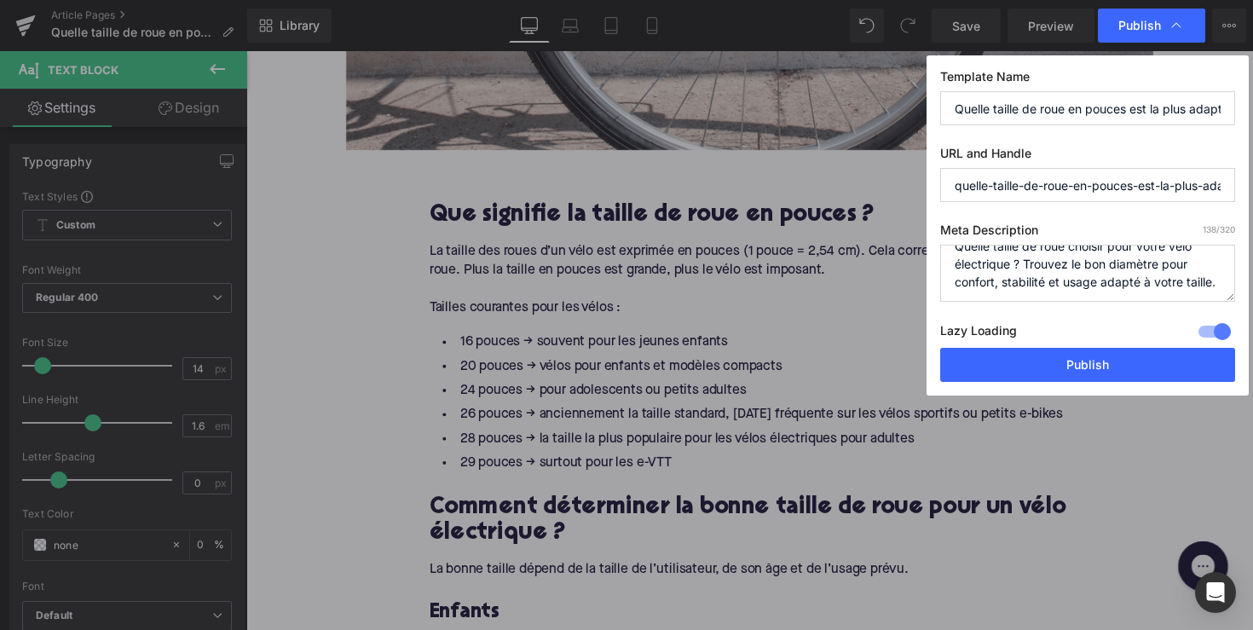
type textarea "Quelle taille de roue choisir pour votre vélo électrique ? Trouvez le bon diamè…"
drag, startPoint x: 1174, startPoint y: 180, endPoint x: 1259, endPoint y: 182, distance: 85.3
click at [1252, 182] on html "Text Block You are previewing how the will restyle your page. You can not edit …" at bounding box center [626, 315] width 1253 height 630
click at [1128, 177] on input "quelle-taille-de-roue-en-pouces-est-la-plus-adaptee-pour-un-velo-electrique" at bounding box center [1087, 185] width 295 height 34
click at [1142, 185] on input "quelle-taille-de-roue-en-pouces-est-la-plus-adaptee-pour-un-velo-electrique" at bounding box center [1087, 185] width 295 height 34
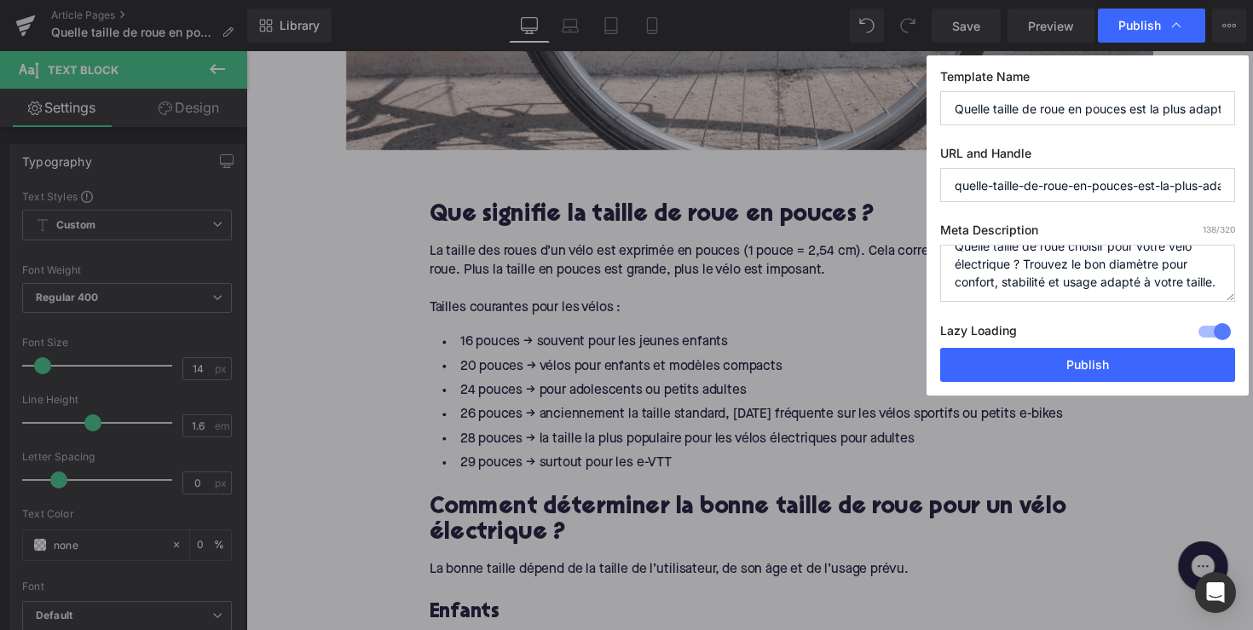
drag, startPoint x: 1133, startPoint y: 186, endPoint x: 1115, endPoint y: 187, distance: 18.8
click at [1115, 187] on input "quelle-taille-de-roue-en-pouces-est-la-plus-adaptee-pour-un-velo-electrique" at bounding box center [1087, 185] width 295 height 34
drag, startPoint x: 1018, startPoint y: 189, endPoint x: 894, endPoint y: 193, distance: 123.6
click at [894, 193] on div "Publish Template Name Quelle taille de roue en pouces est la plus adaptée pour …" at bounding box center [626, 315] width 1253 height 630
type input "quelle-taille-de-roue-en-pouces-velo-electrique"
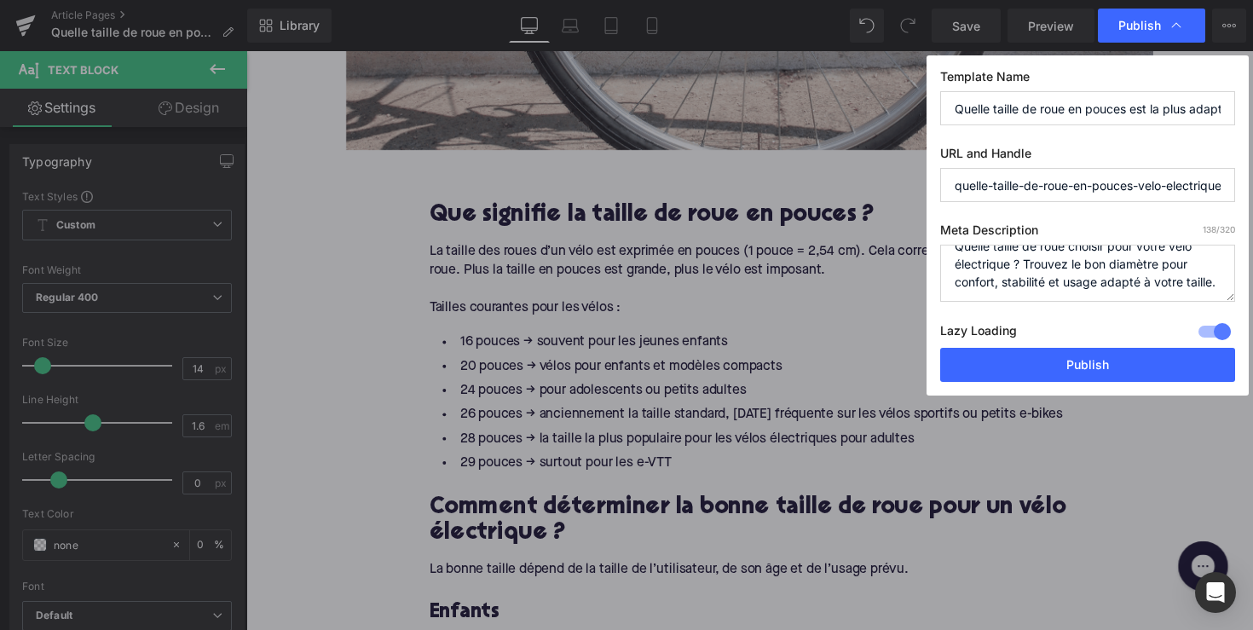
click at [1008, 347] on label "Lazy Loading Build" at bounding box center [978, 334] width 77 height 28
click at [1023, 365] on button "Publish" at bounding box center [1087, 365] width 295 height 34
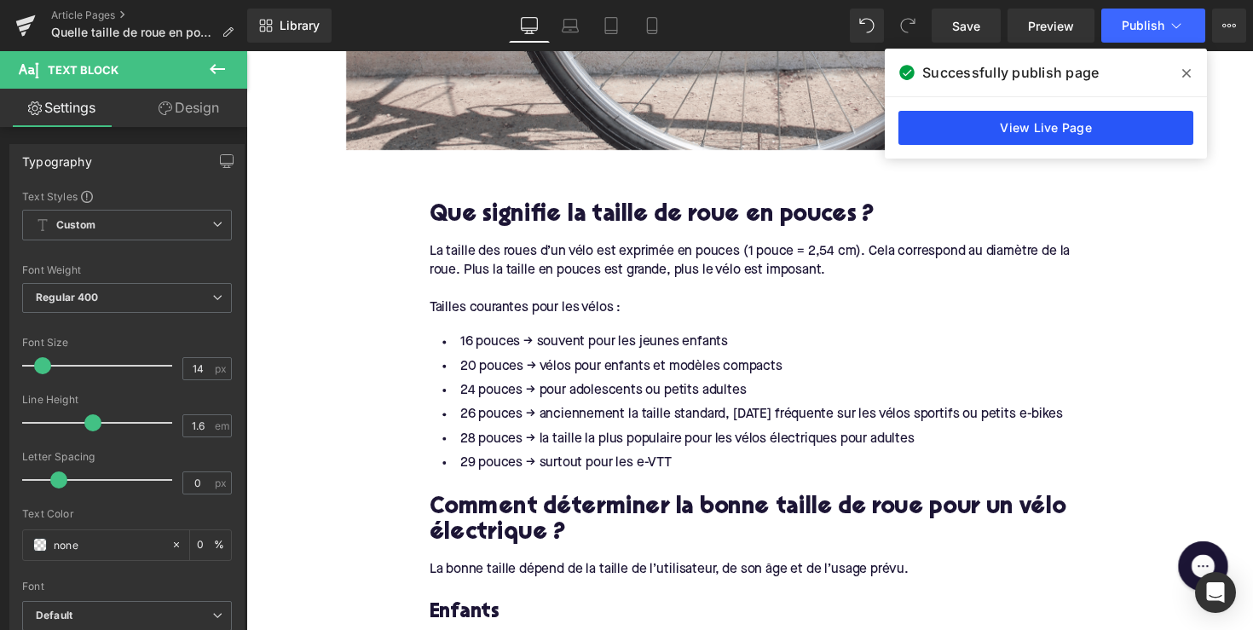
click at [945, 130] on link "View Live Page" at bounding box center [1045, 128] width 295 height 34
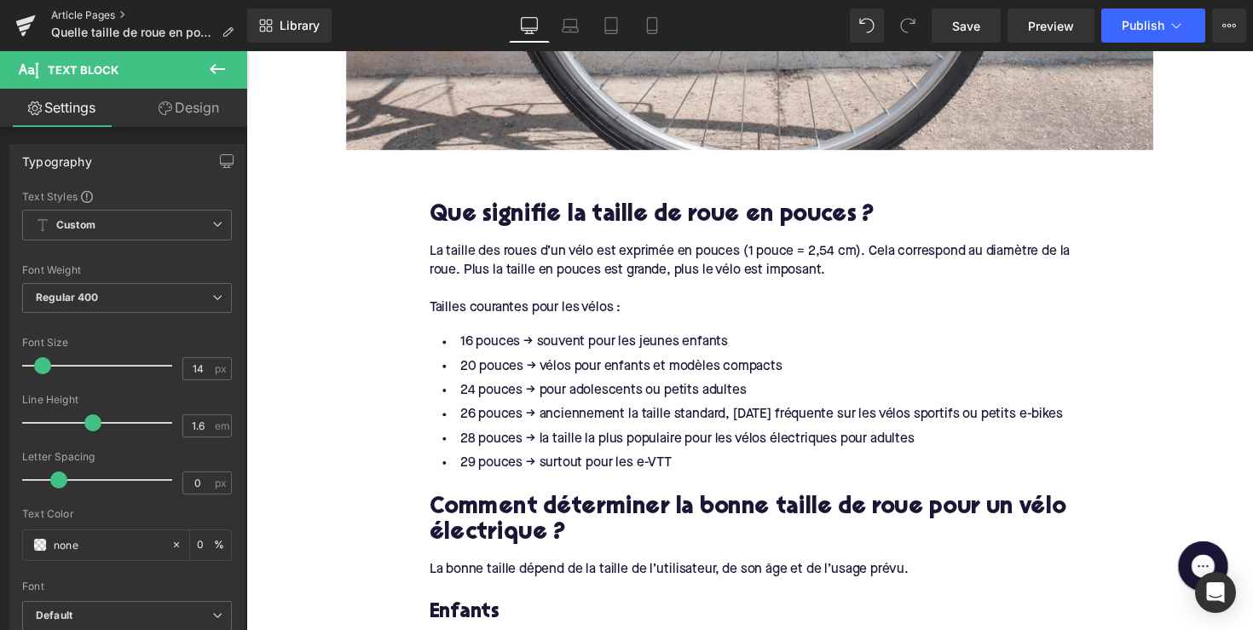
click at [103, 17] on link "Article Pages" at bounding box center [149, 16] width 196 height 14
